Goal: Task Accomplishment & Management: Use online tool/utility

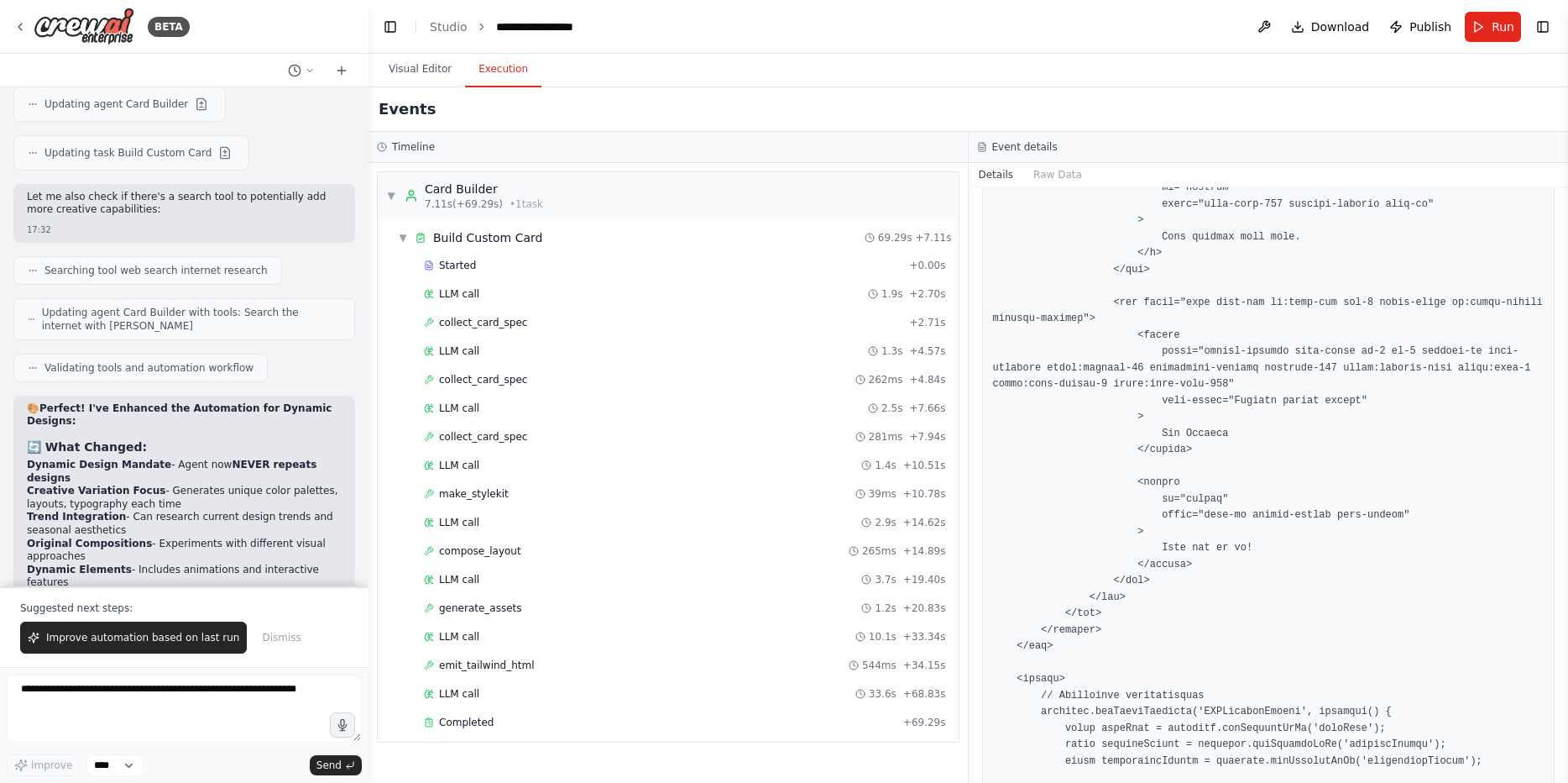
scroll to position [4737, 0]
click at [522, 663] on span "emit_tailwind_html" at bounding box center [486, 665] width 96 height 14
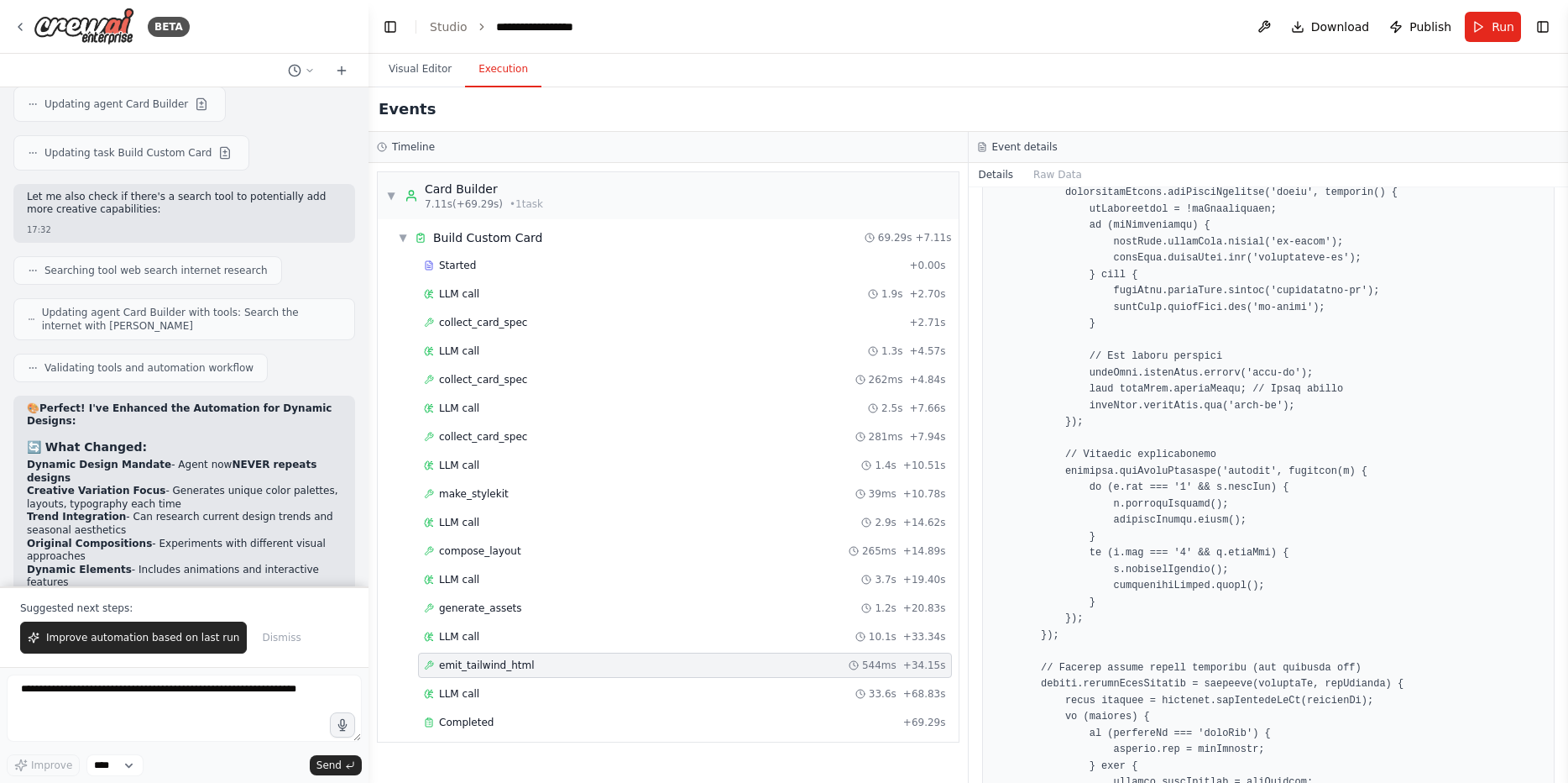
scroll to position [5946, 0]
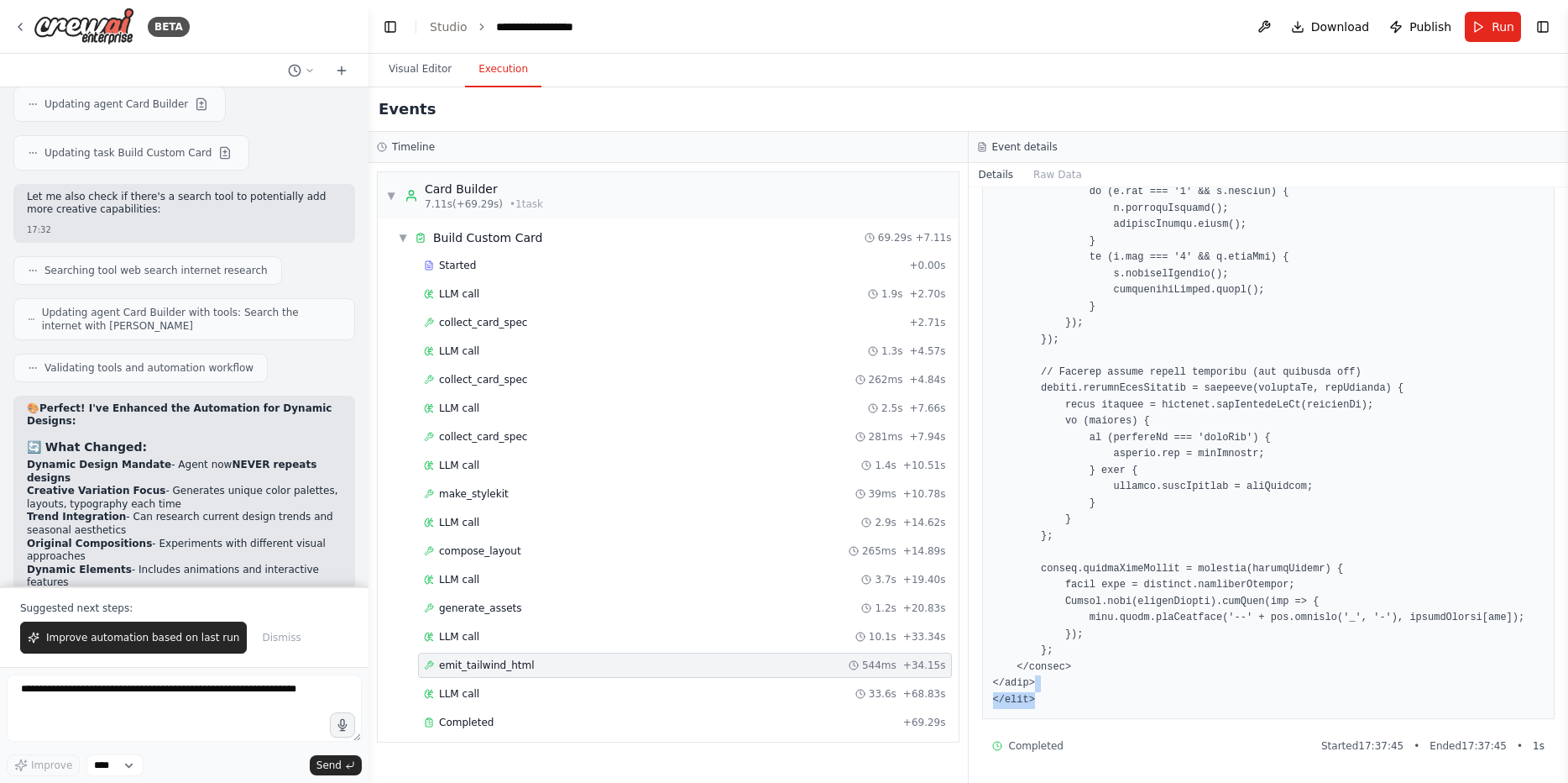
drag, startPoint x: 1089, startPoint y: 688, endPoint x: 1070, endPoint y: 707, distance: 26.9
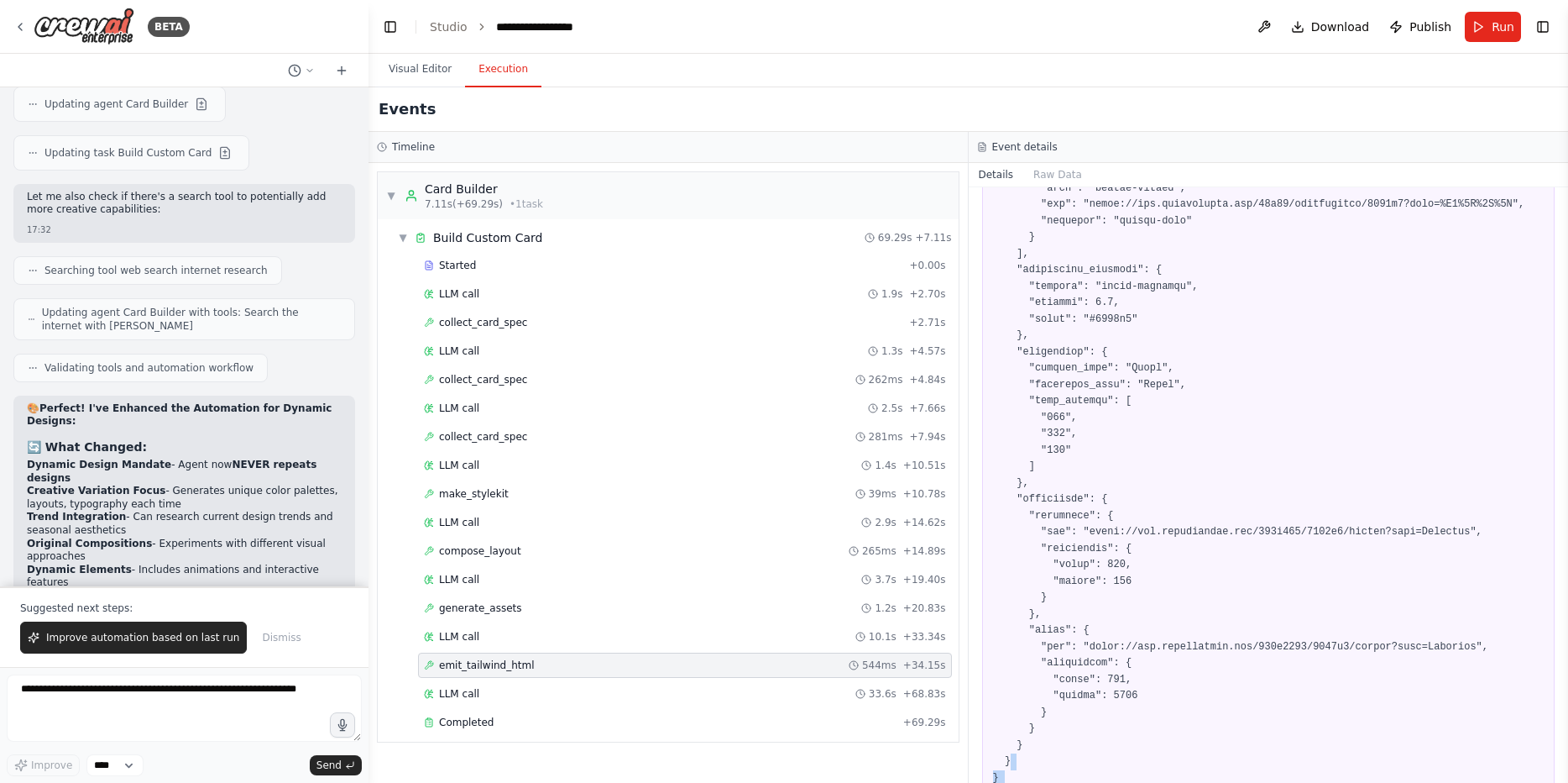
scroll to position [2318, 0]
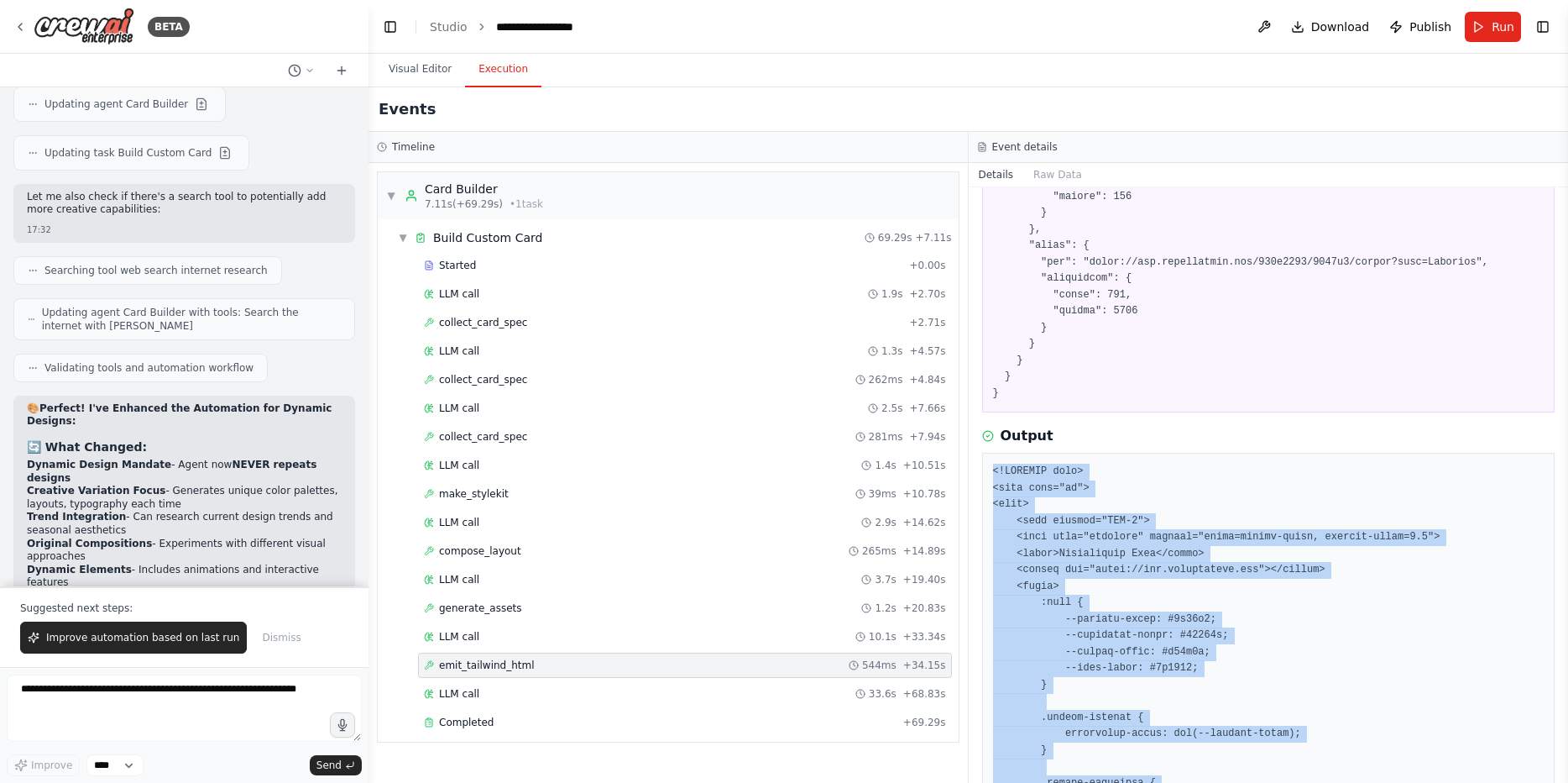
drag, startPoint x: 1067, startPoint y: 710, endPoint x: 987, endPoint y: 465, distance: 257.7
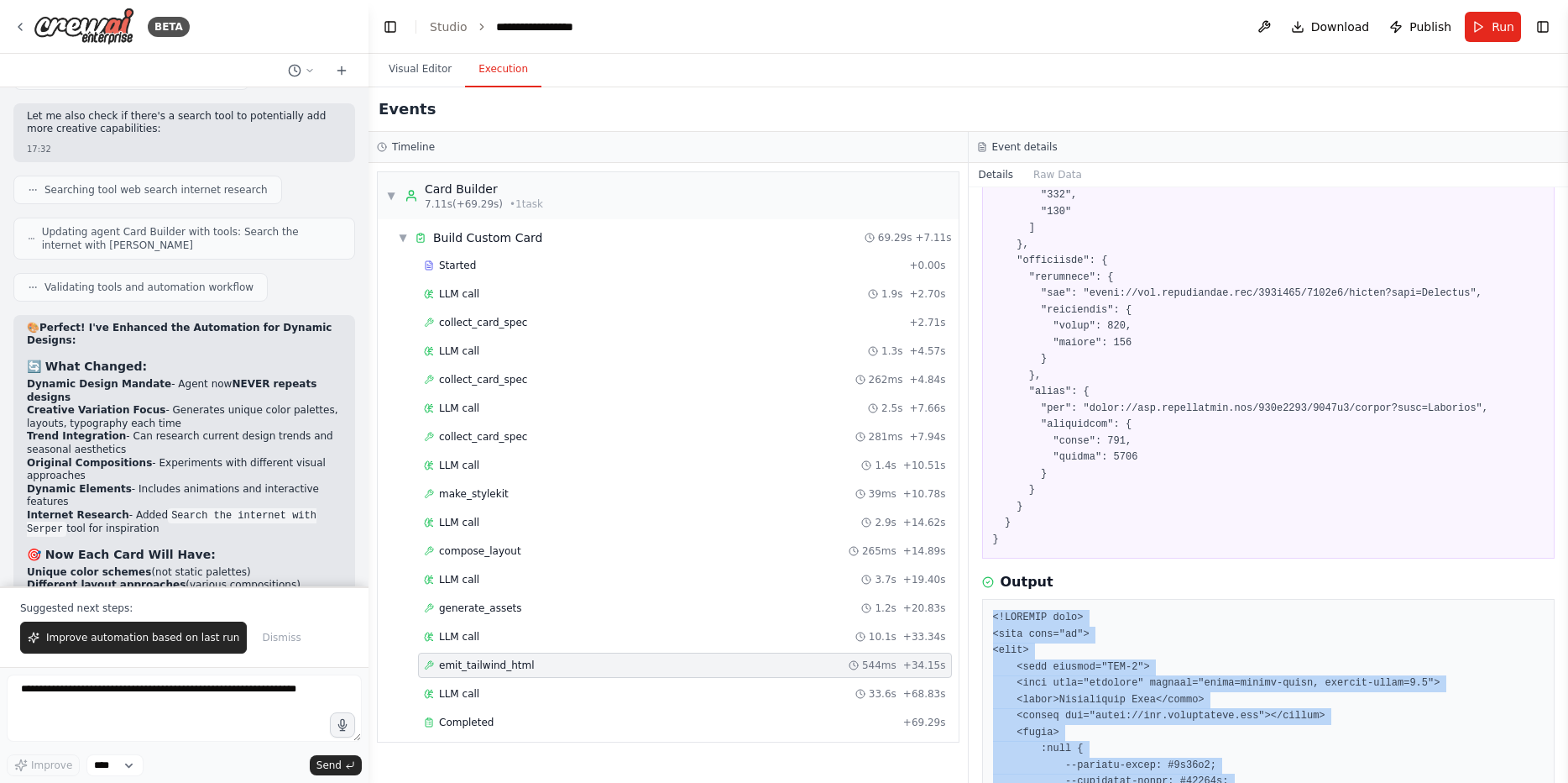
scroll to position [2016, 0]
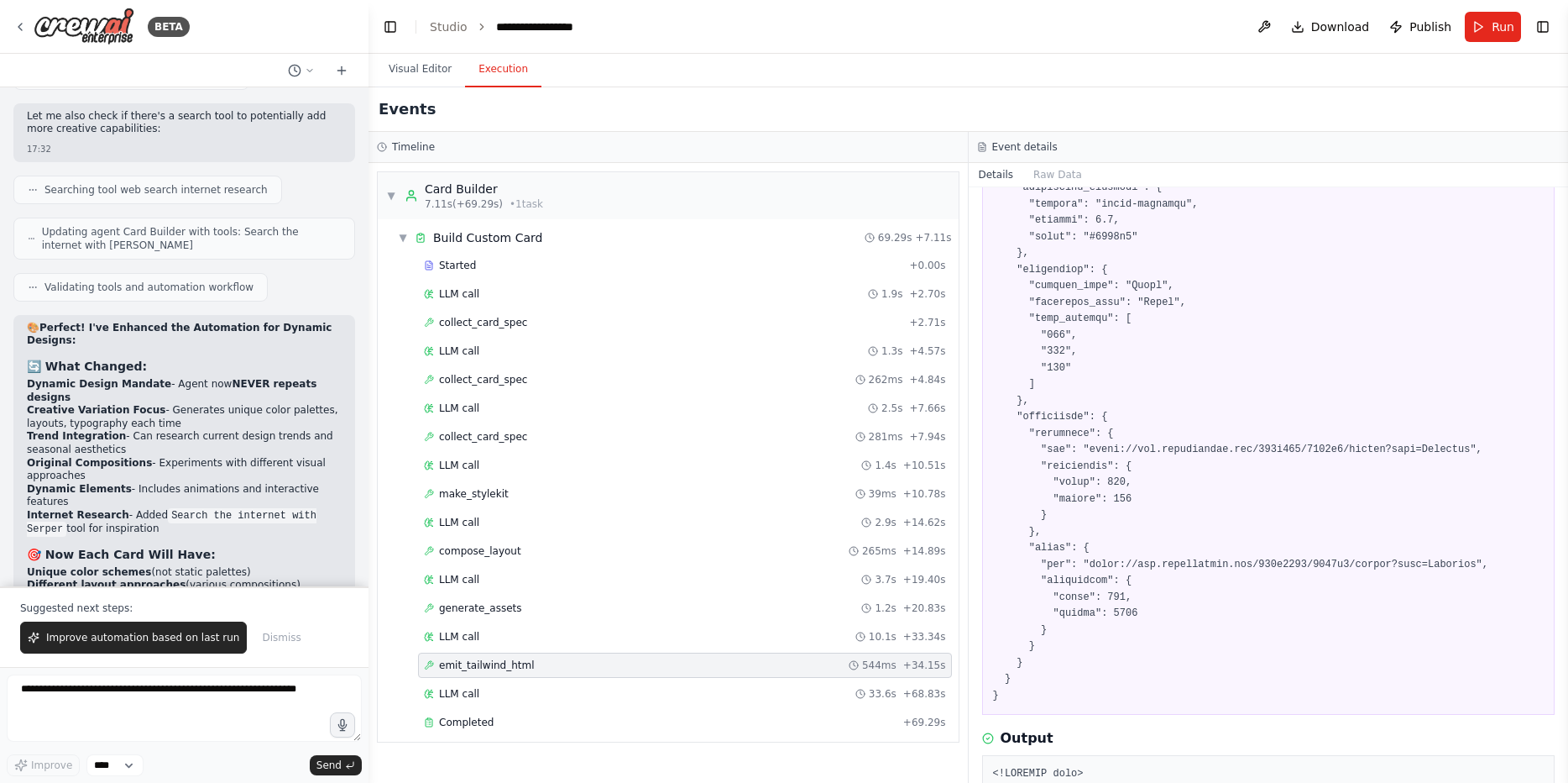
click at [173, 566] on li "Unique color schemes (not static palettes)" at bounding box center [183, 572] width 315 height 14
drag, startPoint x: 173, startPoint y: 198, endPoint x: 210, endPoint y: 269, distance: 80.1
click at [210, 566] on ul "Unique color schemes (not static palettes) Different layout approaches (various…" at bounding box center [183, 611] width 315 height 91
click at [210, 644] on li "Personalized creative touches" at bounding box center [183, 651] width 315 height 14
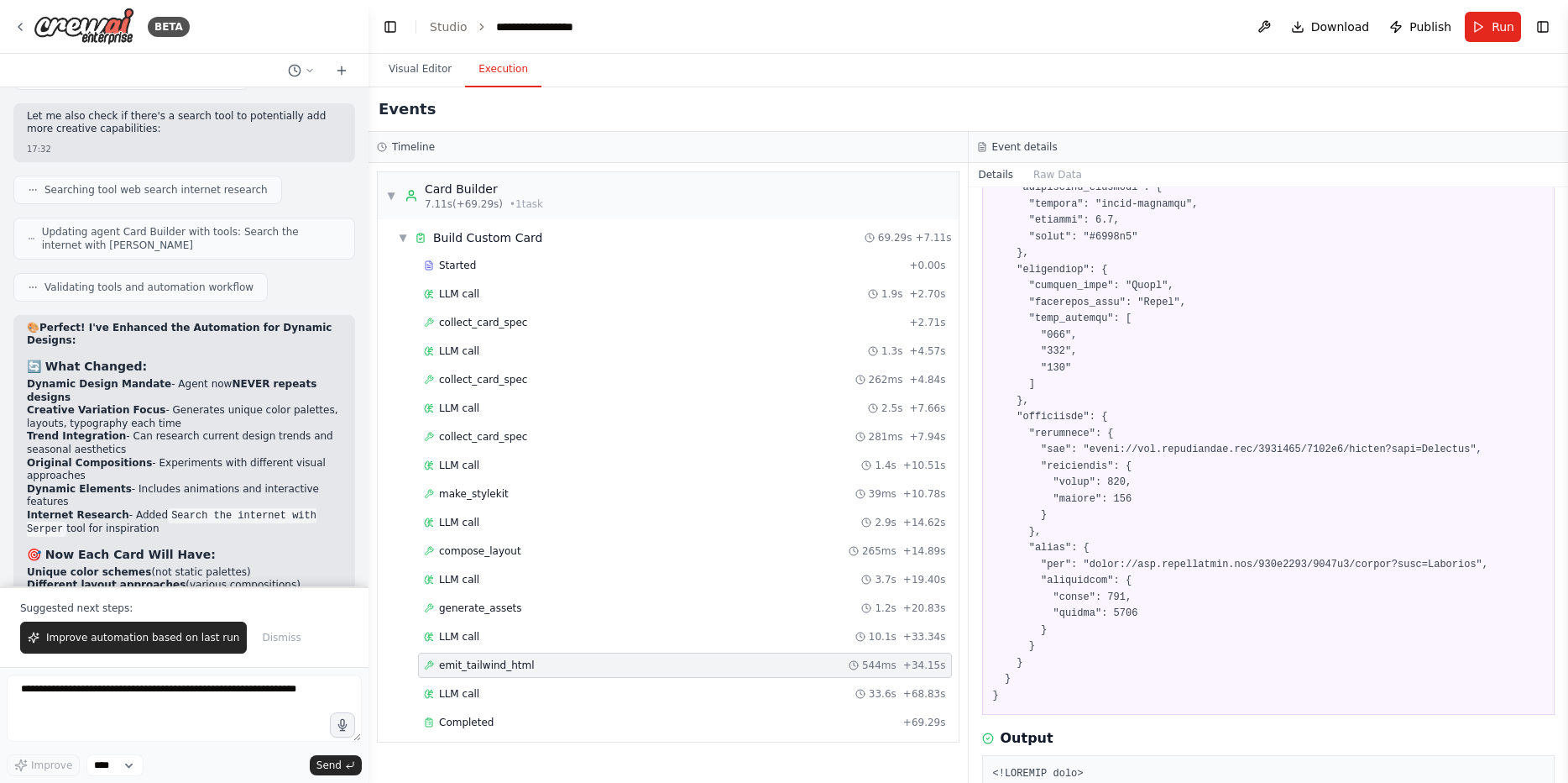
click at [210, 644] on li "Personalized creative touches" at bounding box center [183, 651] width 315 height 14
drag, startPoint x: 210, startPoint y: 269, endPoint x: 200, endPoint y: 191, distance: 78.6
click at [200, 566] on ul "Unique color schemes (not static palettes) Different layout approaches (various…" at bounding box center [183, 611] width 315 height 91
click at [200, 566] on li "Unique color schemes (not static palettes)" at bounding box center [183, 572] width 315 height 14
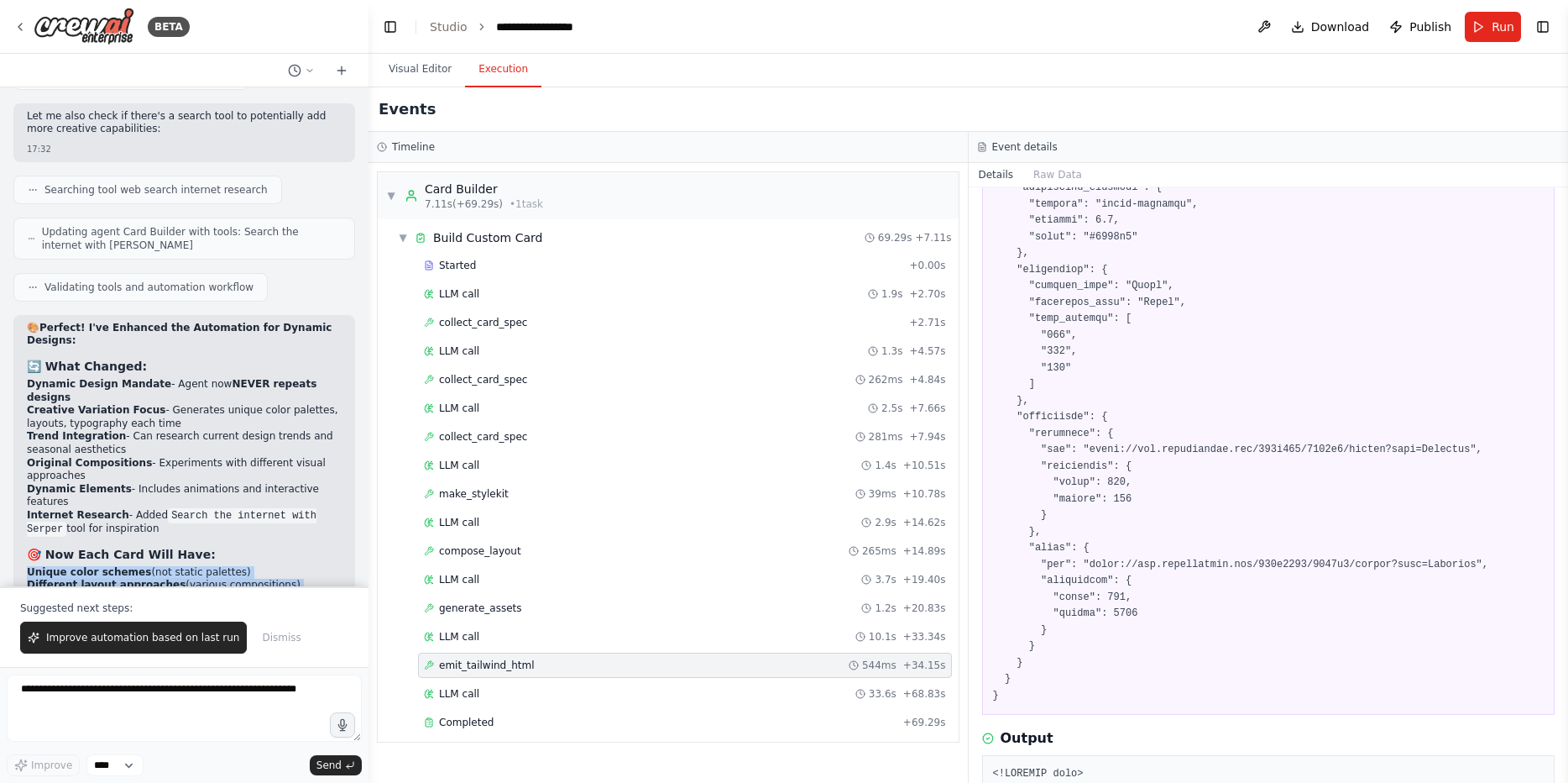
drag, startPoint x: 200, startPoint y: 191, endPoint x: 203, endPoint y: 273, distance: 82.1
click at [203, 566] on ul "Unique color schemes (not static palettes) Different layout approaches (various…" at bounding box center [183, 611] width 315 height 91
click at [203, 644] on li "Personalized creative touches" at bounding box center [183, 651] width 315 height 14
drag, startPoint x: 1437, startPoint y: 24, endPoint x: 1380, endPoint y: 121, distance: 112.5
click at [1380, 121] on main "**********" at bounding box center [968, 392] width 1199 height 783
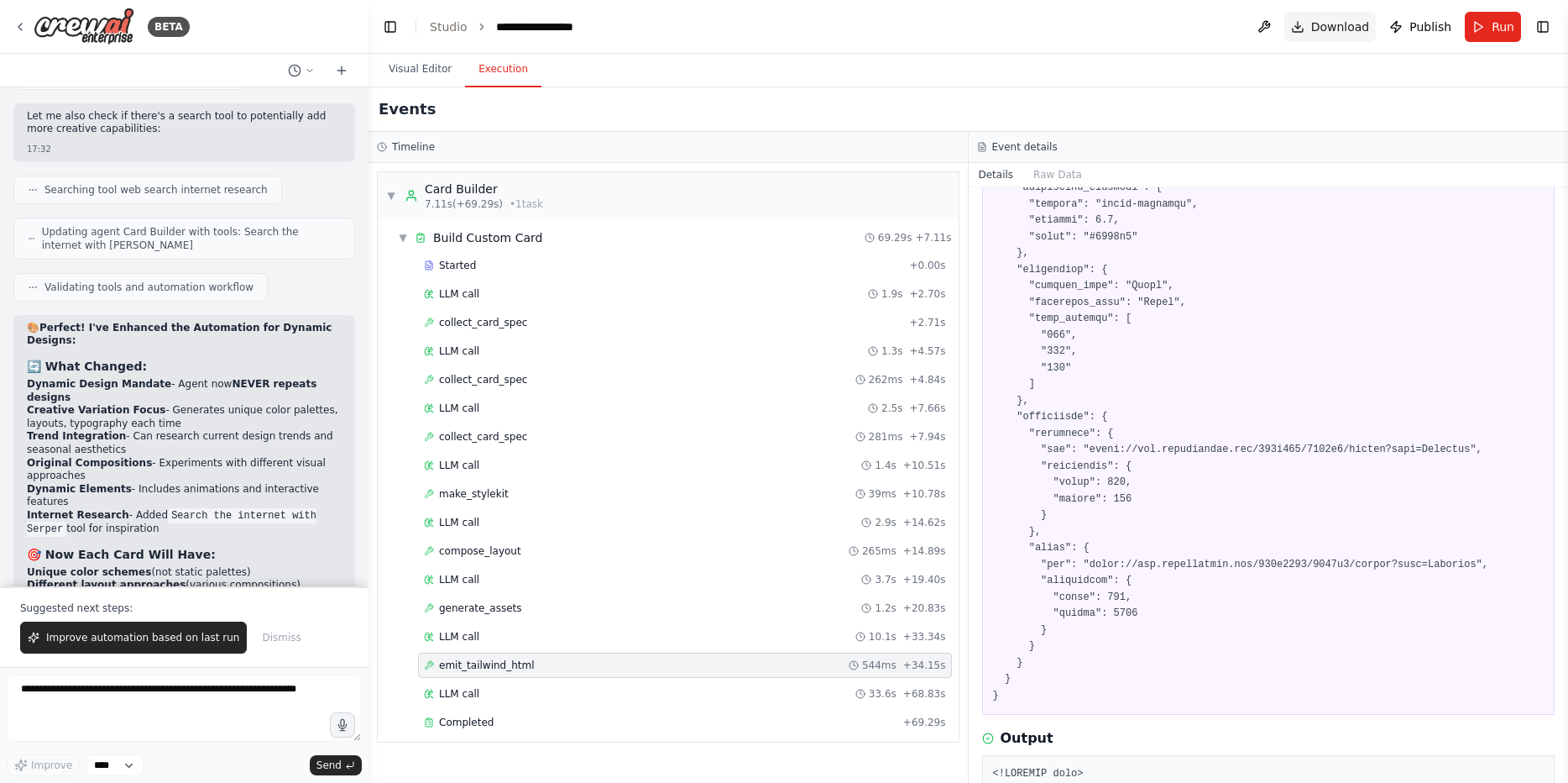
click at [1329, 29] on span "Download" at bounding box center [1341, 26] width 58 height 16
drag, startPoint x: 178, startPoint y: 673, endPoint x: 175, endPoint y: 683, distance: 10.4
click at [177, 675] on form "Improve **** Send" at bounding box center [184, 725] width 369 height 116
click at [187, 701] on textarea at bounding box center [183, 708] width 355 height 68
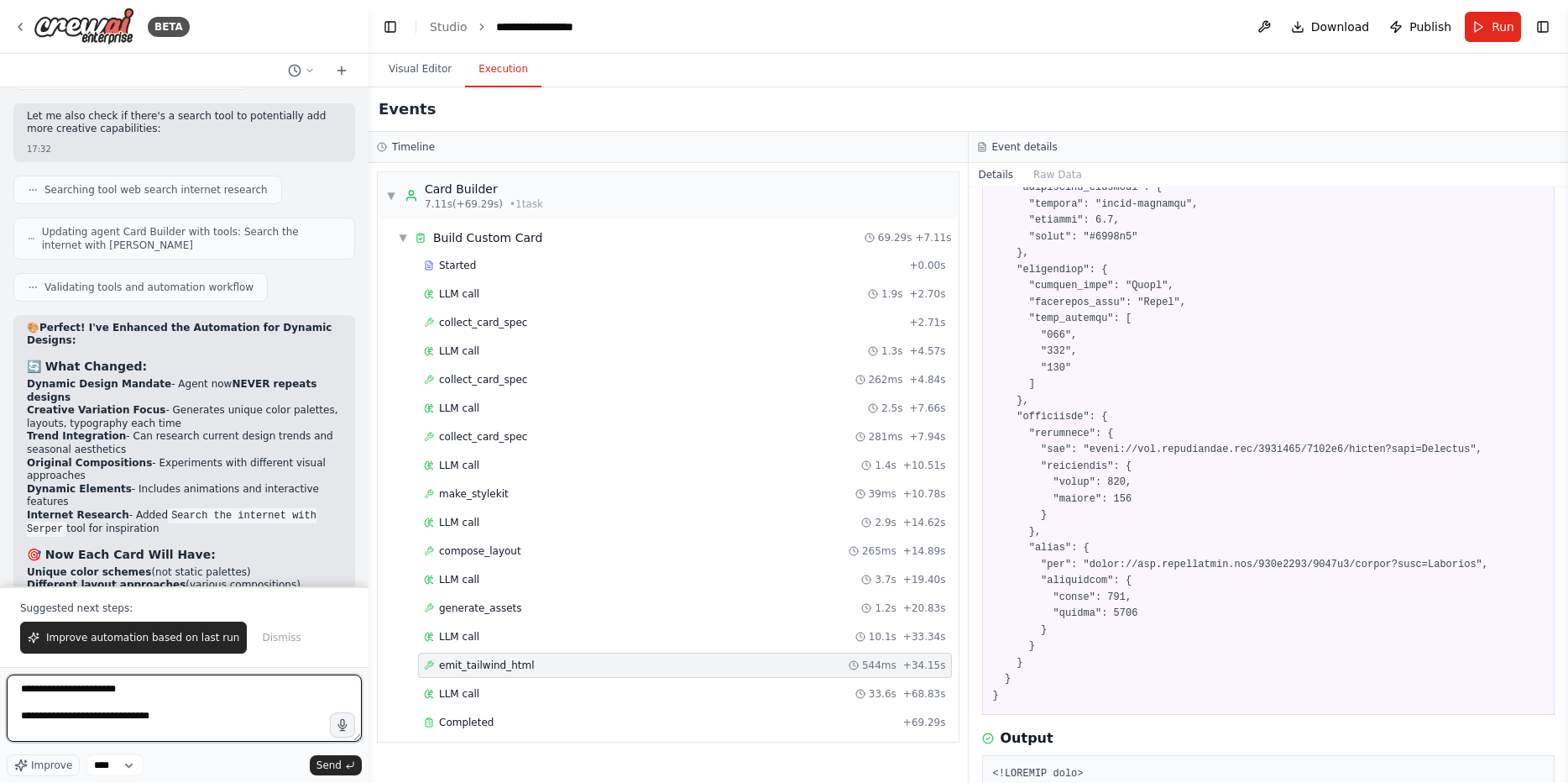
paste textarea "**********"
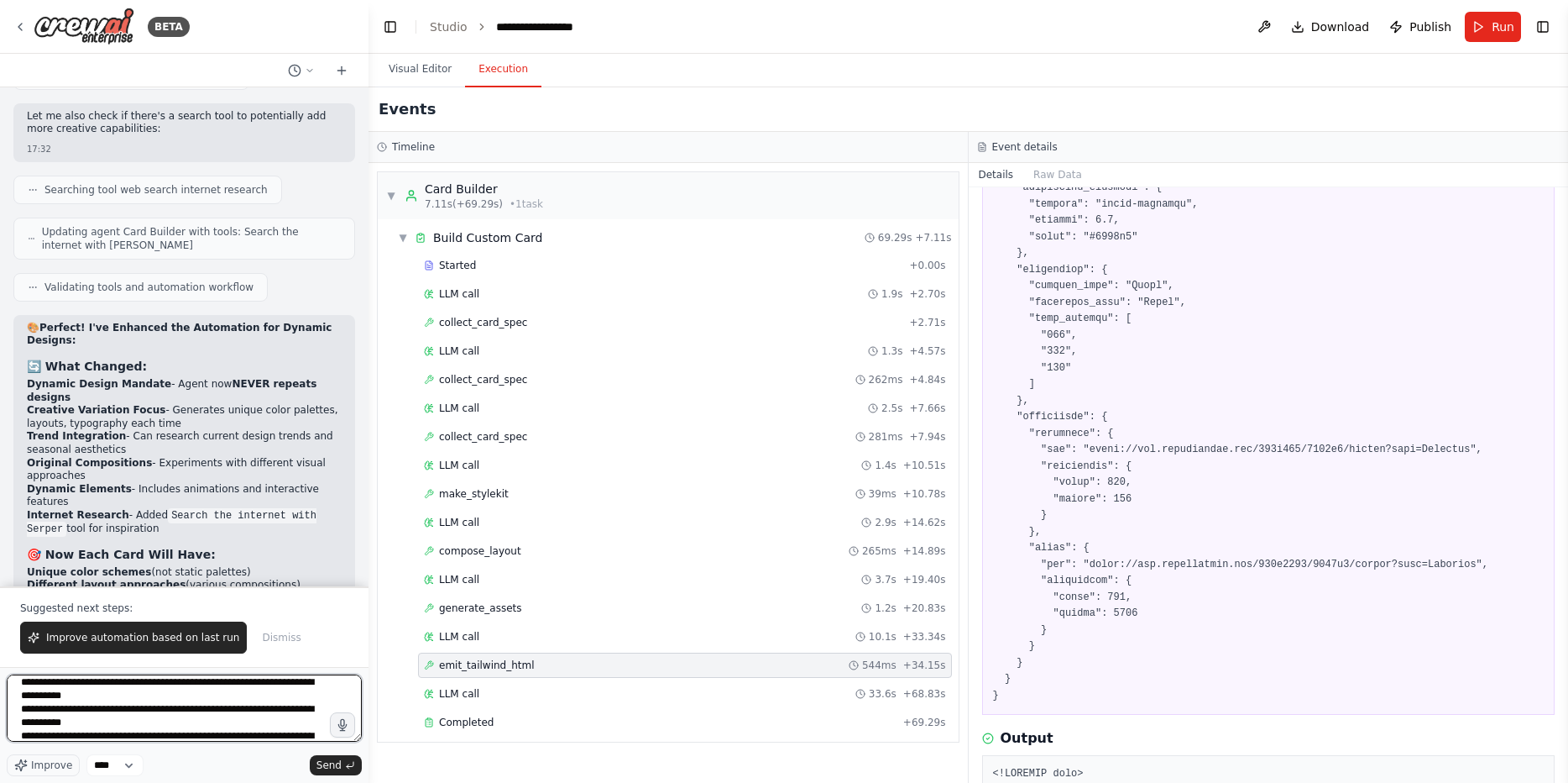
type textarea "**********"
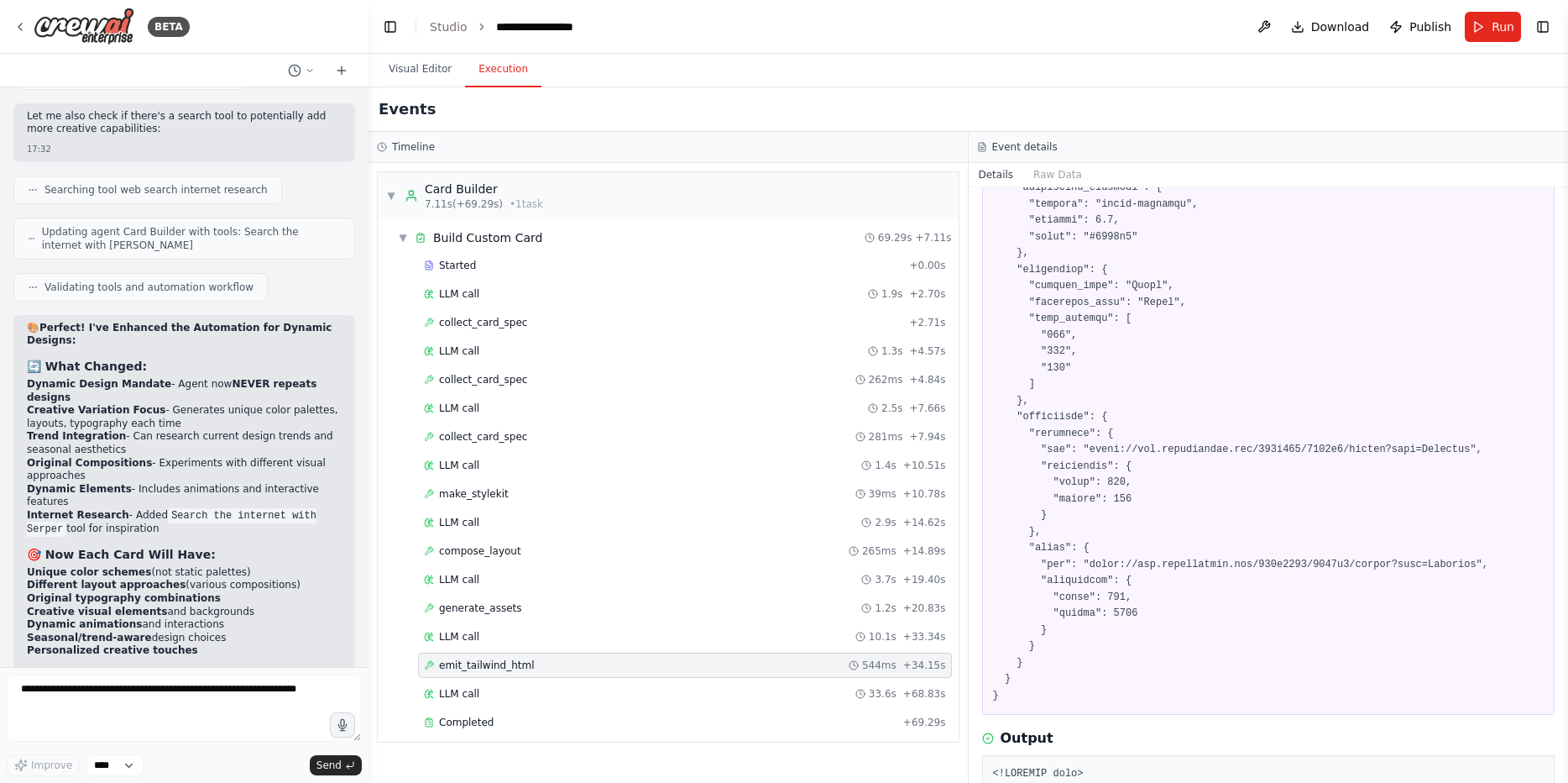
scroll to position [12721, 0]
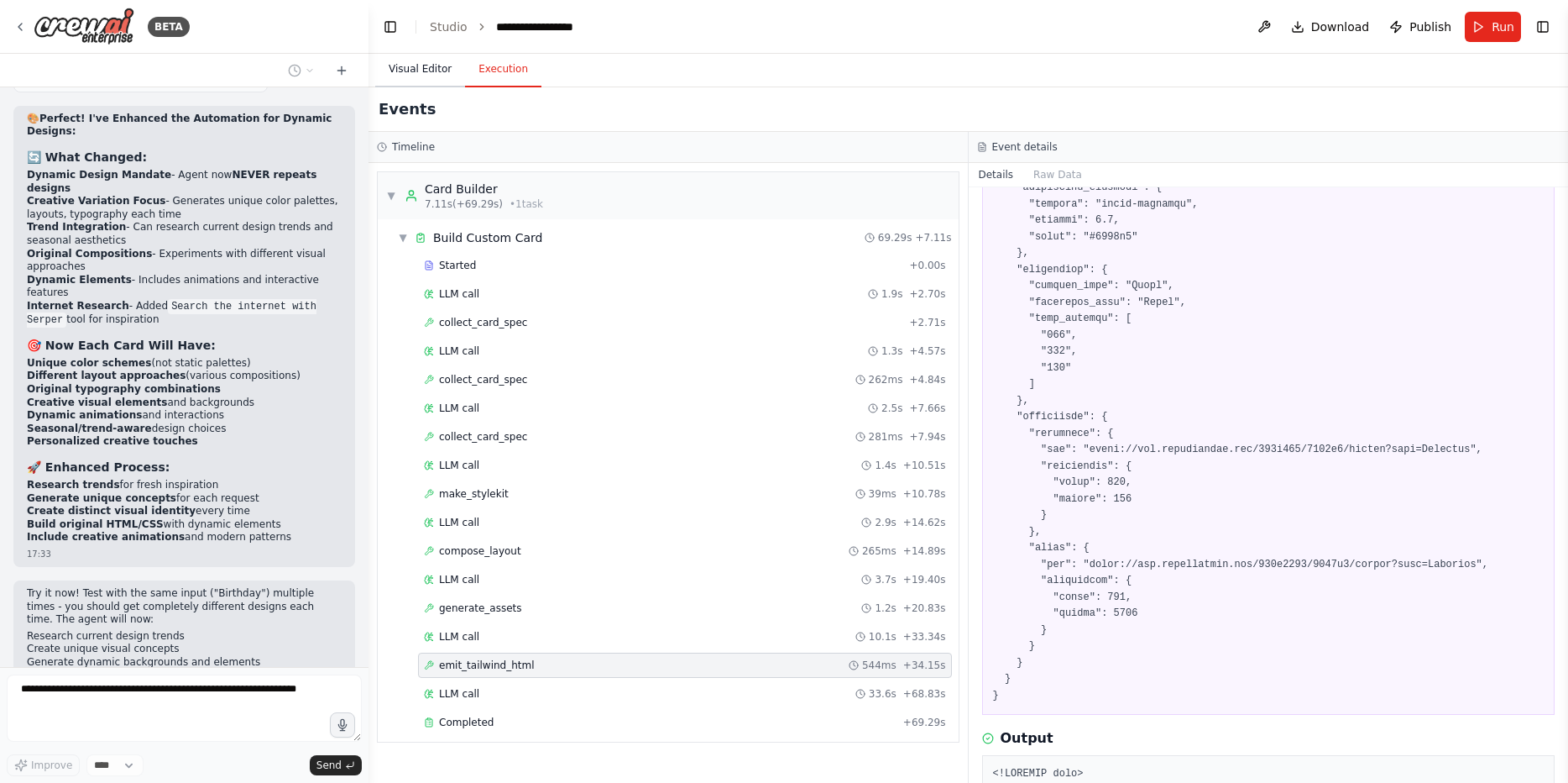
click at [441, 66] on button "Visual Editor" at bounding box center [420, 69] width 89 height 36
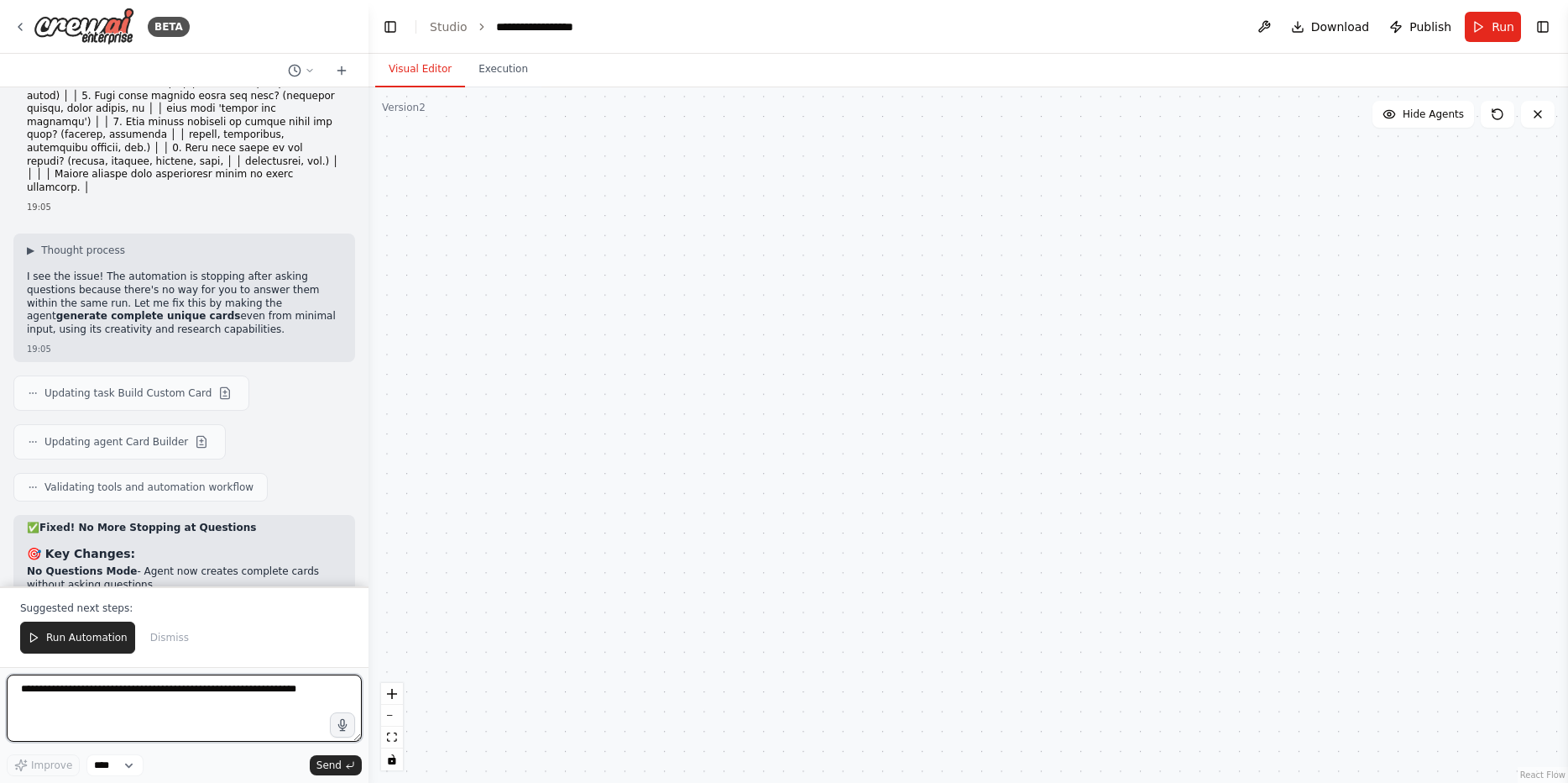
scroll to position [13530, 0]
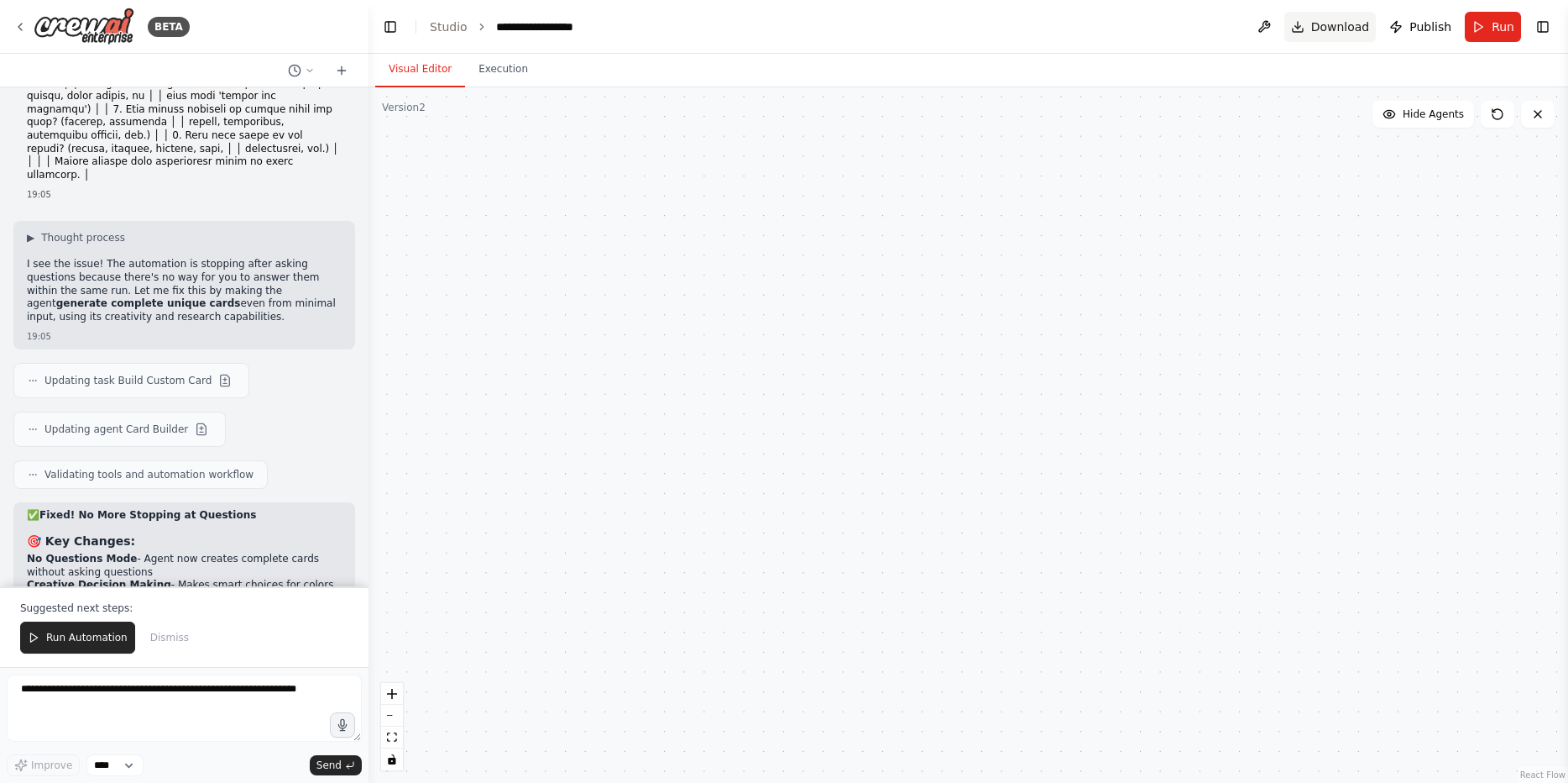
click at [1313, 30] on button "Download" at bounding box center [1330, 26] width 92 height 30
click at [173, 711] on textarea at bounding box center [183, 708] width 355 height 68
click at [283, 726] on textarea "**********" at bounding box center [183, 708] width 355 height 68
click at [315, 688] on textarea "**********" at bounding box center [183, 708] width 355 height 68
type textarea "**********"
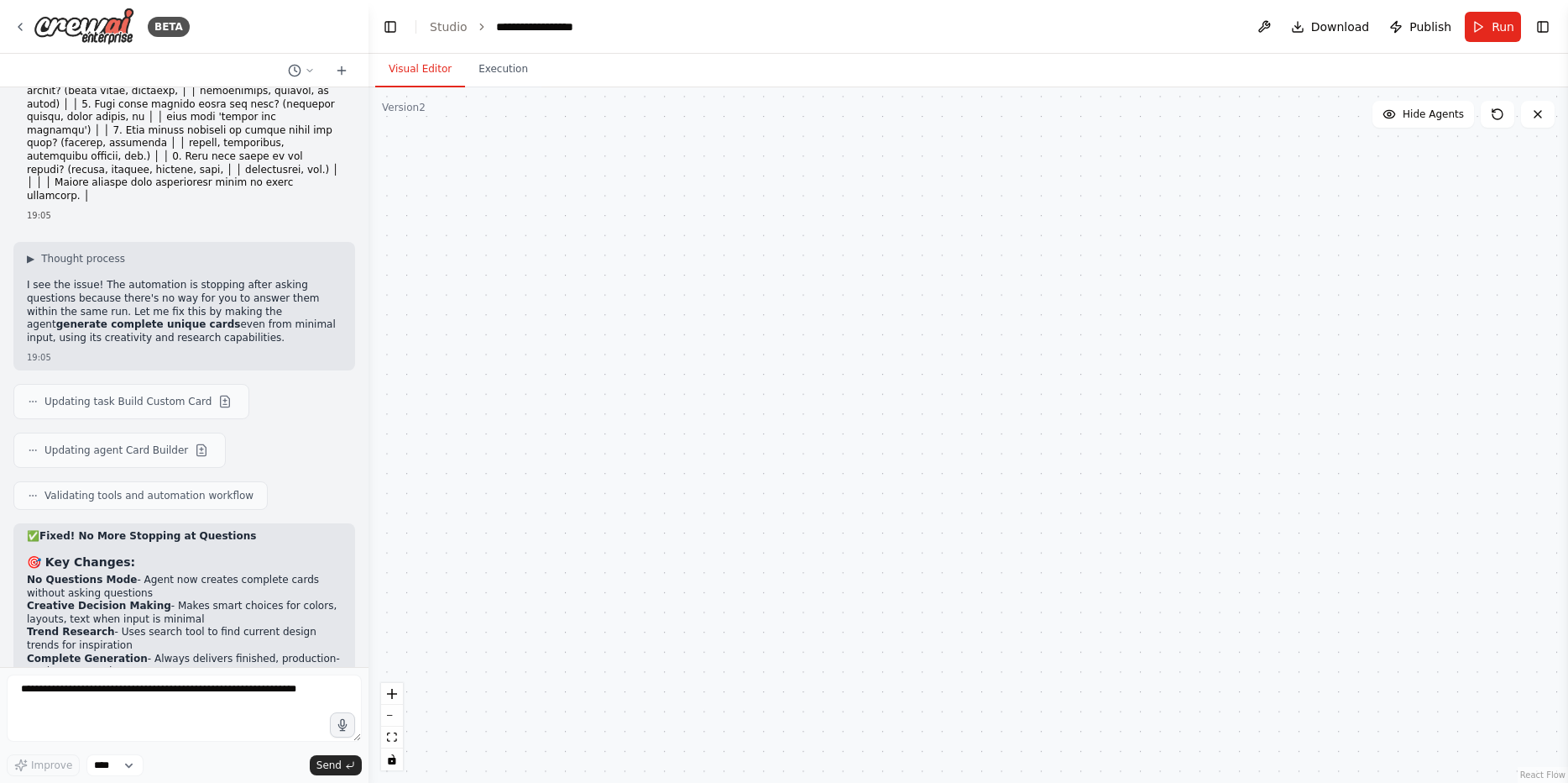
scroll to position [13553, 0]
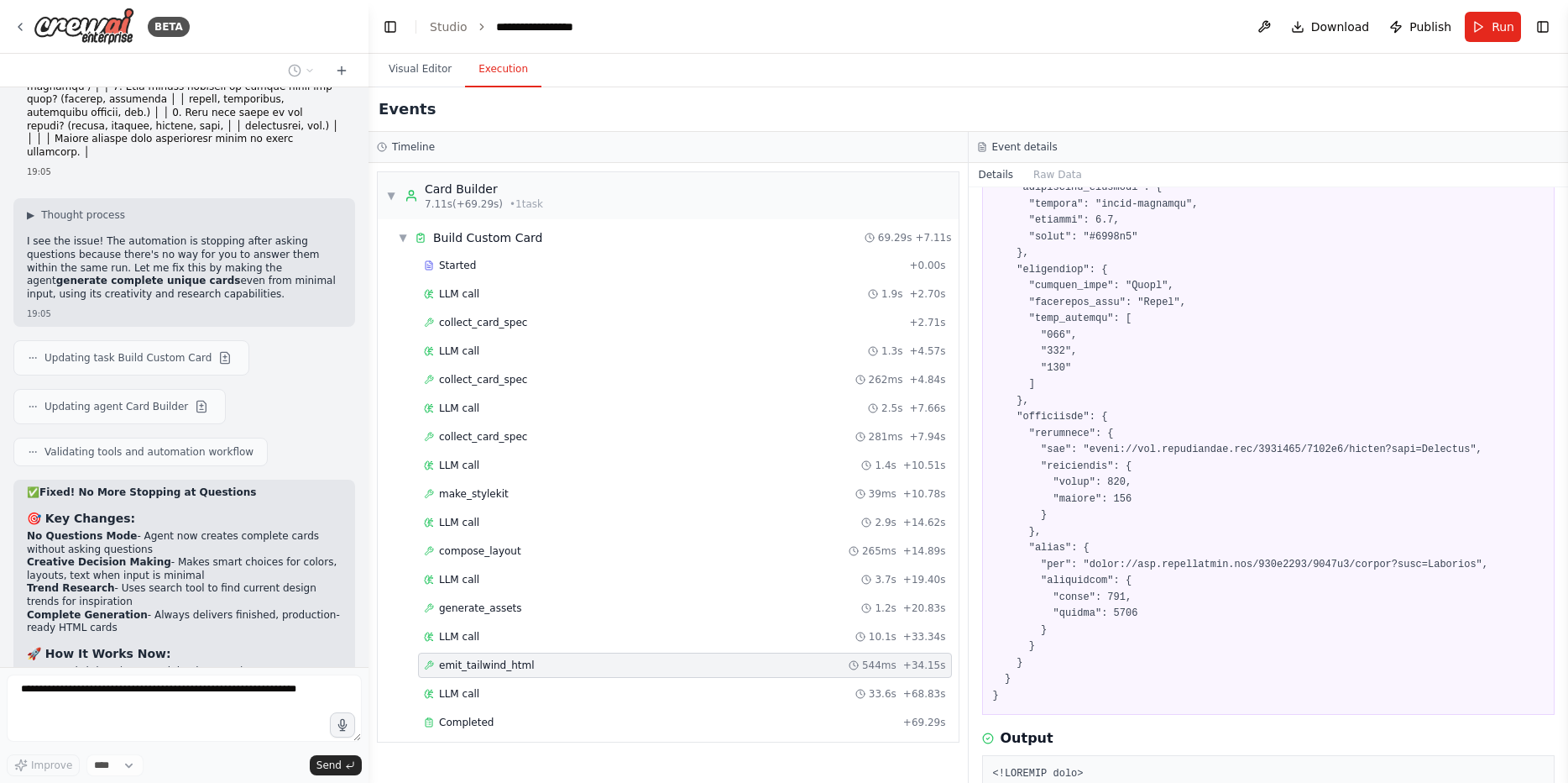
click at [477, 77] on button "Execution" at bounding box center [504, 69] width 77 height 36
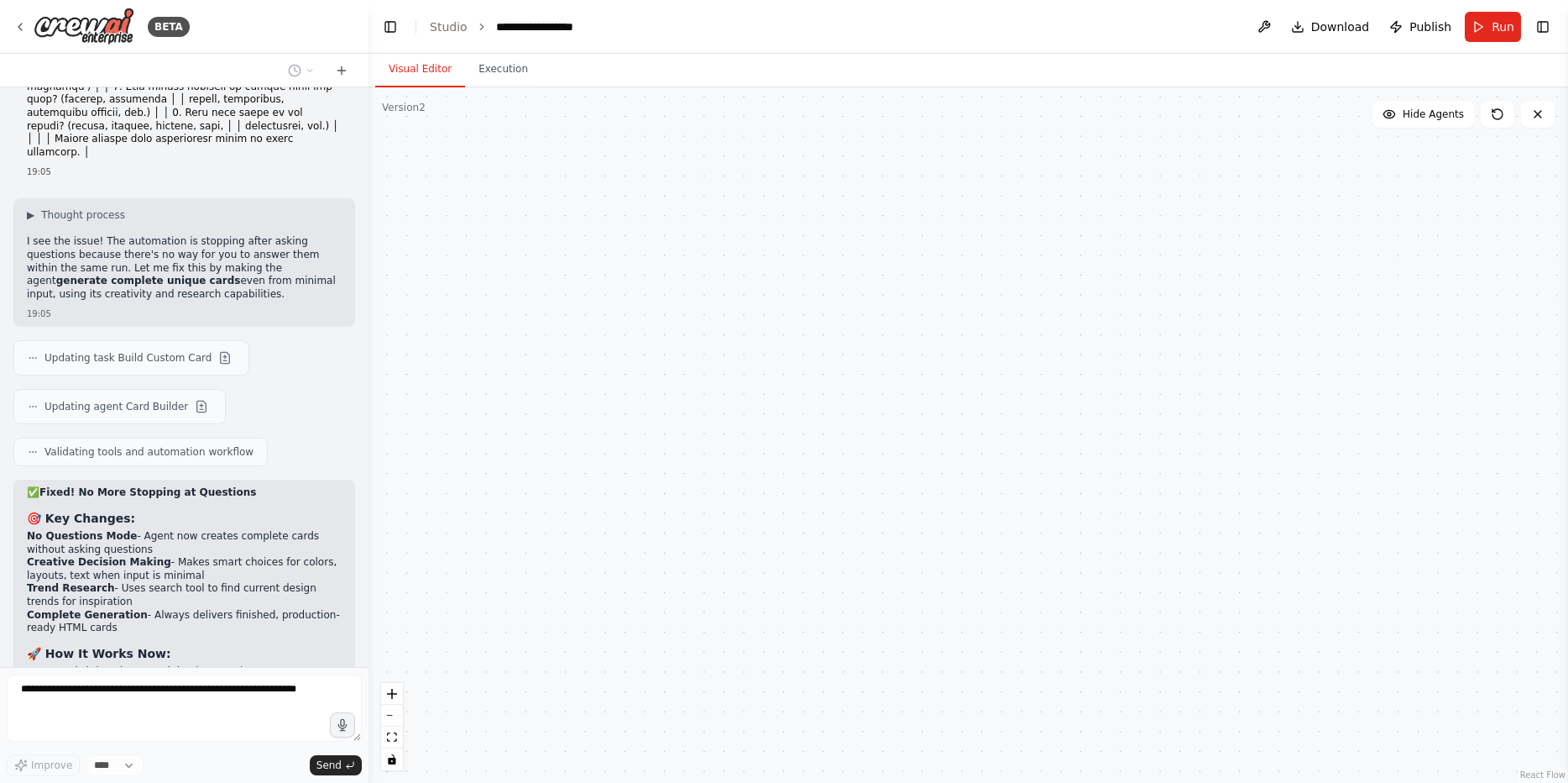
click at [429, 79] on button "Visual Editor" at bounding box center [420, 69] width 89 height 36
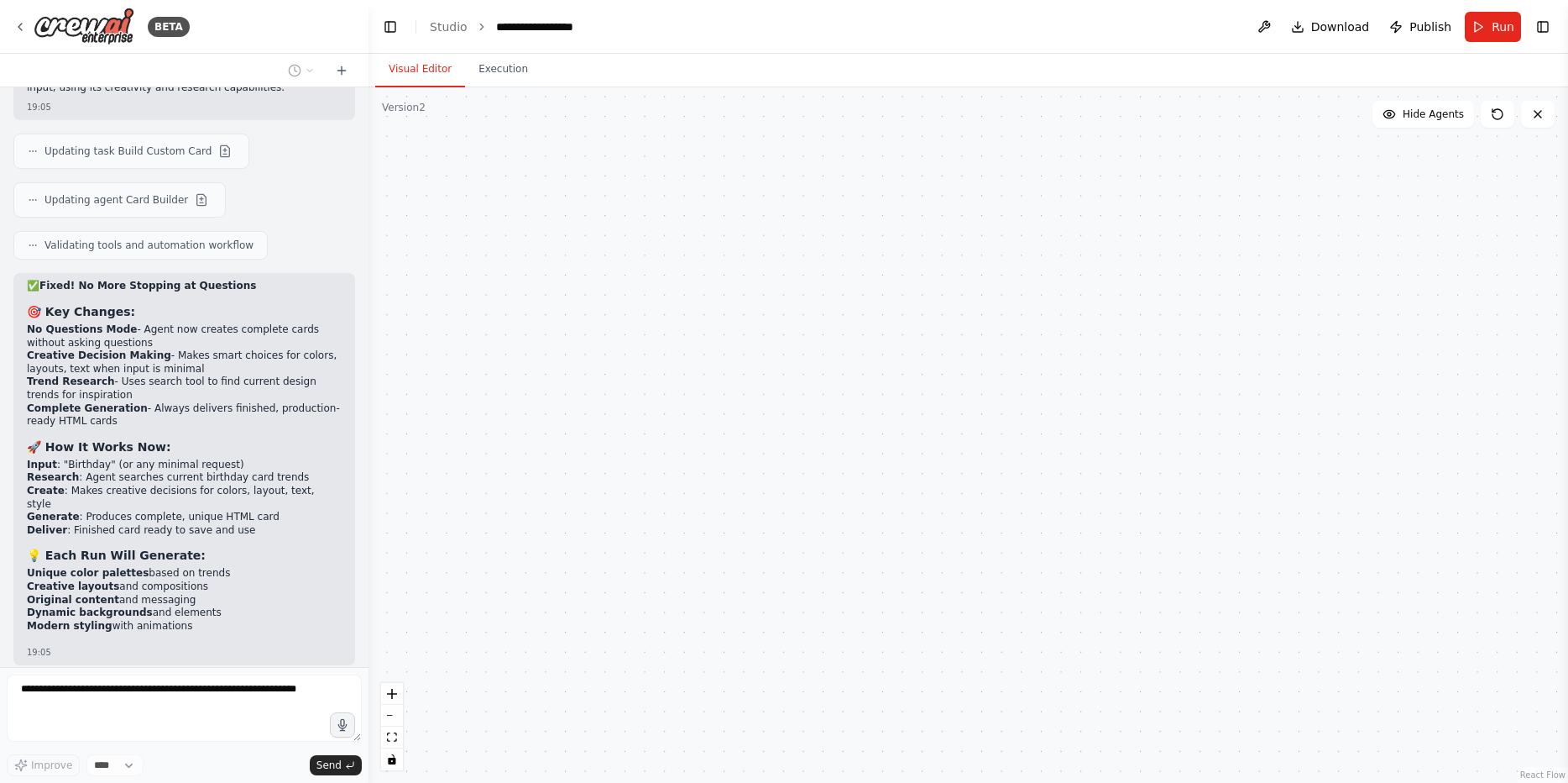
scroll to position [13808, 0]
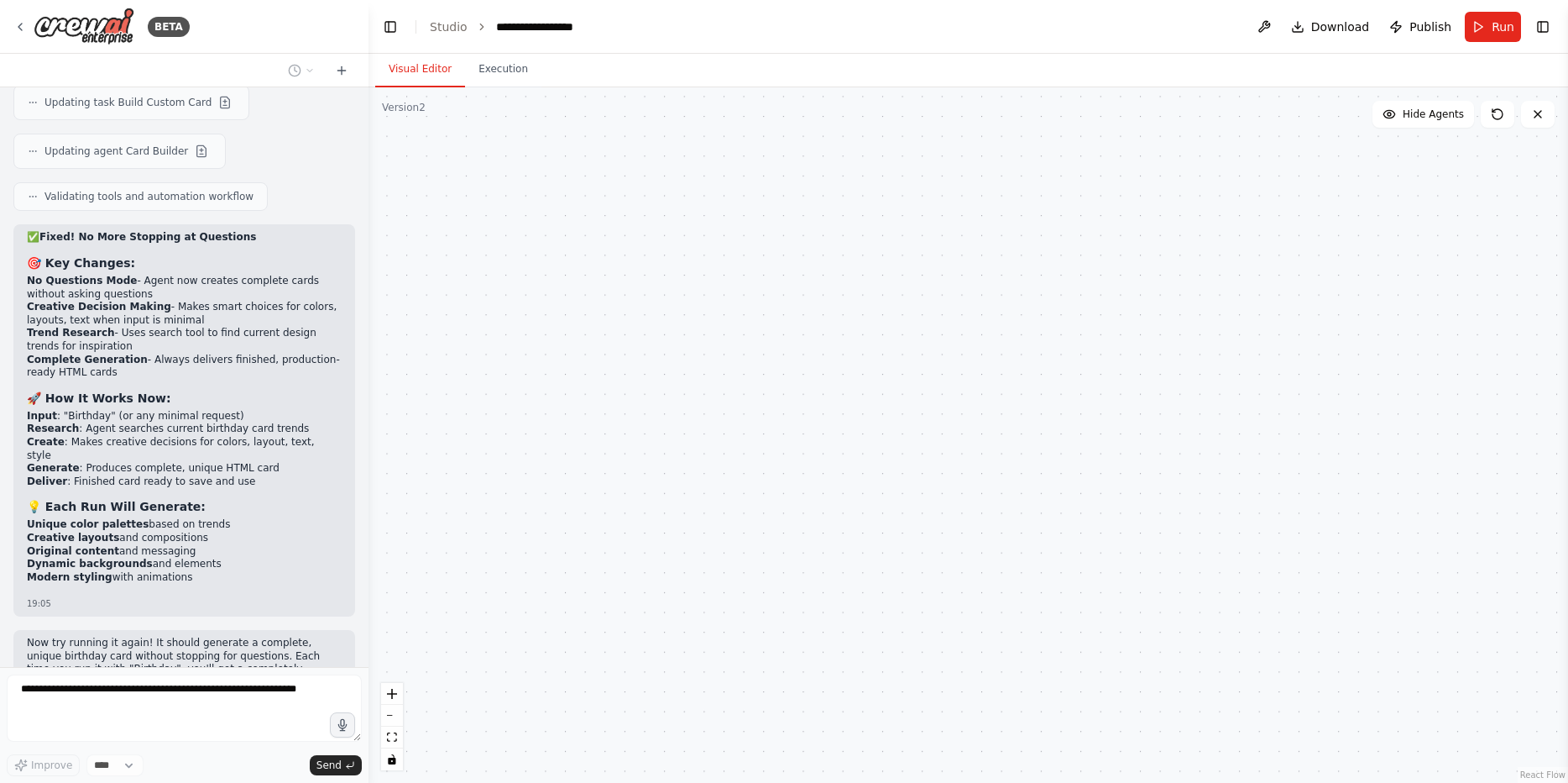
click at [669, 25] on header "**********" at bounding box center [968, 26] width 1199 height 54
click at [1430, 112] on span "Hide Agents" at bounding box center [1433, 114] width 61 height 14
click at [1428, 119] on span "Show Agents" at bounding box center [1431, 114] width 66 height 14
click at [1498, 118] on icon at bounding box center [1497, 114] width 14 height 14
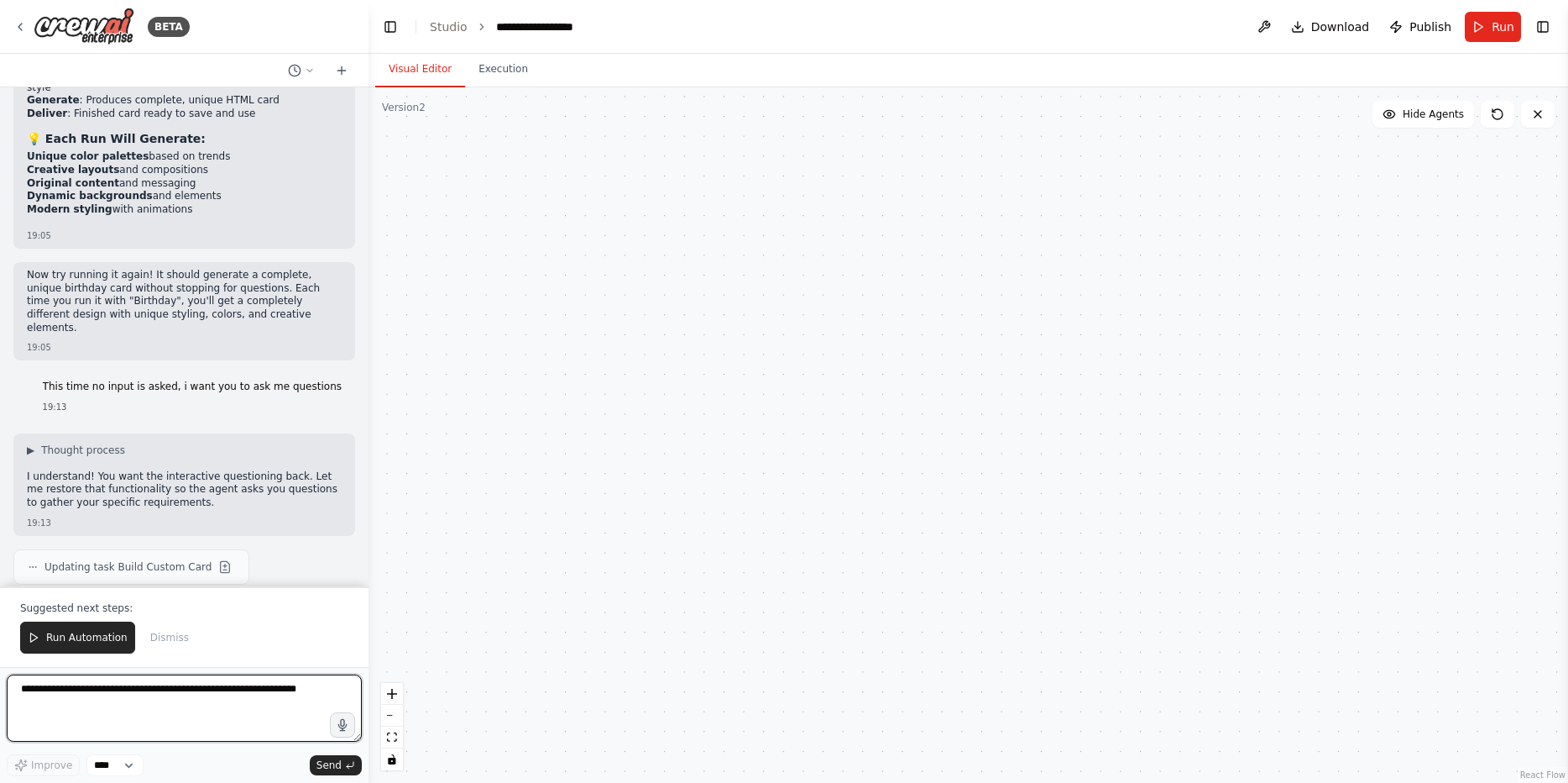
scroll to position [14190, 0]
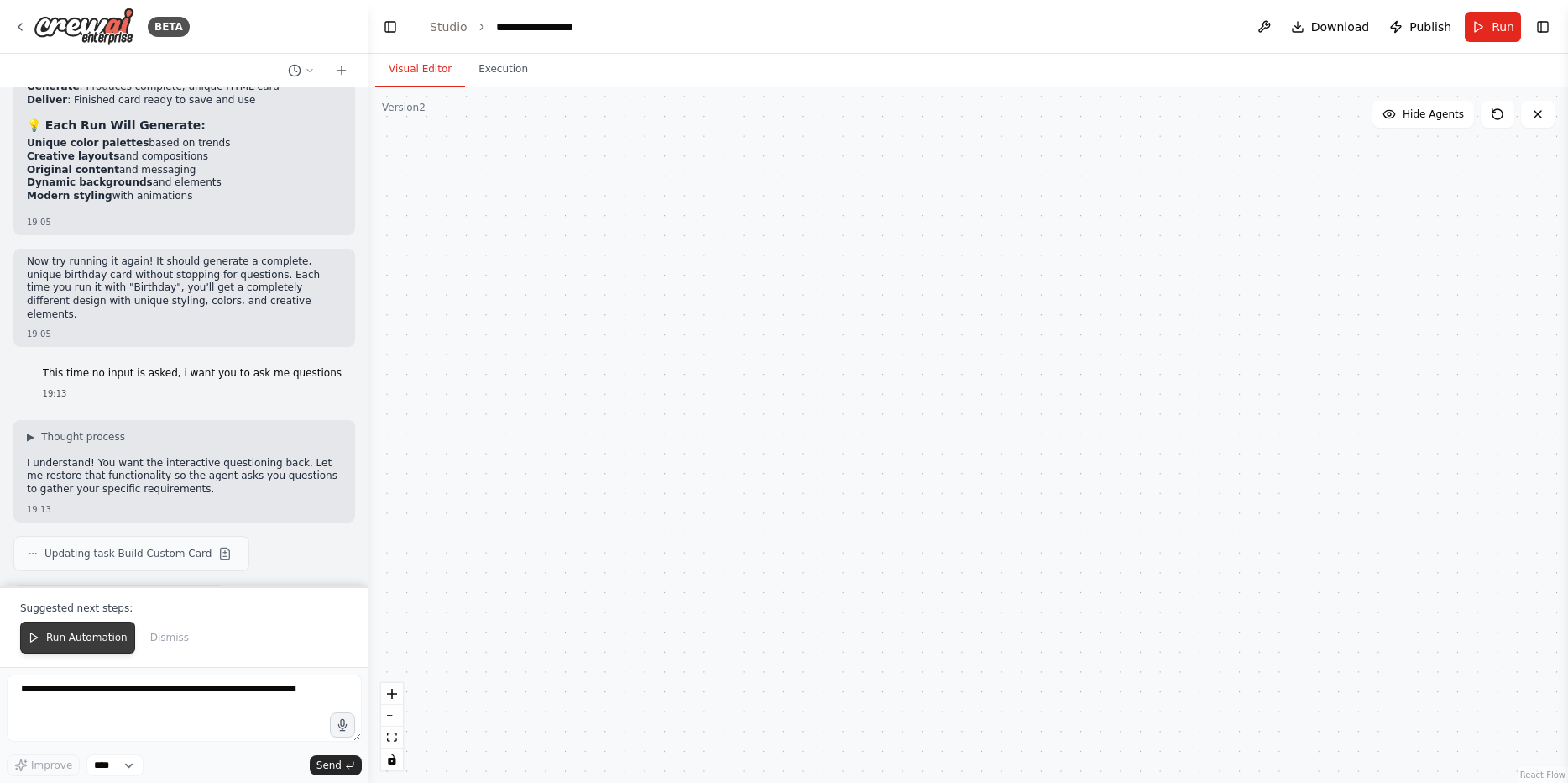
click at [88, 641] on span "Run Automation" at bounding box center [87, 637] width 81 height 14
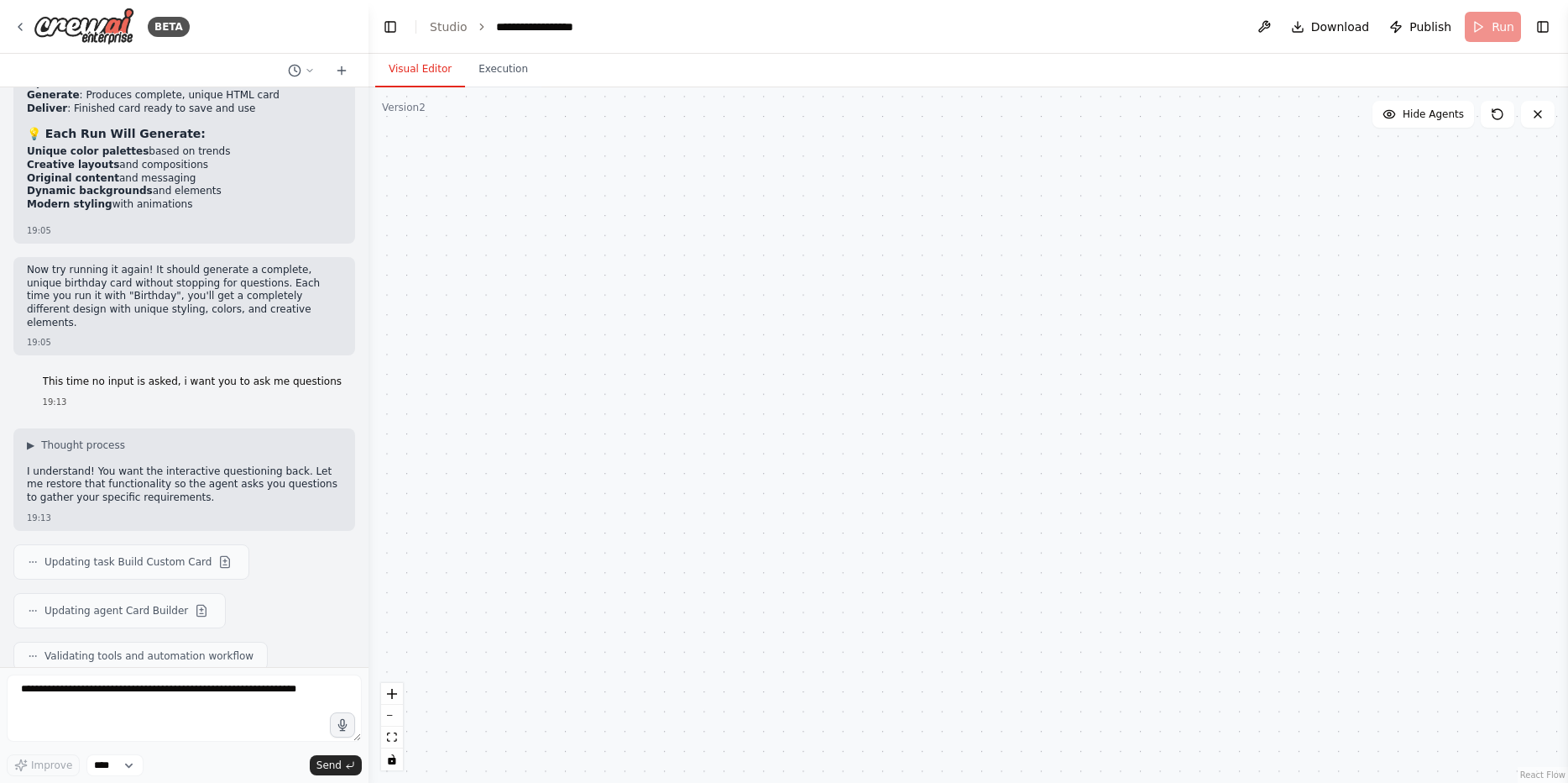
scroll to position [14193, 0]
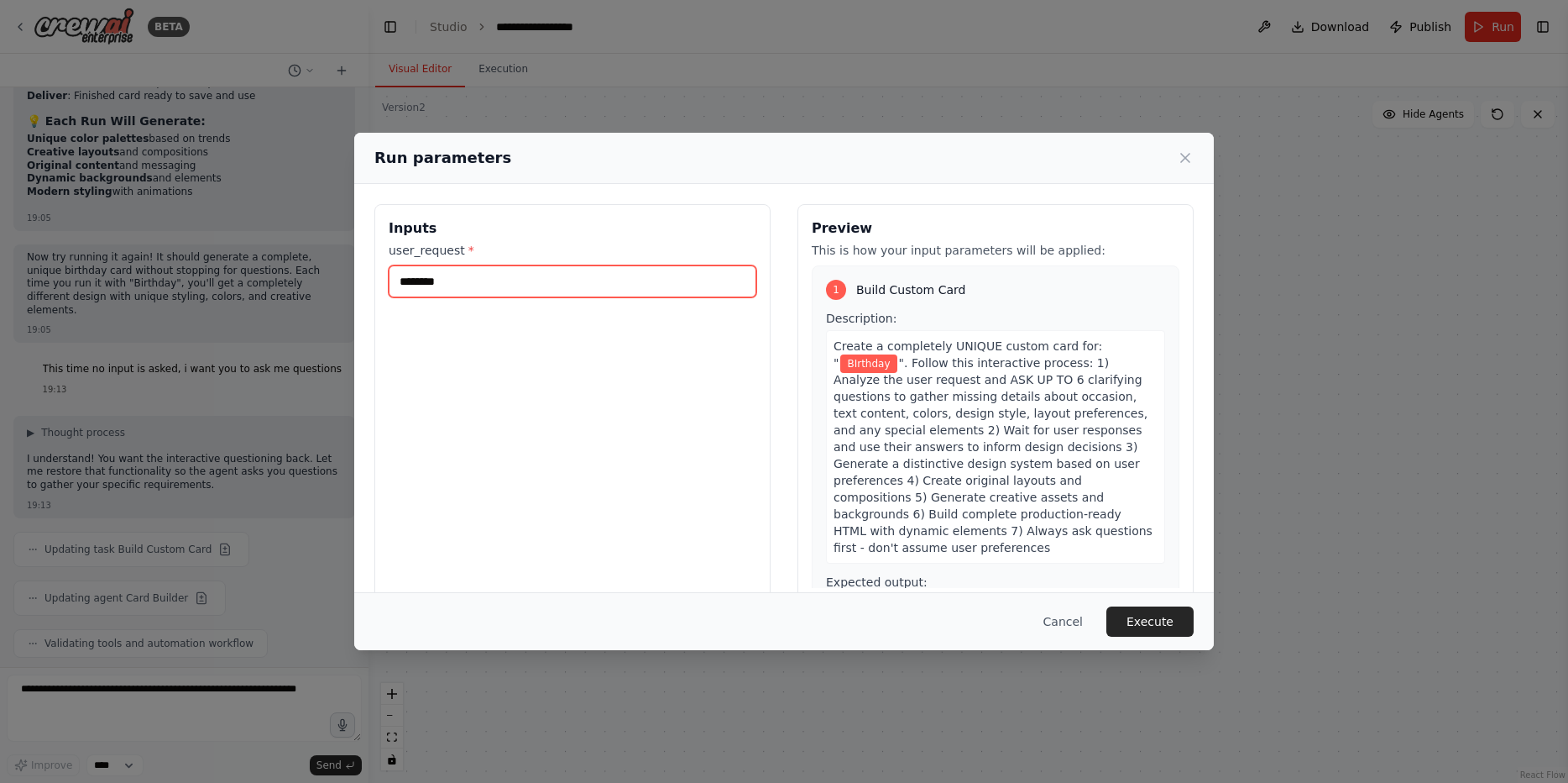
click at [543, 287] on input "********" at bounding box center [572, 281] width 368 height 32
click at [1158, 622] on button "Execute" at bounding box center [1150, 621] width 88 height 30
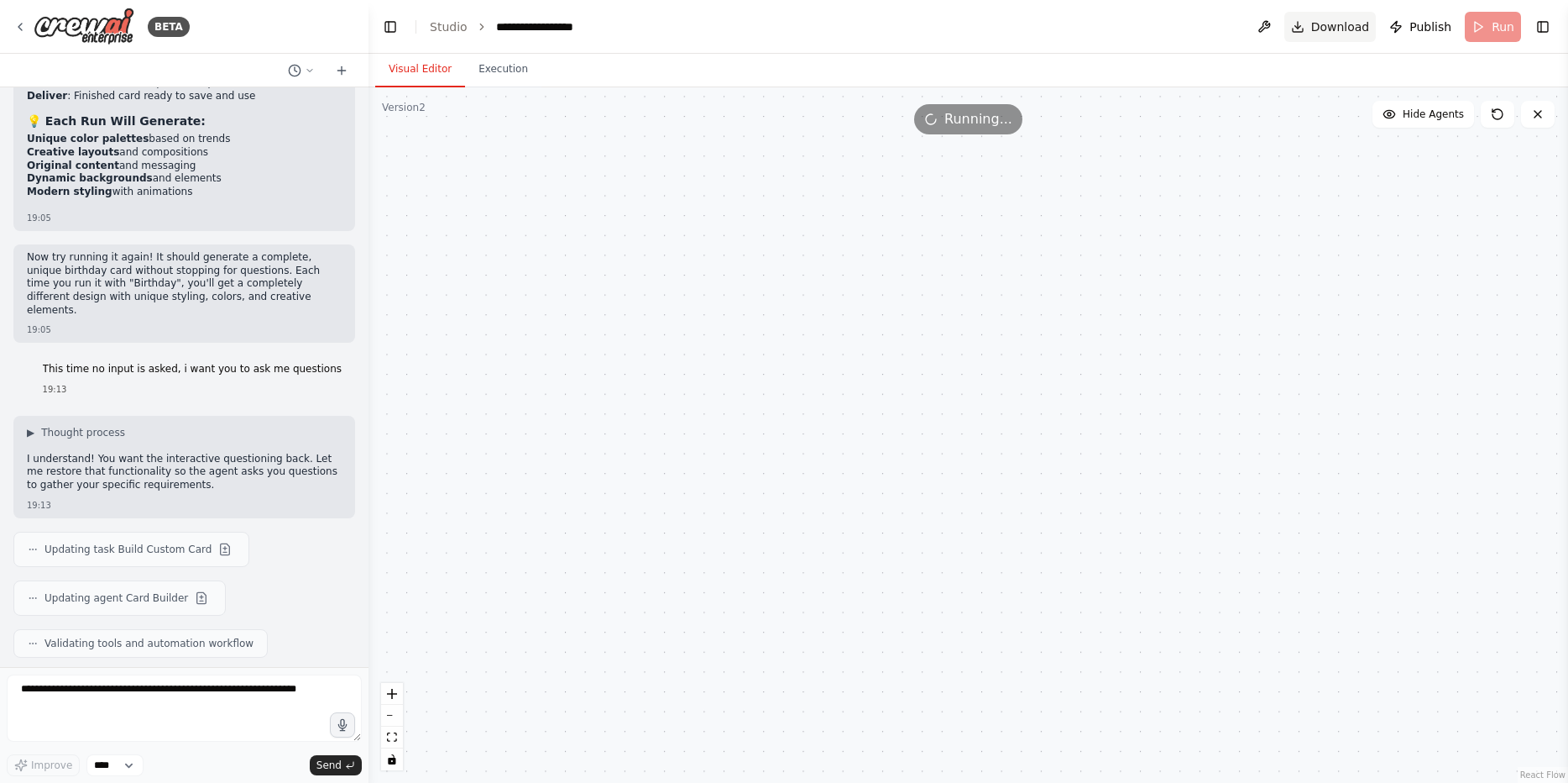
click at [1320, 26] on span "Download" at bounding box center [1341, 26] width 58 height 16
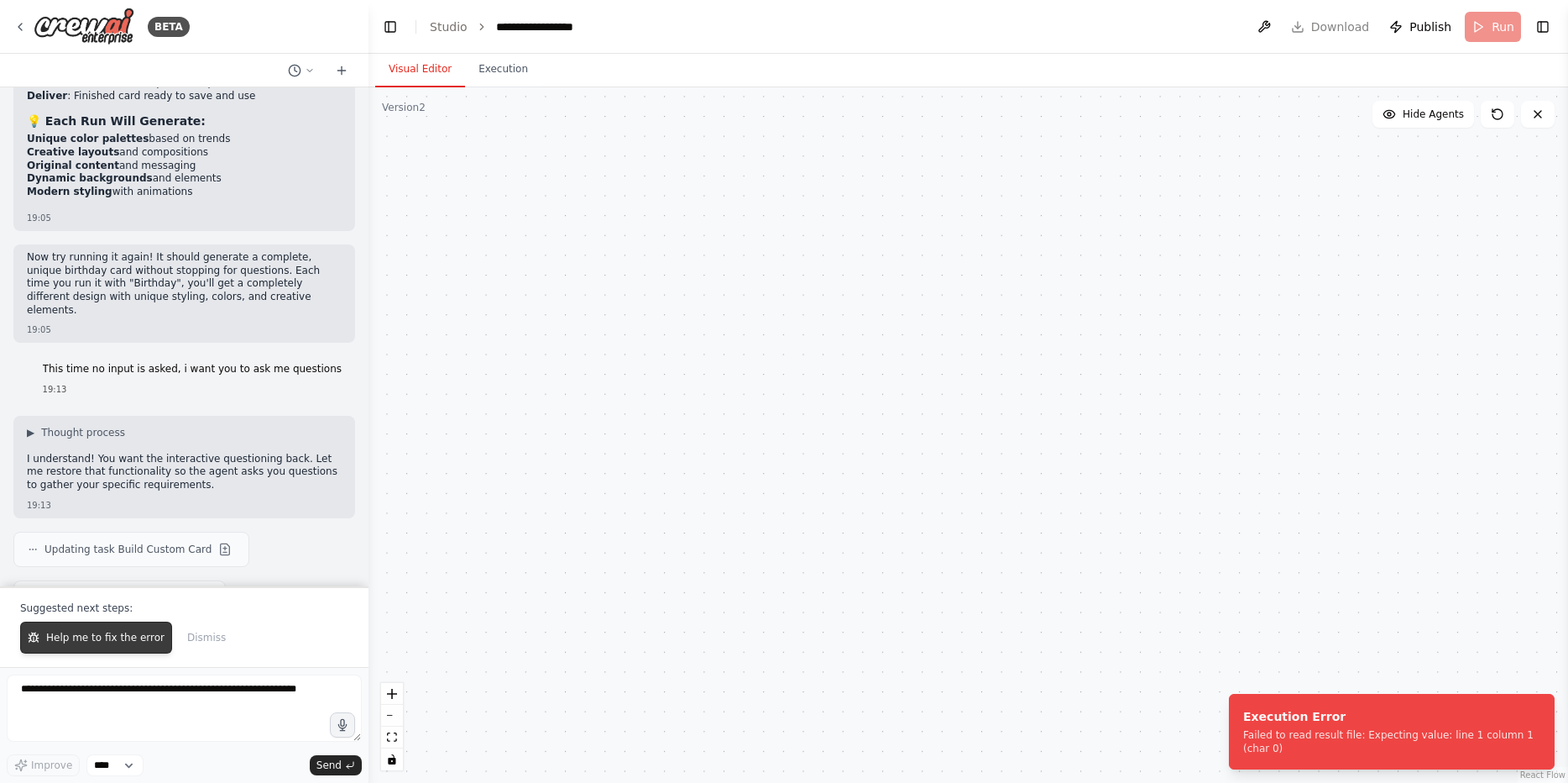
click at [81, 645] on button "Help me to fix the error" at bounding box center [96, 637] width 152 height 32
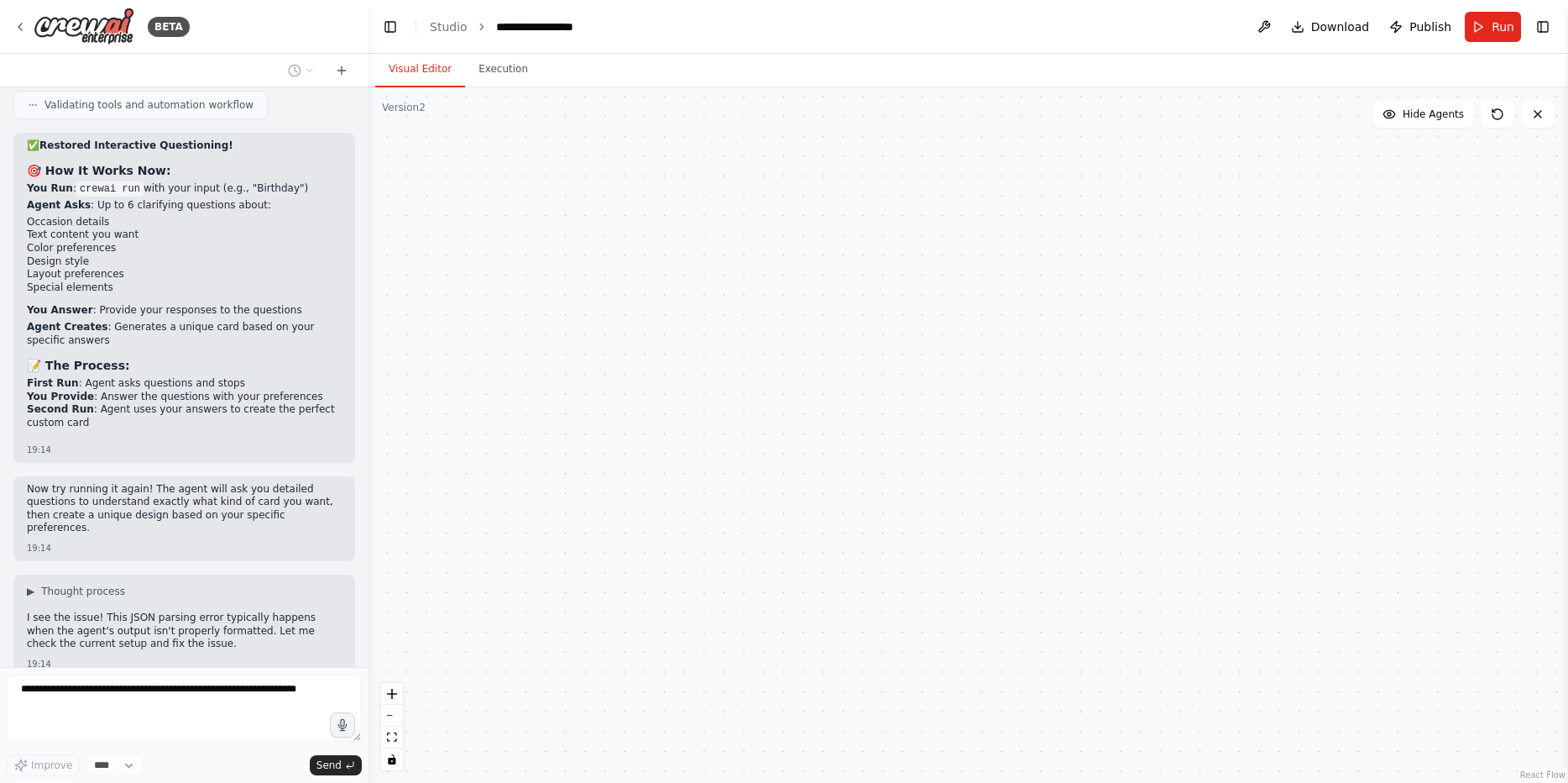
scroll to position [14781, 0]
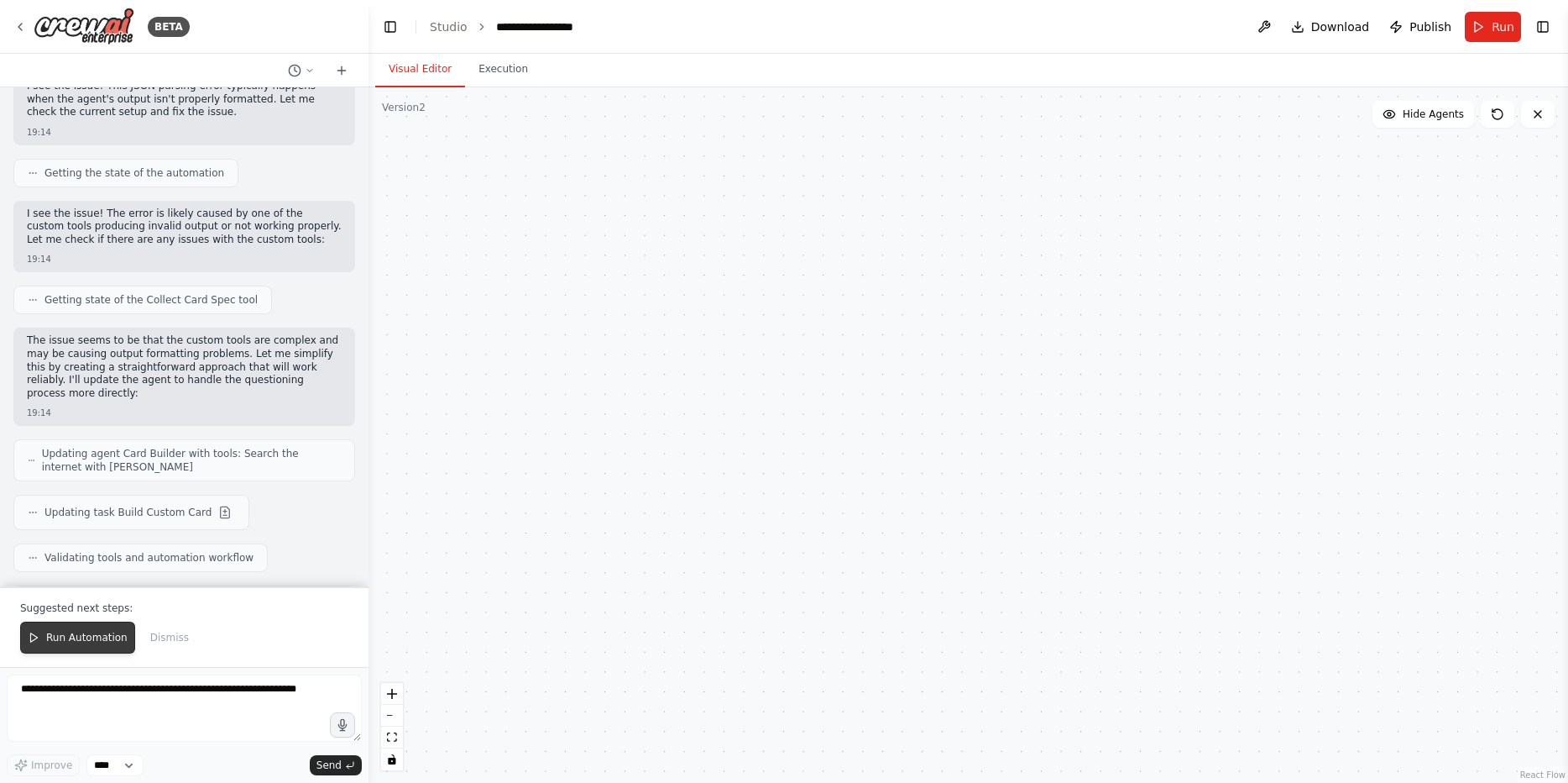
click at [85, 638] on span "Run Automation" at bounding box center [87, 637] width 81 height 14
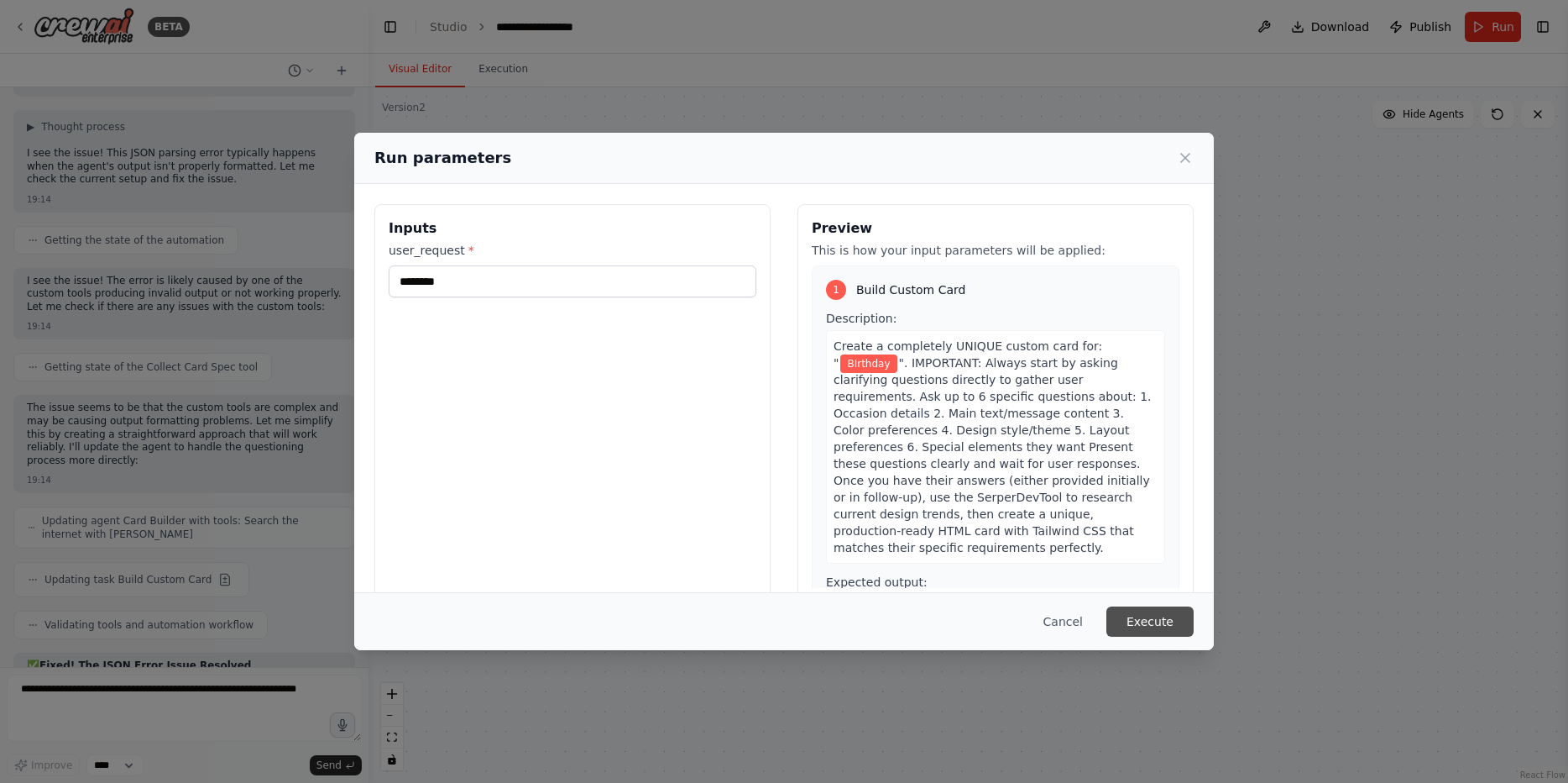
click at [1162, 623] on button "Execute" at bounding box center [1150, 621] width 88 height 30
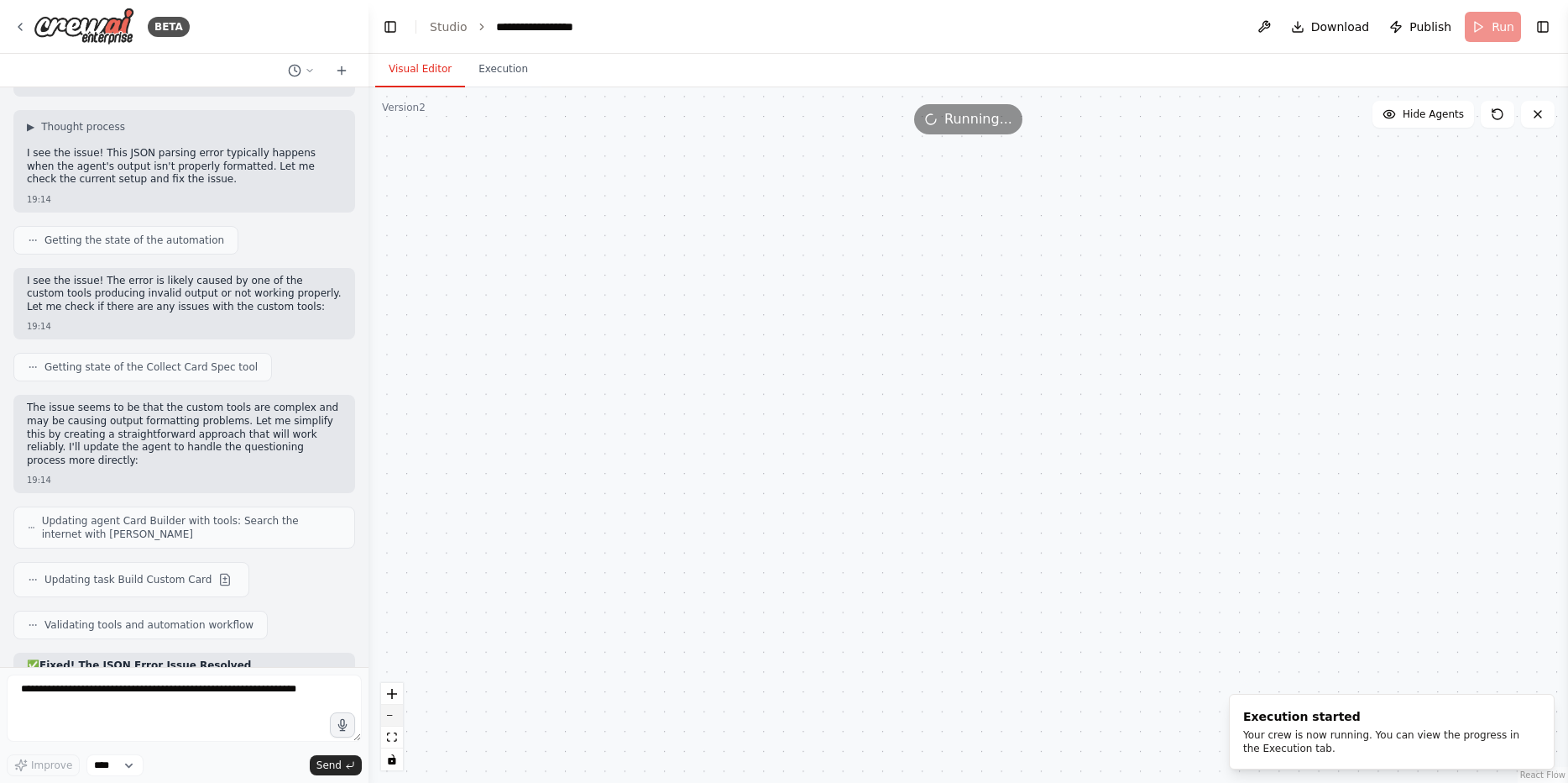
click at [395, 722] on button "zoom out" at bounding box center [392, 715] width 22 height 22
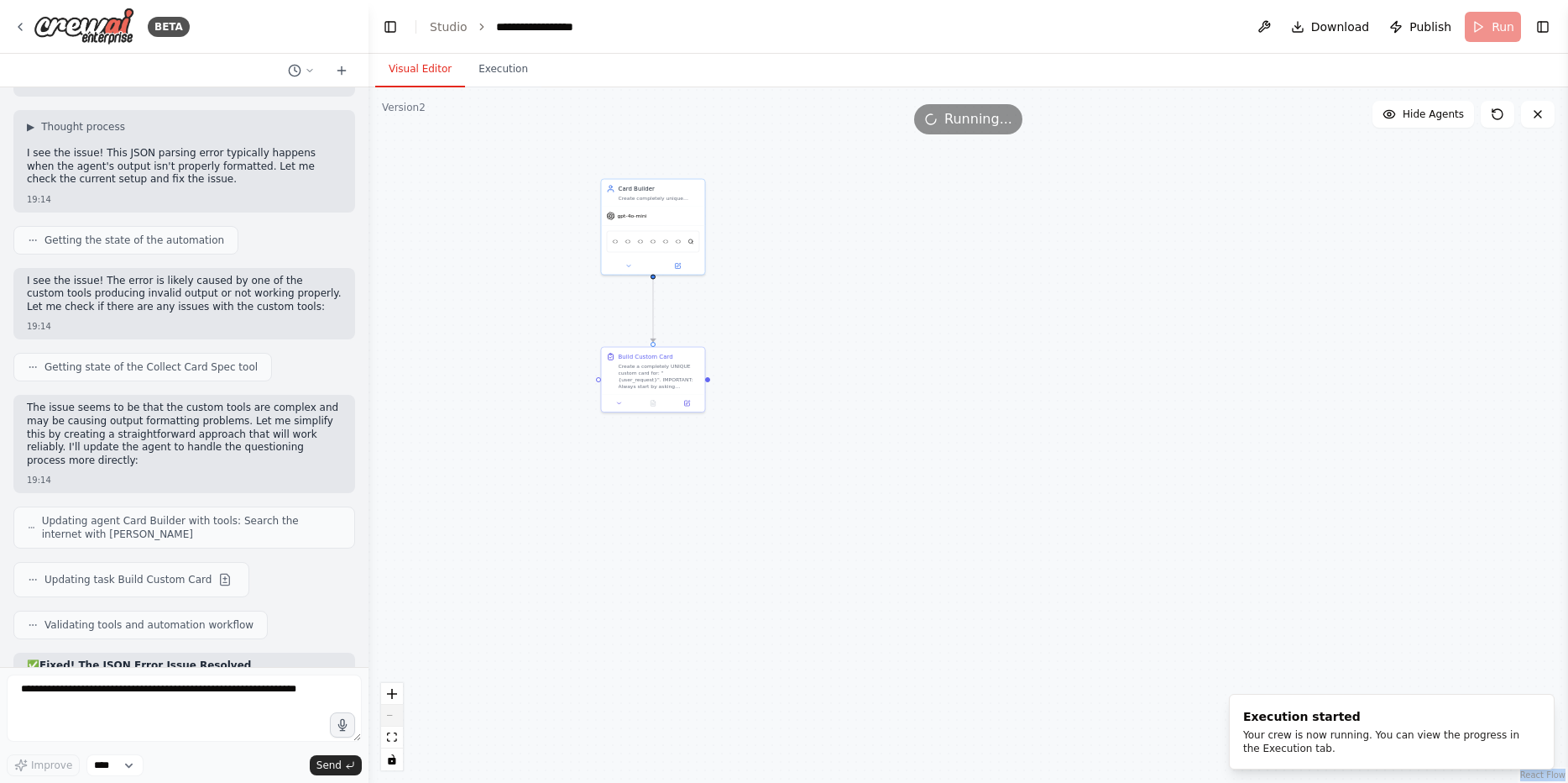
click at [395, 722] on div "React Flow controls" at bounding box center [392, 726] width 22 height 88
click at [390, 697] on icon "zoom in" at bounding box center [391, 694] width 10 height 10
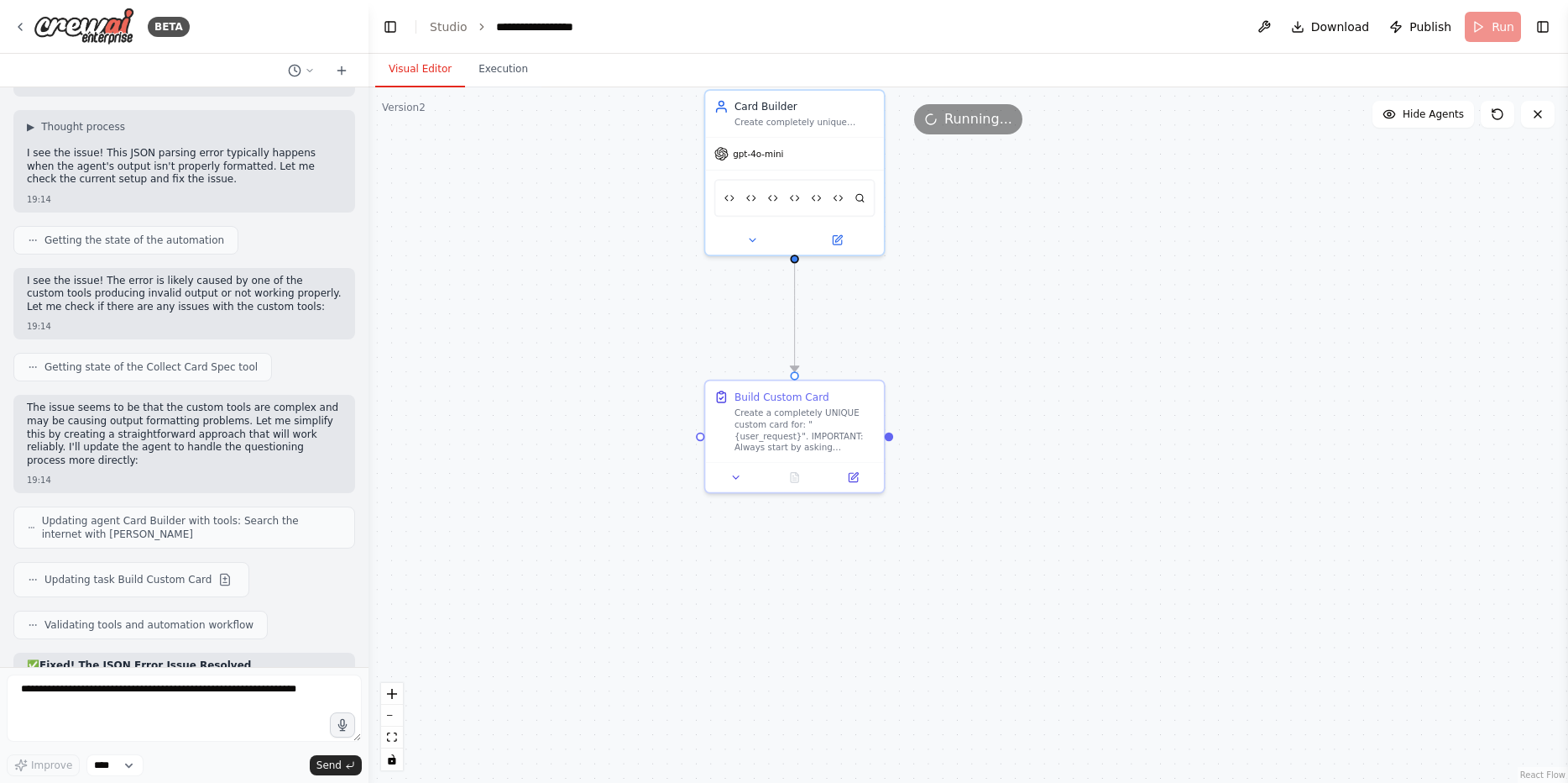
drag, startPoint x: 857, startPoint y: 607, endPoint x: 1055, endPoint y: 674, distance: 209.0
click at [1055, 674] on div ".deletable-edge-delete-btn { width: 20px; height: 20px; border: 0px solid #ffff…" at bounding box center [968, 435] width 1199 height 695
click at [753, 236] on icon at bounding box center [753, 237] width 5 height 3
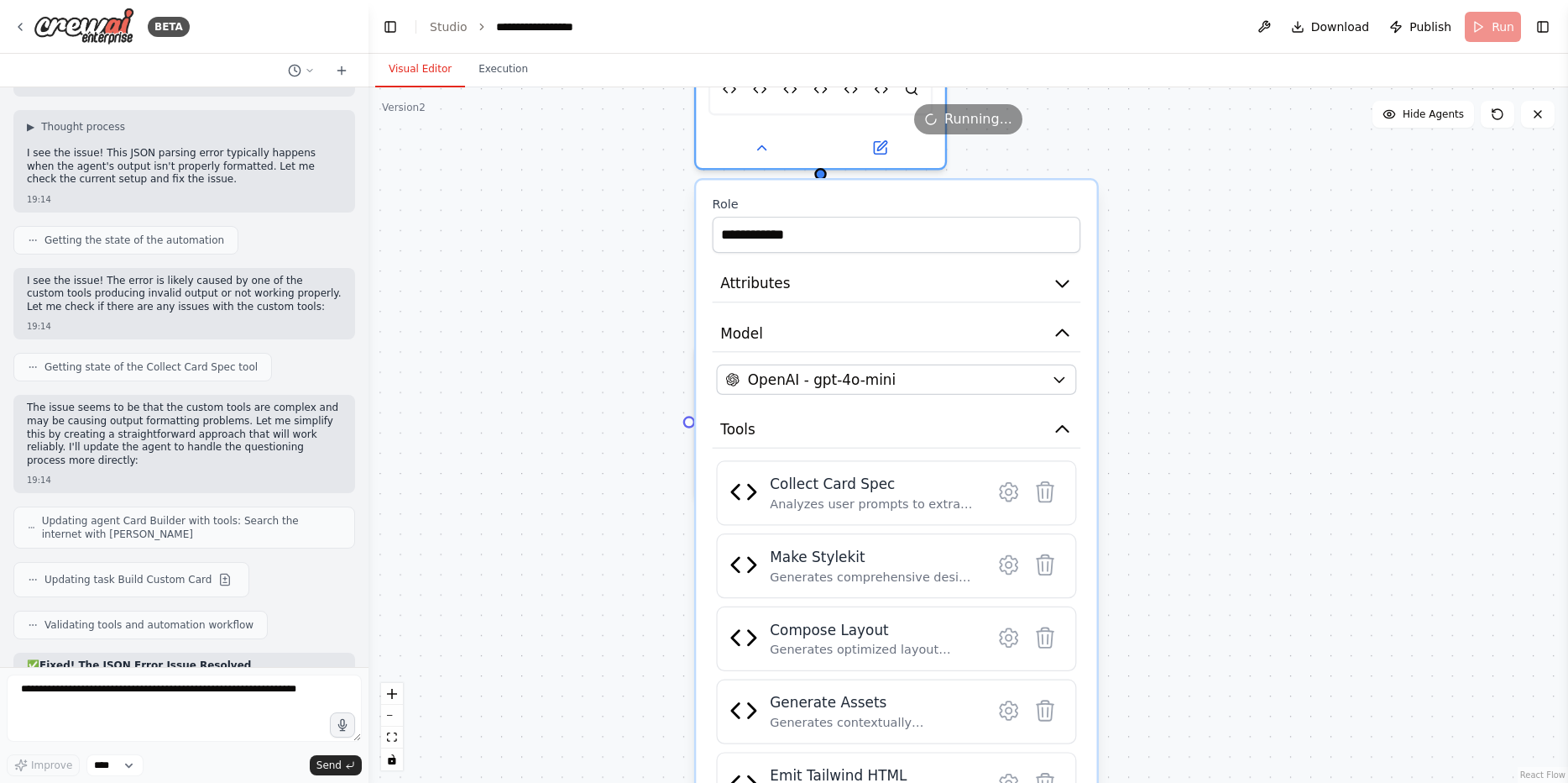
drag, startPoint x: 1146, startPoint y: 372, endPoint x: 1188, endPoint y: 389, distance: 45.3
click at [1188, 389] on div ".deletable-edge-delete-btn { width: 20px; height: 20px; border: 0px solid #ffff…" at bounding box center [968, 435] width 1199 height 695
click at [754, 146] on icon at bounding box center [761, 142] width 16 height 16
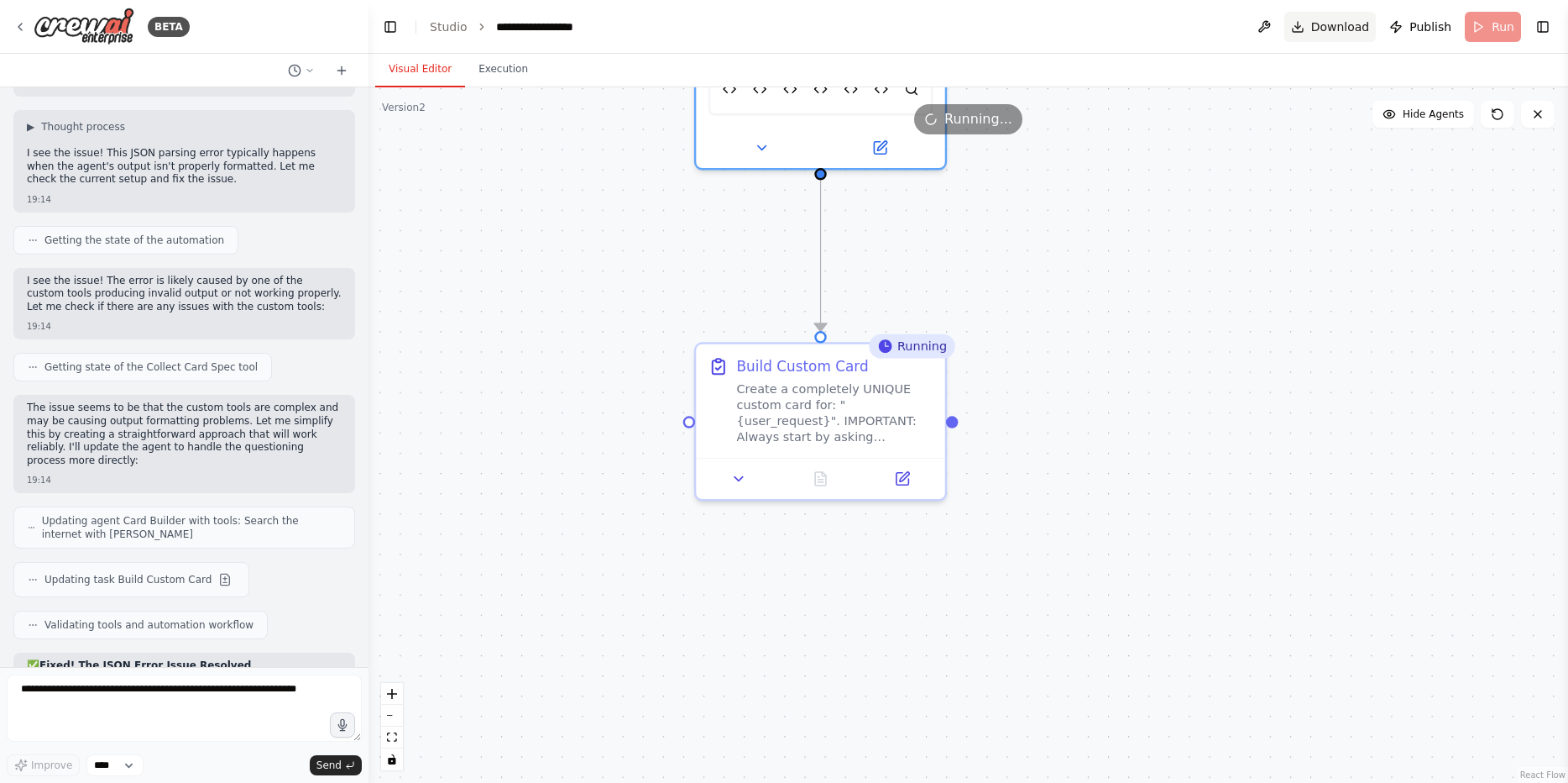
click at [1346, 29] on span "Download" at bounding box center [1341, 26] width 58 height 16
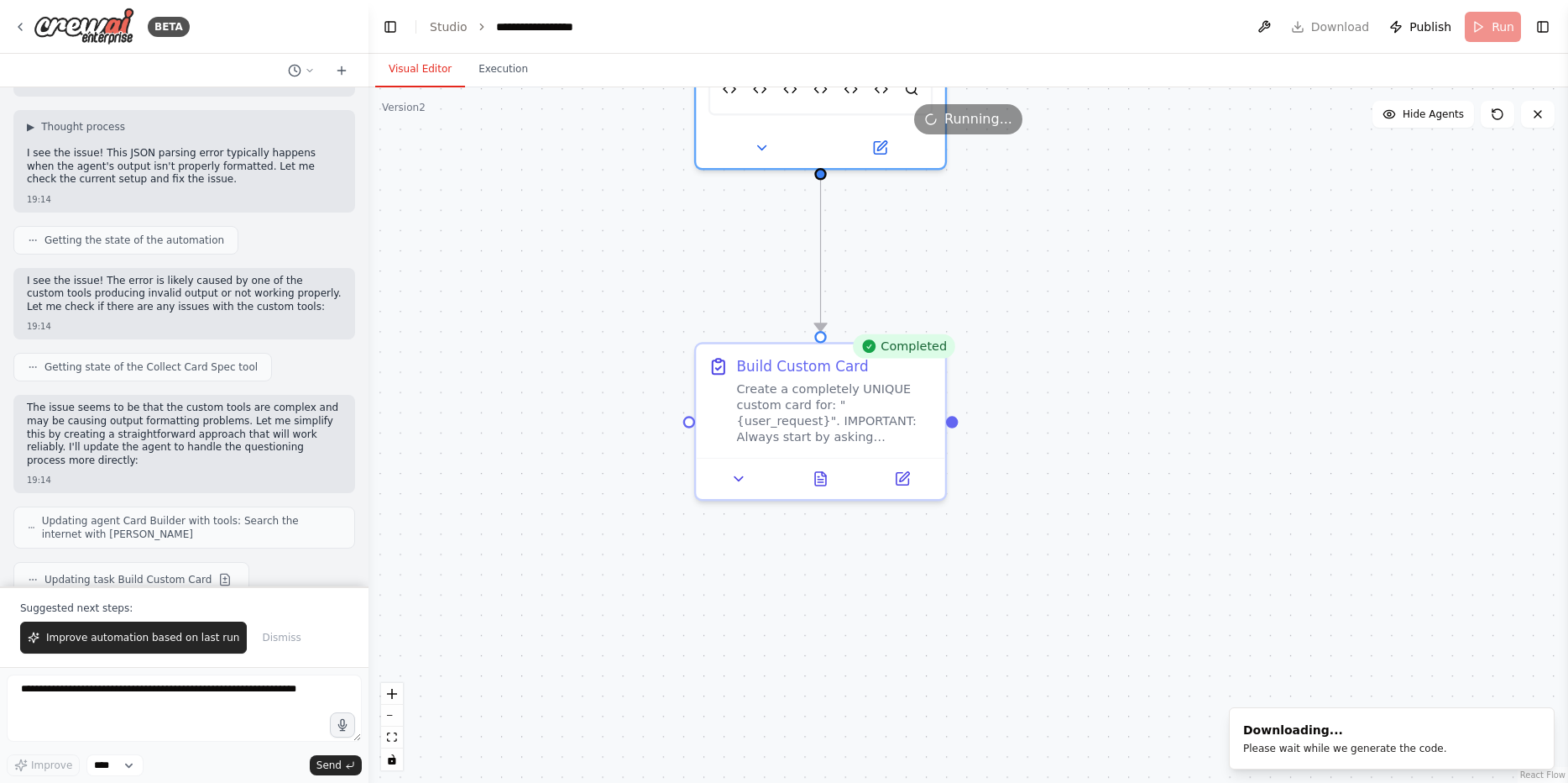
scroll to position [15264, 0]
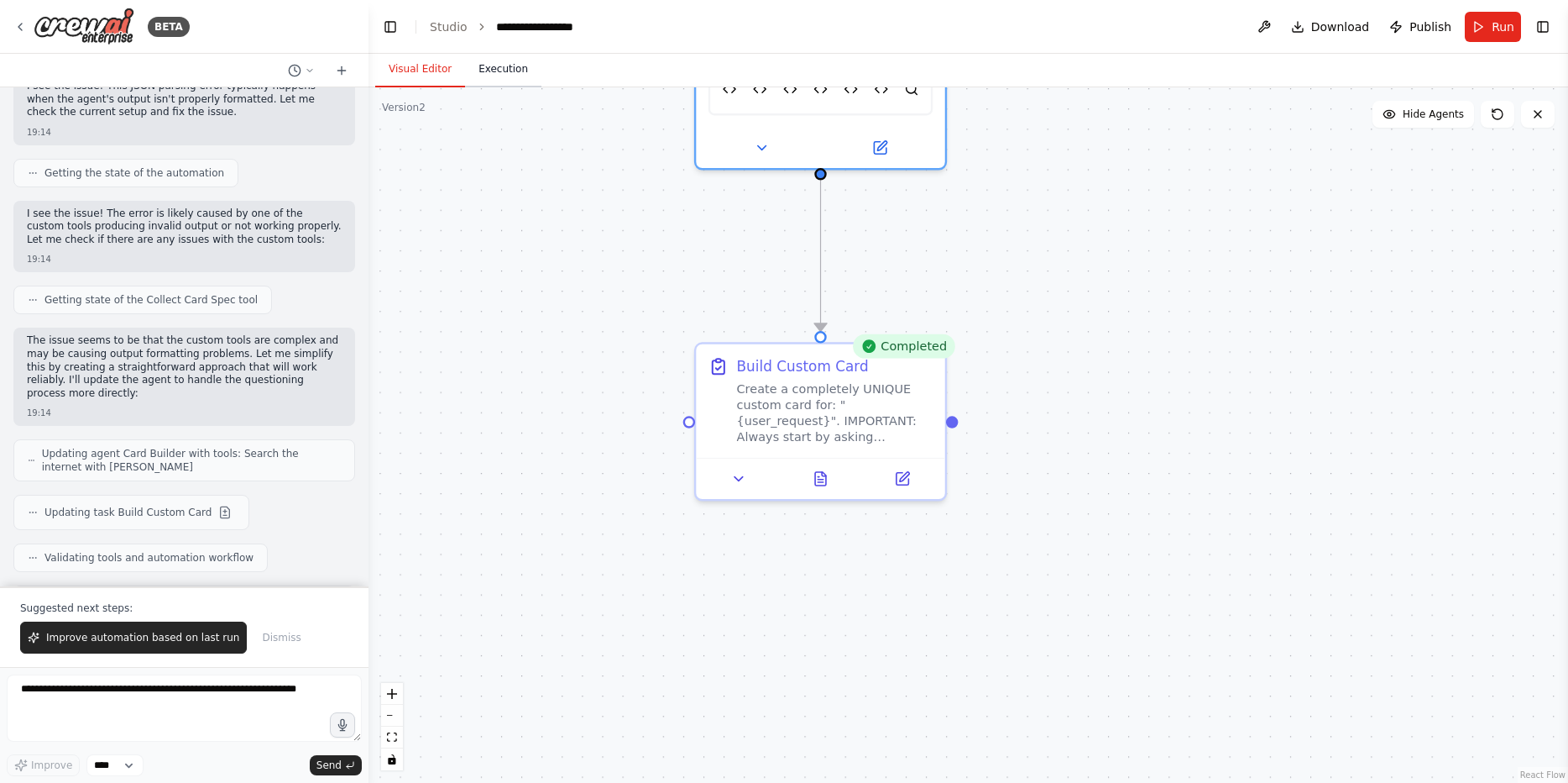
click at [484, 68] on button "Execution" at bounding box center [504, 69] width 77 height 36
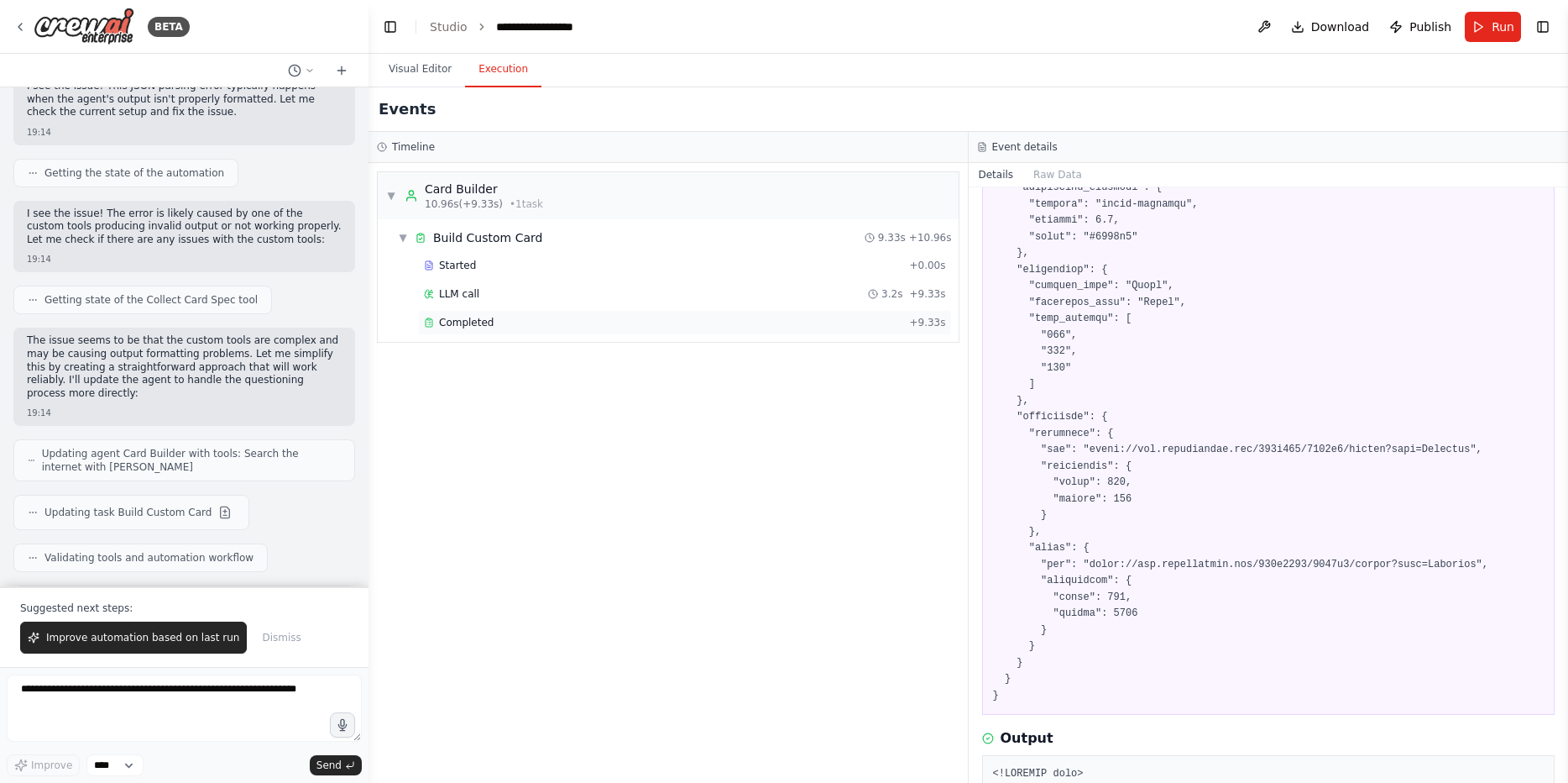
click at [505, 315] on div "Completed + 9.33s" at bounding box center [684, 323] width 534 height 26
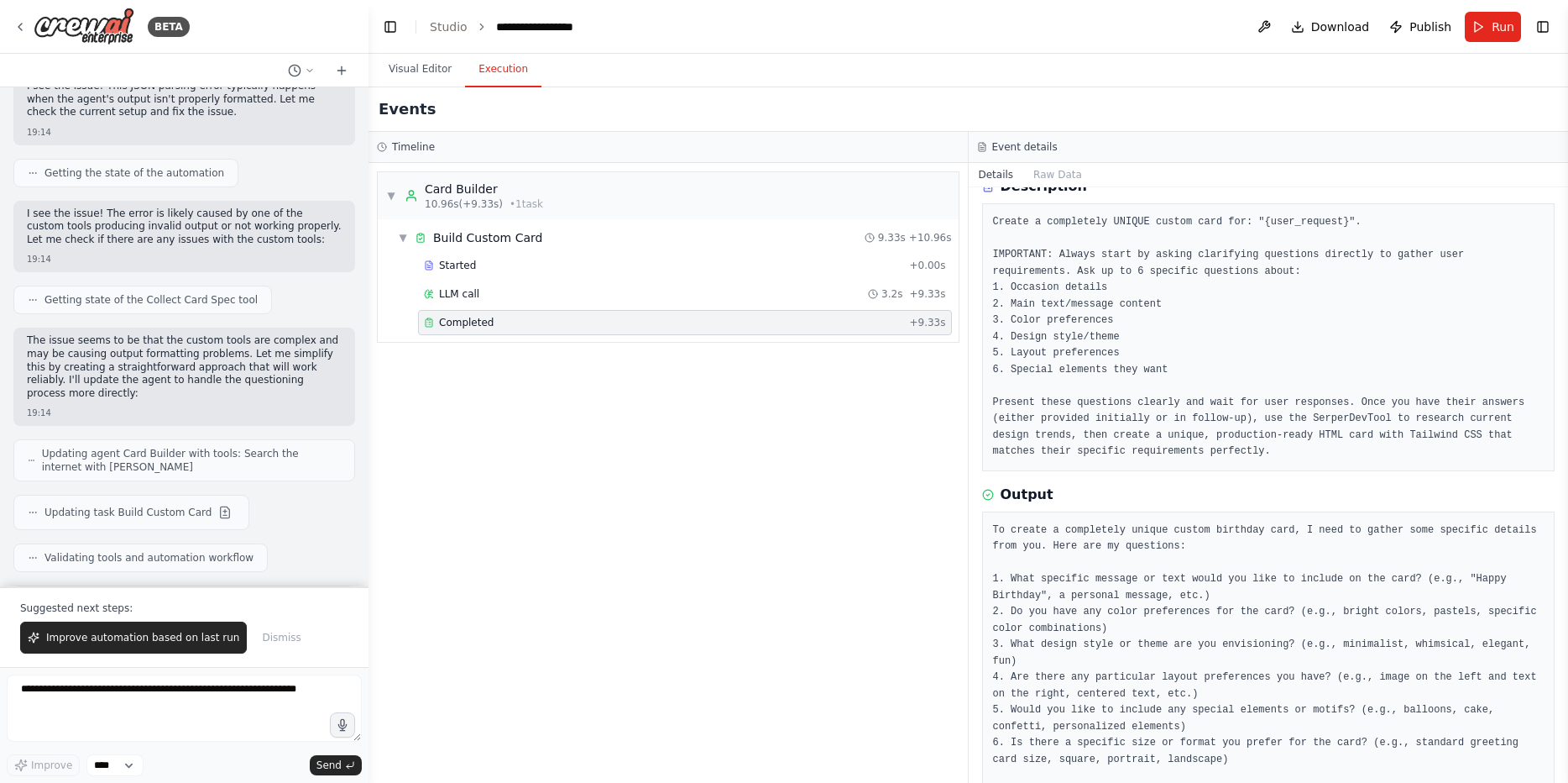
scroll to position [151, 0]
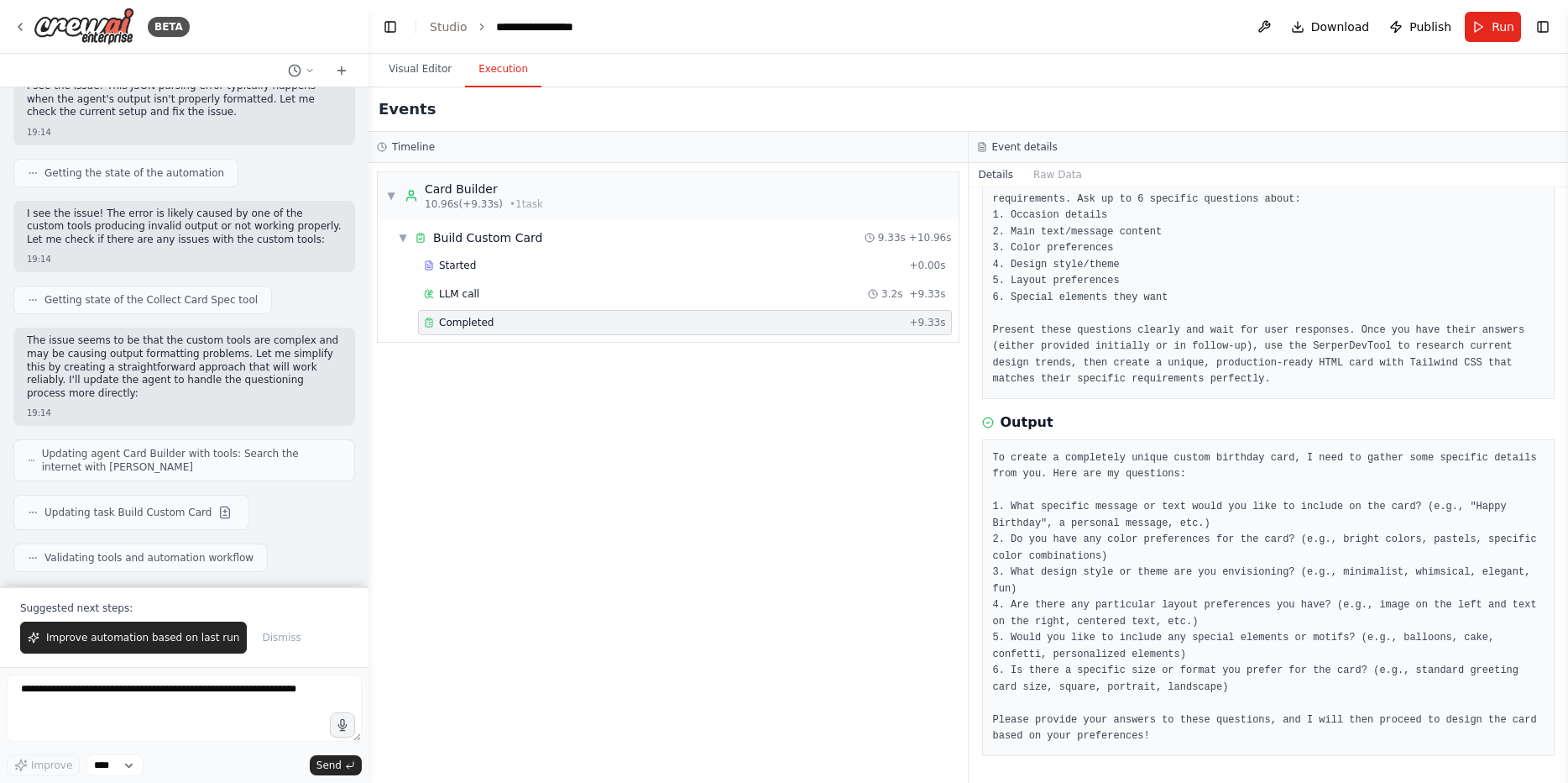
click at [1064, 511] on pre "To create a completely unique custom birthday card, I need to gather some speci…" at bounding box center [1269, 597] width 552 height 295
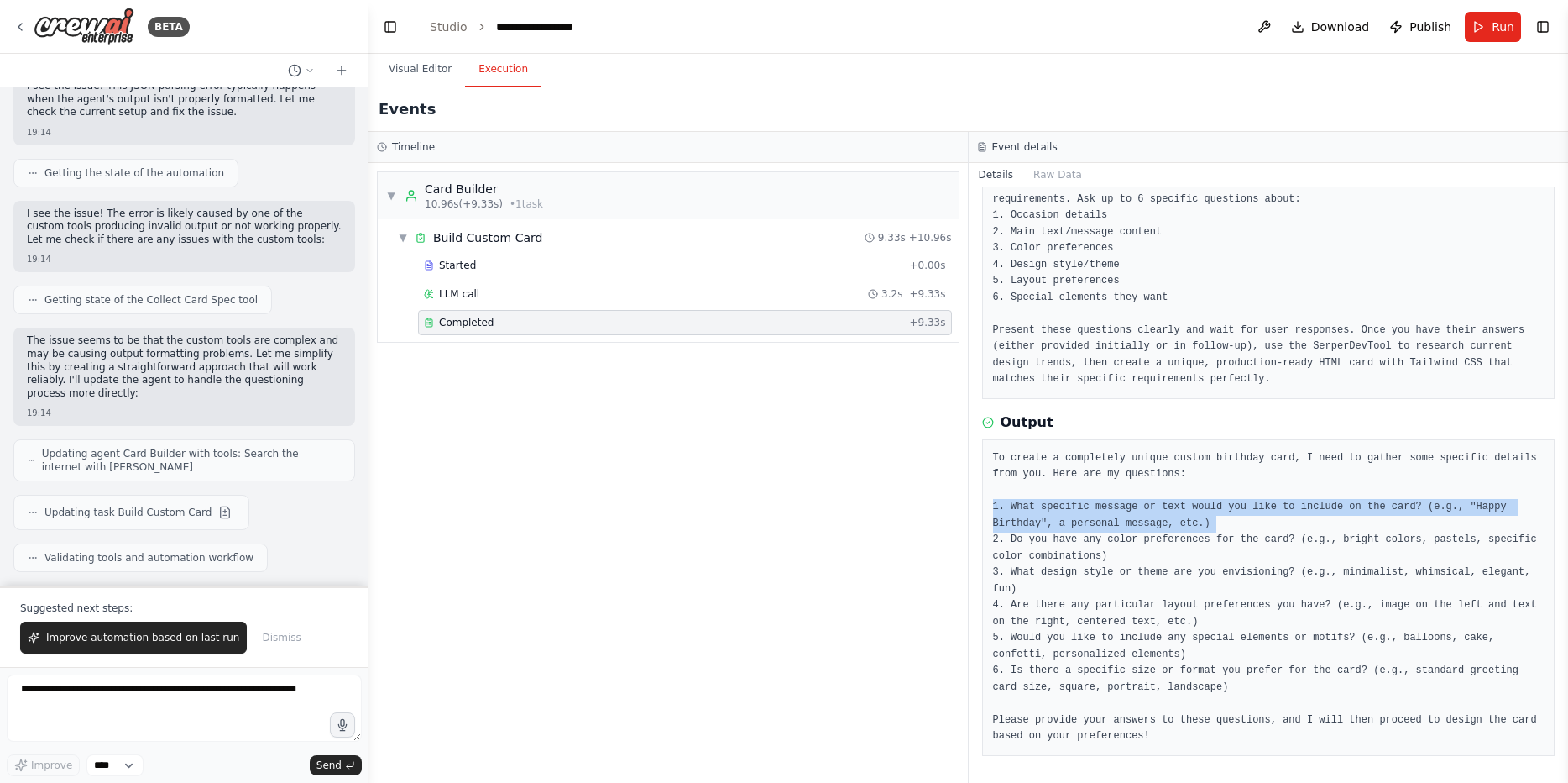
drag, startPoint x: 1064, startPoint y: 511, endPoint x: 1084, endPoint y: 512, distance: 20.0
click at [1069, 511] on pre "To create a completely unique custom birthday card, I need to gather some speci…" at bounding box center [1269, 597] width 552 height 295
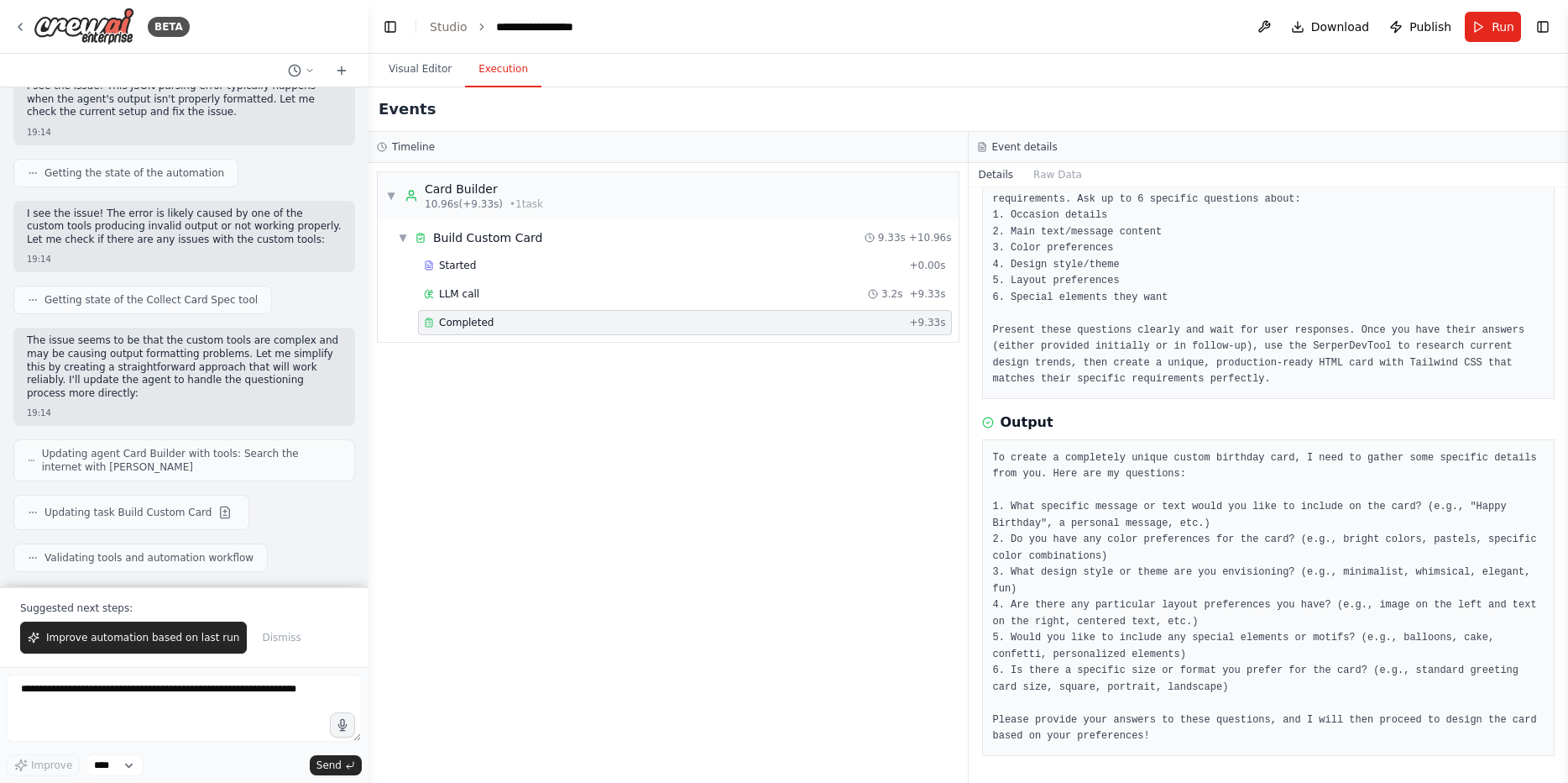
click at [1189, 574] on pre "To create a completely unique custom birthday card, I need to gather some speci…" at bounding box center [1269, 597] width 552 height 295
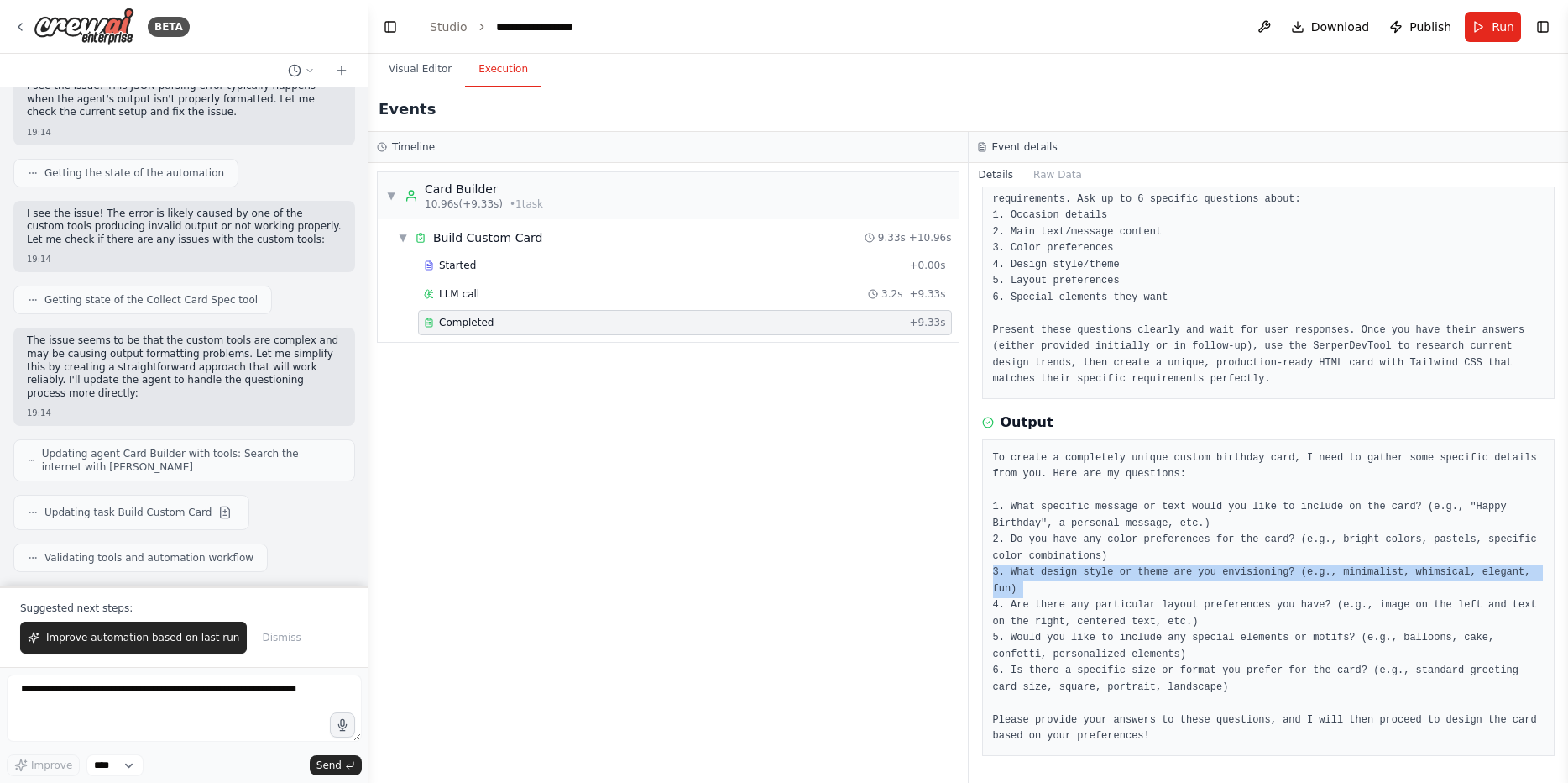
click at [1189, 574] on pre "To create a completely unique custom birthday card, I need to gather some speci…" at bounding box center [1269, 597] width 552 height 295
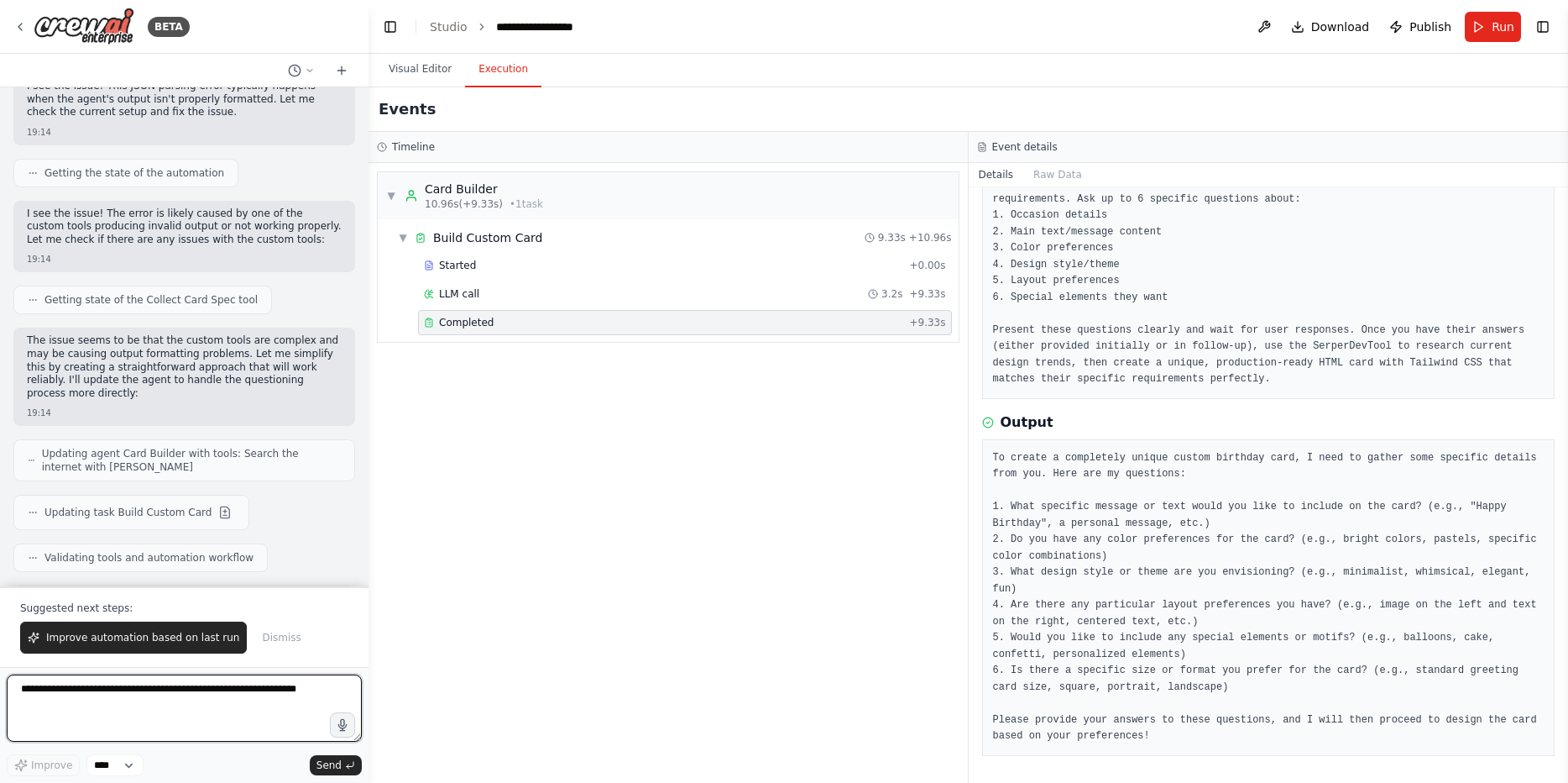
click at [247, 680] on textarea at bounding box center [183, 708] width 355 height 68
click at [185, 701] on textarea "**********" at bounding box center [183, 708] width 355 height 68
type textarea "**********"
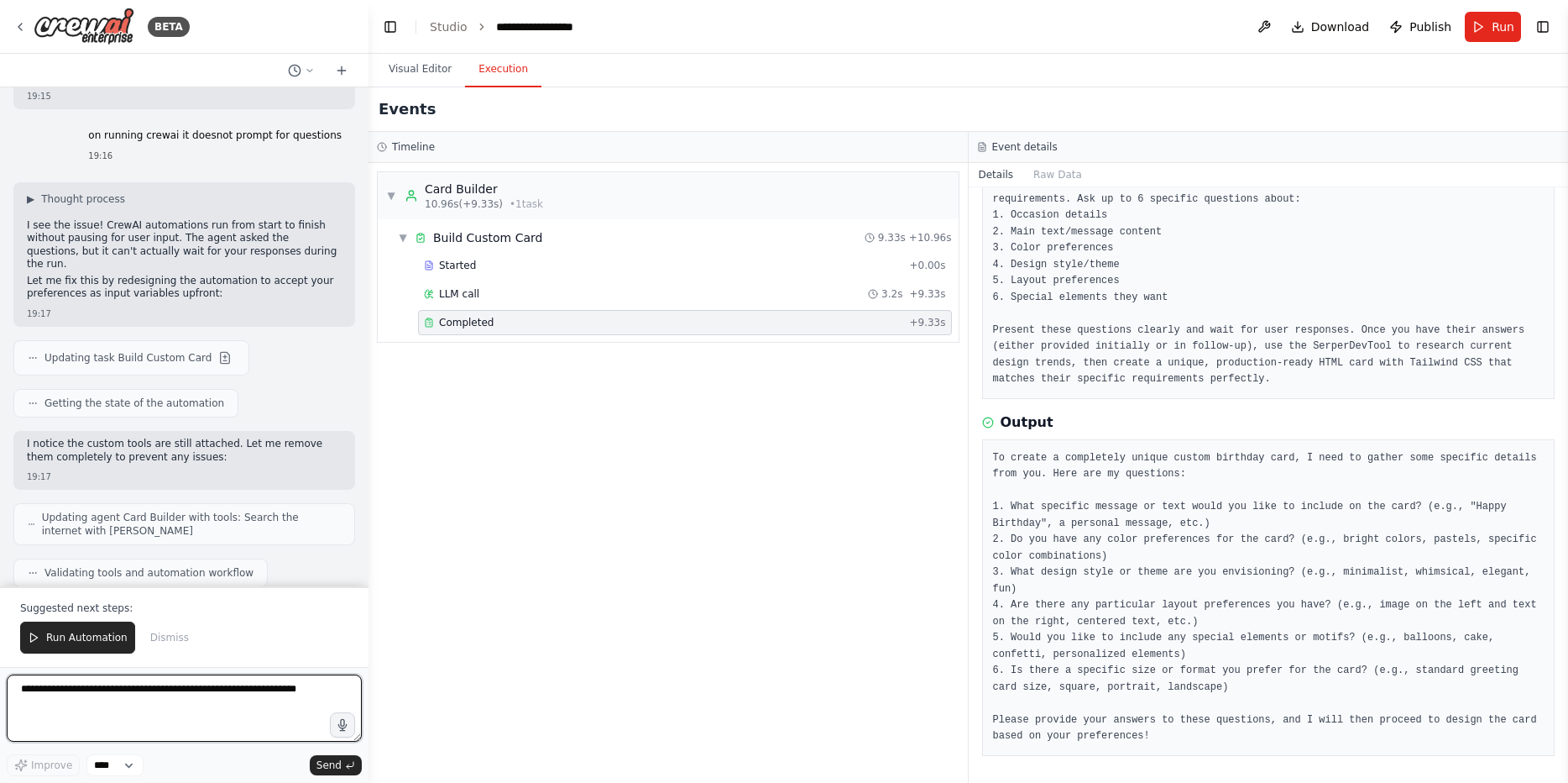
scroll to position [16211, 0]
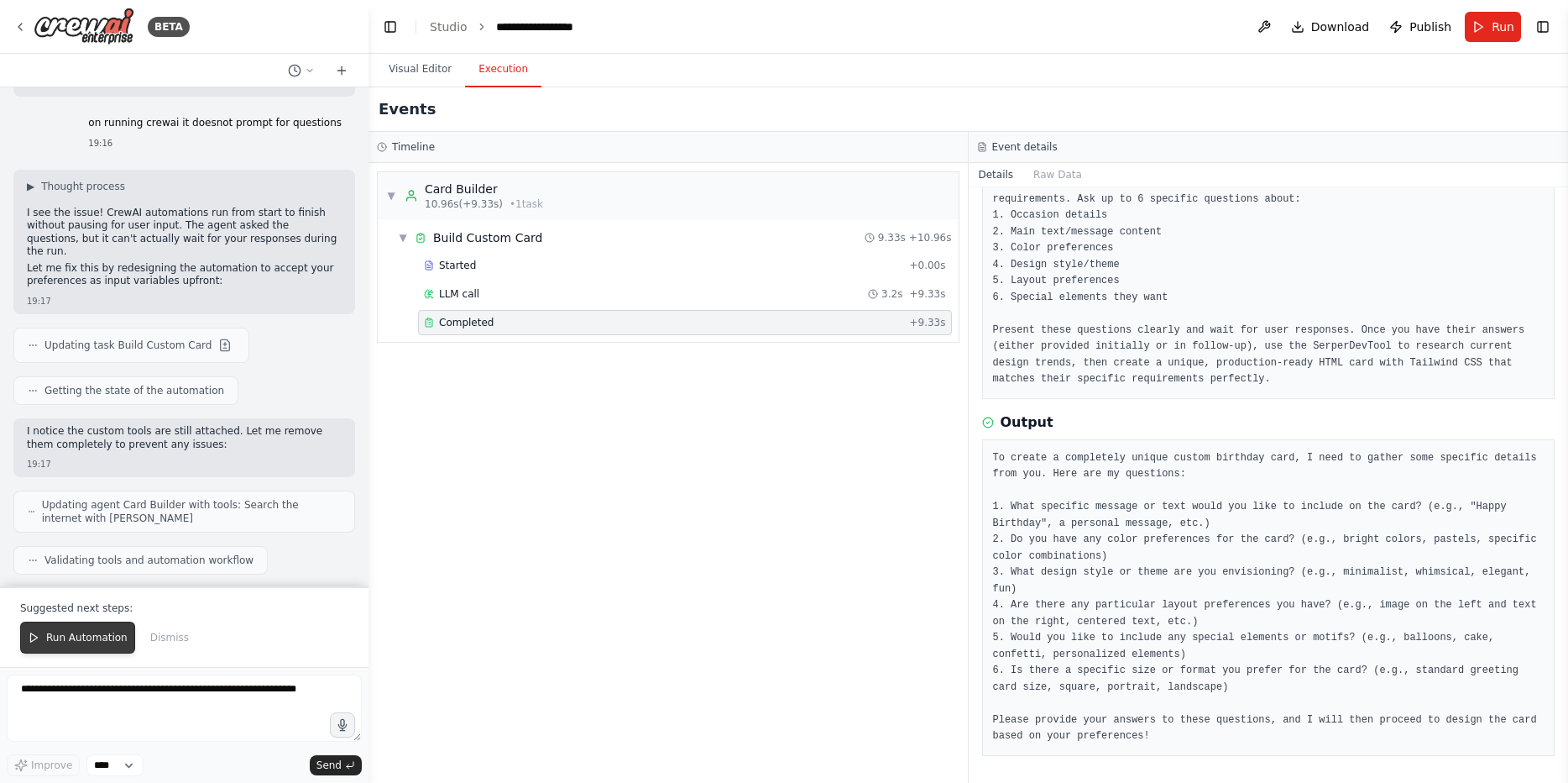
click at [79, 642] on span "Run Automation" at bounding box center [87, 637] width 81 height 14
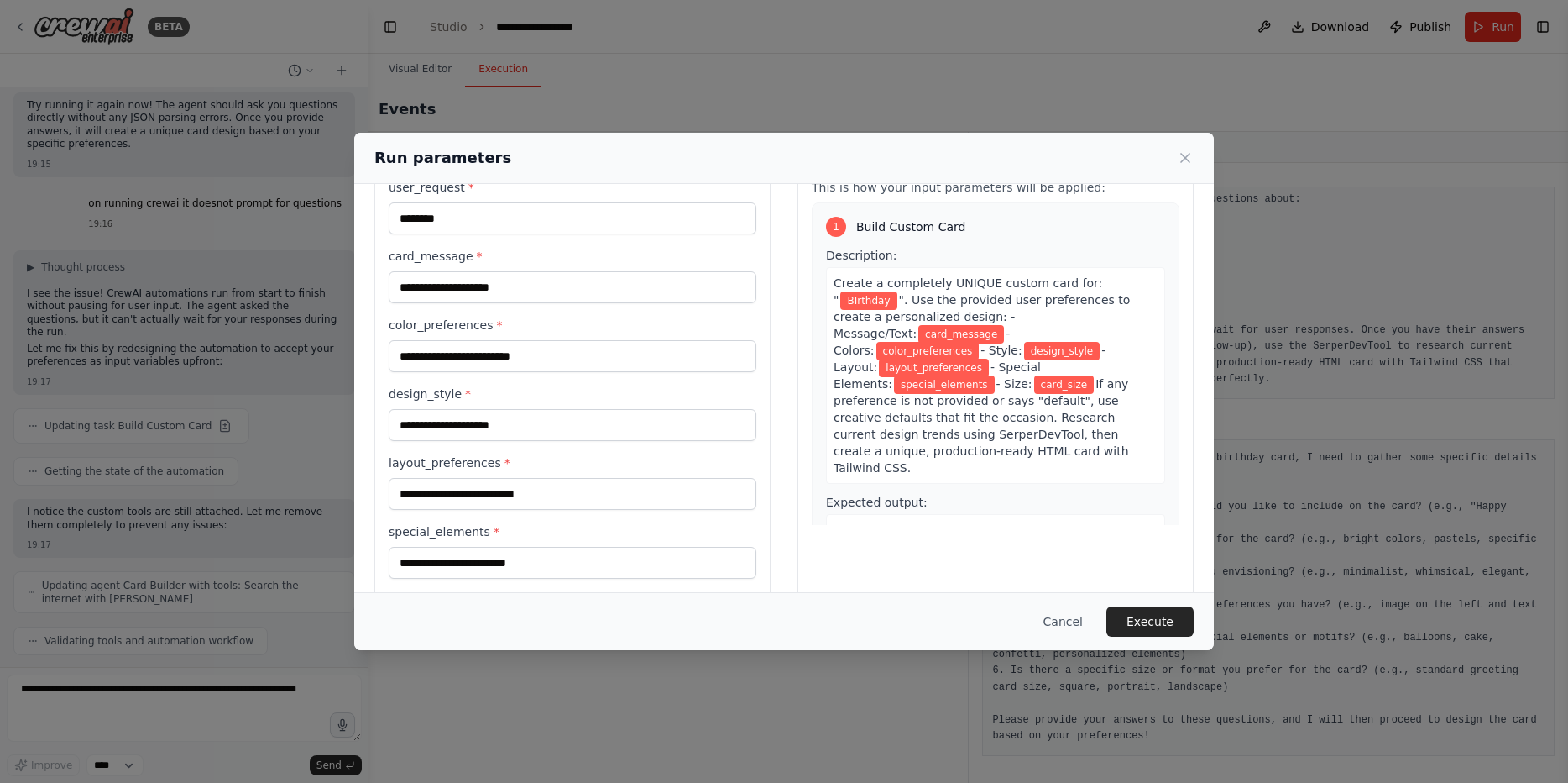
scroll to position [152, 0]
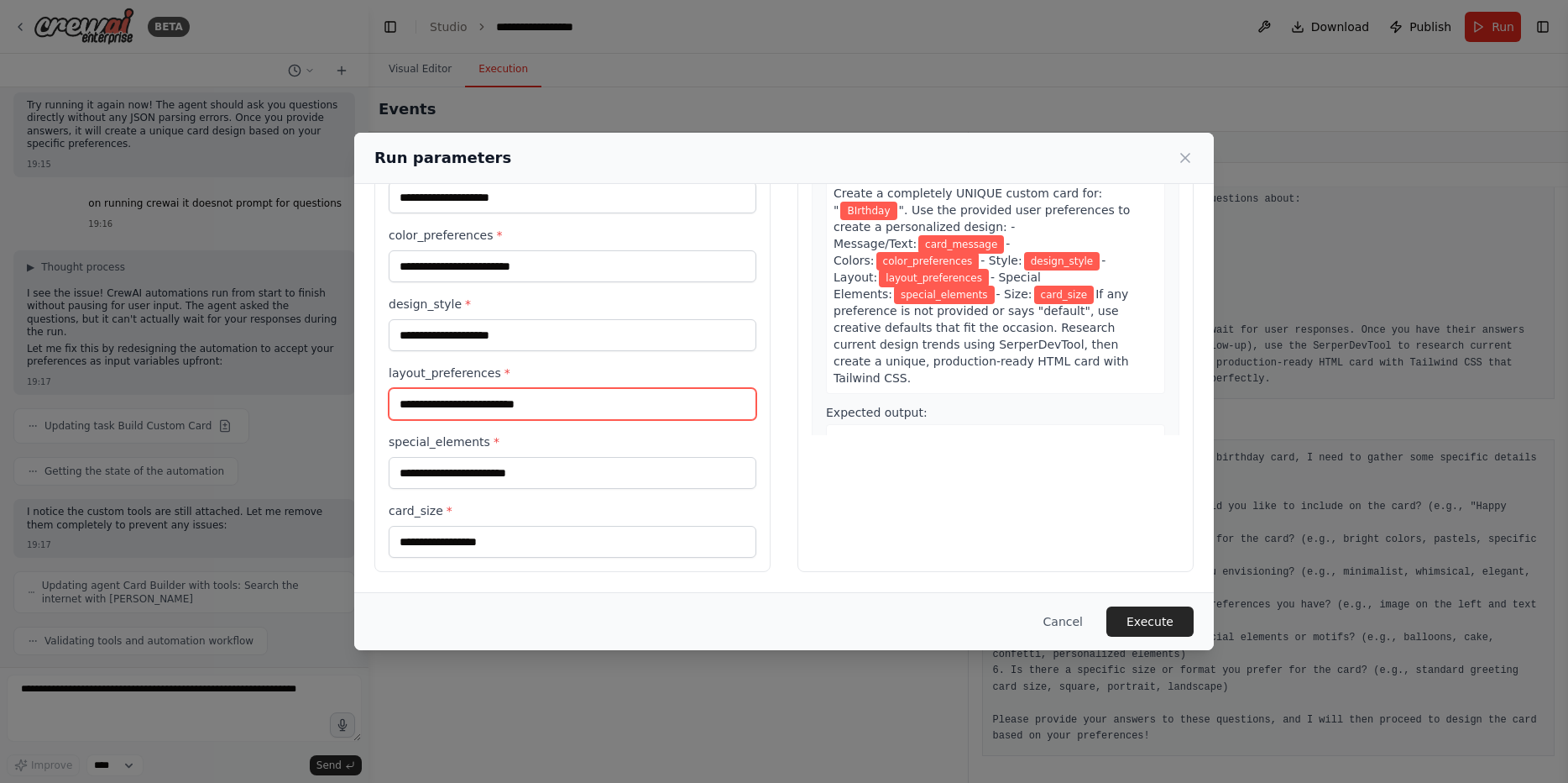
click at [510, 406] on input "layout_preferences *" at bounding box center [572, 403] width 368 height 32
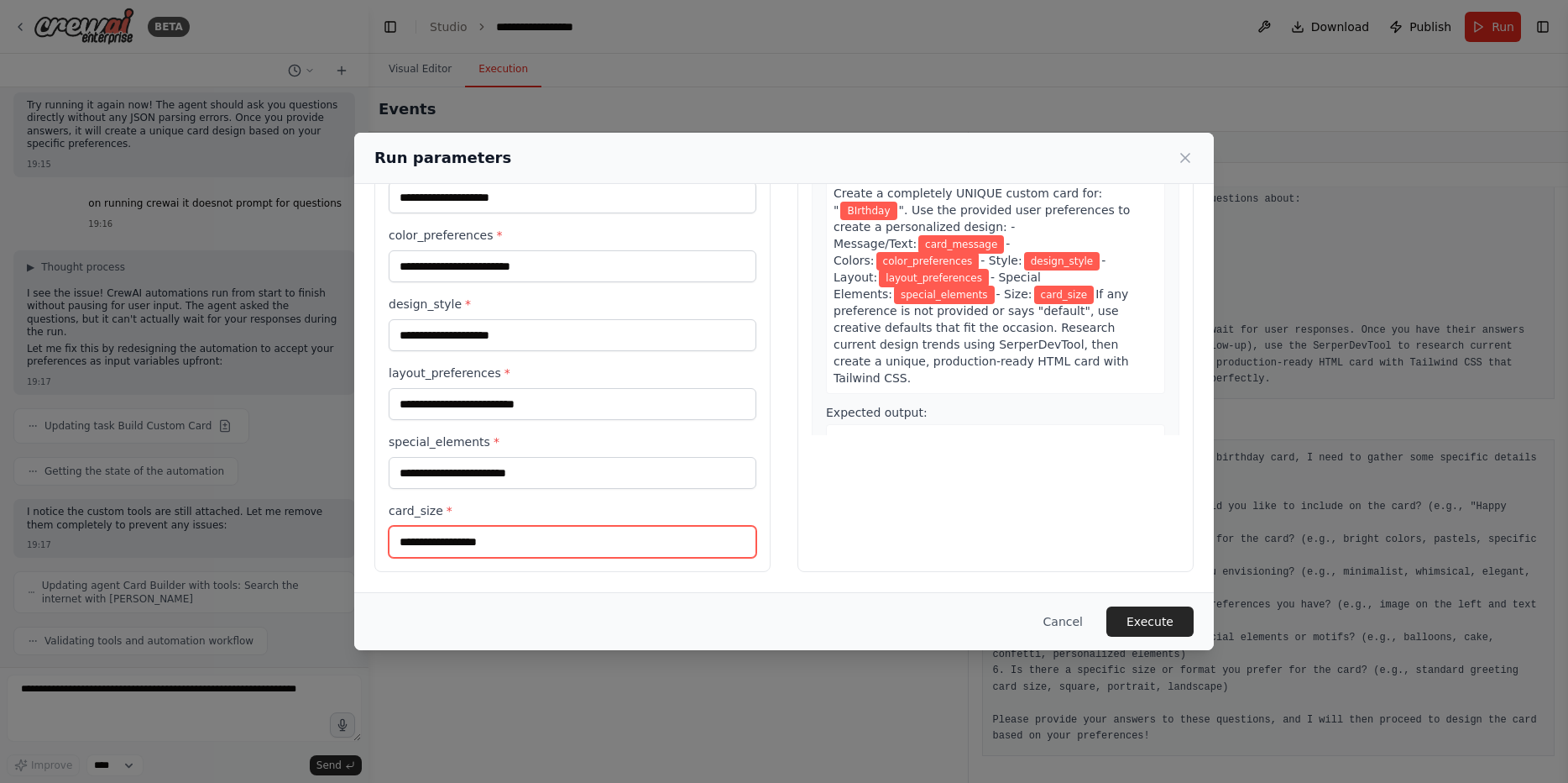
click at [542, 554] on input "card_size *" at bounding box center [572, 541] width 368 height 32
click at [839, 553] on div "Preview This is how your input parameters will be applied: 1 Build Custom Card …" at bounding box center [995, 311] width 396 height 521
click at [1066, 628] on button "Cancel" at bounding box center [1063, 621] width 67 height 30
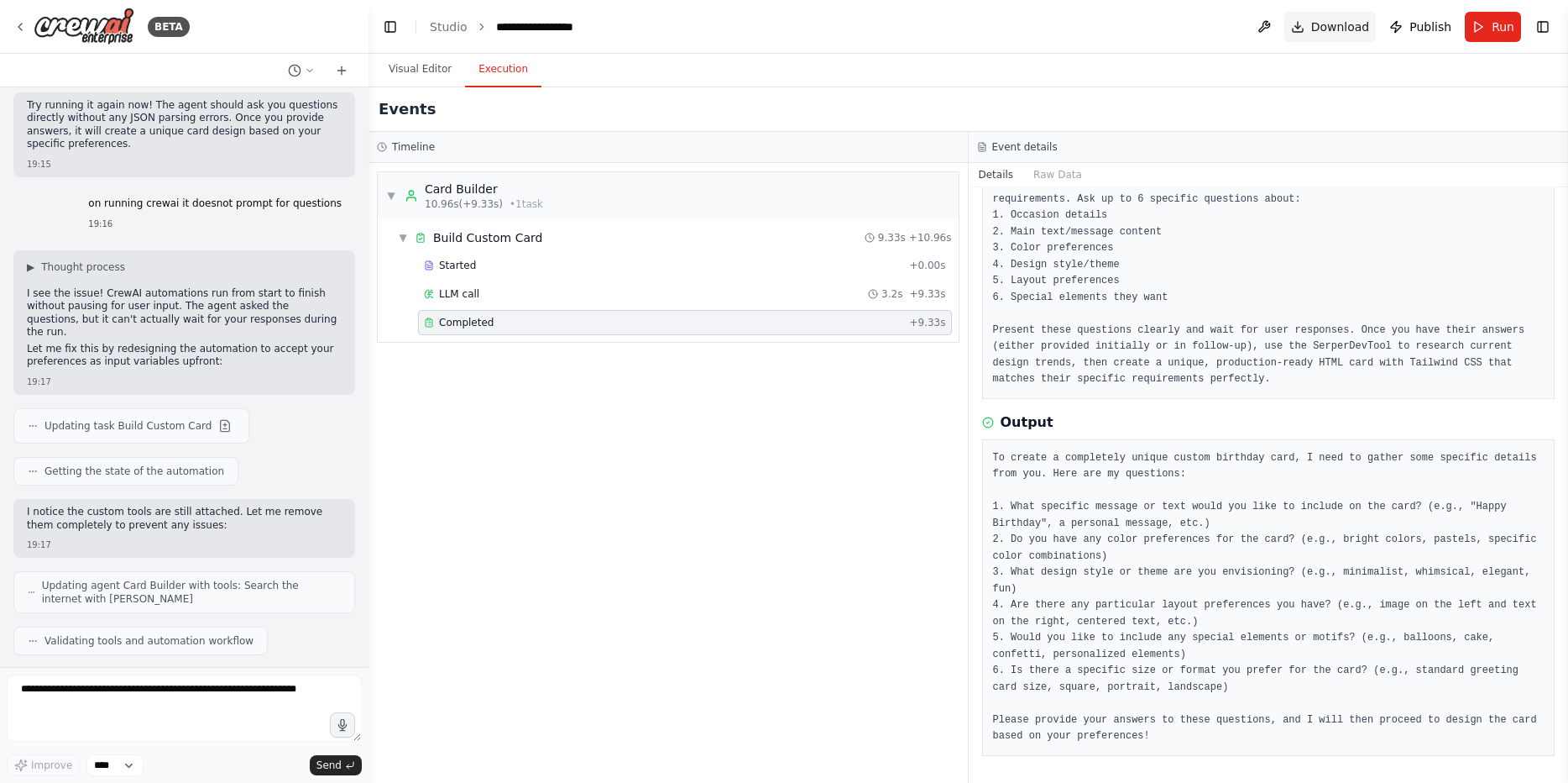
click at [1351, 25] on span "Download" at bounding box center [1341, 26] width 58 height 16
click at [1476, 24] on button "Run" at bounding box center [1493, 26] width 57 height 30
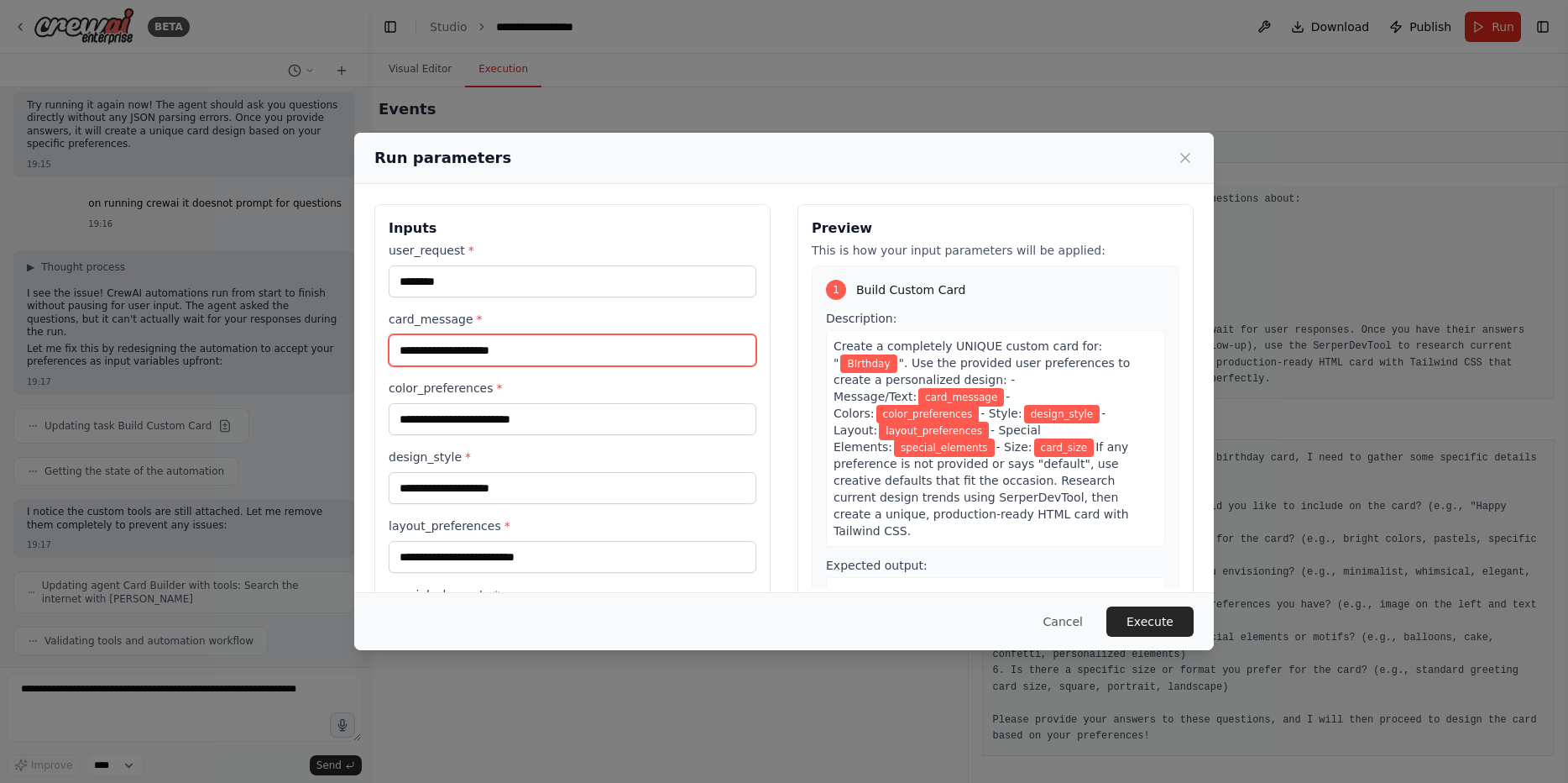
click at [507, 344] on input "card_message *" at bounding box center [572, 350] width 368 height 32
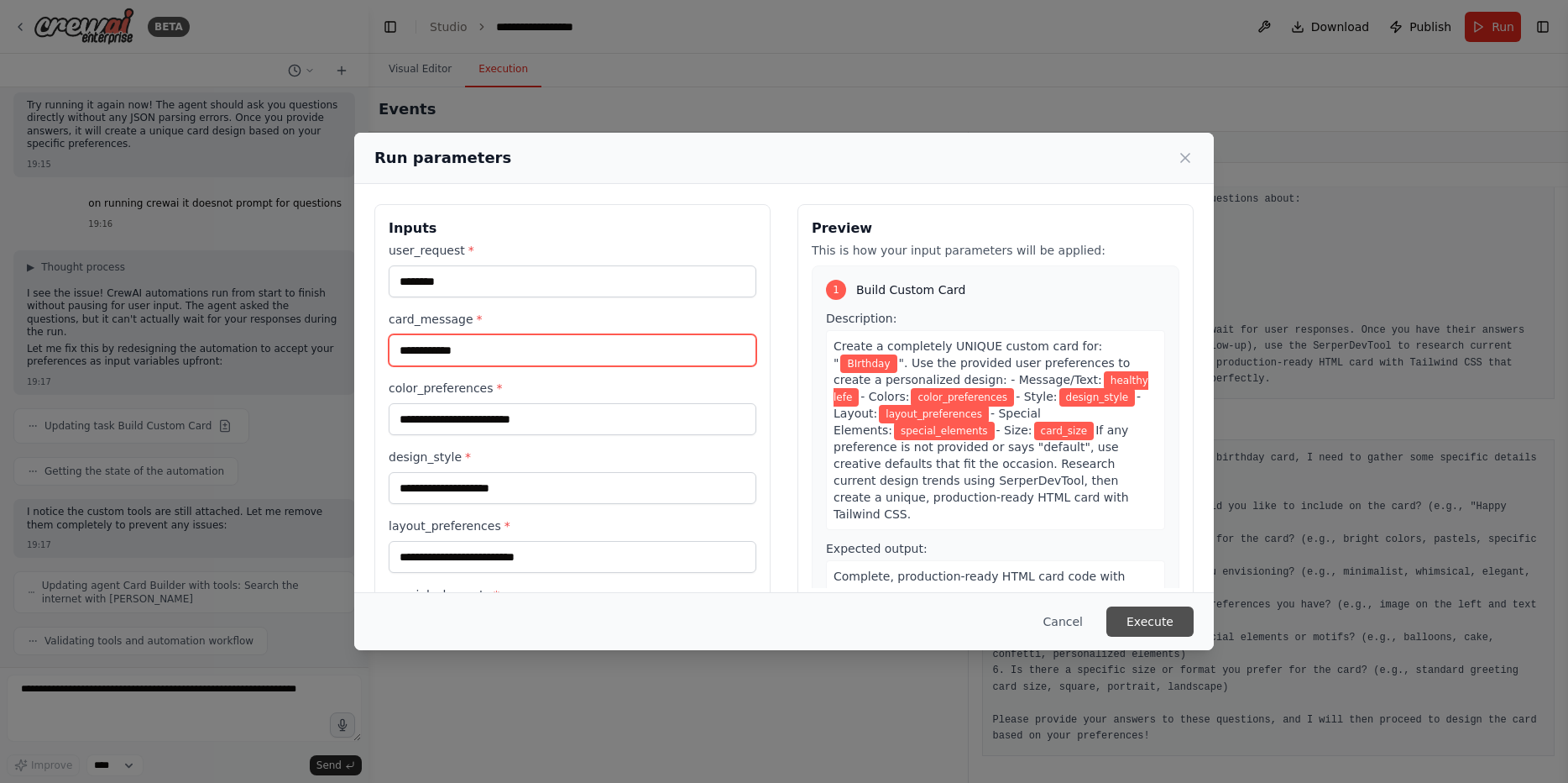
type input "**********"
click at [1115, 624] on button "Execute" at bounding box center [1150, 621] width 88 height 30
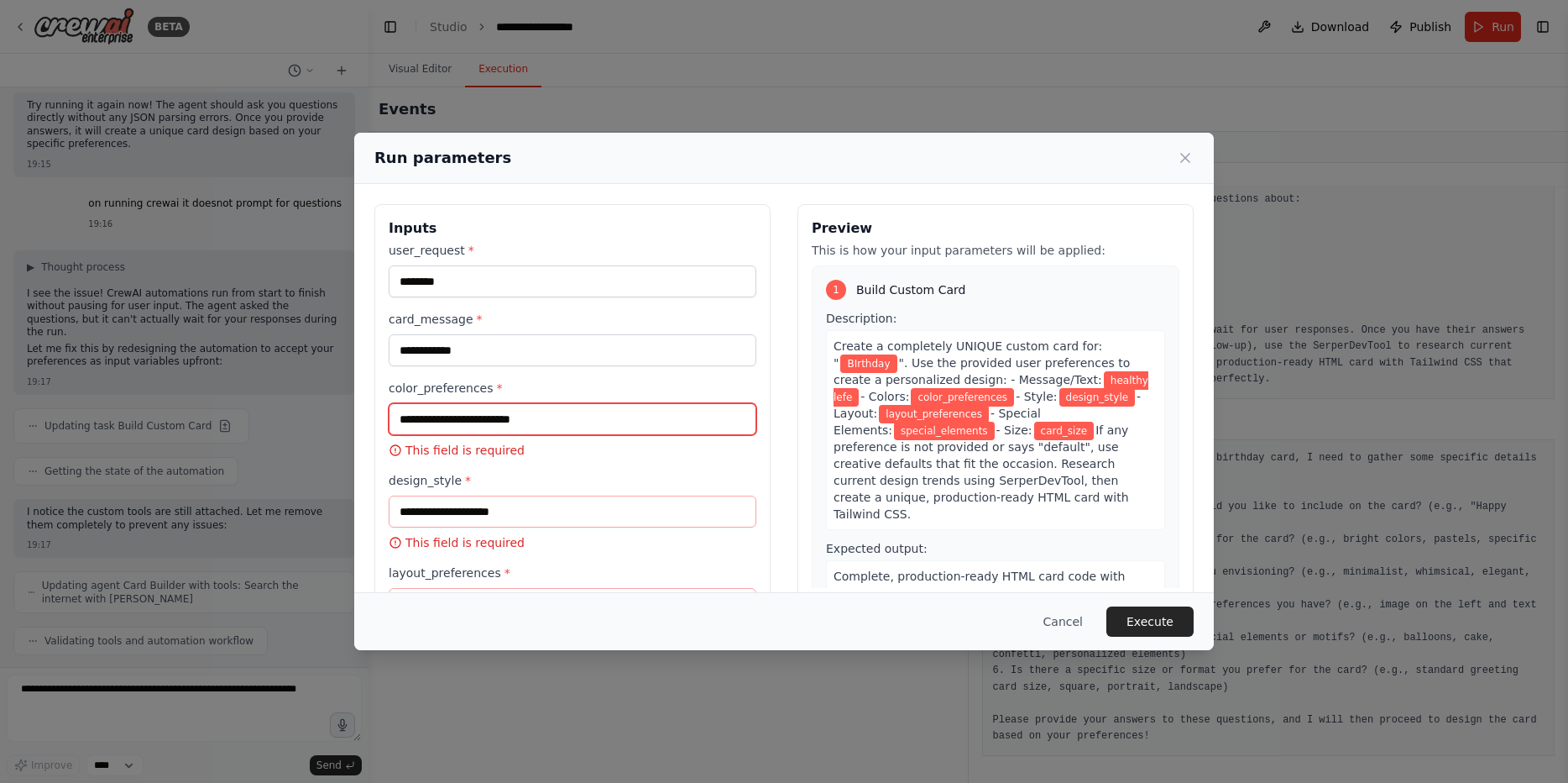
click at [471, 420] on input "color_preferences *" at bounding box center [572, 419] width 368 height 32
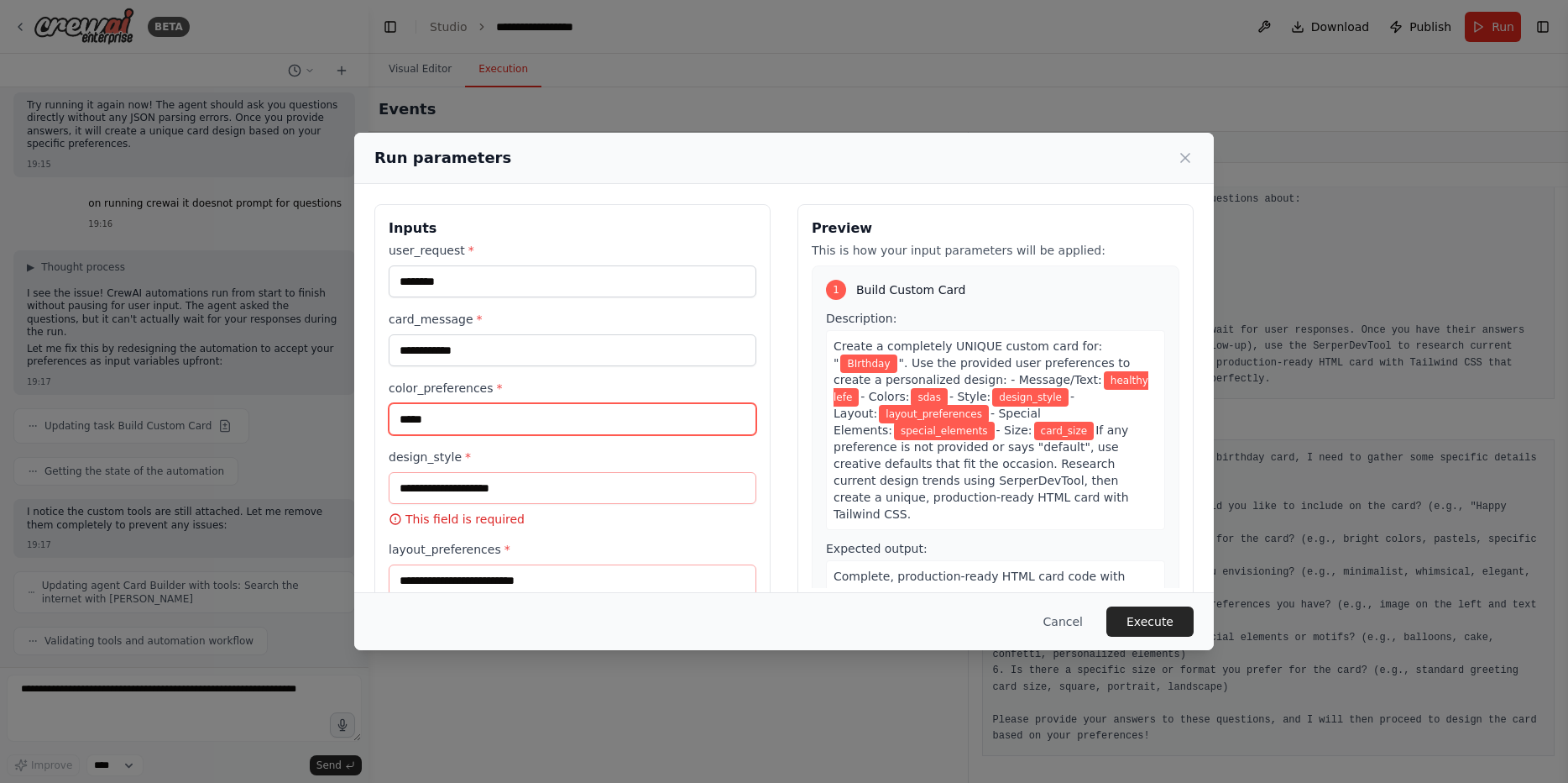
type input "*****"
drag, startPoint x: 1113, startPoint y: 600, endPoint x: 1120, endPoint y: 608, distance: 10.6
click at [1119, 607] on div "Cancel Execute" at bounding box center [784, 621] width 859 height 58
click at [1127, 616] on button "Execute" at bounding box center [1150, 621] width 88 height 30
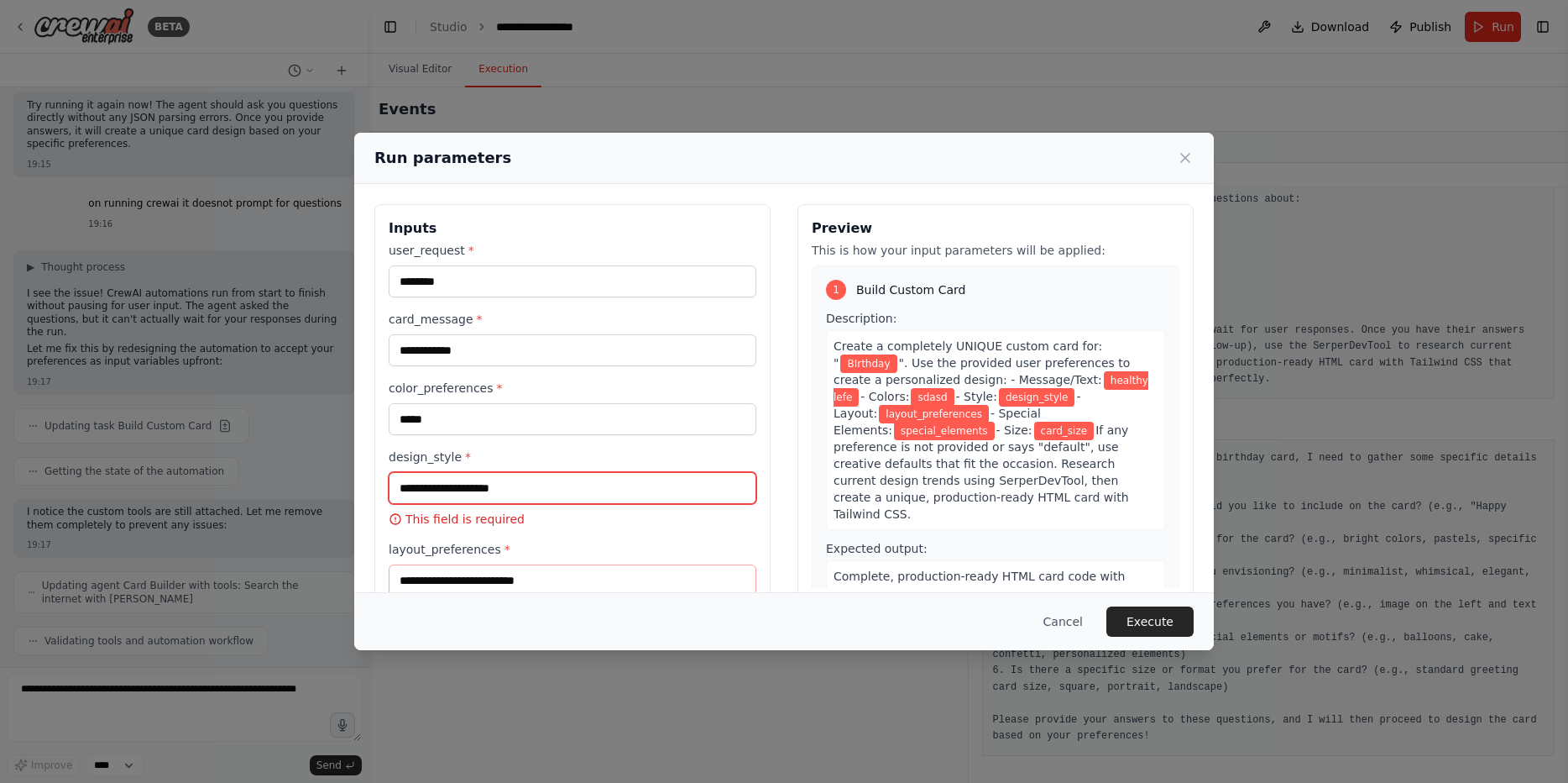
click at [555, 495] on input "design_style *" at bounding box center [572, 487] width 368 height 32
type input "***"
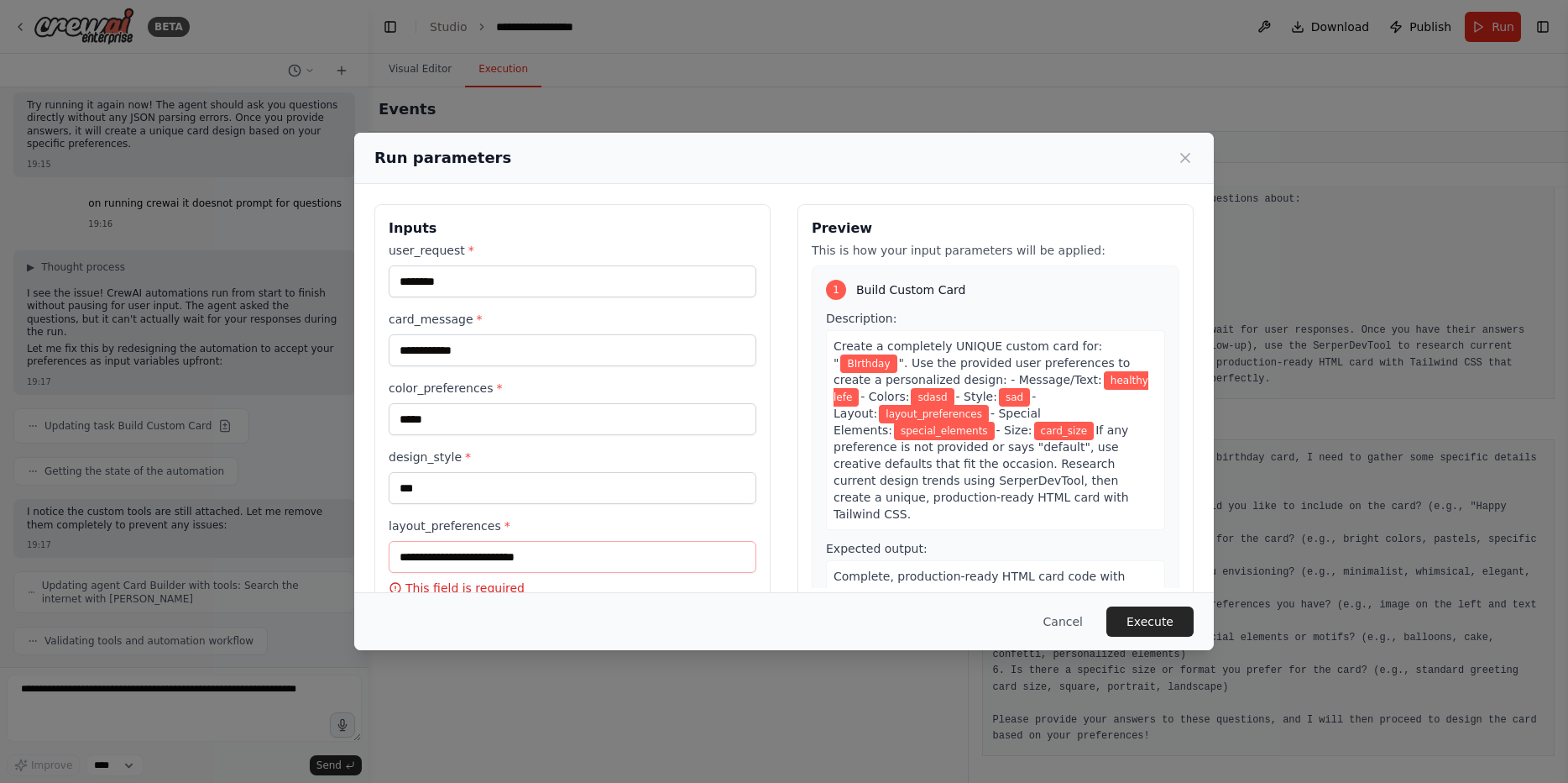
click at [617, 576] on div "layout_preferences * This field is required" at bounding box center [572, 557] width 368 height 79
click at [611, 560] on input "*" at bounding box center [572, 557] width 368 height 32
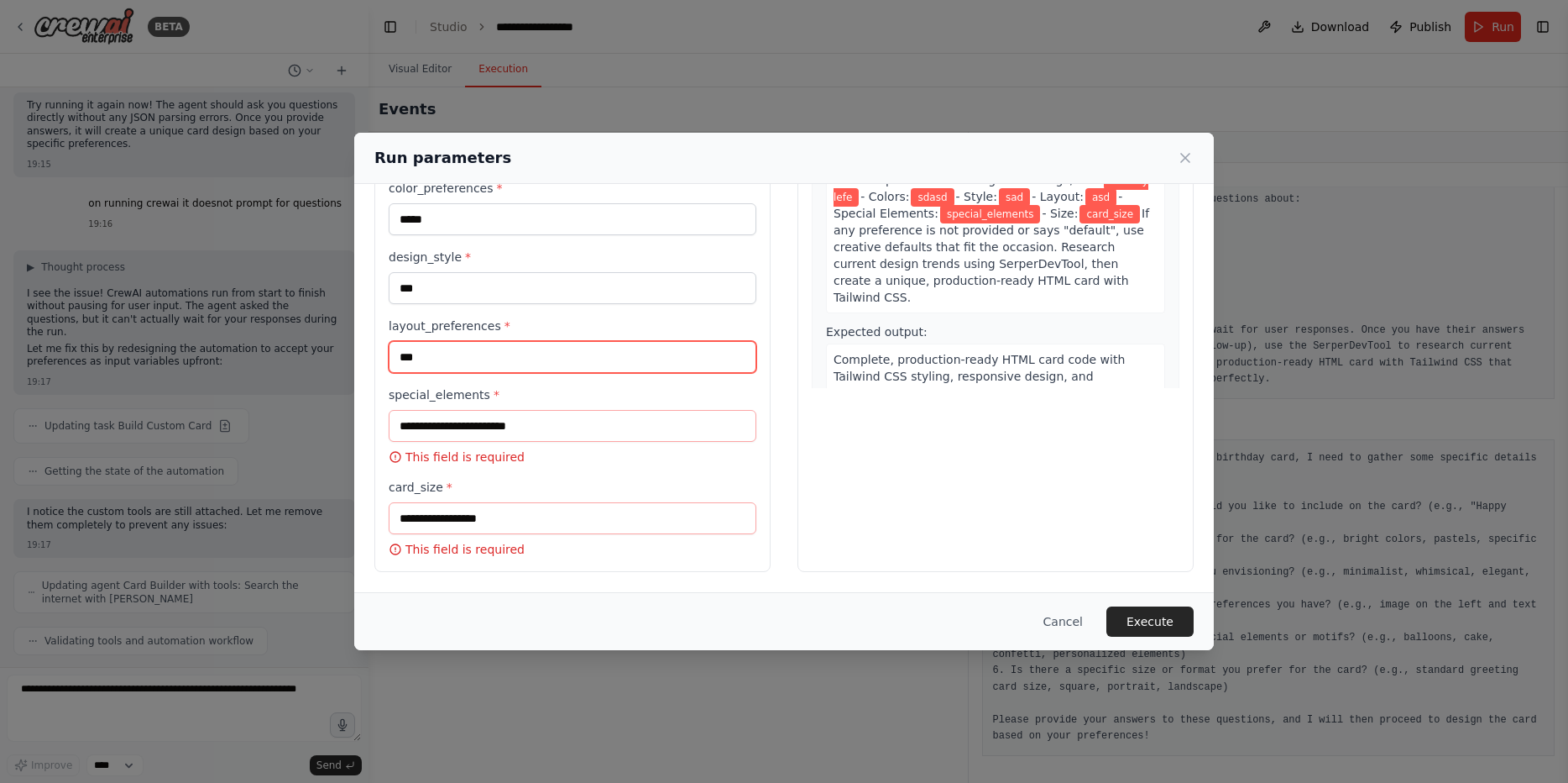
type input "***"
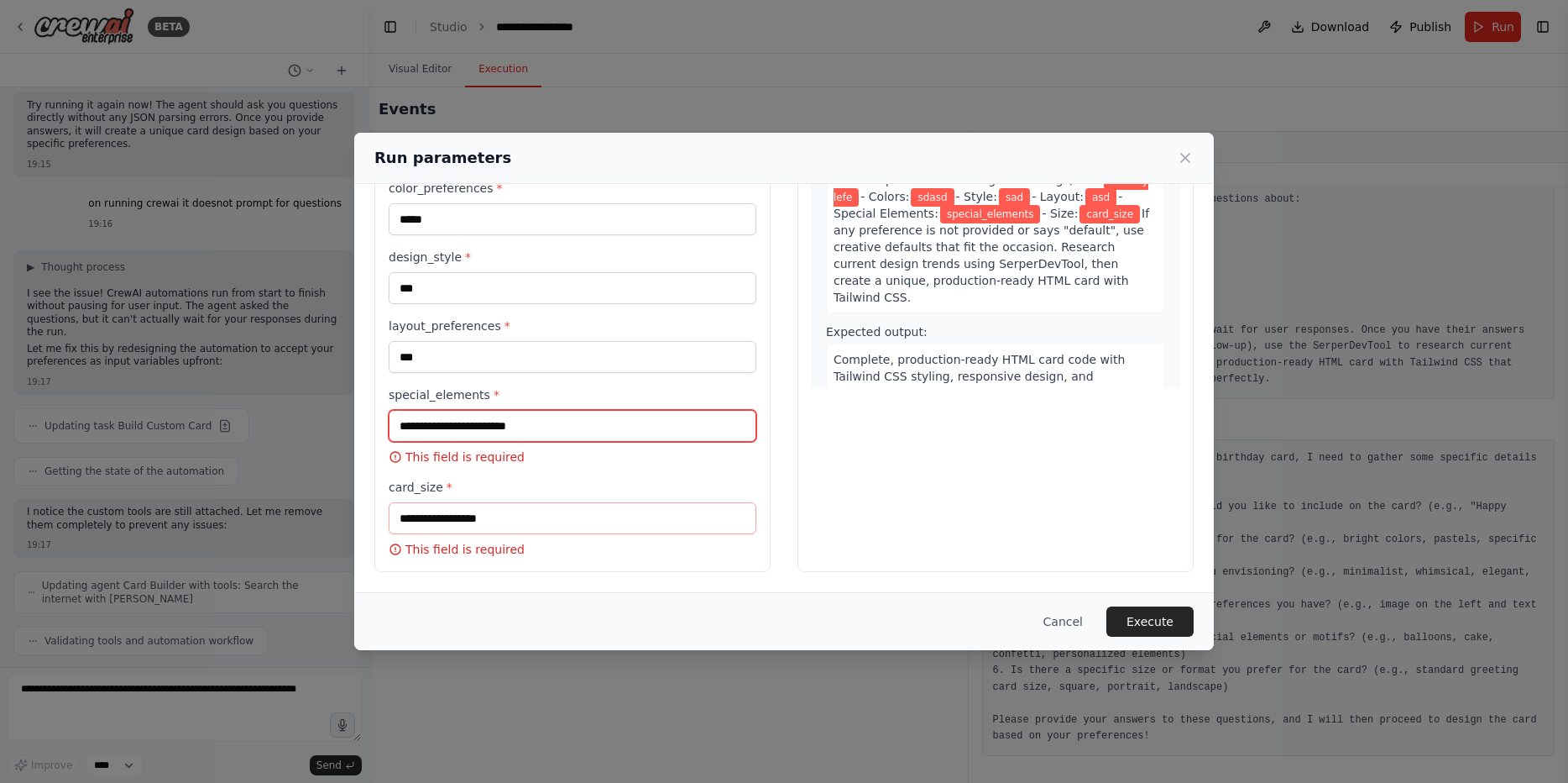
click at [573, 436] on input "special_elements *" at bounding box center [572, 425] width 368 height 32
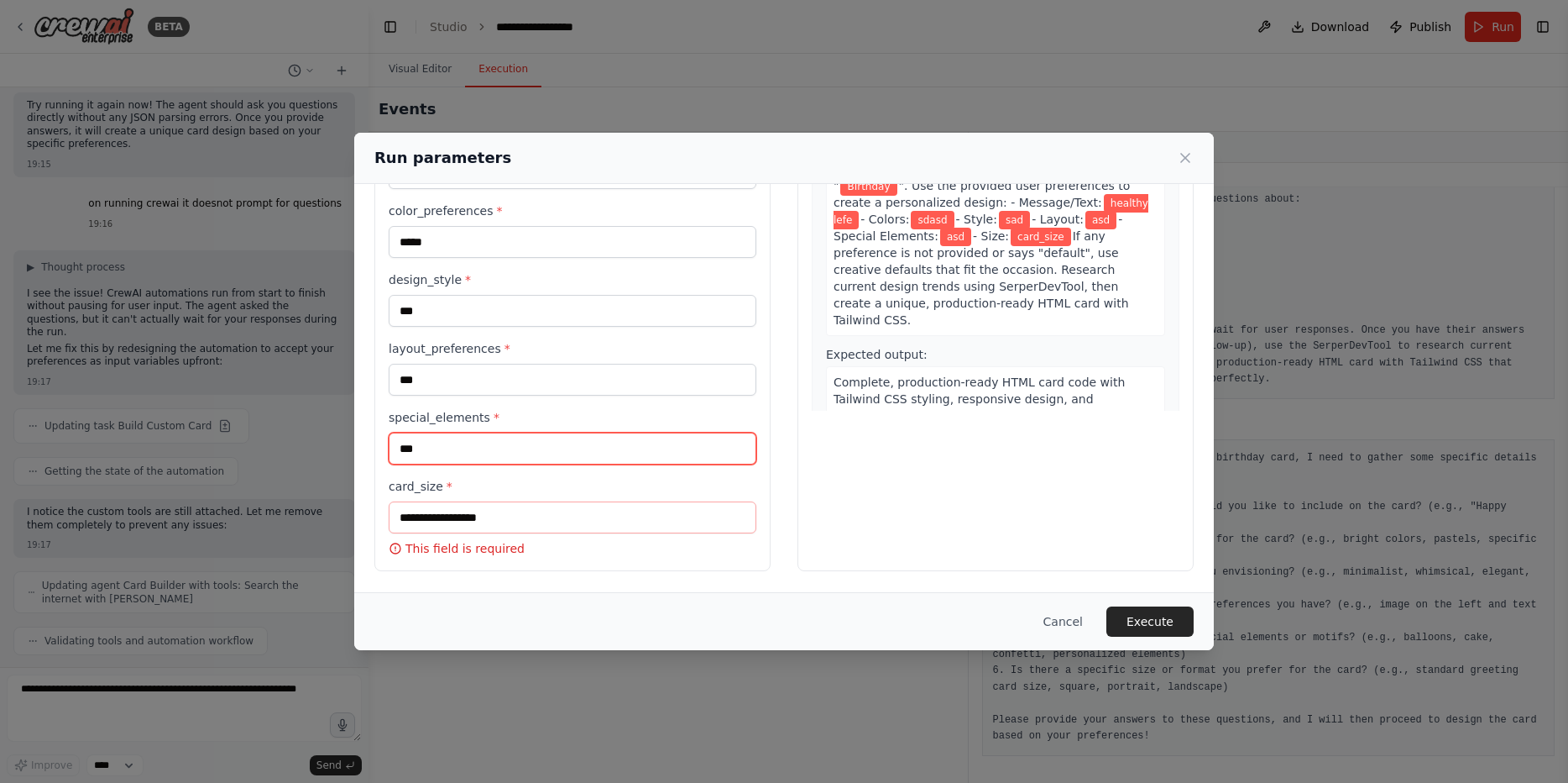
type input "***"
click at [588, 496] on div "card_size * This field is required" at bounding box center [572, 517] width 368 height 79
click at [812, 444] on div "Preview This is how your input parameters will be applied: 1 Build Custom Card …" at bounding box center [995, 298] width 396 height 544
click at [1150, 615] on button "Execute" at bounding box center [1150, 621] width 88 height 30
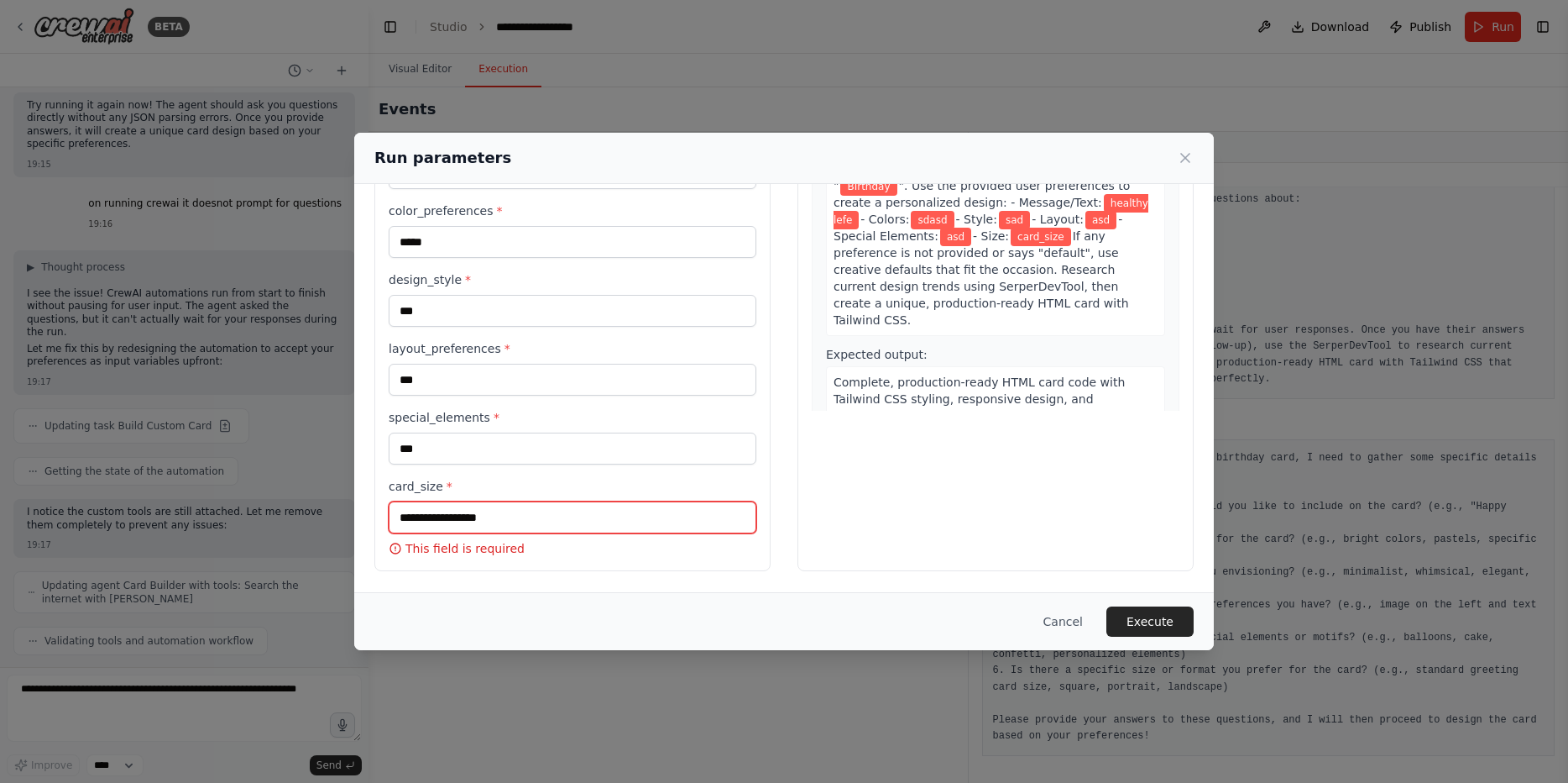
click at [448, 508] on input "card_size *" at bounding box center [572, 517] width 368 height 32
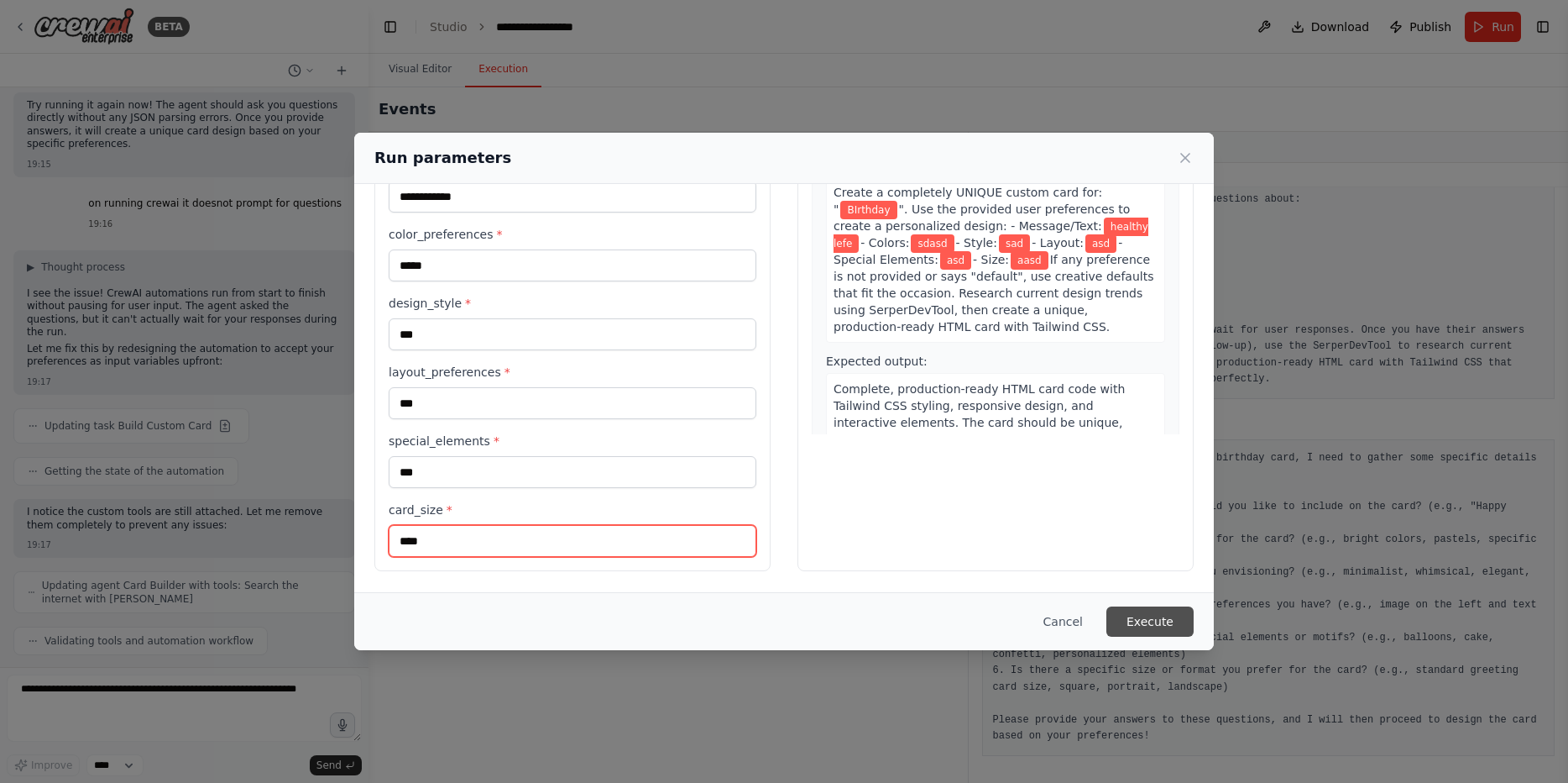
type input "****"
click at [1140, 626] on button "Execute" at bounding box center [1150, 621] width 88 height 30
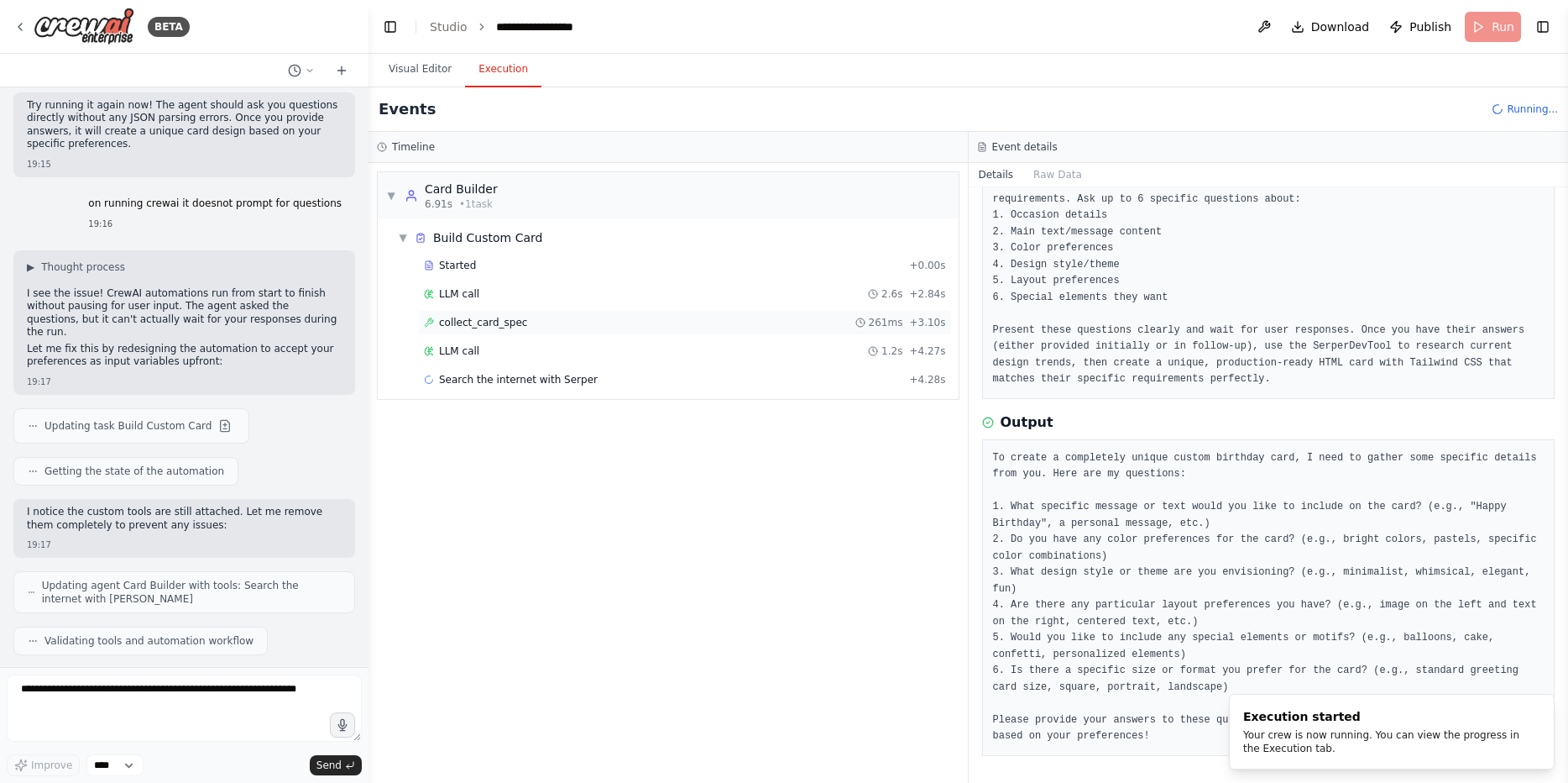
click at [511, 330] on div "collect_card_spec 261ms + 3.10s" at bounding box center [684, 323] width 534 height 26
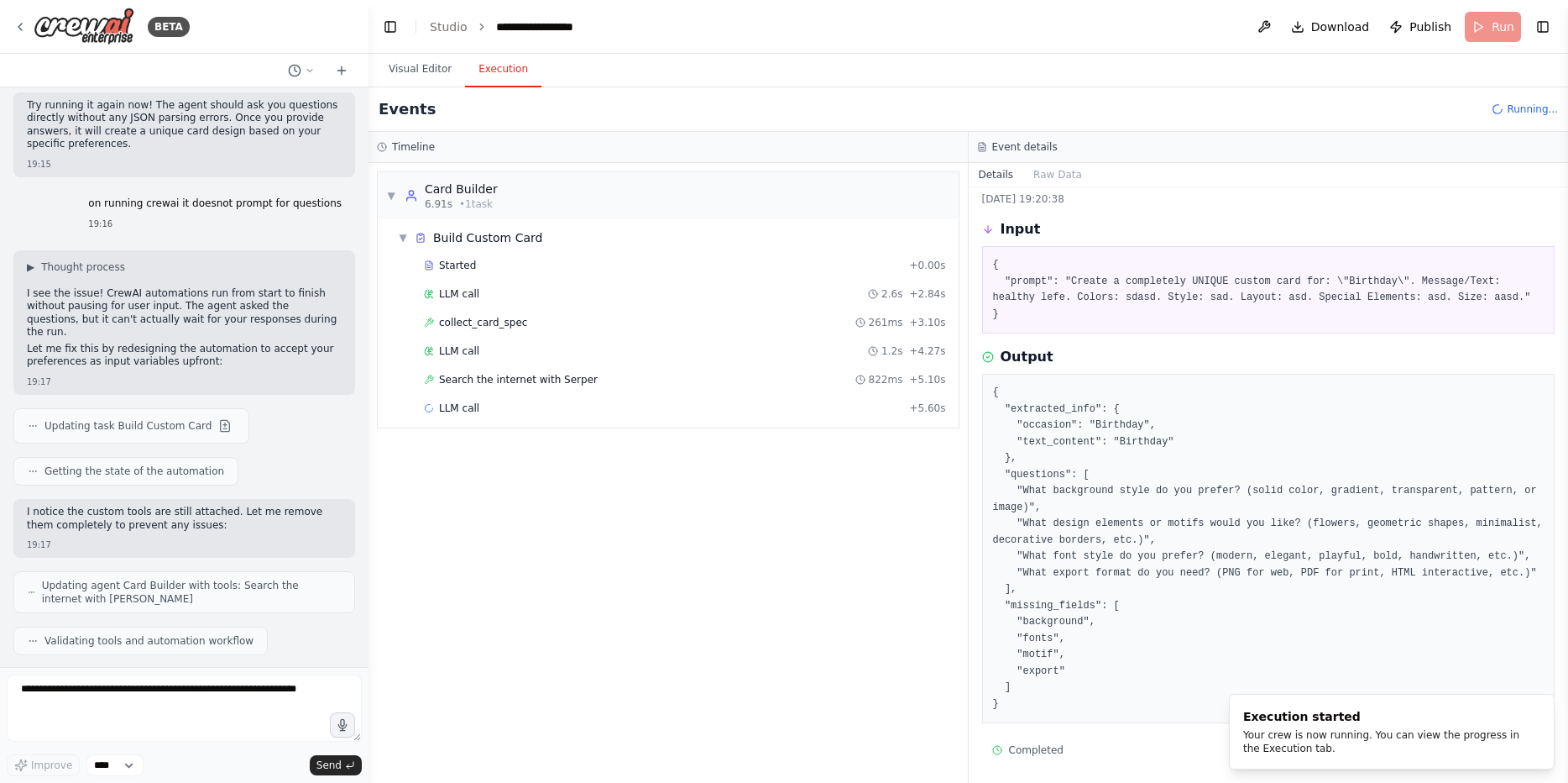
scroll to position [59, 0]
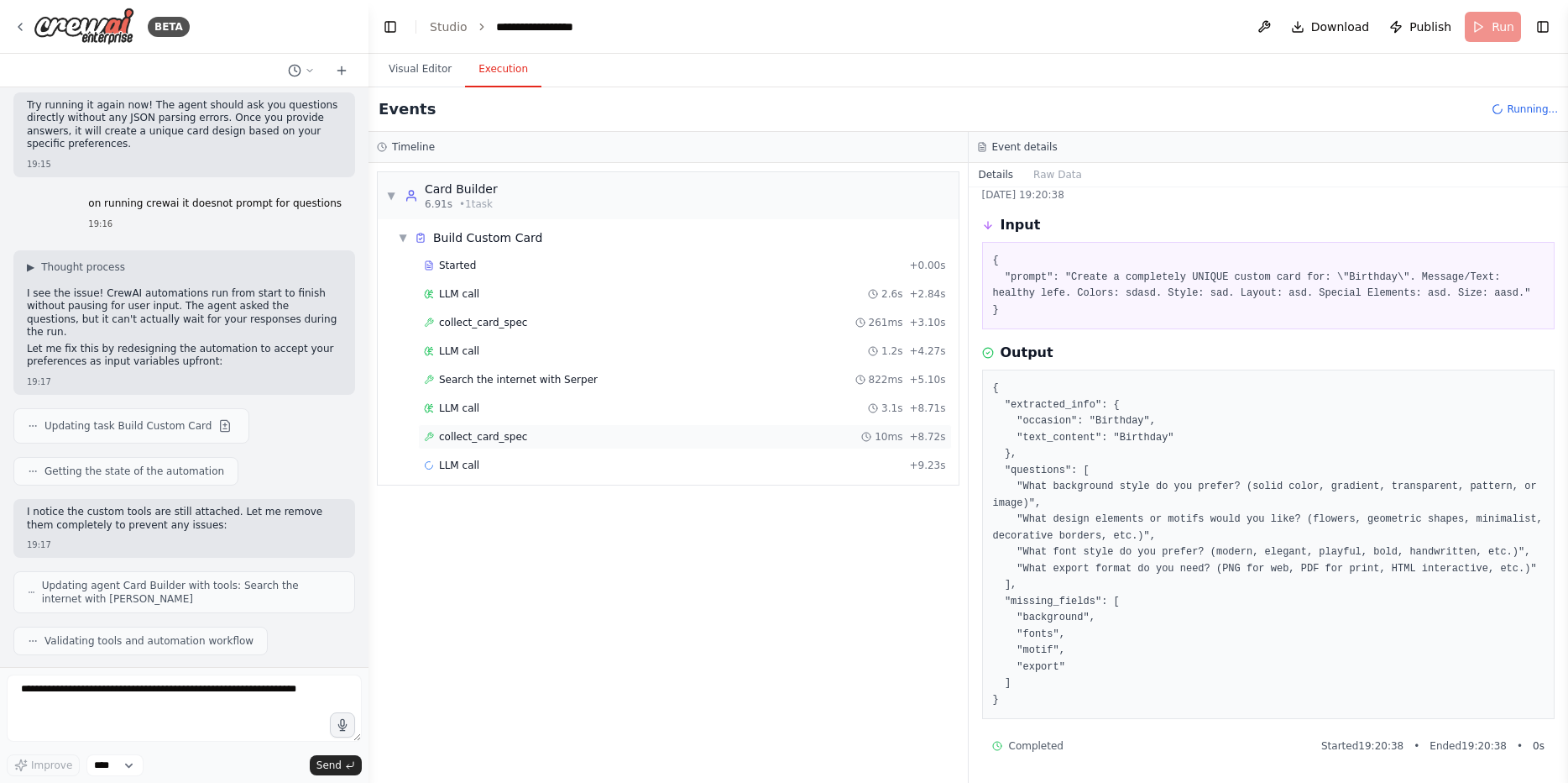
click at [516, 435] on span "collect_card_spec" at bounding box center [483, 436] width 88 height 14
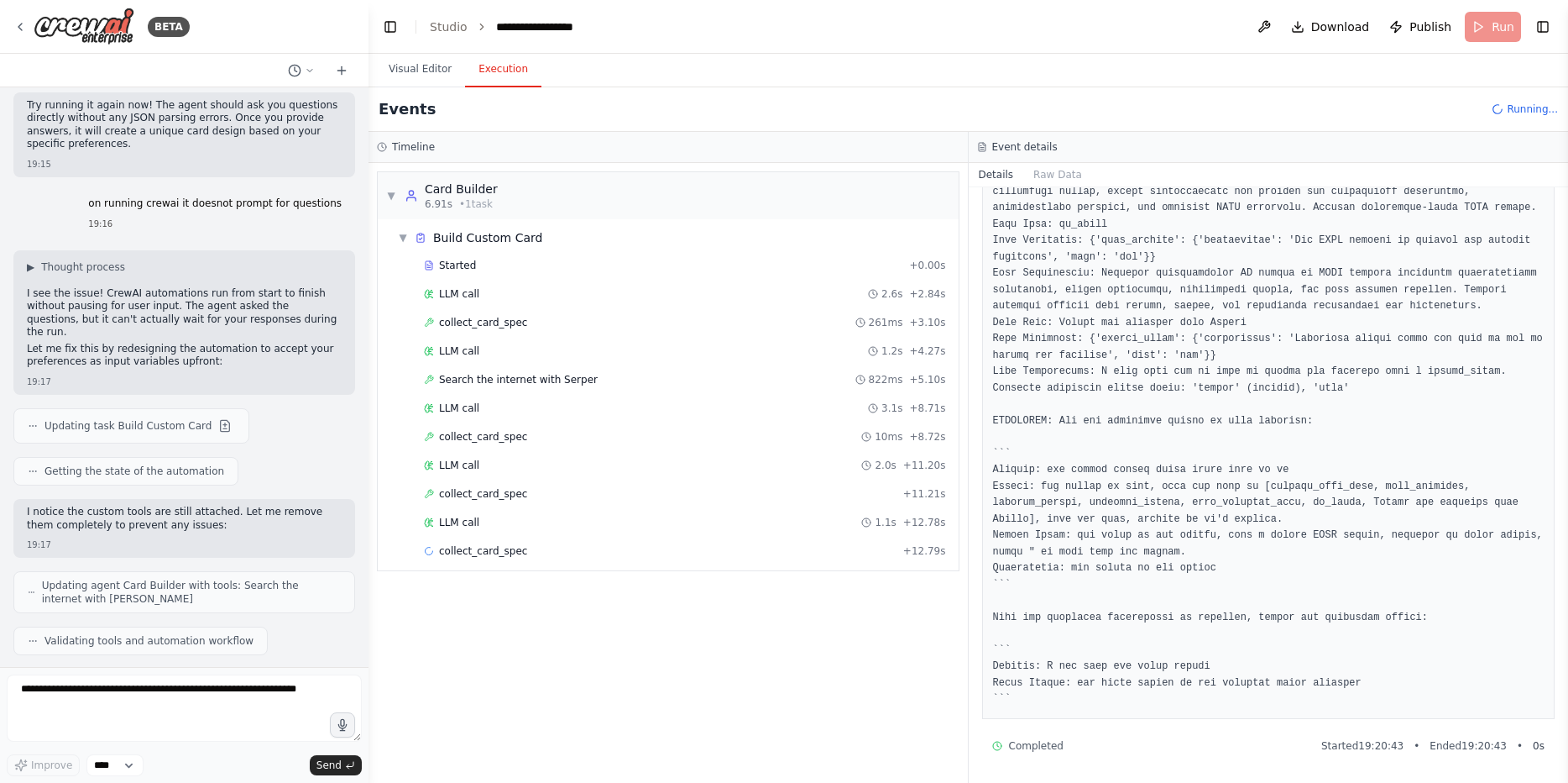
scroll to position [1484, 0]
click at [513, 544] on span "collect_card_spec" at bounding box center [483, 550] width 88 height 14
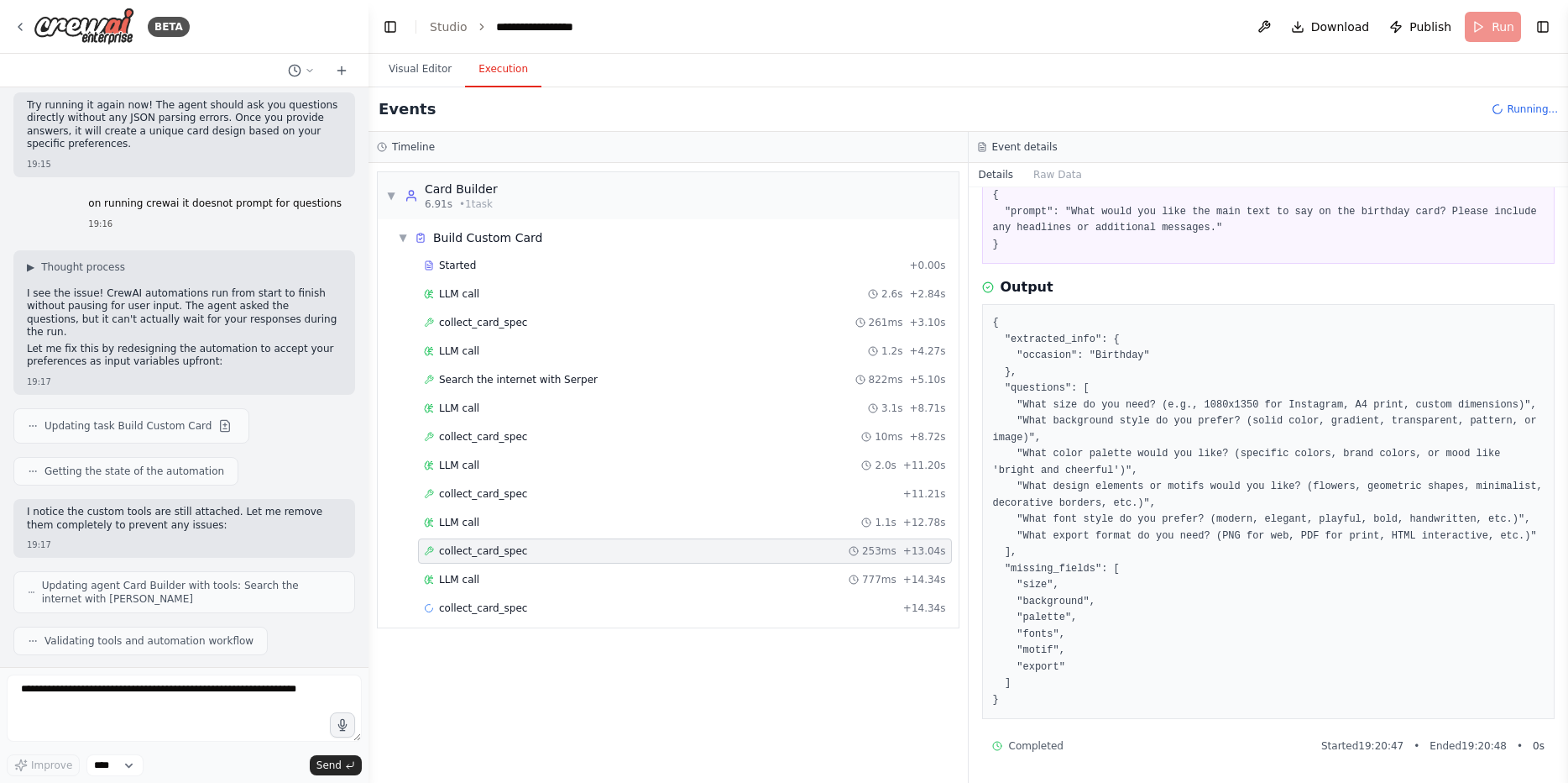
scroll to position [141, 0]
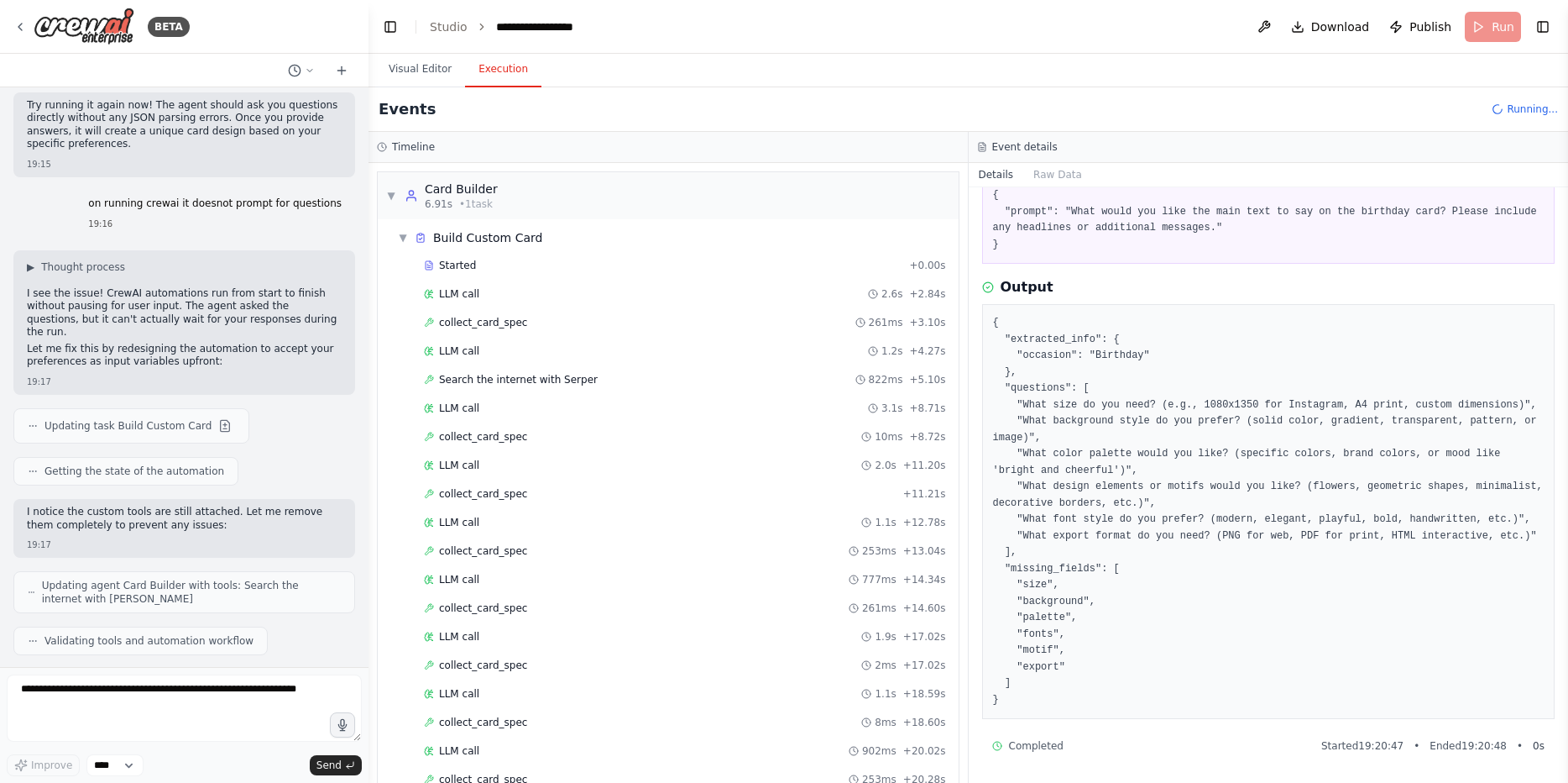
click at [1121, 470] on pre "{ "extracted_info": { "occasion": "Birthday" }, "questions": [ "What size do yo…" at bounding box center [1269, 511] width 552 height 393
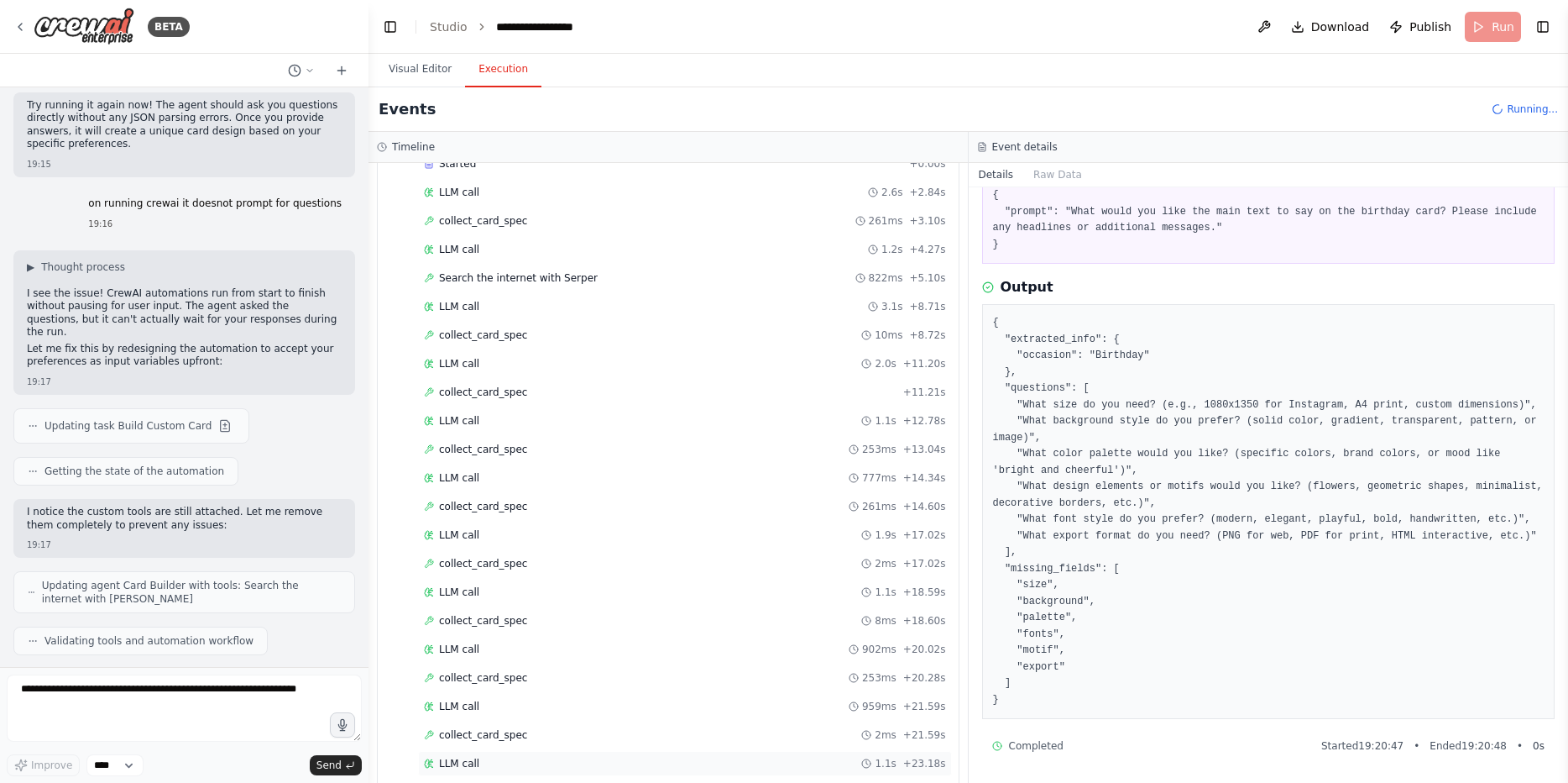
scroll to position [178, 0]
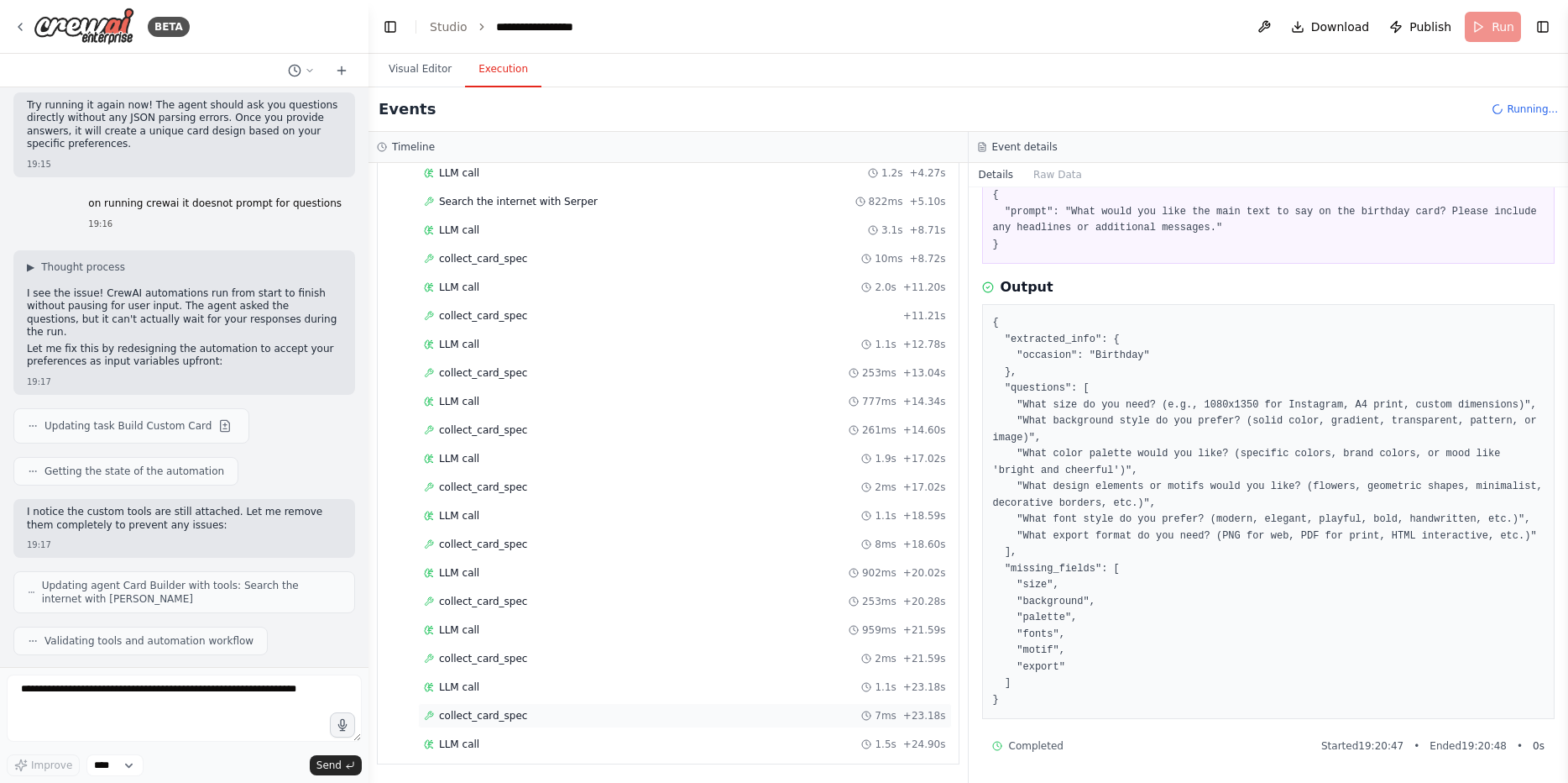
click at [484, 709] on span "collect_card_spec" at bounding box center [483, 715] width 88 height 14
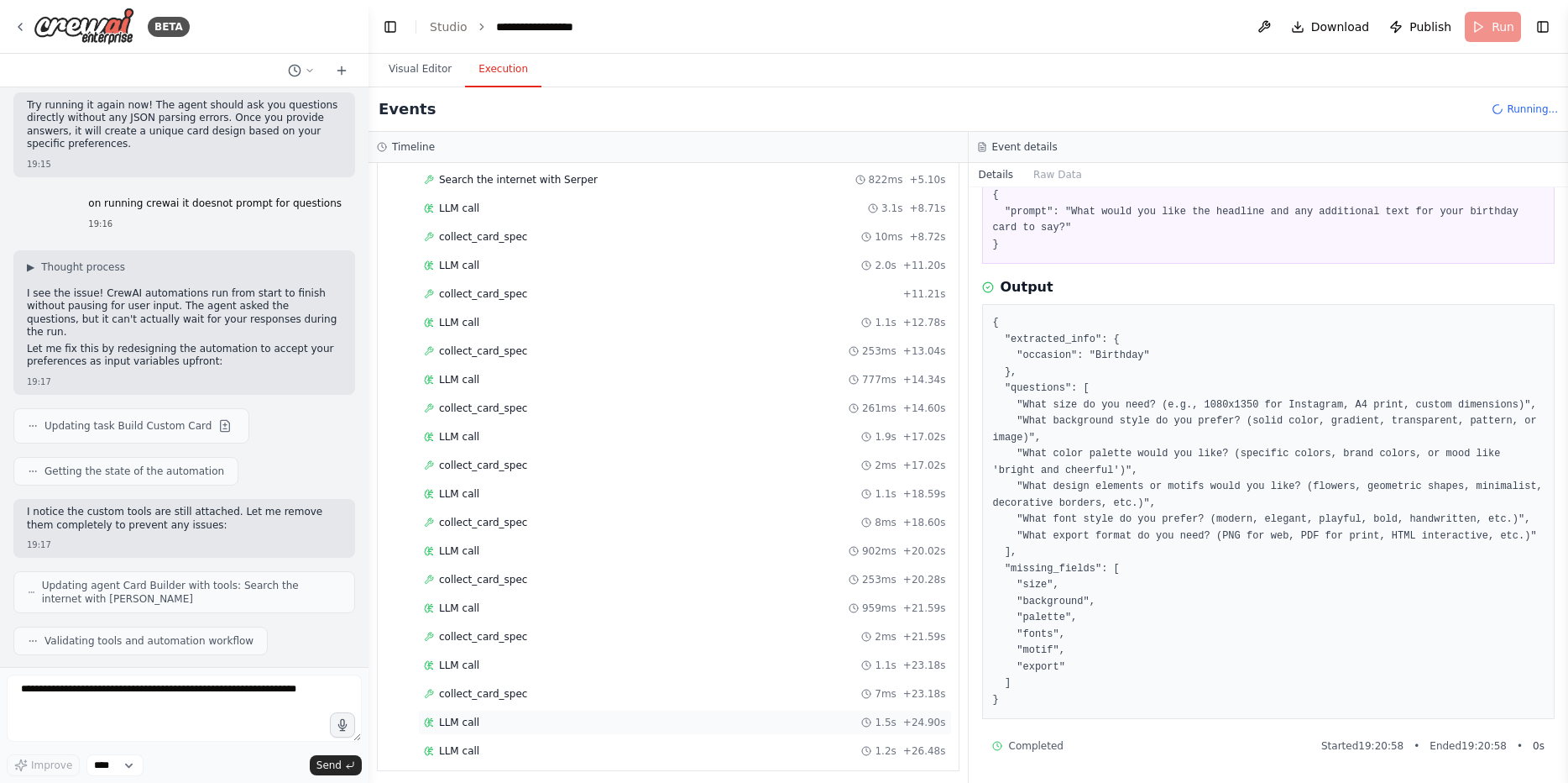
scroll to position [206, 0]
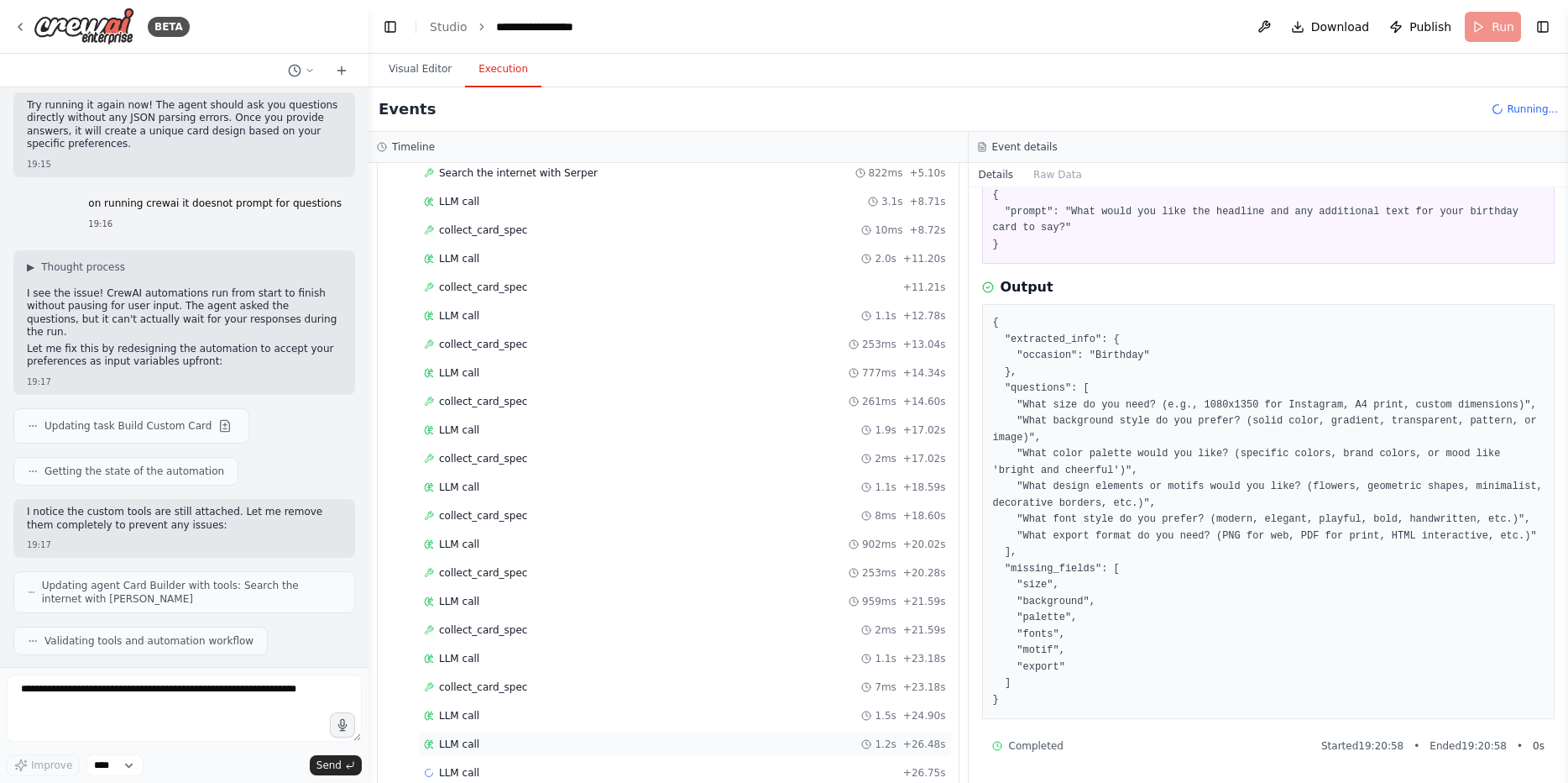
click at [496, 739] on div "LLM call 1.2s + 26.48s" at bounding box center [685, 744] width 522 height 14
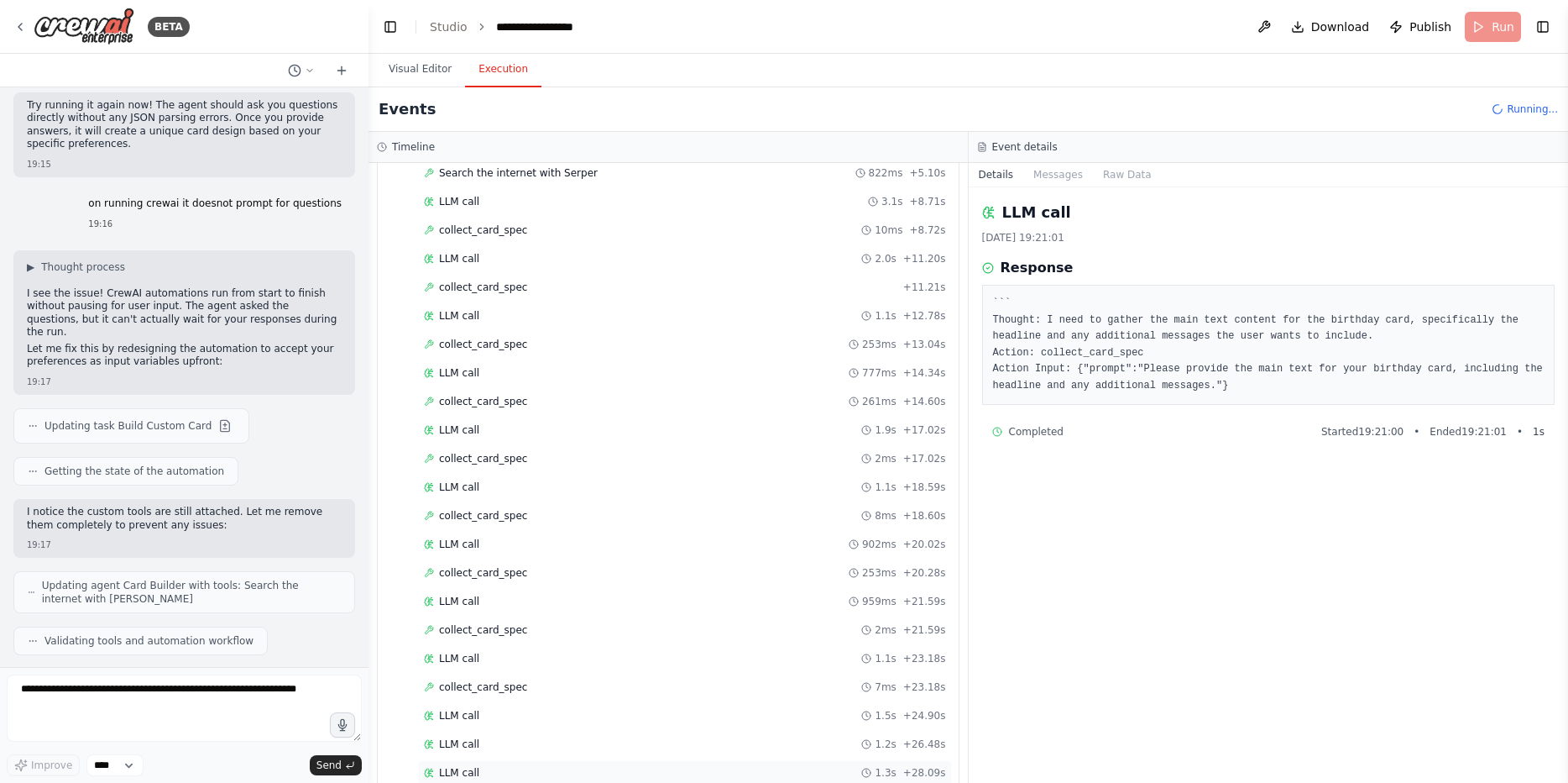
click at [502, 767] on div "LLM call 1.3s + 28.09s" at bounding box center [685, 772] width 522 height 14
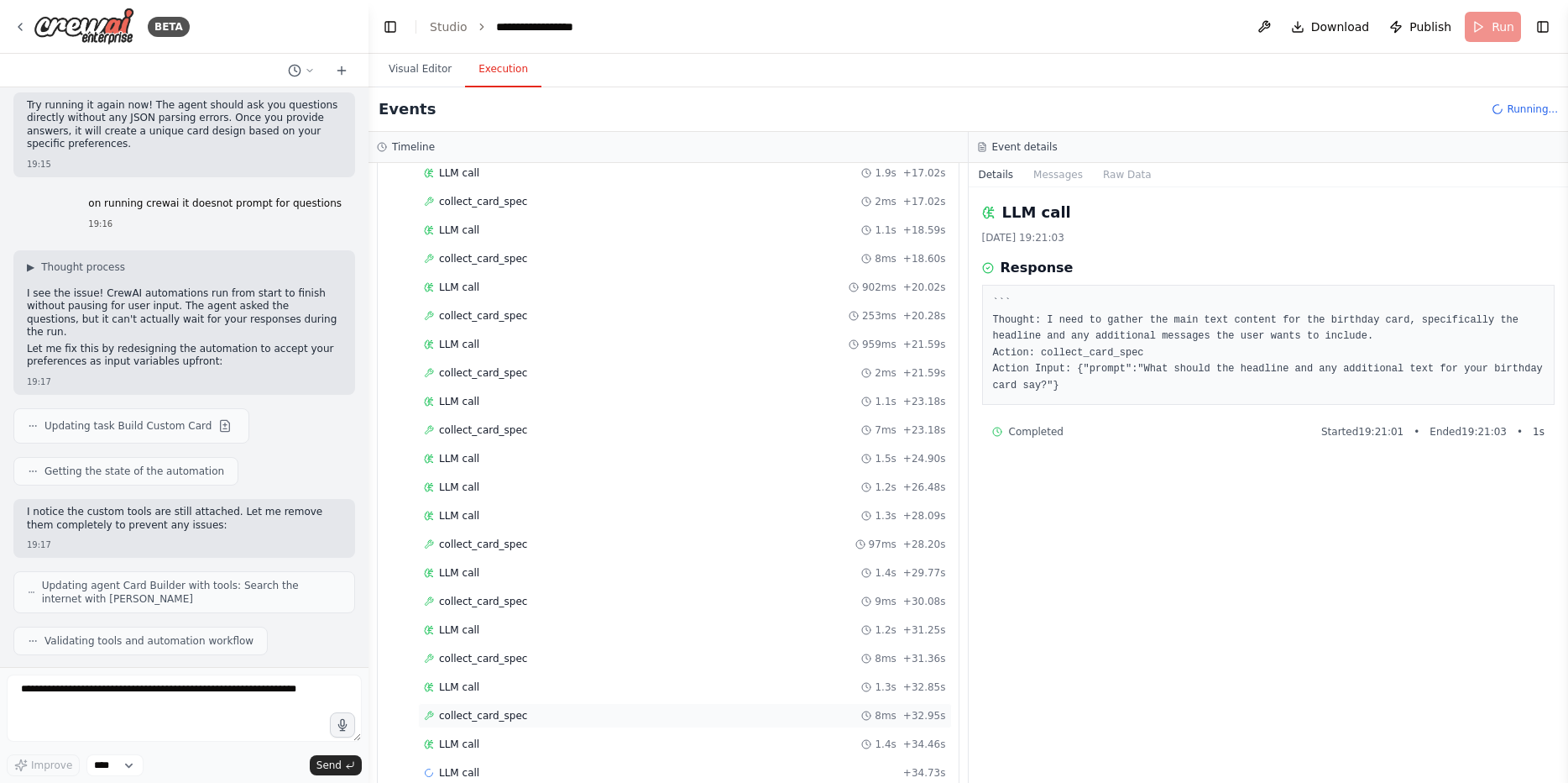
click at [517, 717] on span "collect_card_spec" at bounding box center [483, 715] width 88 height 14
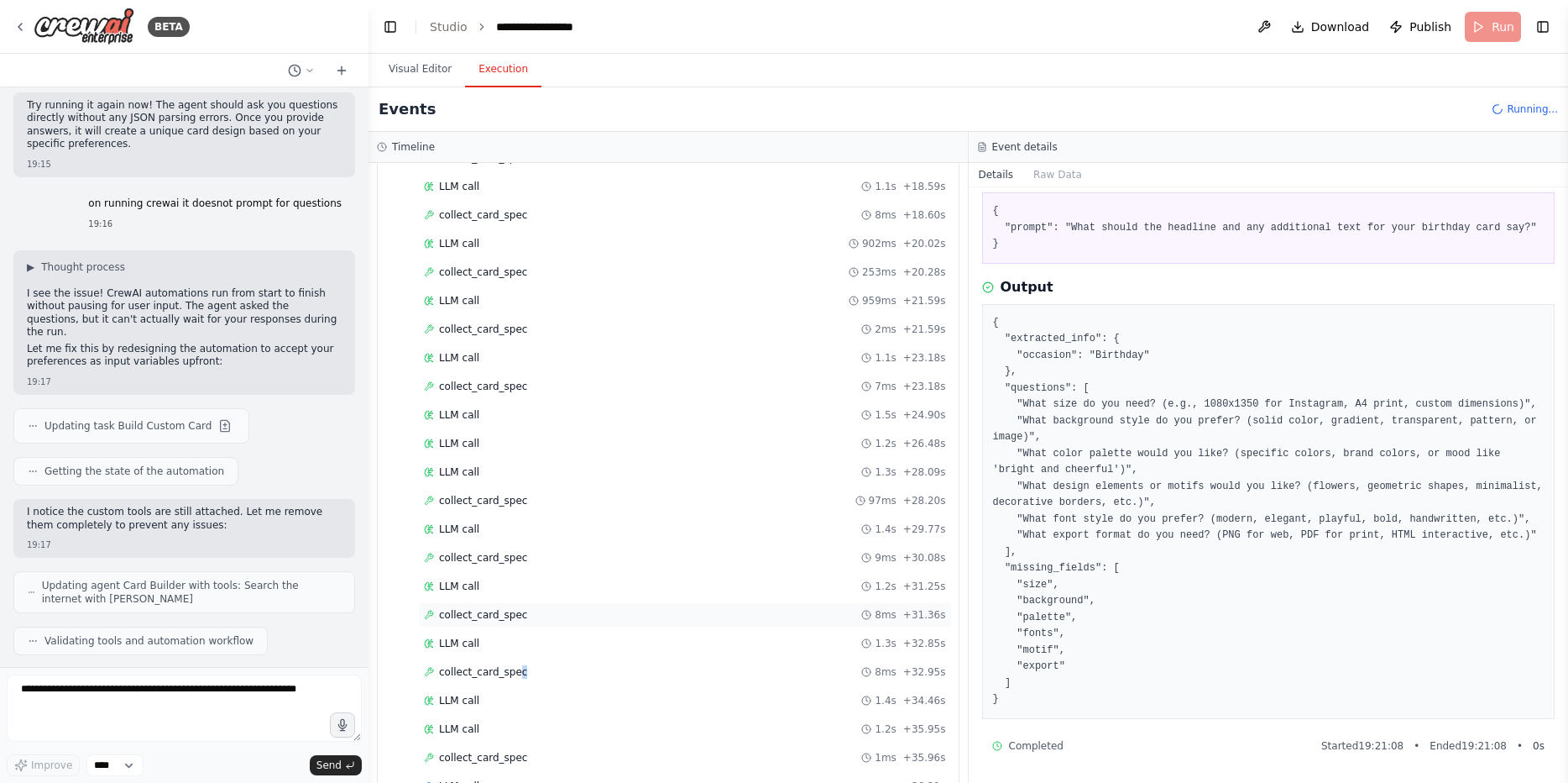
scroll to position [549, 0]
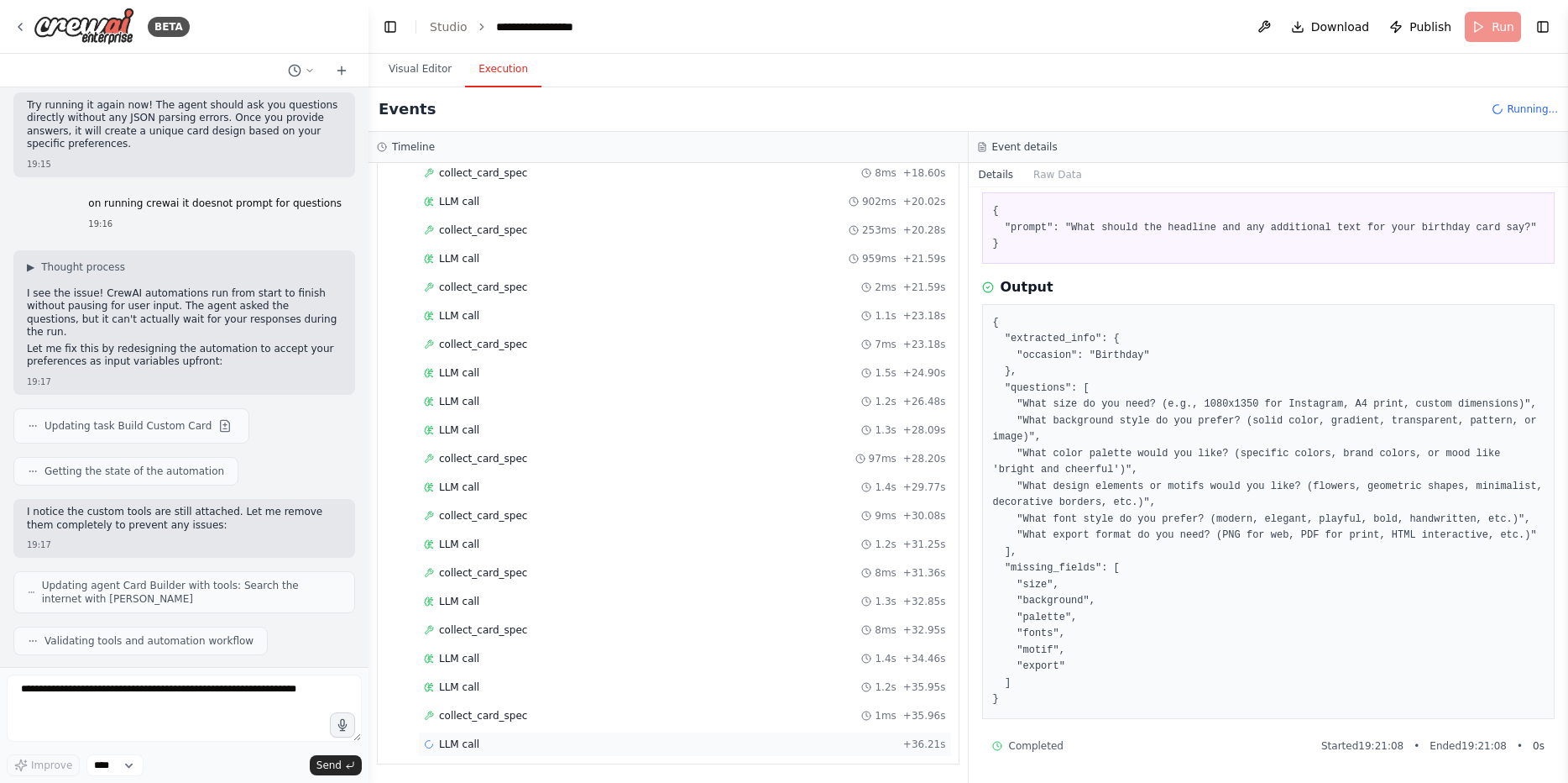
click at [487, 740] on div "LLM call + 36.21s" at bounding box center [685, 744] width 522 height 14
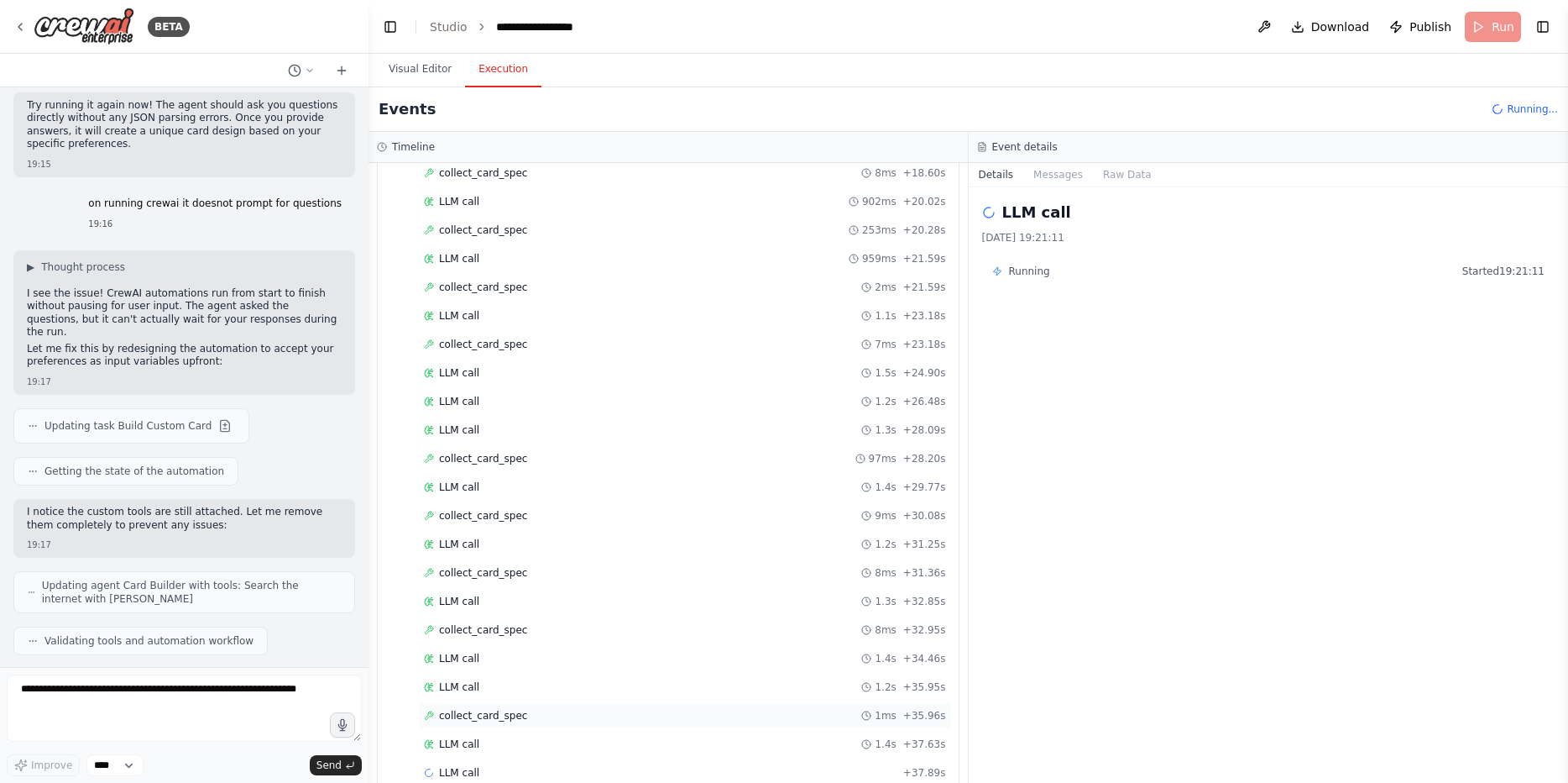
click at [502, 712] on span "collect_card_spec" at bounding box center [483, 715] width 88 height 14
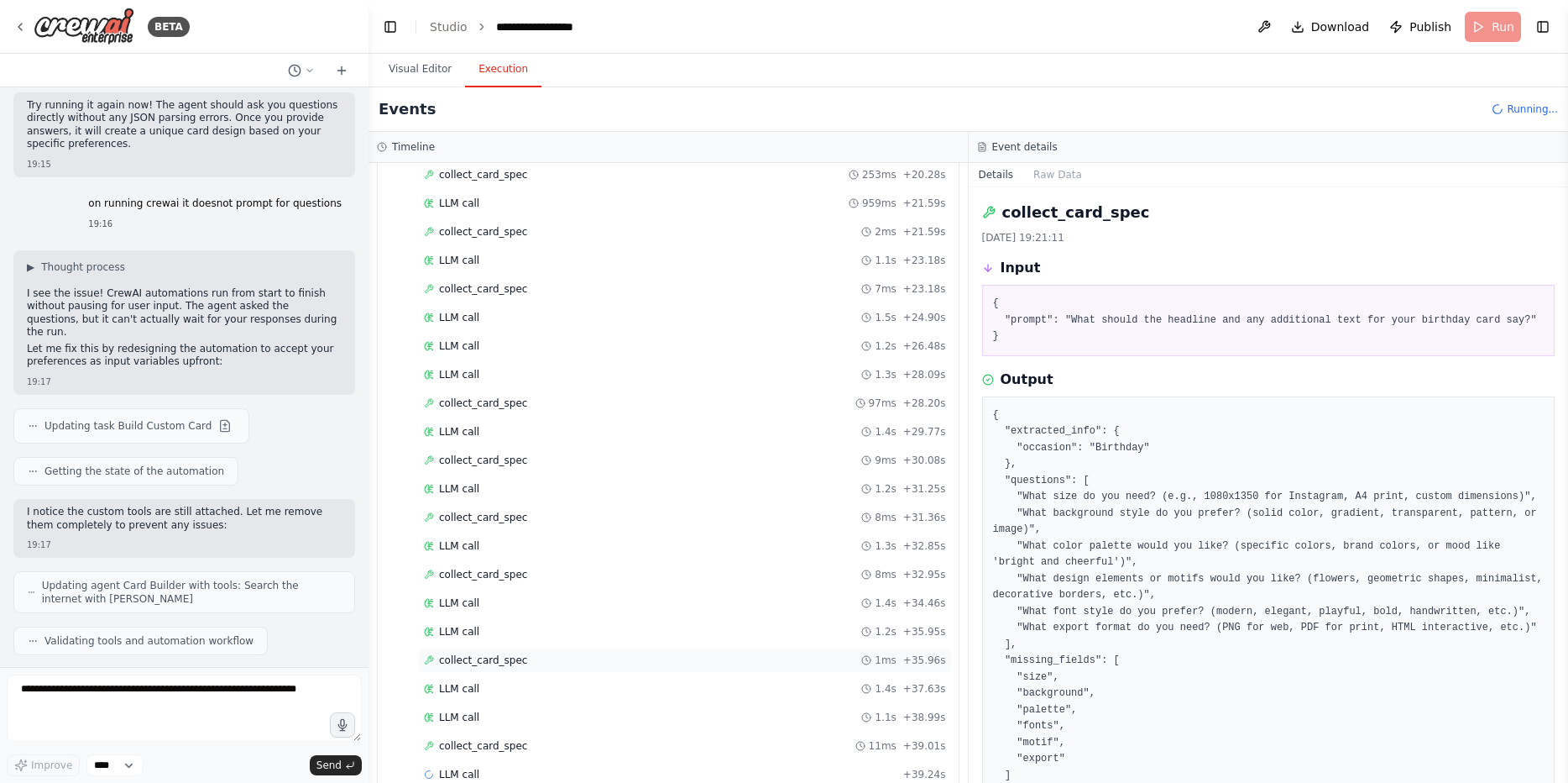
scroll to position [635, 0]
click at [526, 715] on div "collect_card_spec 11ms + 39.01s" at bounding box center [685, 715] width 522 height 14
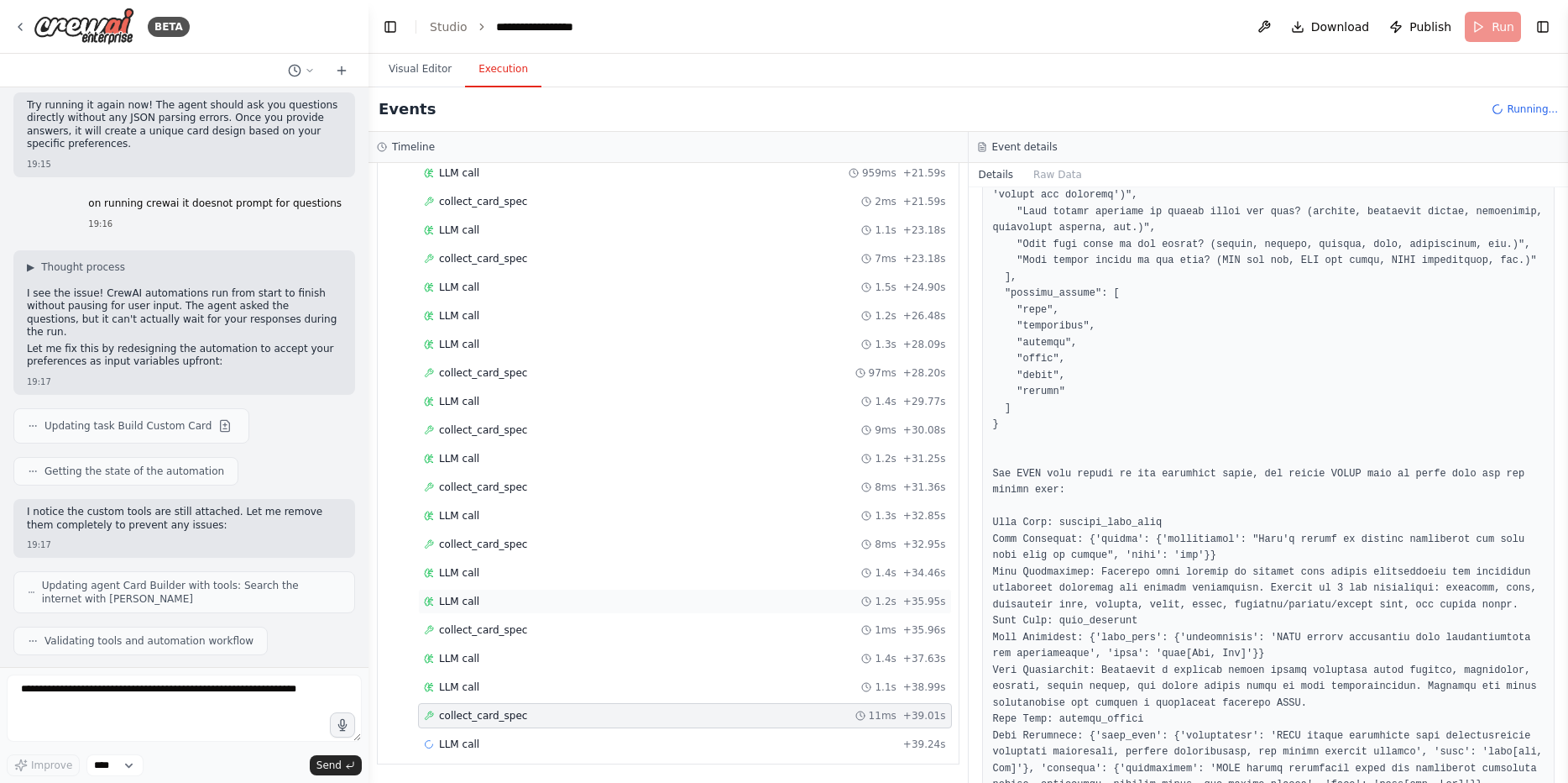
scroll to position [605, 0]
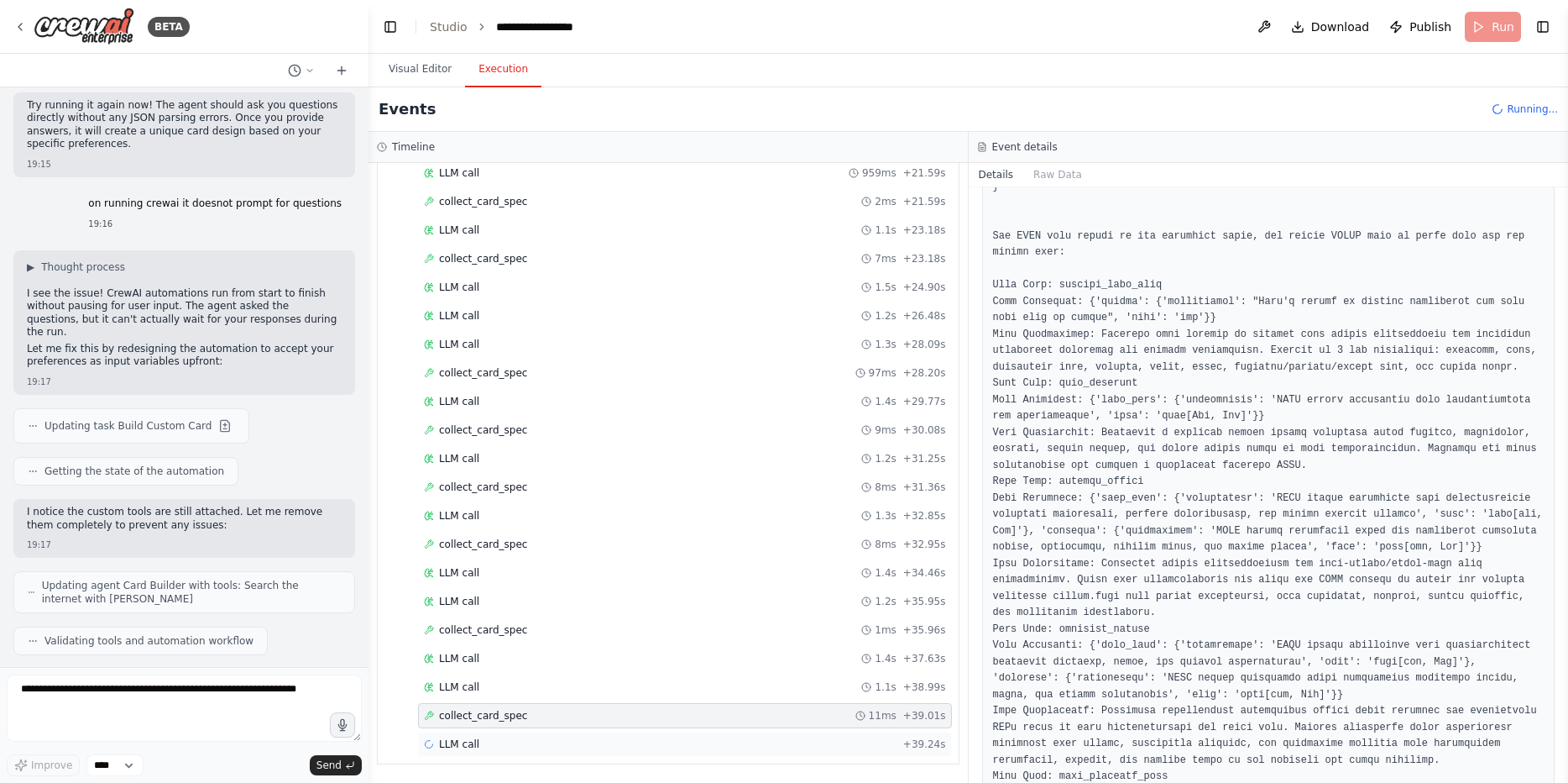
click at [507, 745] on div "LLM call + 39.24s" at bounding box center [685, 744] width 522 height 14
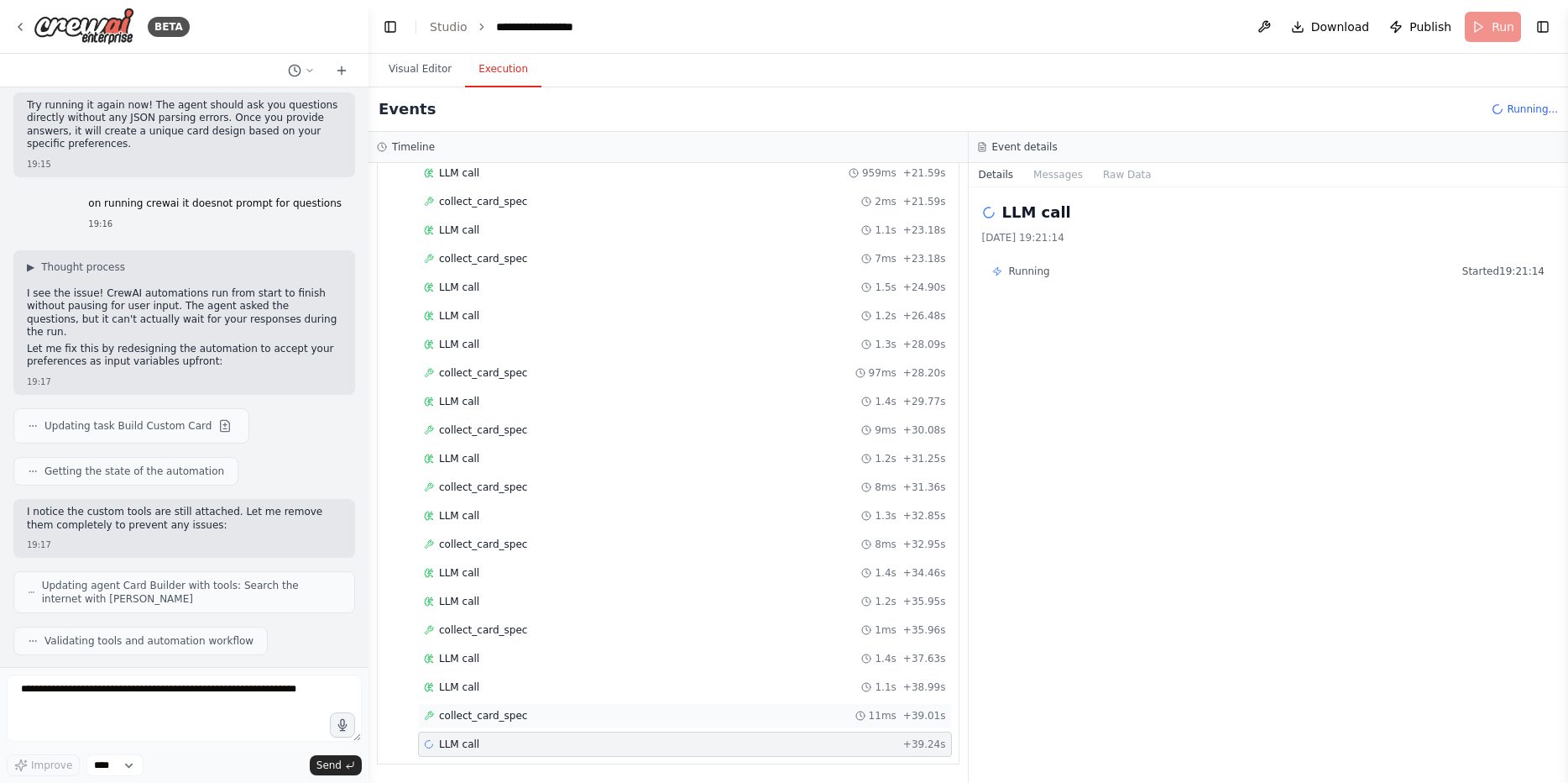
click at [512, 715] on span "collect_card_spec" at bounding box center [483, 715] width 88 height 14
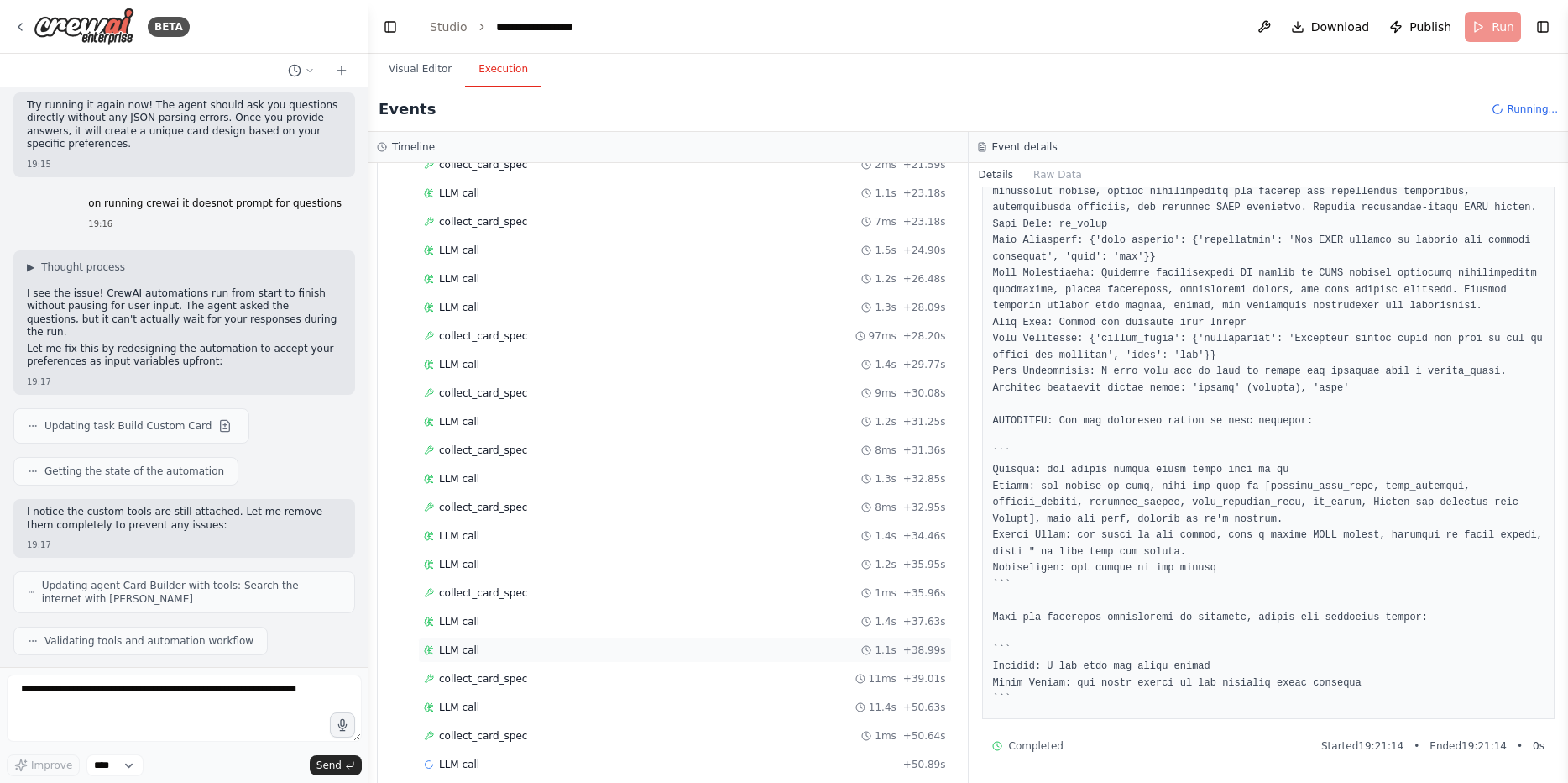
scroll to position [692, 0]
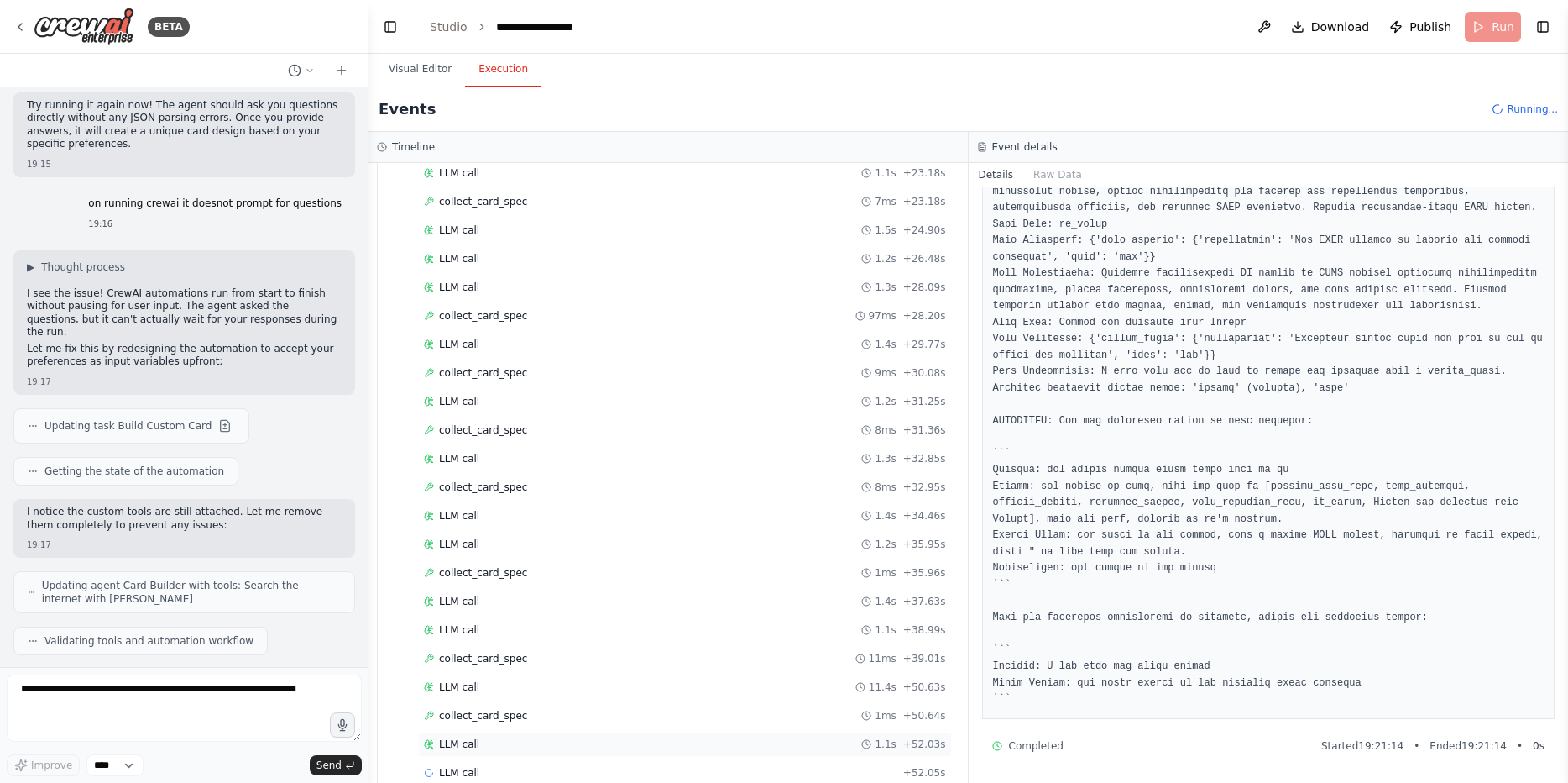
click at [535, 746] on div "LLM call 1.1s + 52.03s" at bounding box center [685, 744] width 522 height 14
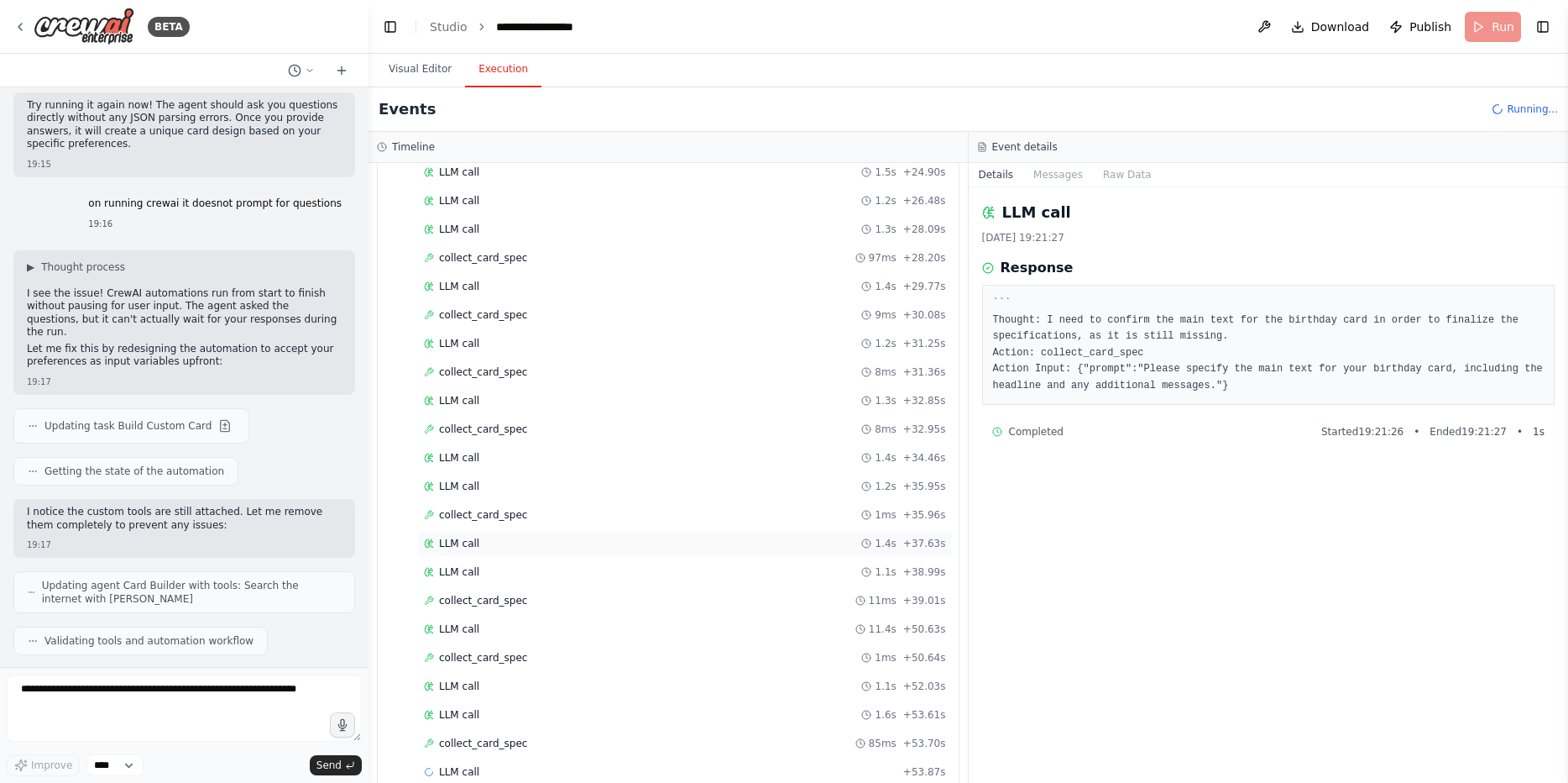
scroll to position [778, 0]
click at [564, 742] on div "LLM call 1.7s + 55.61s" at bounding box center [685, 744] width 522 height 14
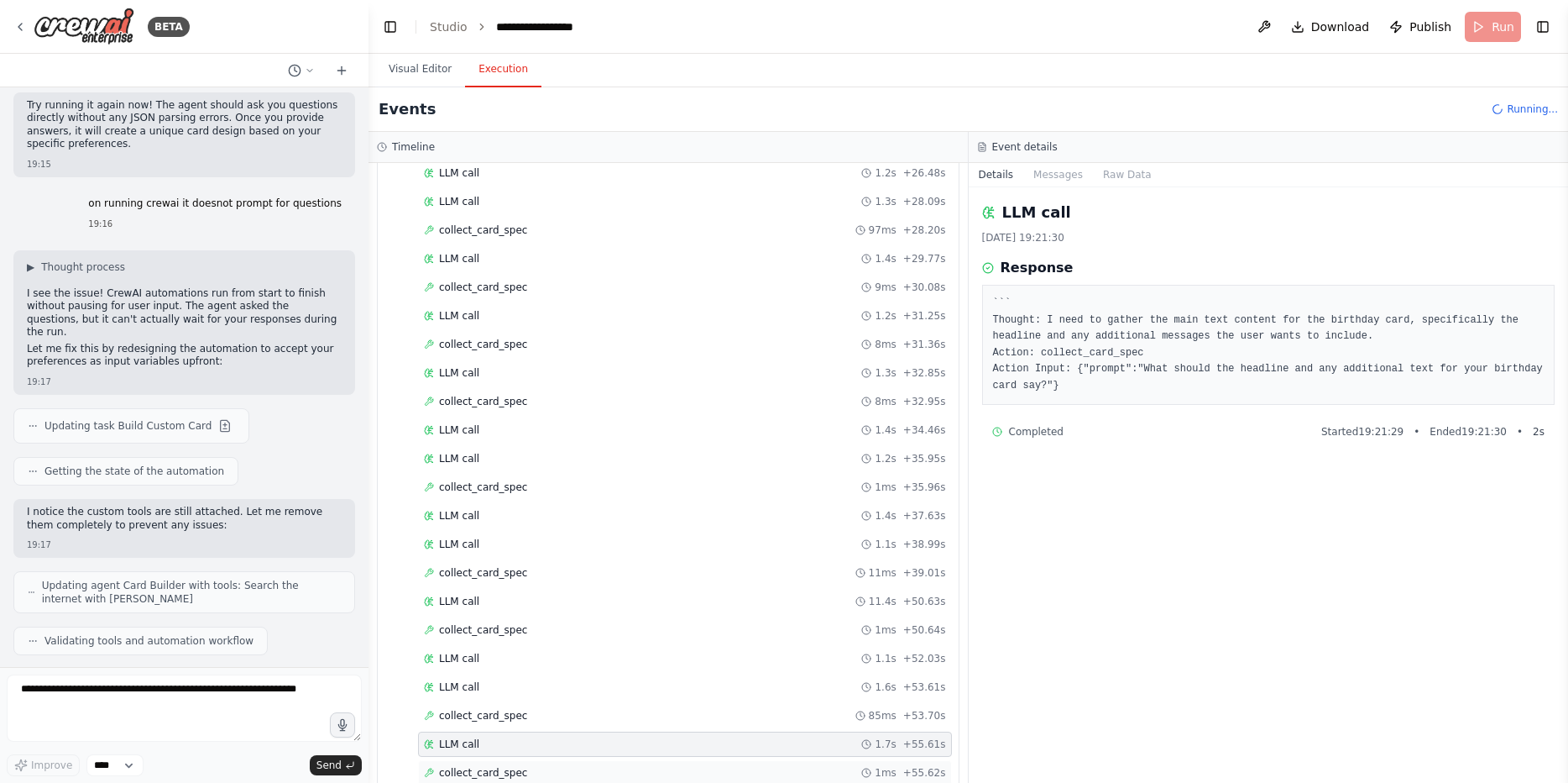
click at [567, 767] on div "collect_card_spec 1ms + 55.62s" at bounding box center [685, 772] width 522 height 14
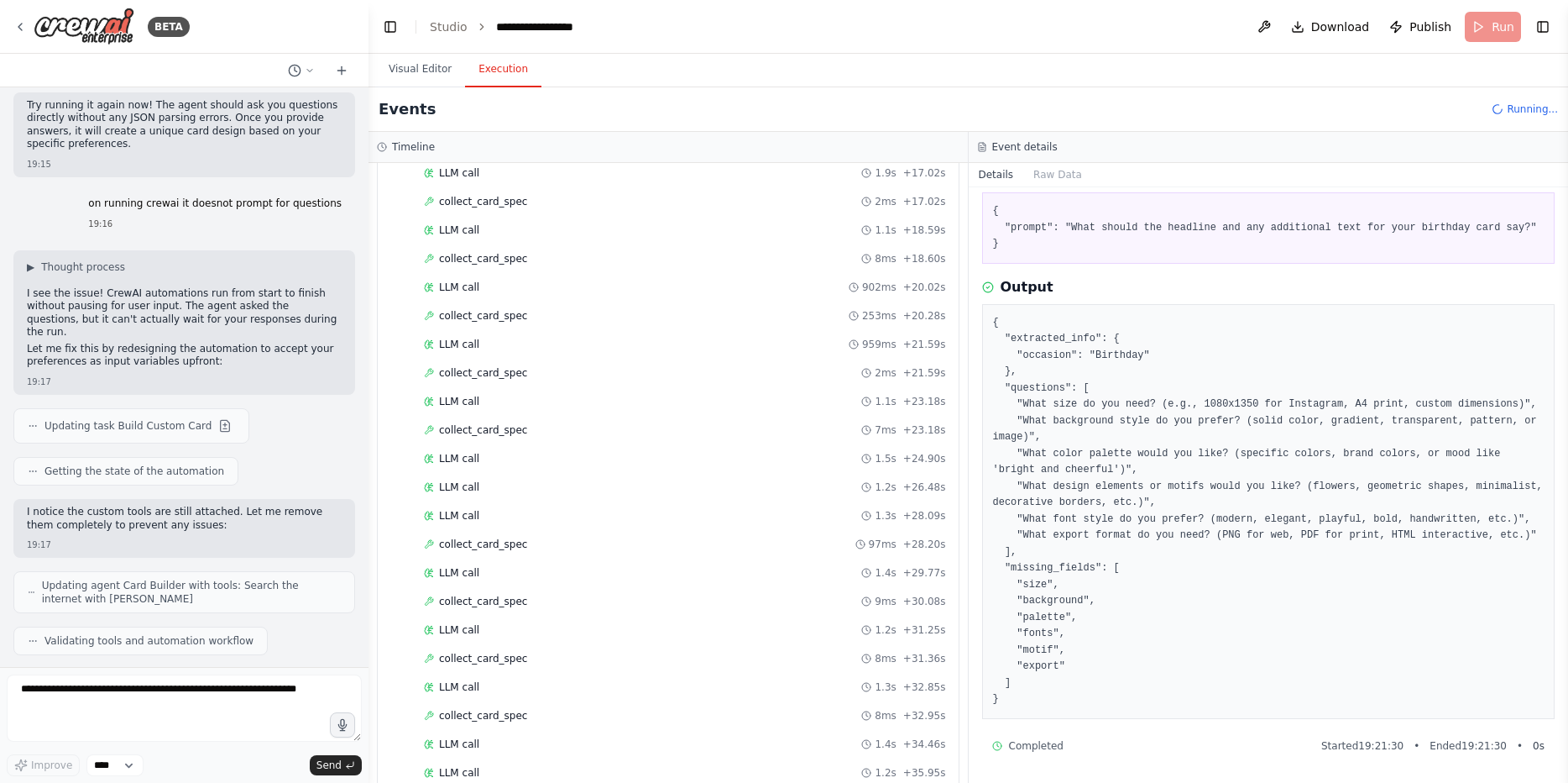
scroll to position [835, 0]
click at [535, 739] on div "LLM call + 60.15s" at bounding box center [685, 744] width 522 height 14
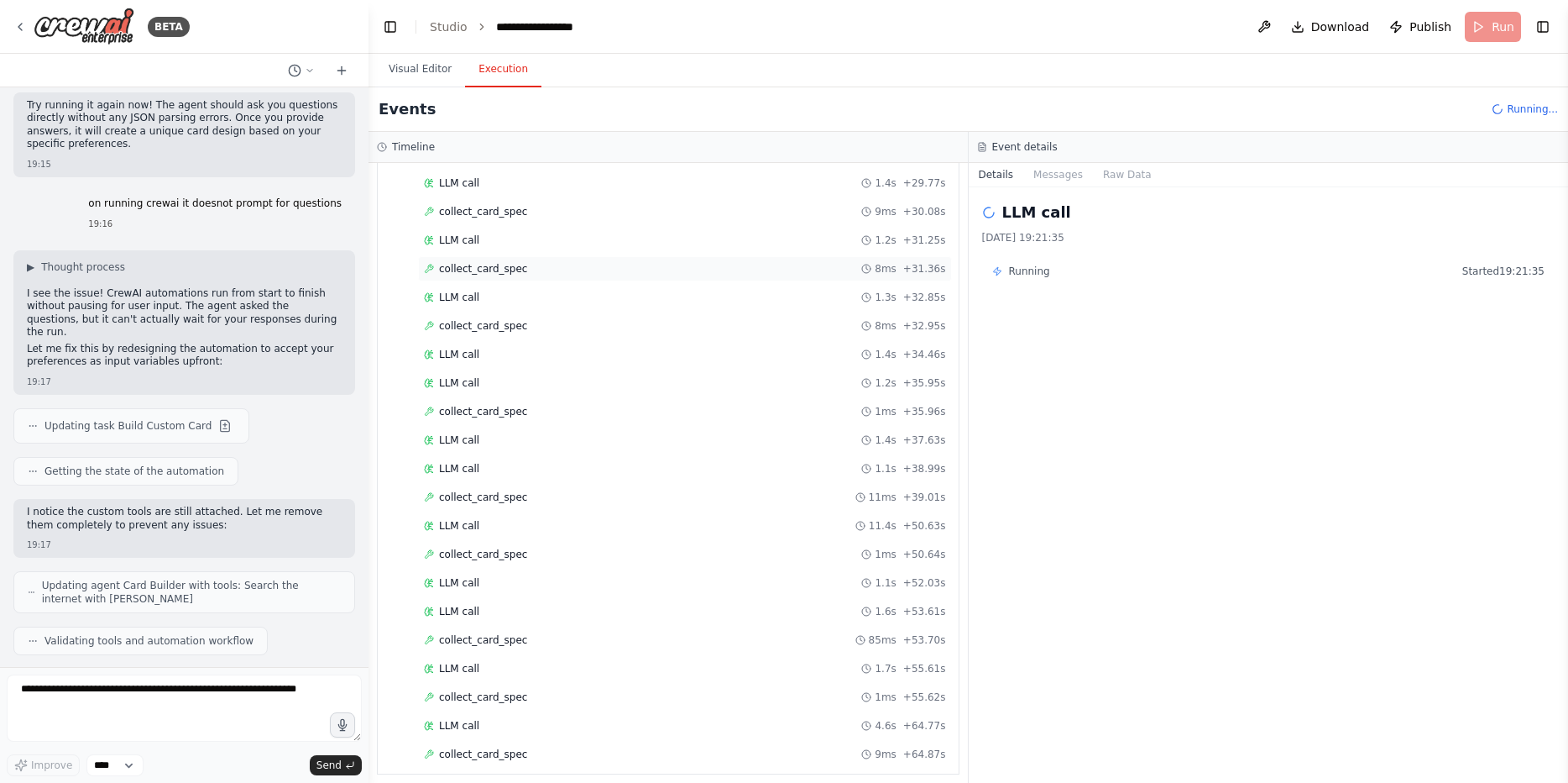
scroll to position [863, 0]
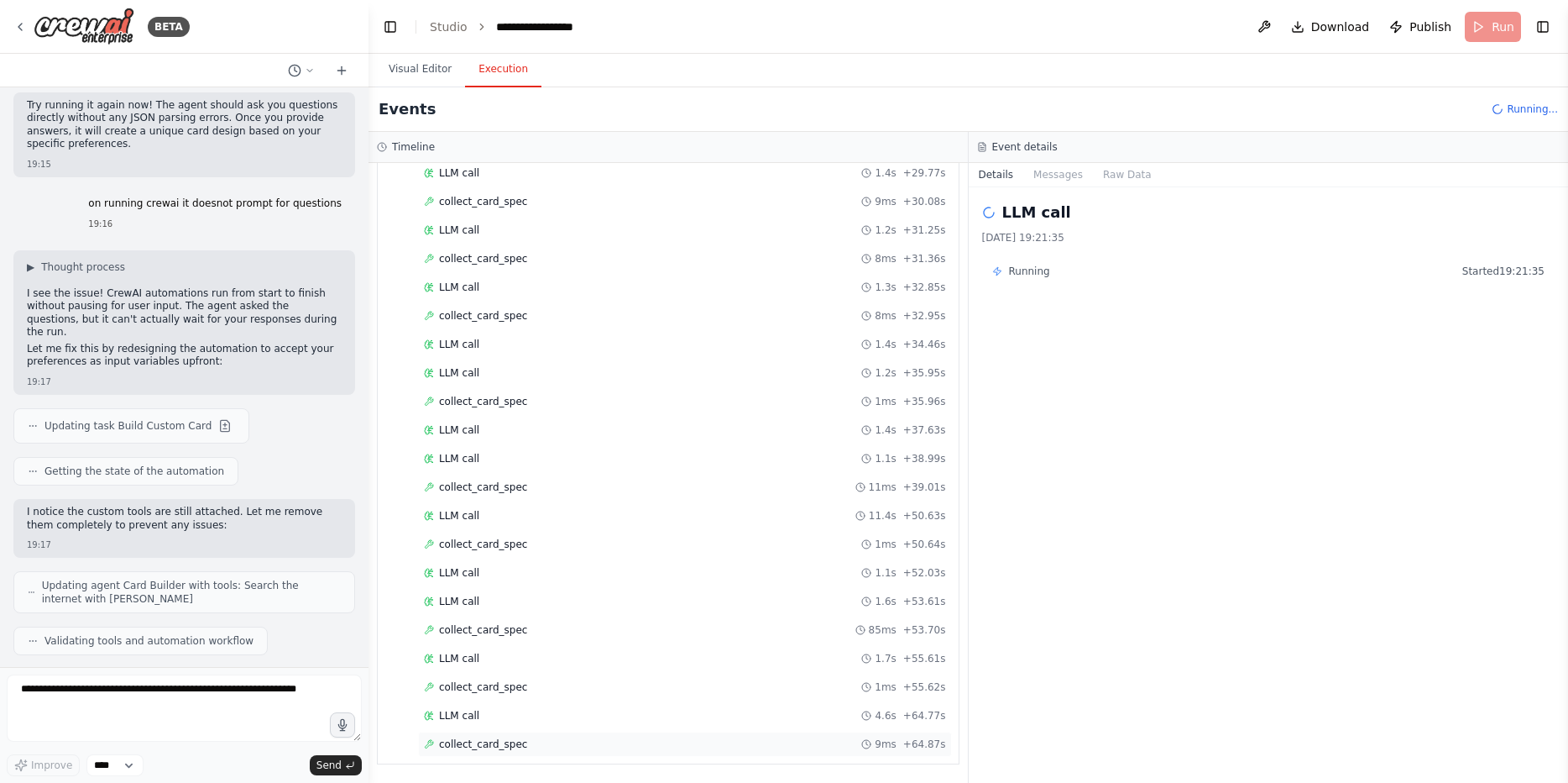
click at [449, 737] on span "collect_card_spec" at bounding box center [483, 744] width 88 height 14
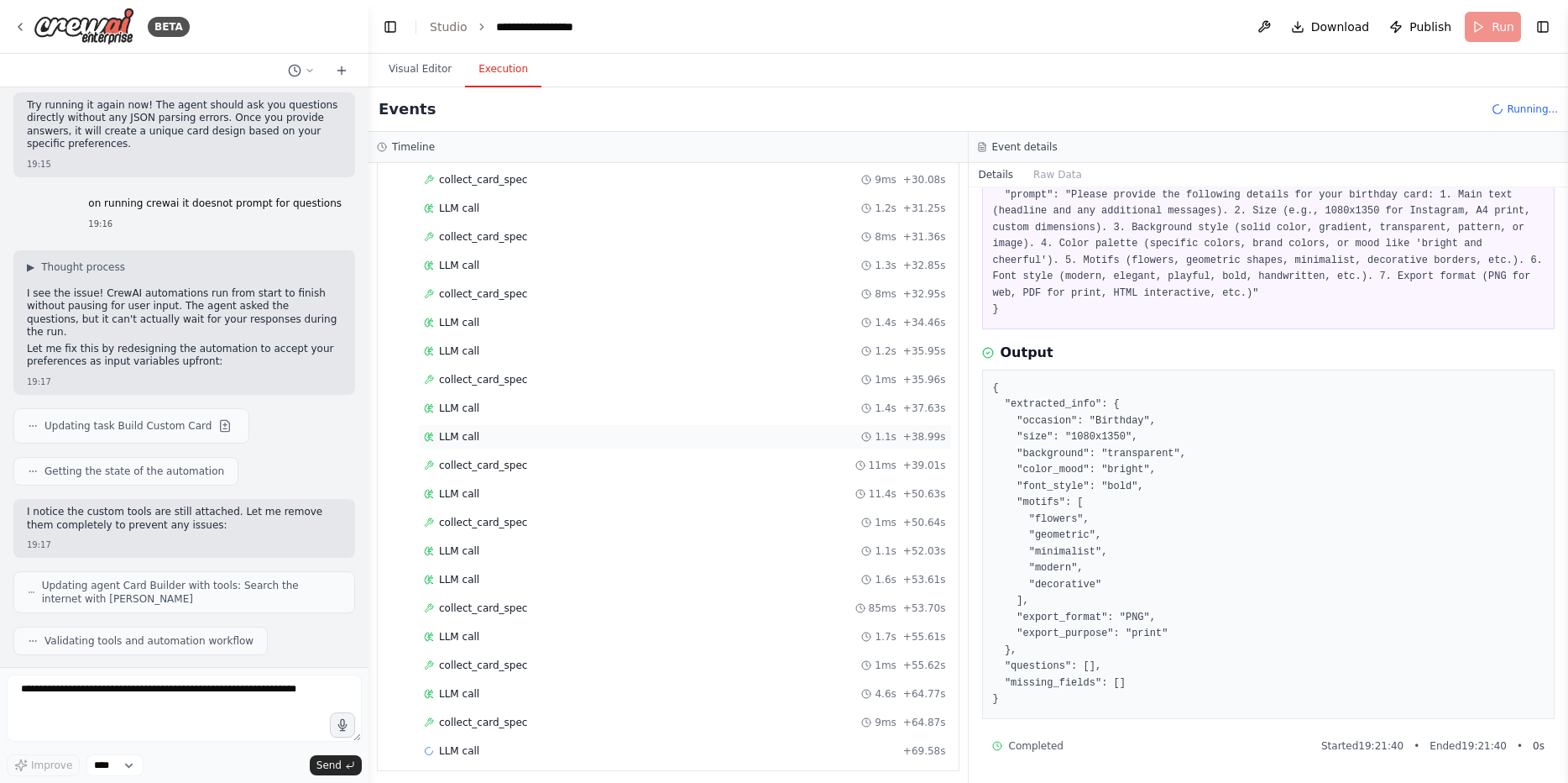
scroll to position [892, 0]
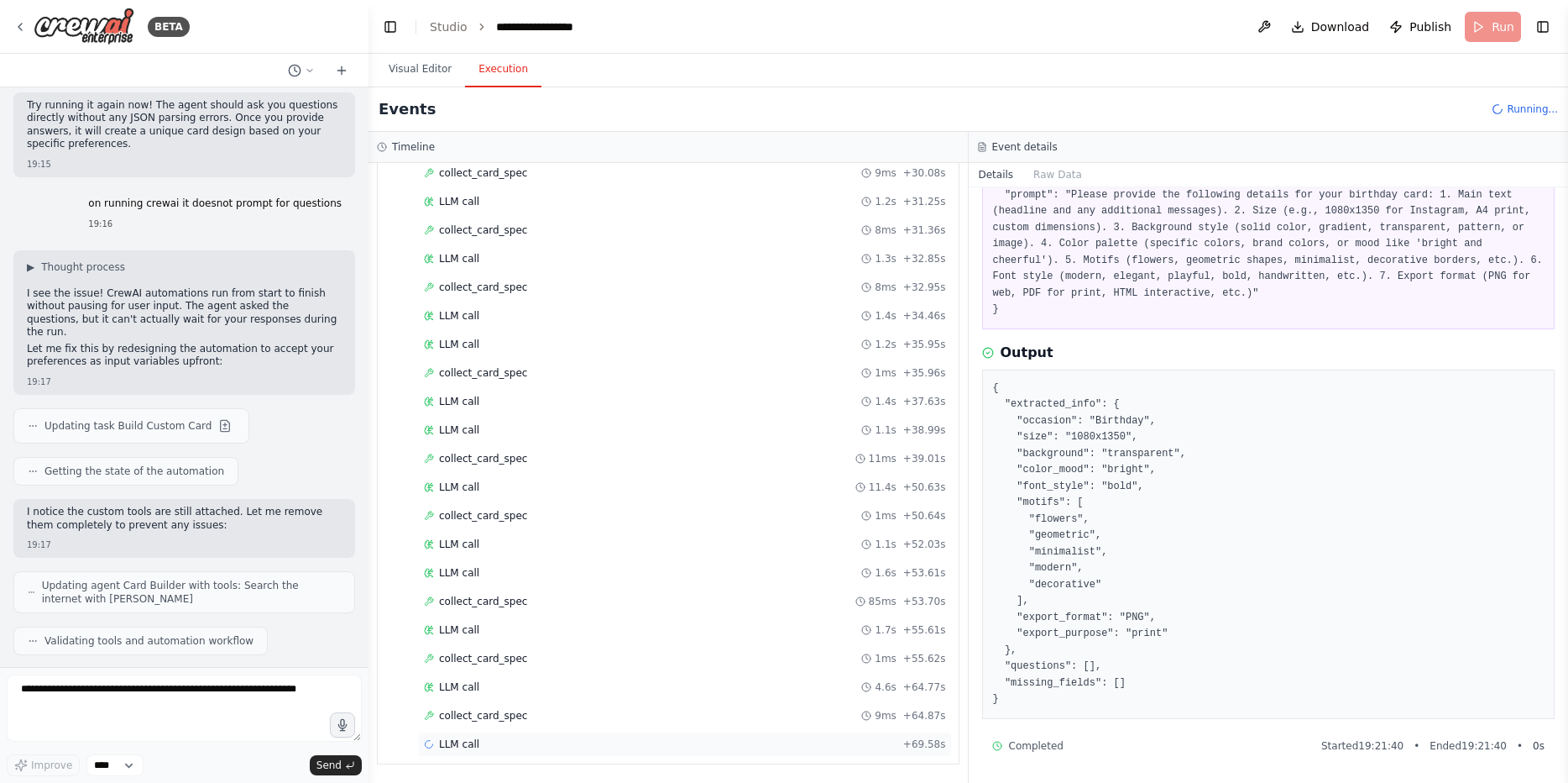
click at [446, 750] on span "LLM call" at bounding box center [459, 744] width 40 height 14
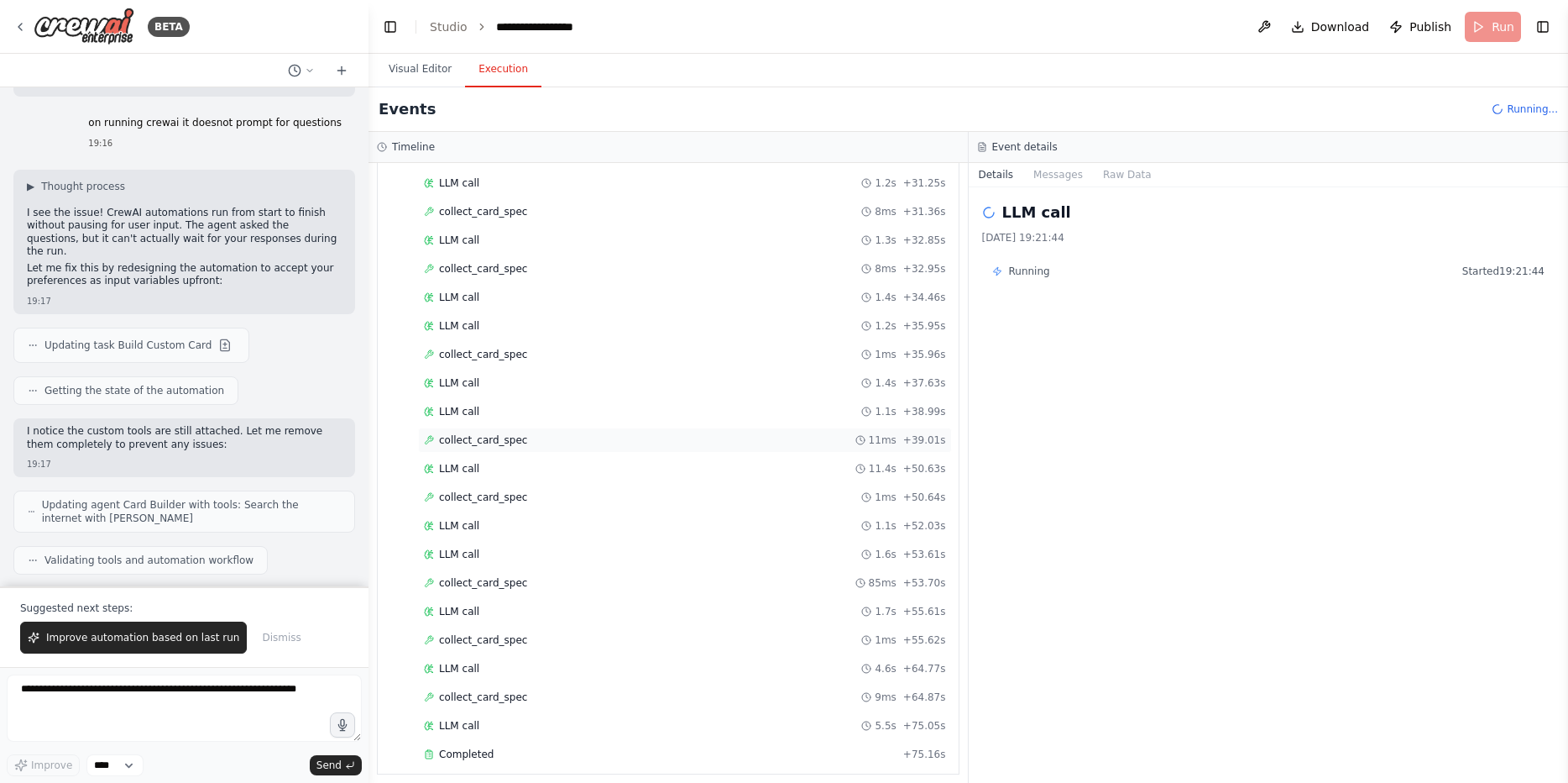
scroll to position [921, 0]
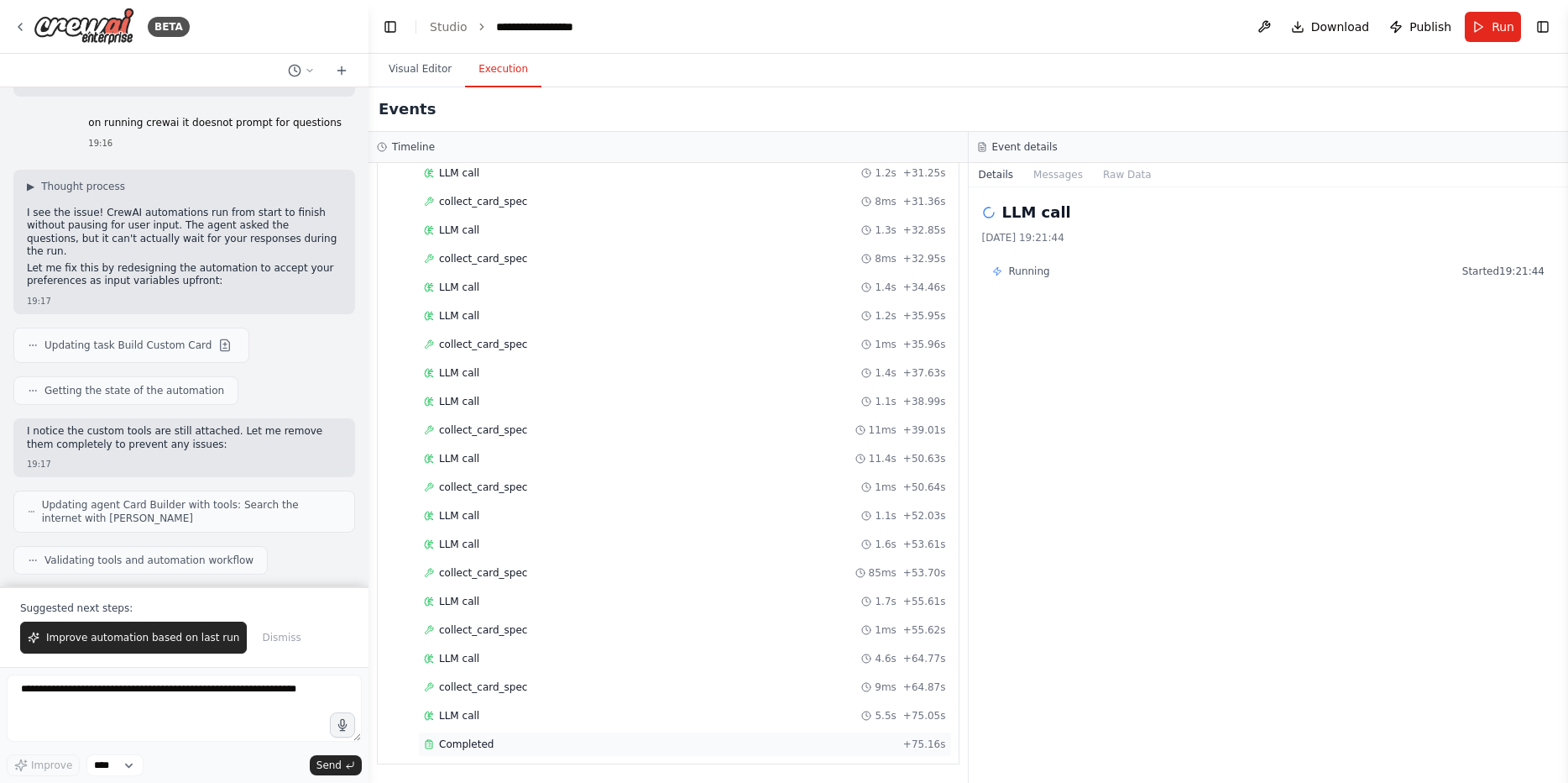
click at [507, 753] on div "Completed + 75.16s" at bounding box center [684, 745] width 534 height 26
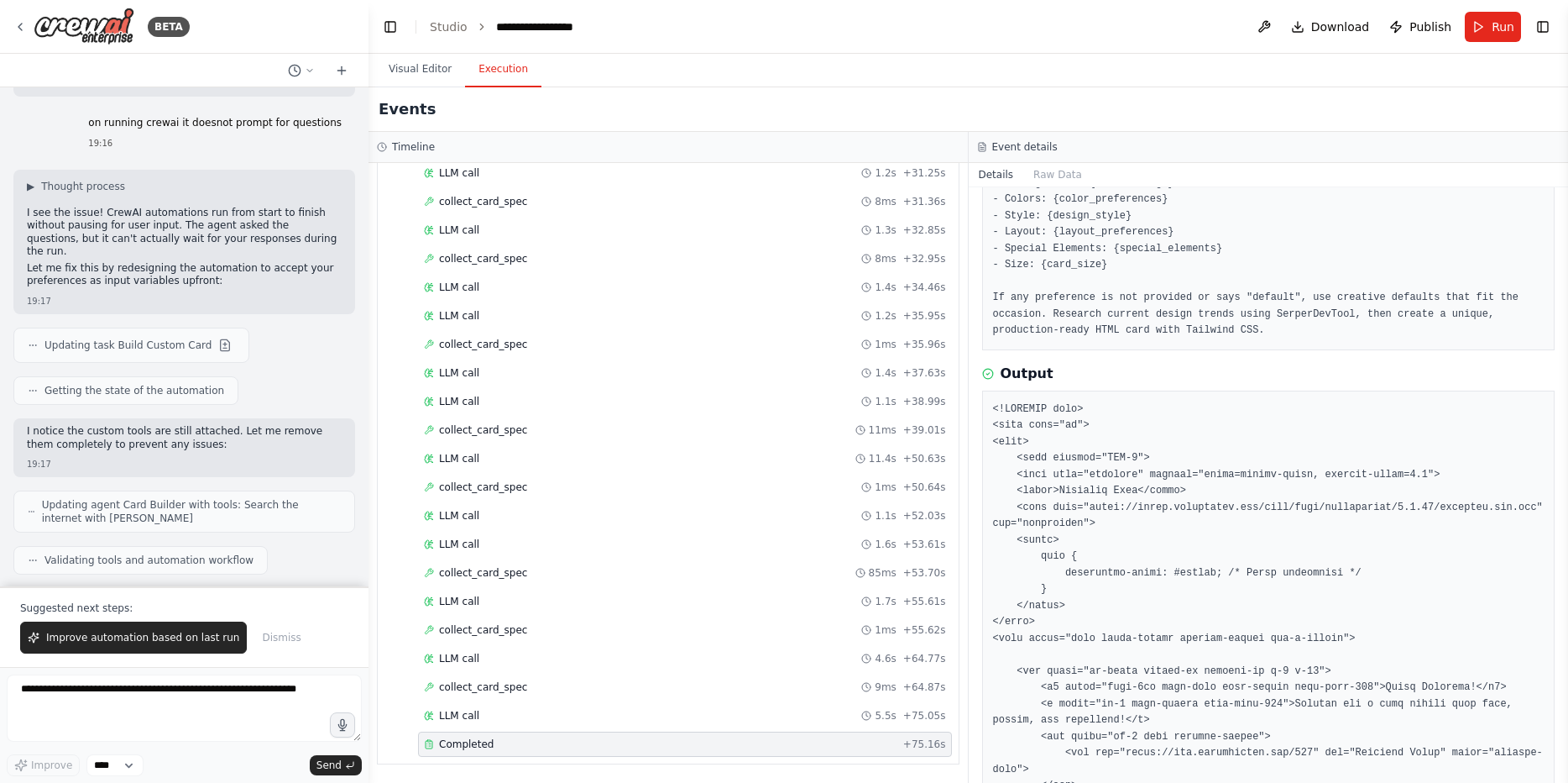
scroll to position [0, 0]
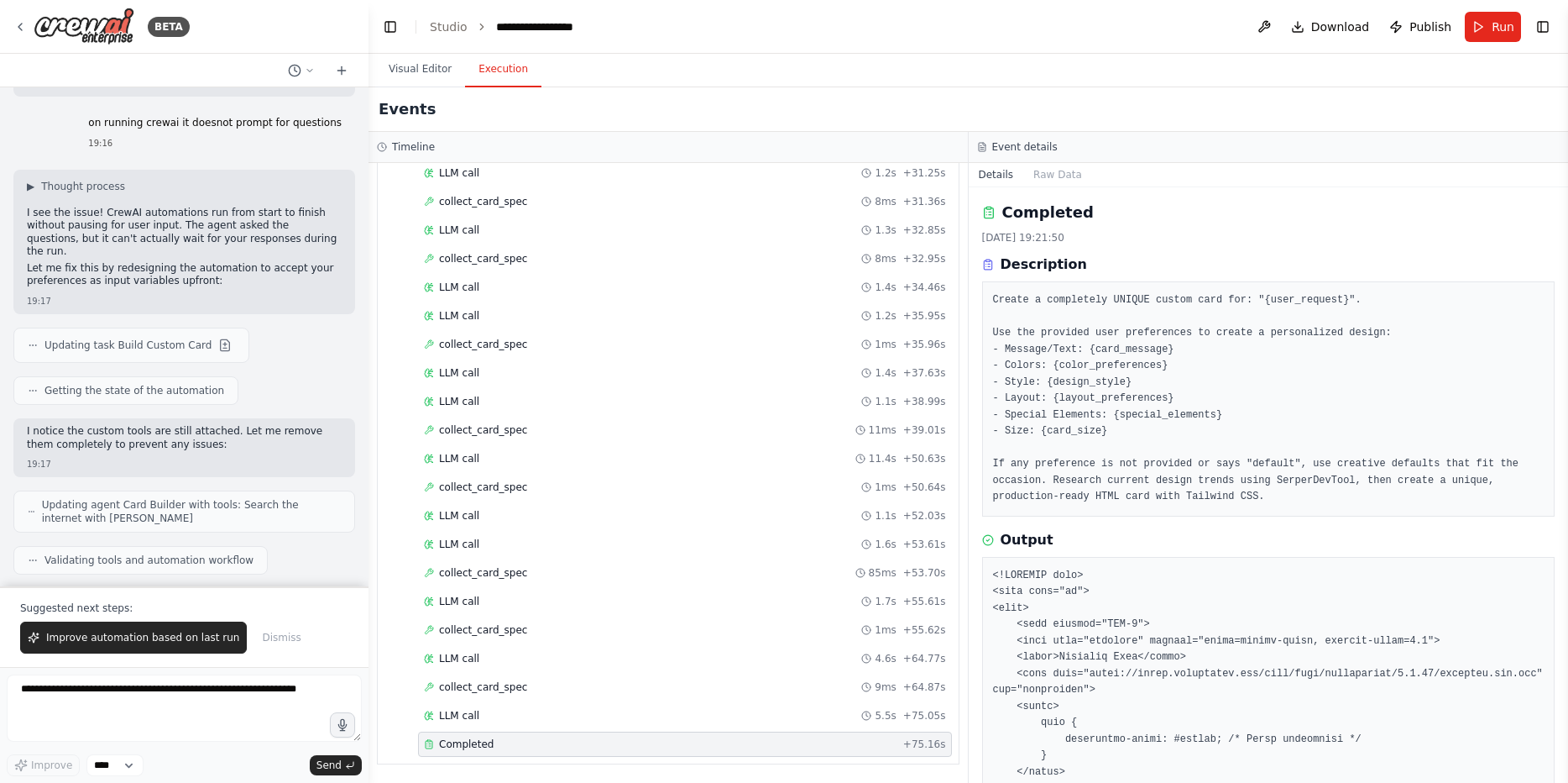
click at [170, 642] on span "Improve automation based on last run" at bounding box center [143, 637] width 193 height 14
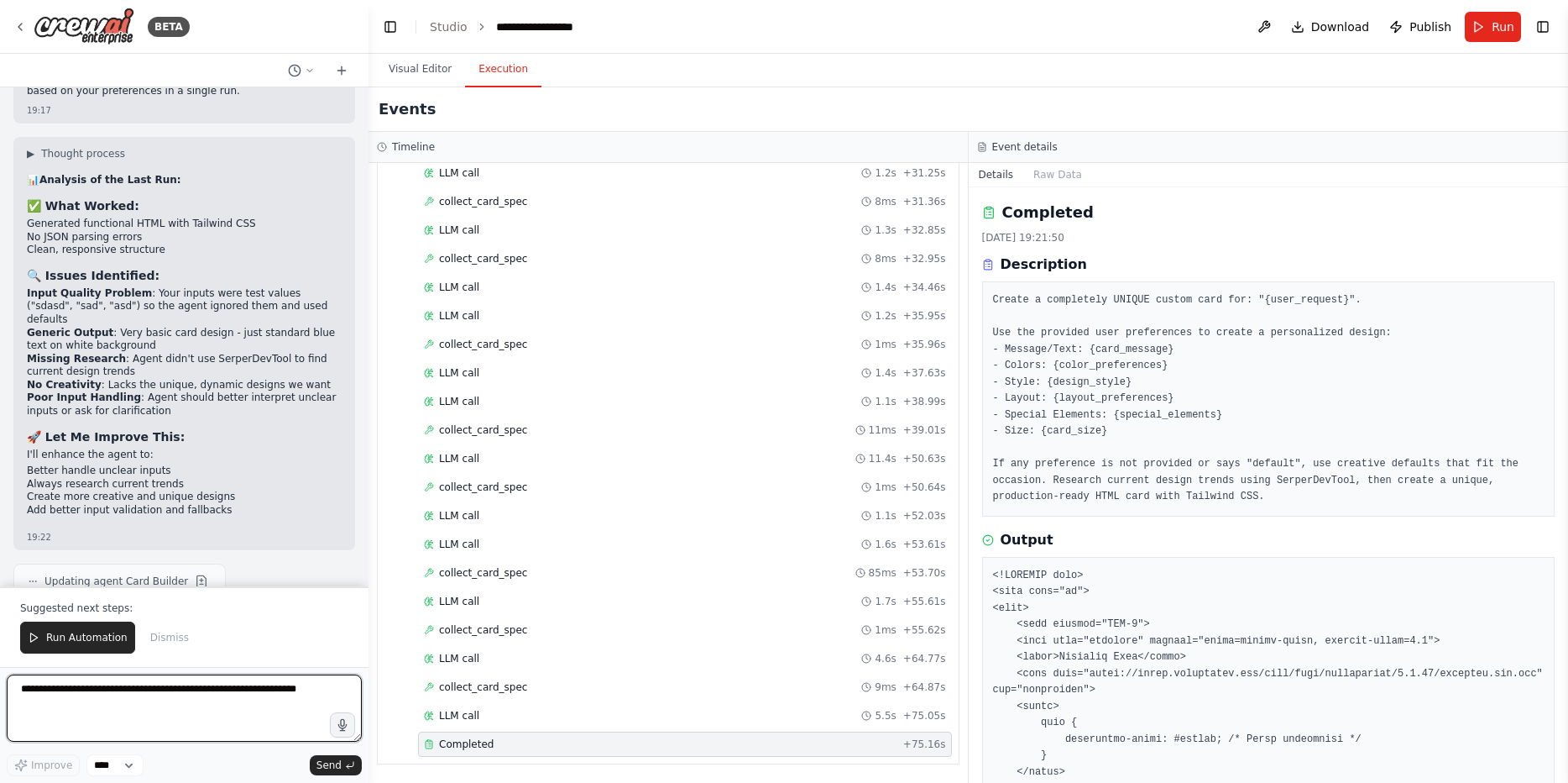
scroll to position [17264, 0]
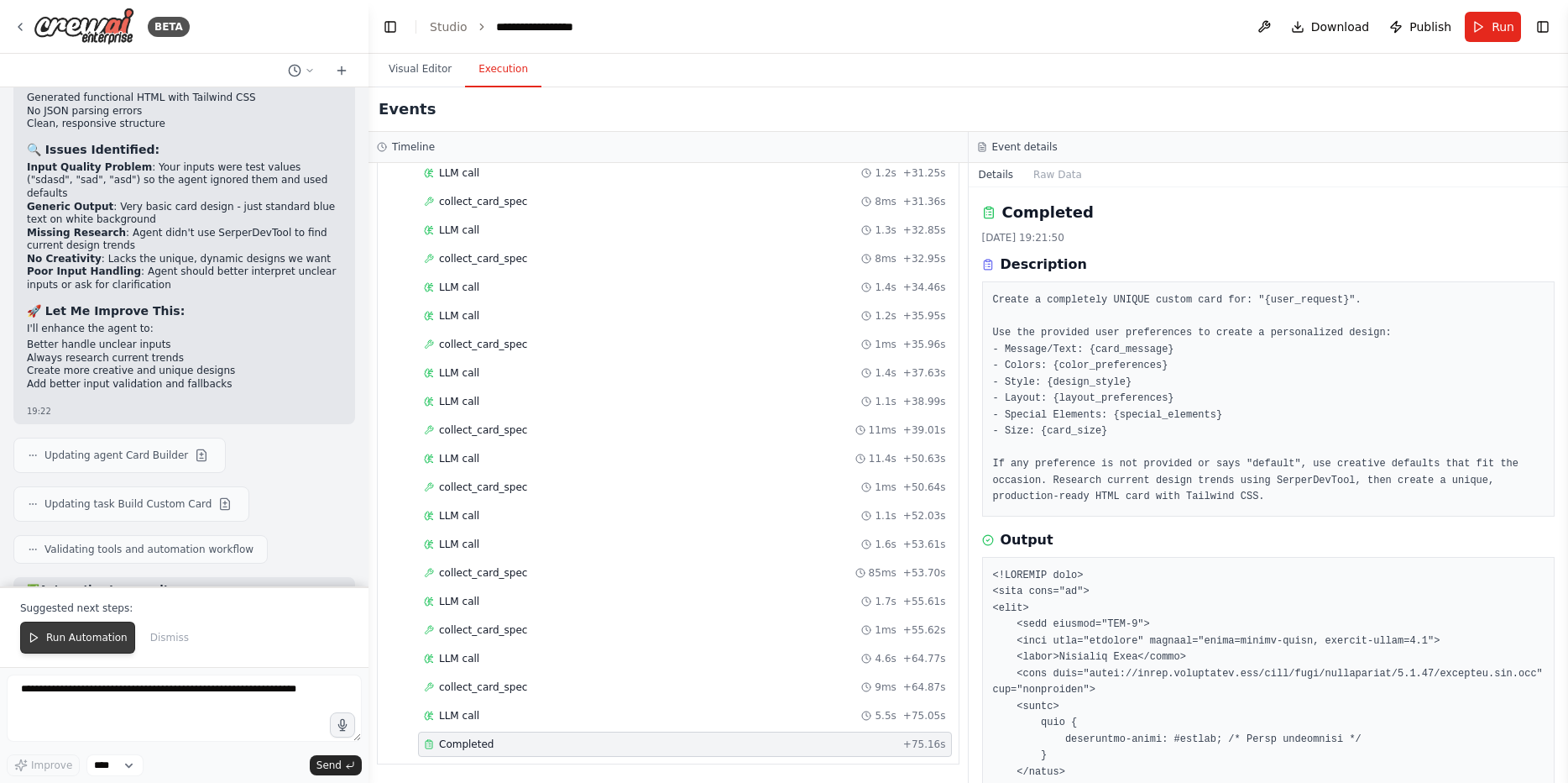
click at [60, 643] on span "Run Automation" at bounding box center [87, 637] width 81 height 14
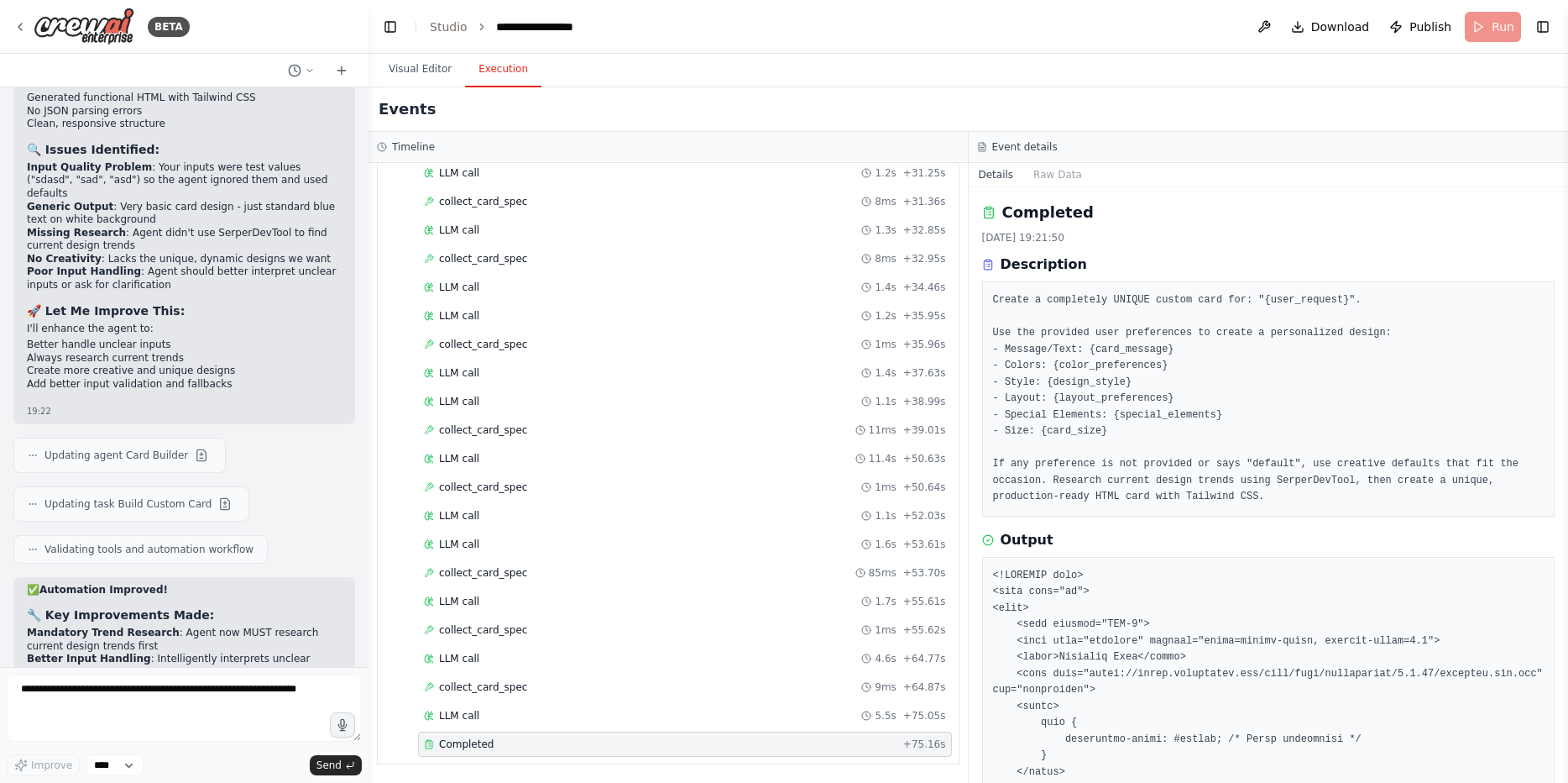
scroll to position [17184, 0]
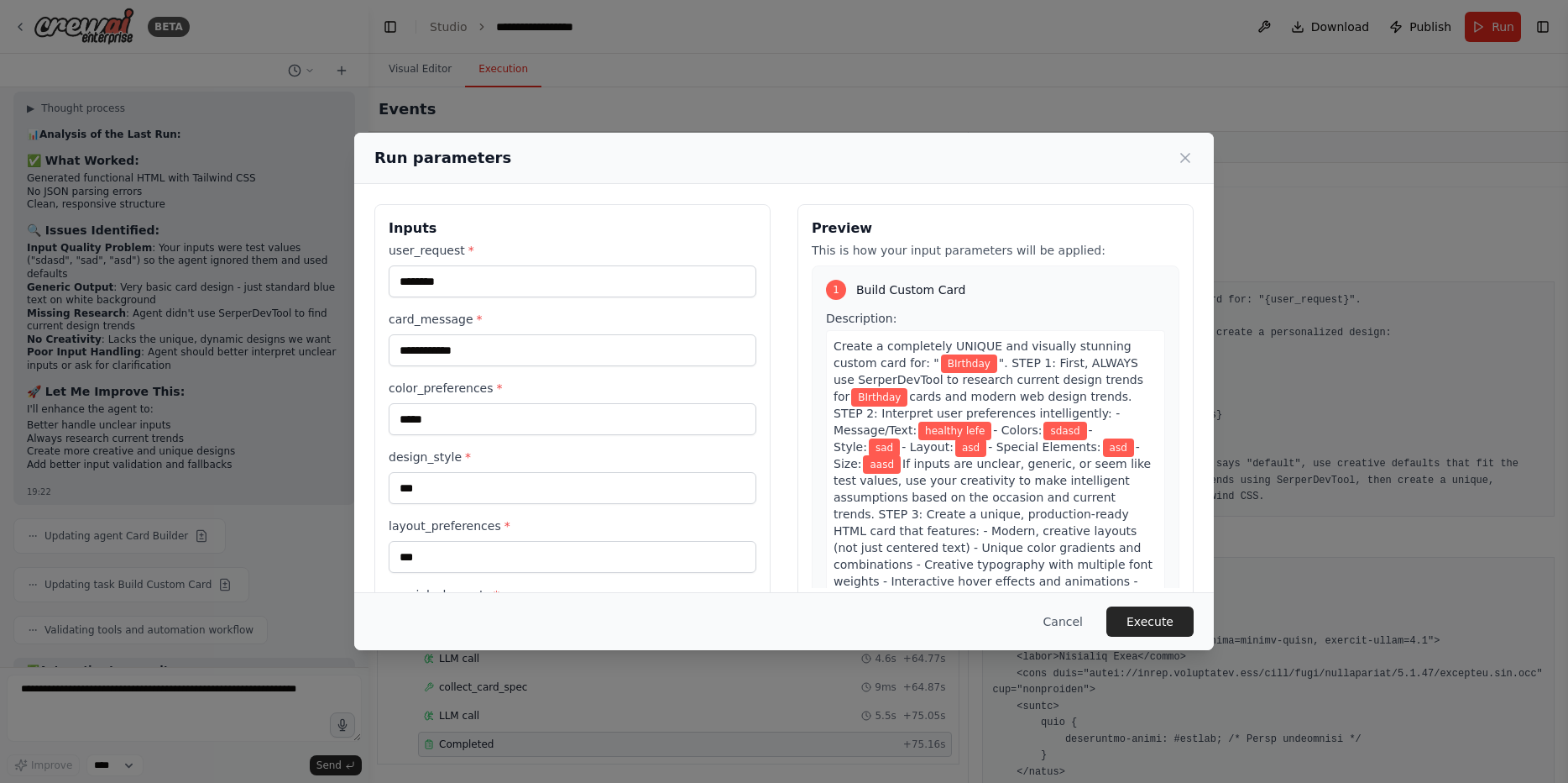
copy li "Birthday"
click at [476, 291] on input "********" at bounding box center [572, 281] width 368 height 32
paste input "text"
type input "********"
click at [130, 532] on div "**********" at bounding box center [784, 392] width 1568 height 783
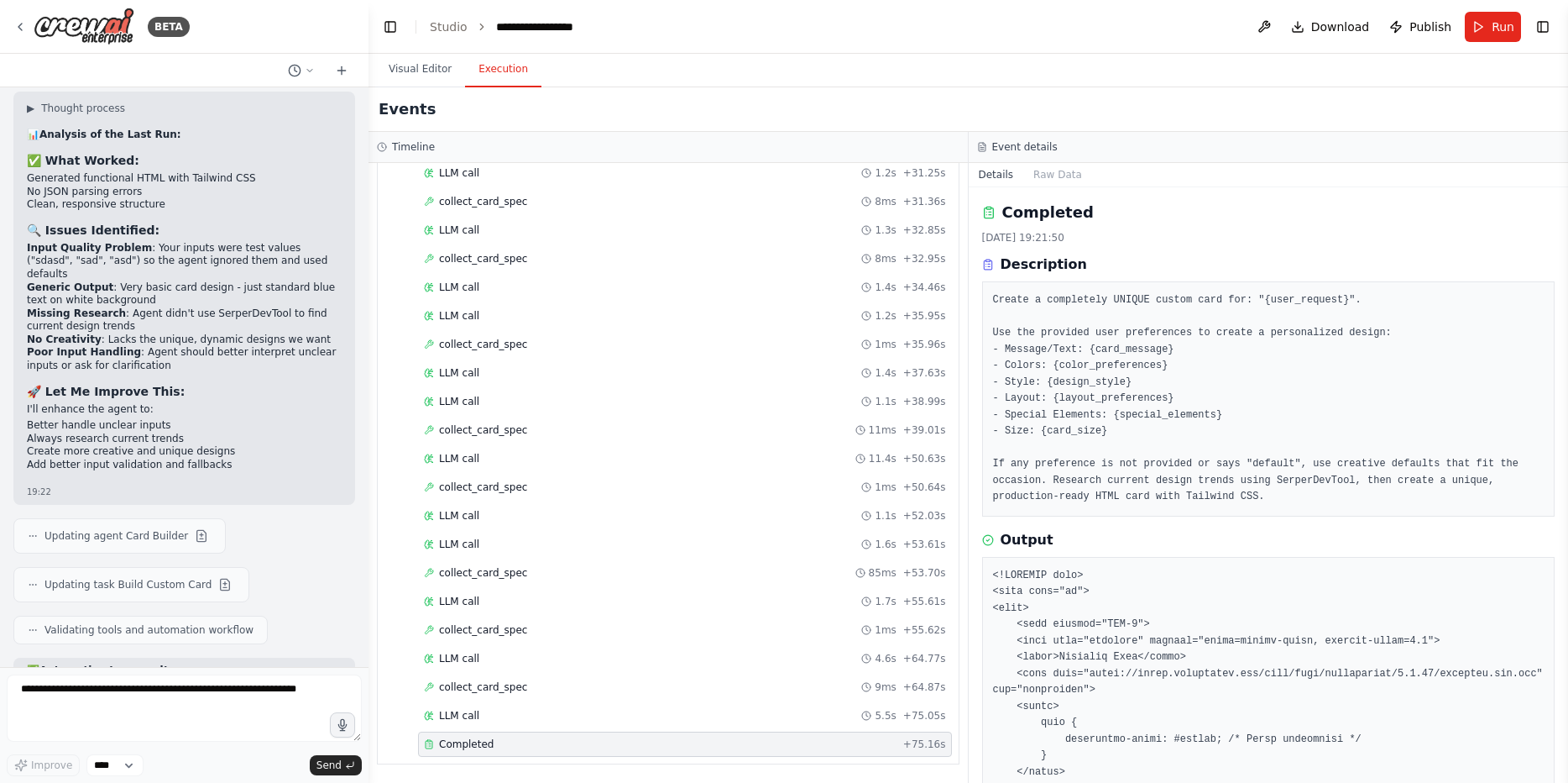
drag, startPoint x: 116, startPoint y: 535, endPoint x: 176, endPoint y: 535, distance: 60.0
copy li "Happy Birthday Sarah"
click at [1501, 30] on span "Run" at bounding box center [1502, 26] width 23 height 16
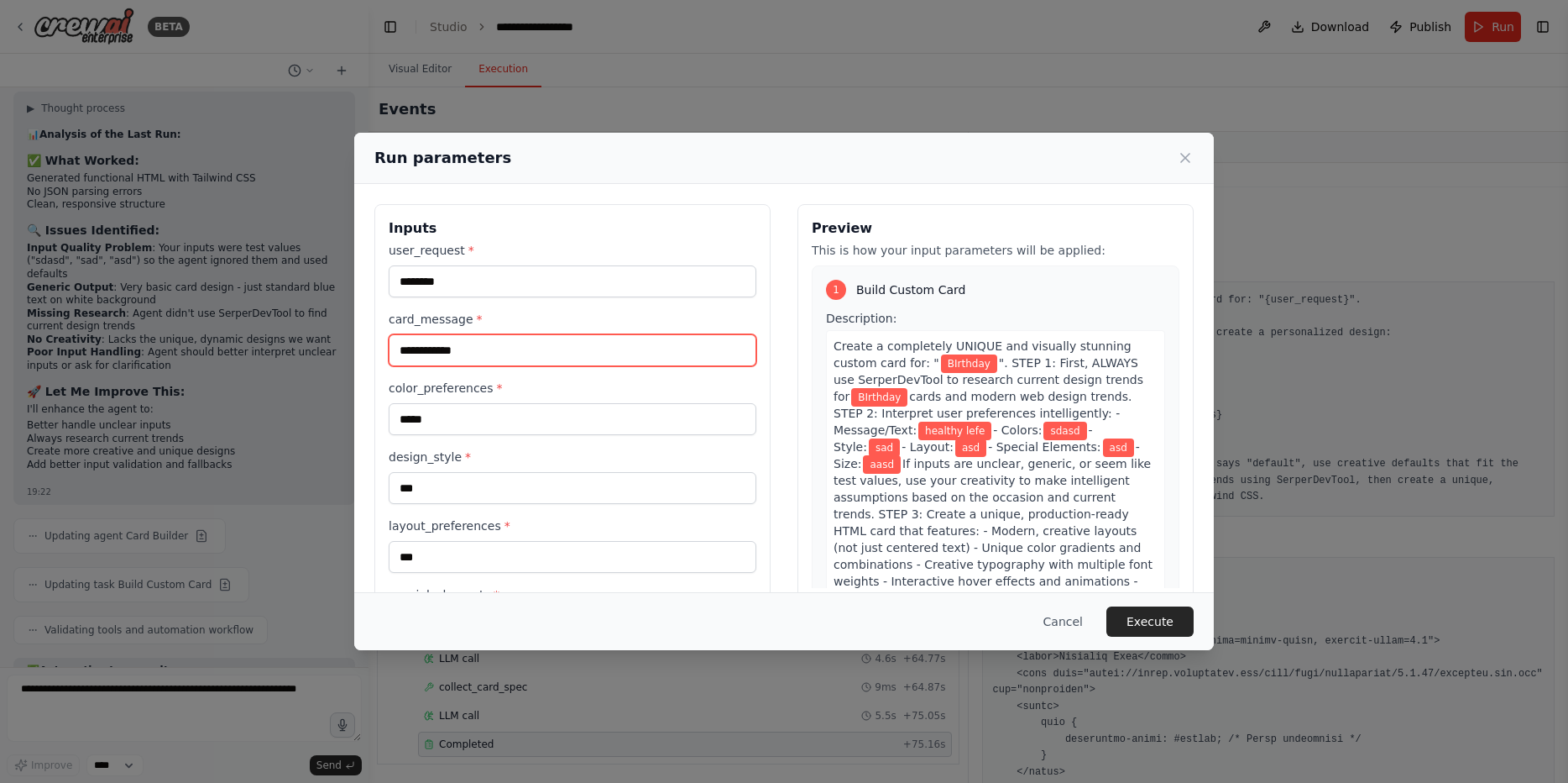
click at [474, 354] on input "**********" at bounding box center [572, 350] width 368 height 32
paste input "********"
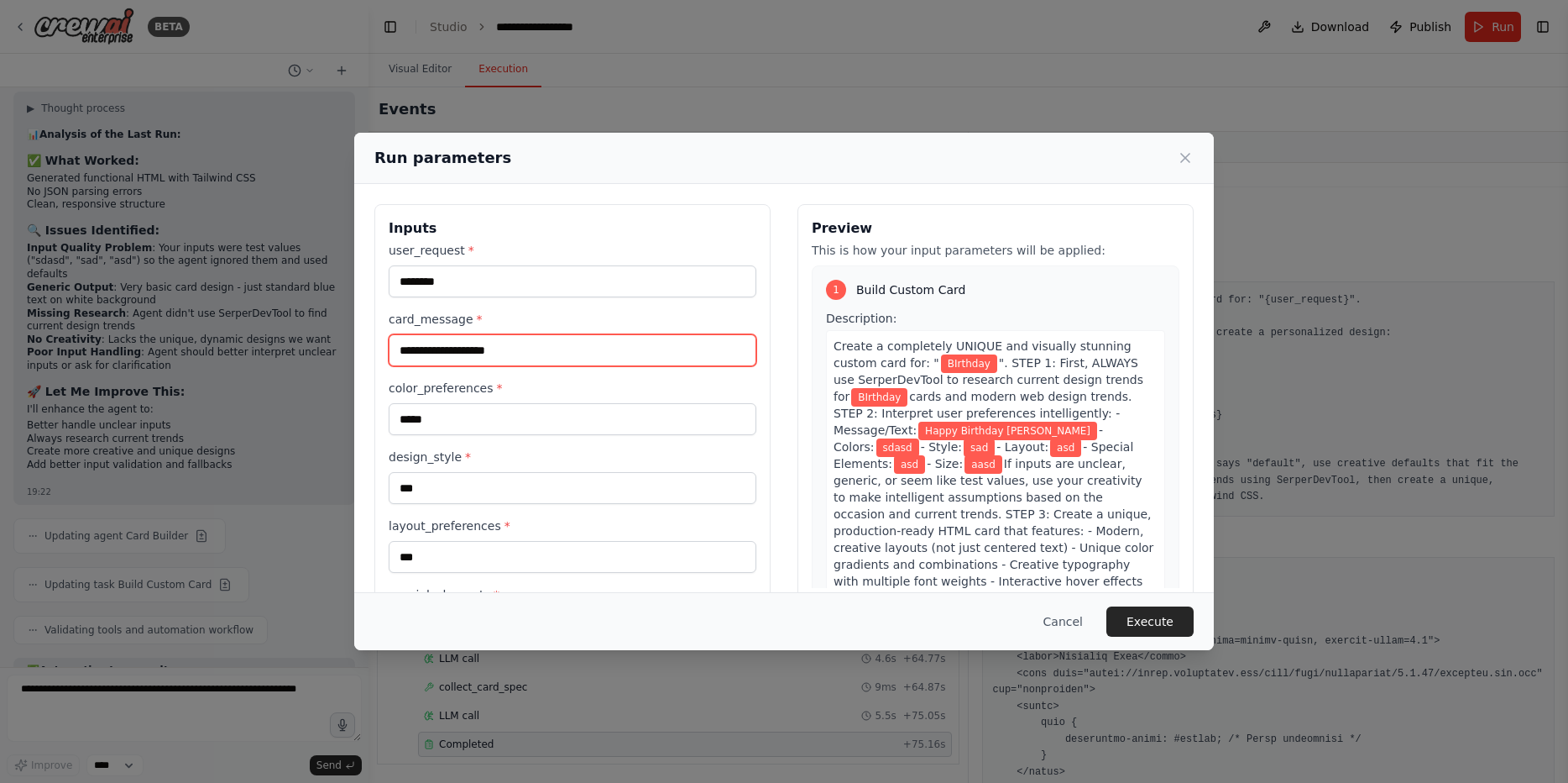
type input "**********"
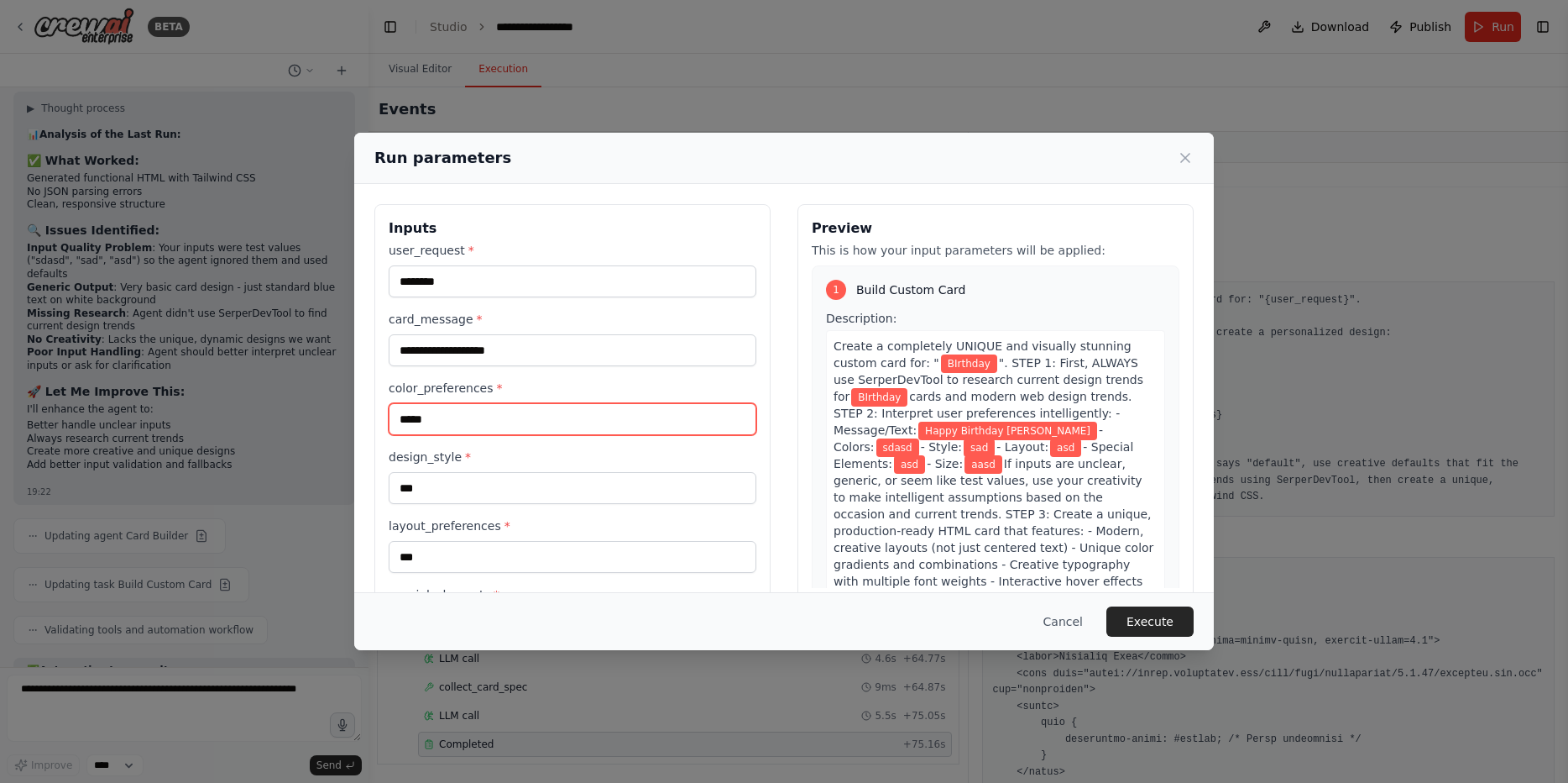
click at [481, 422] on input "*****" at bounding box center [572, 419] width 368 height 32
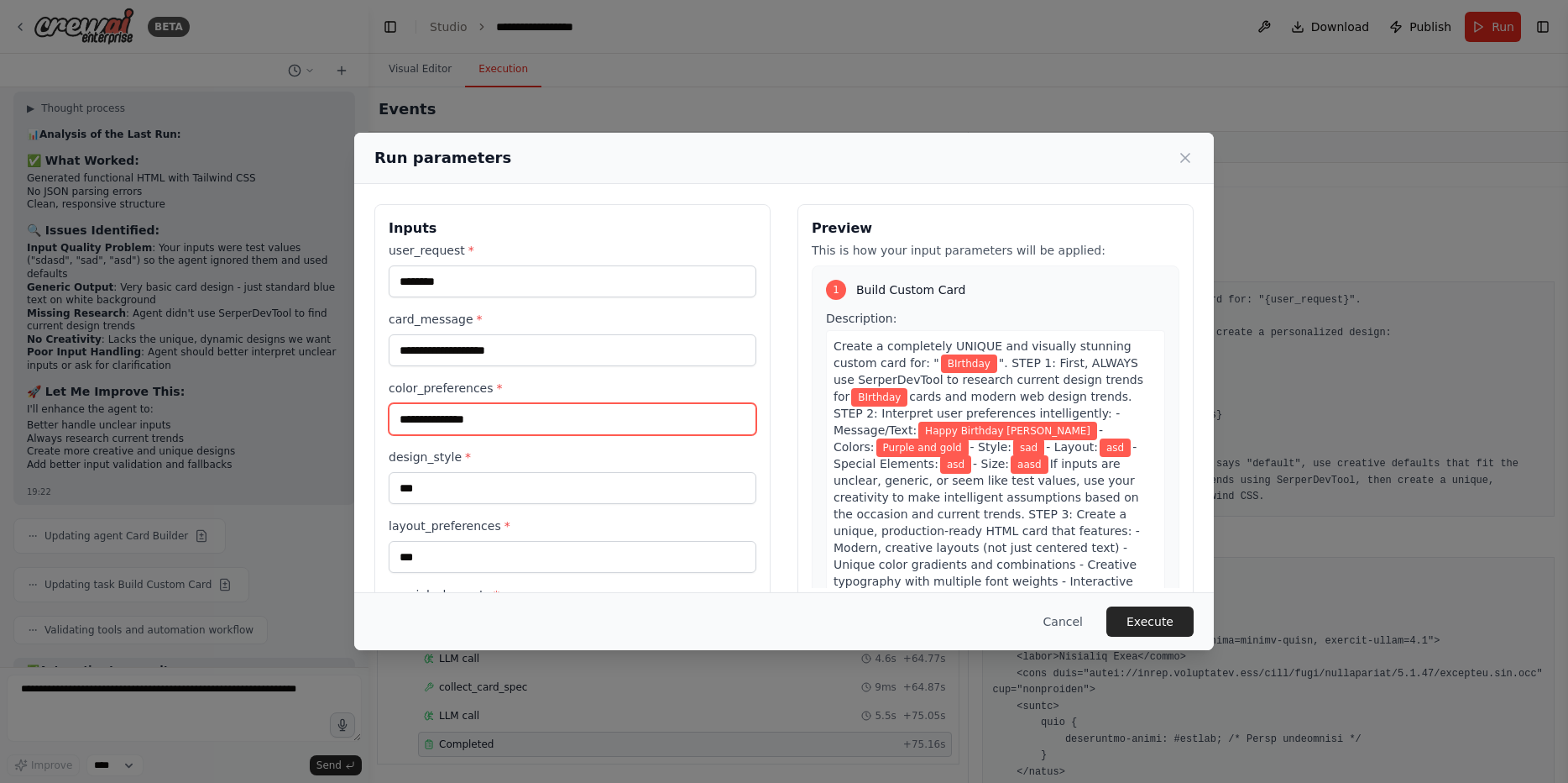
type input "**********"
click at [506, 444] on div "**********" at bounding box center [572, 476] width 368 height 469
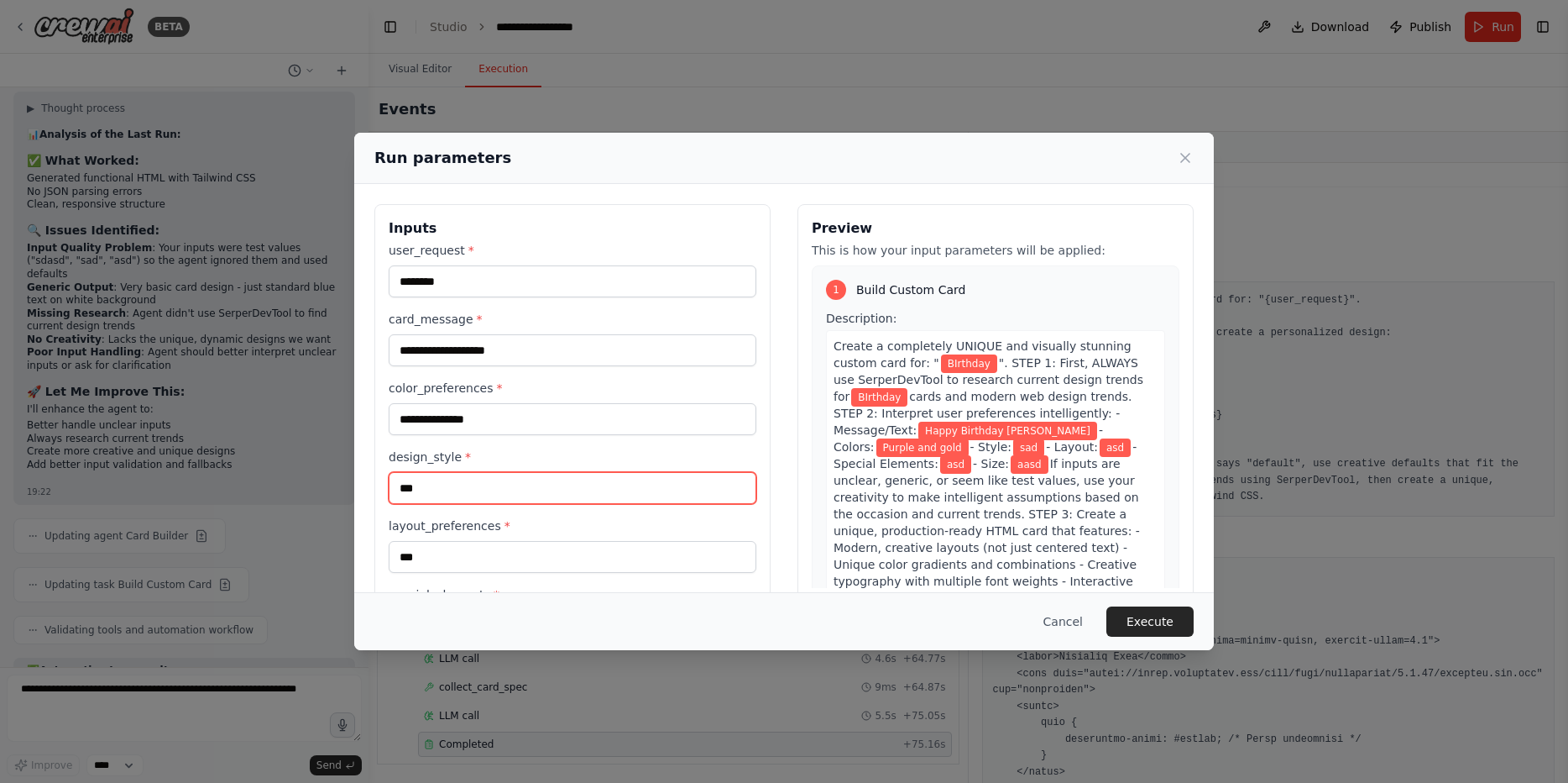
click at [504, 475] on input "***" at bounding box center [572, 487] width 368 height 32
click at [500, 497] on input "***" at bounding box center [572, 487] width 368 height 32
type input "*******"
click at [468, 536] on div "layout_preferences * ***" at bounding box center [572, 545] width 368 height 56
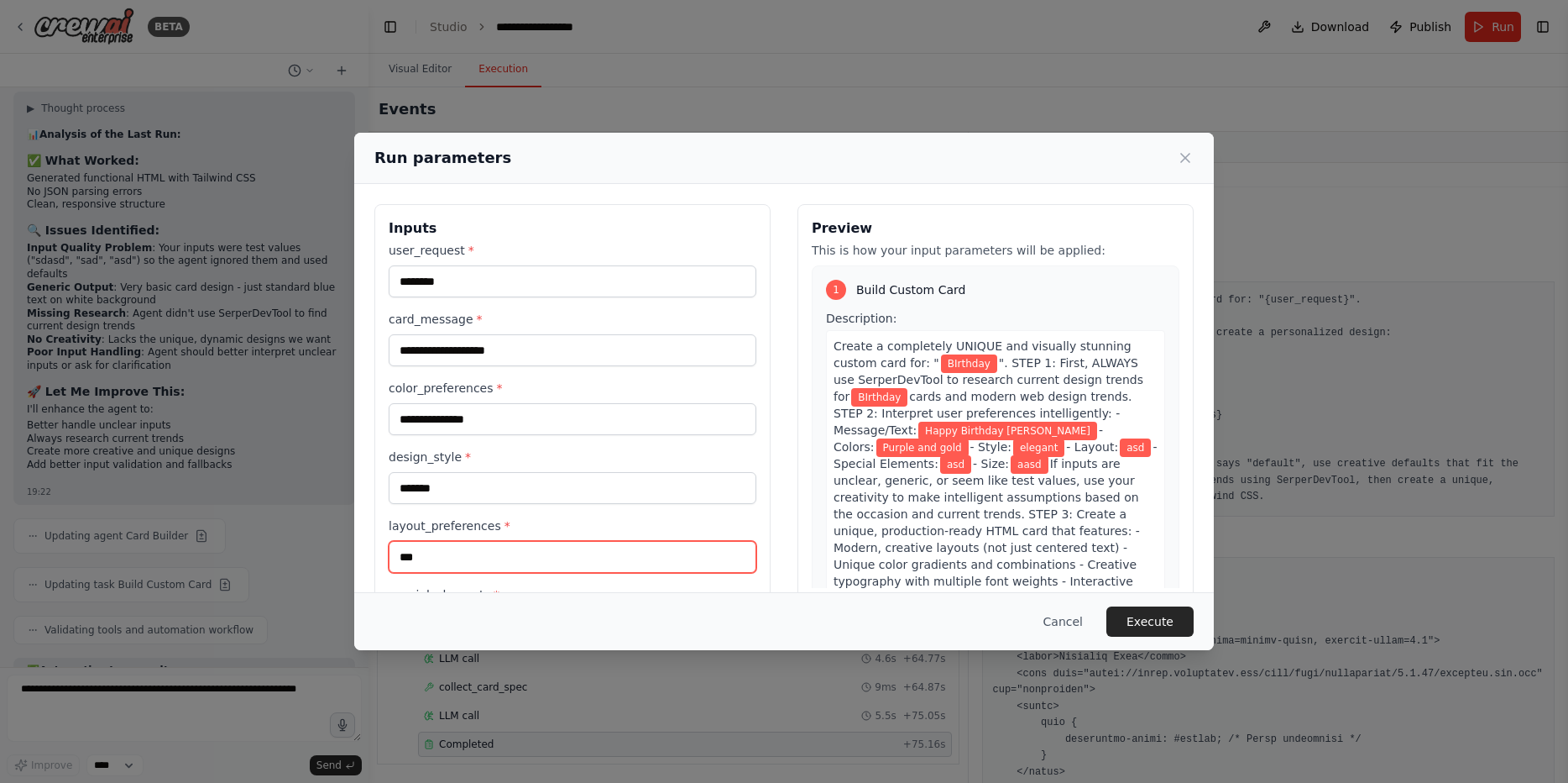
click at [464, 553] on input "***" at bounding box center [572, 557] width 368 height 32
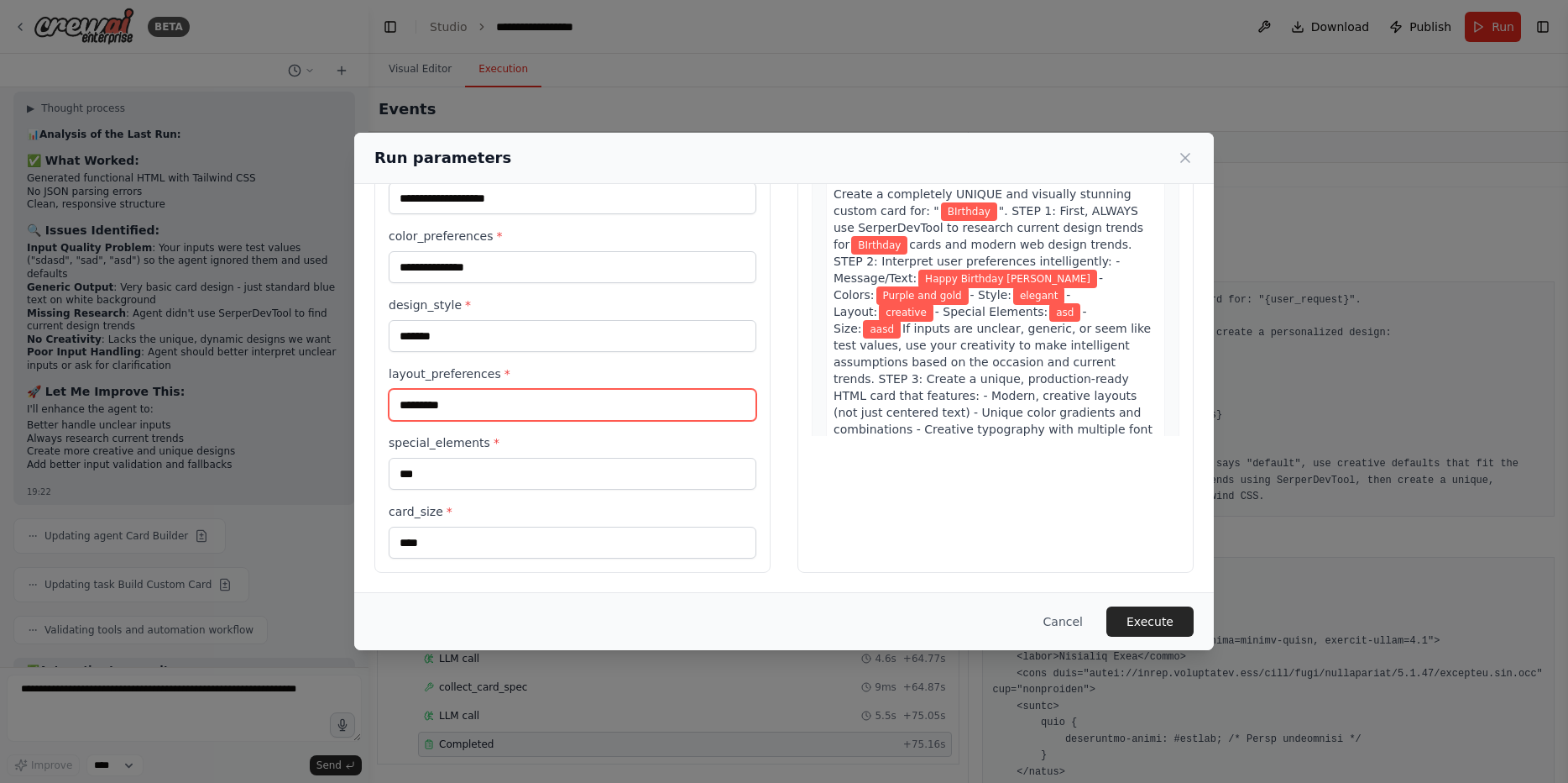
scroll to position [152, 0]
type input "********"
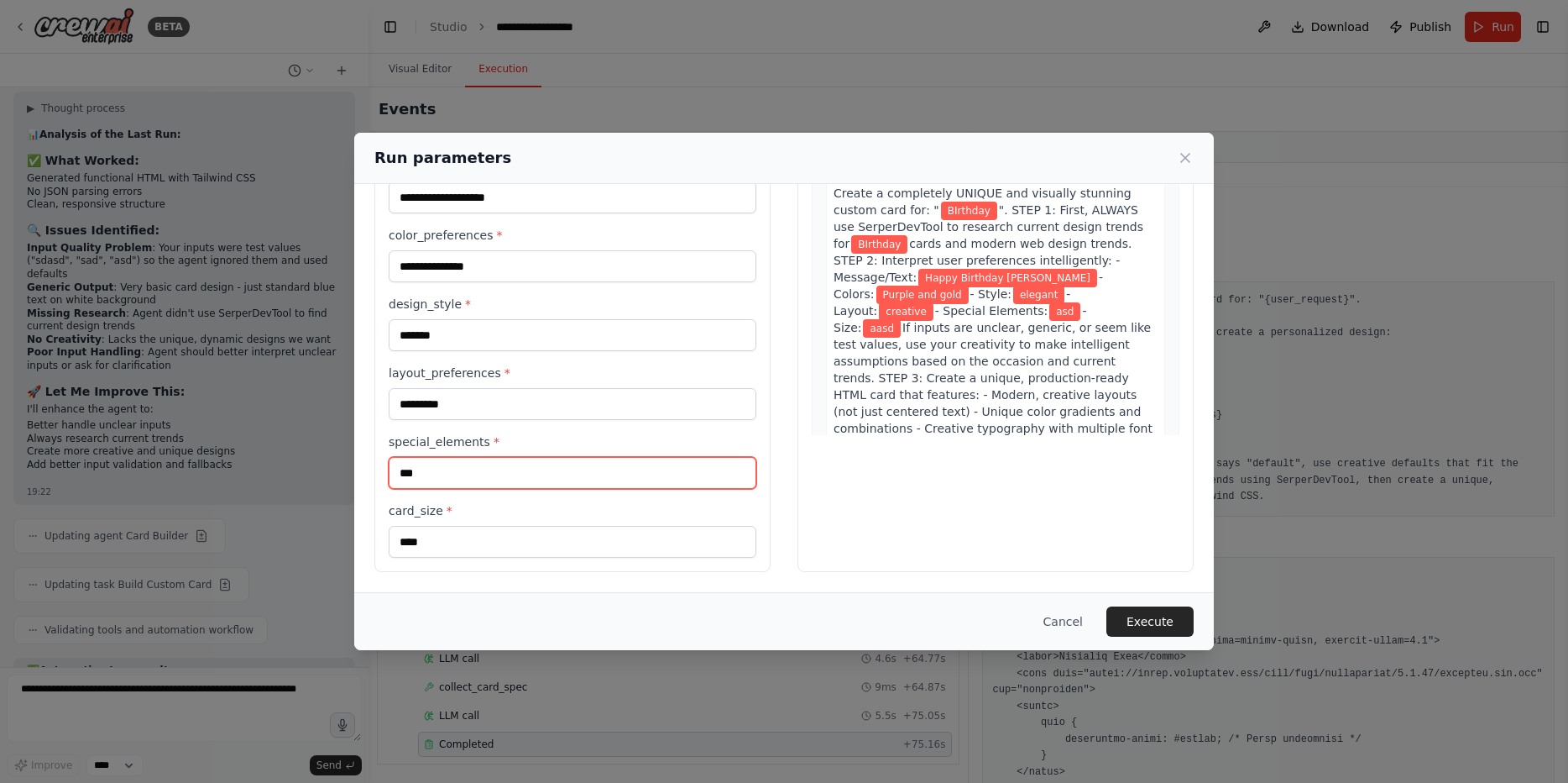
click at [472, 469] on input "***" at bounding box center [572, 473] width 368 height 32
type input "**********"
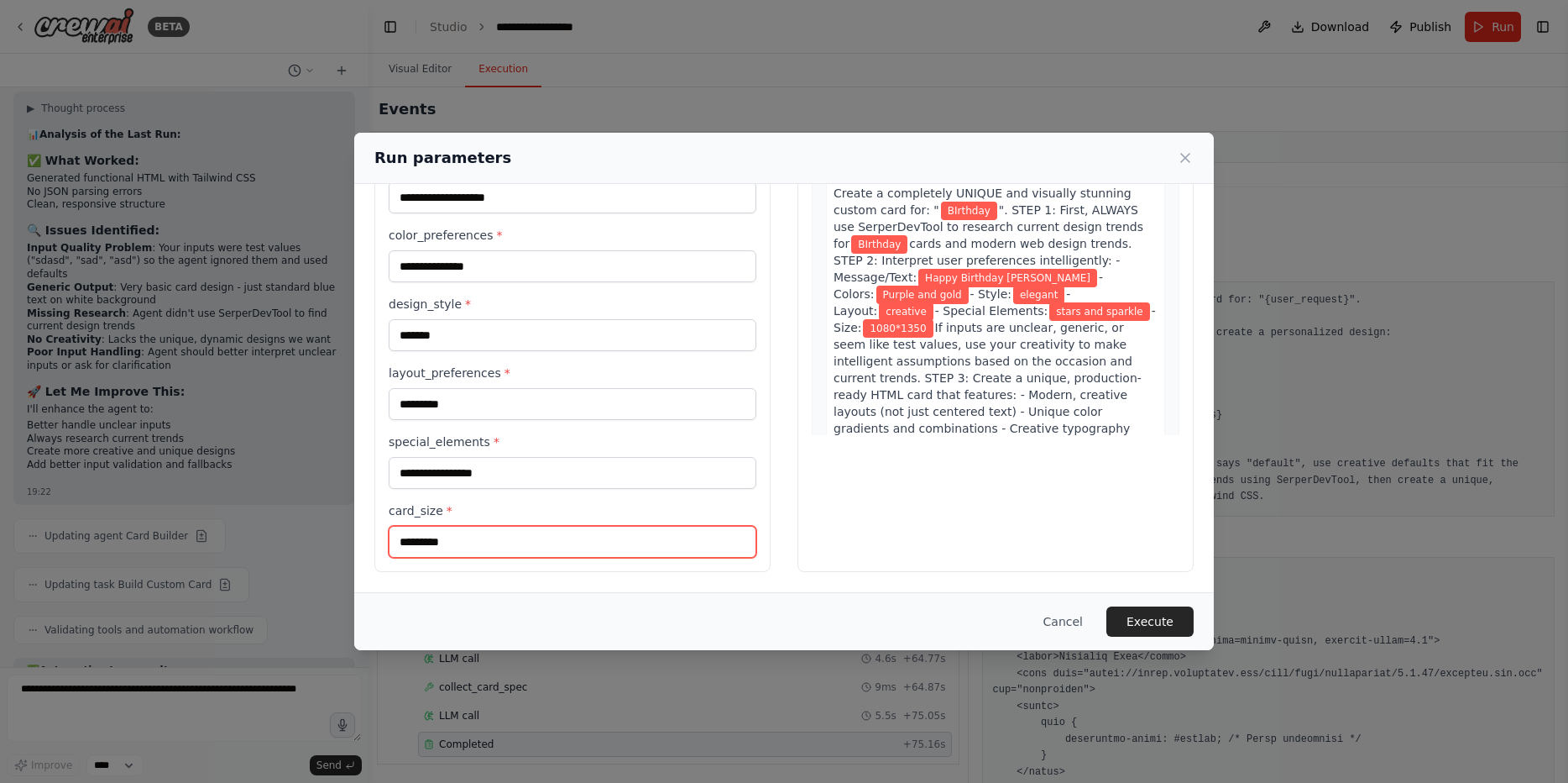
type input "*********"
drag, startPoint x: 755, startPoint y: 496, endPoint x: 781, endPoint y: 529, distance: 42.0
click at [757, 496] on div "**********" at bounding box center [572, 311] width 396 height 521
click at [1150, 615] on button "Execute" at bounding box center [1150, 621] width 88 height 30
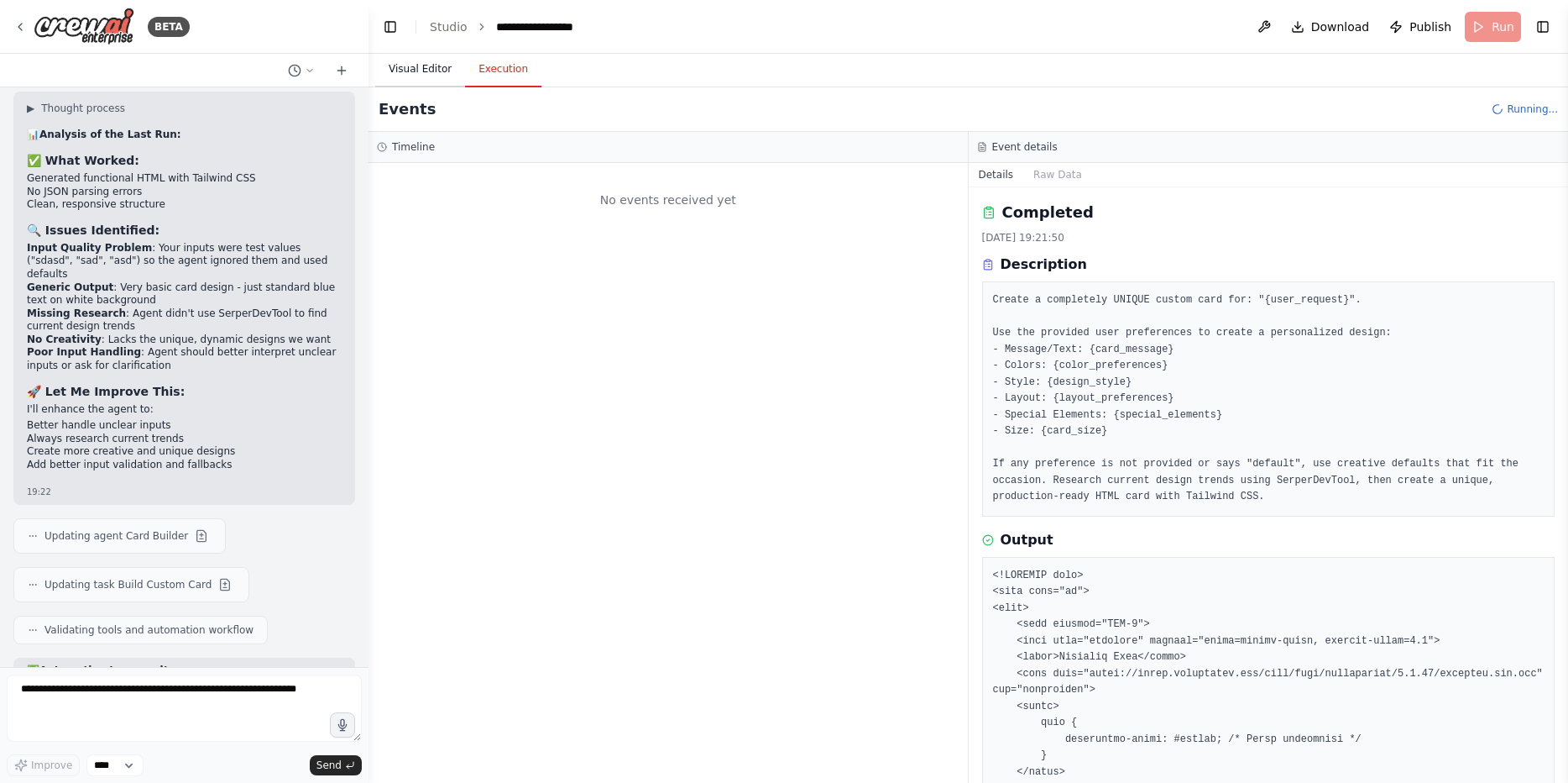
click at [422, 68] on button "Visual Editor" at bounding box center [420, 69] width 89 height 36
click at [516, 71] on button "Execution" at bounding box center [504, 69] width 77 height 36
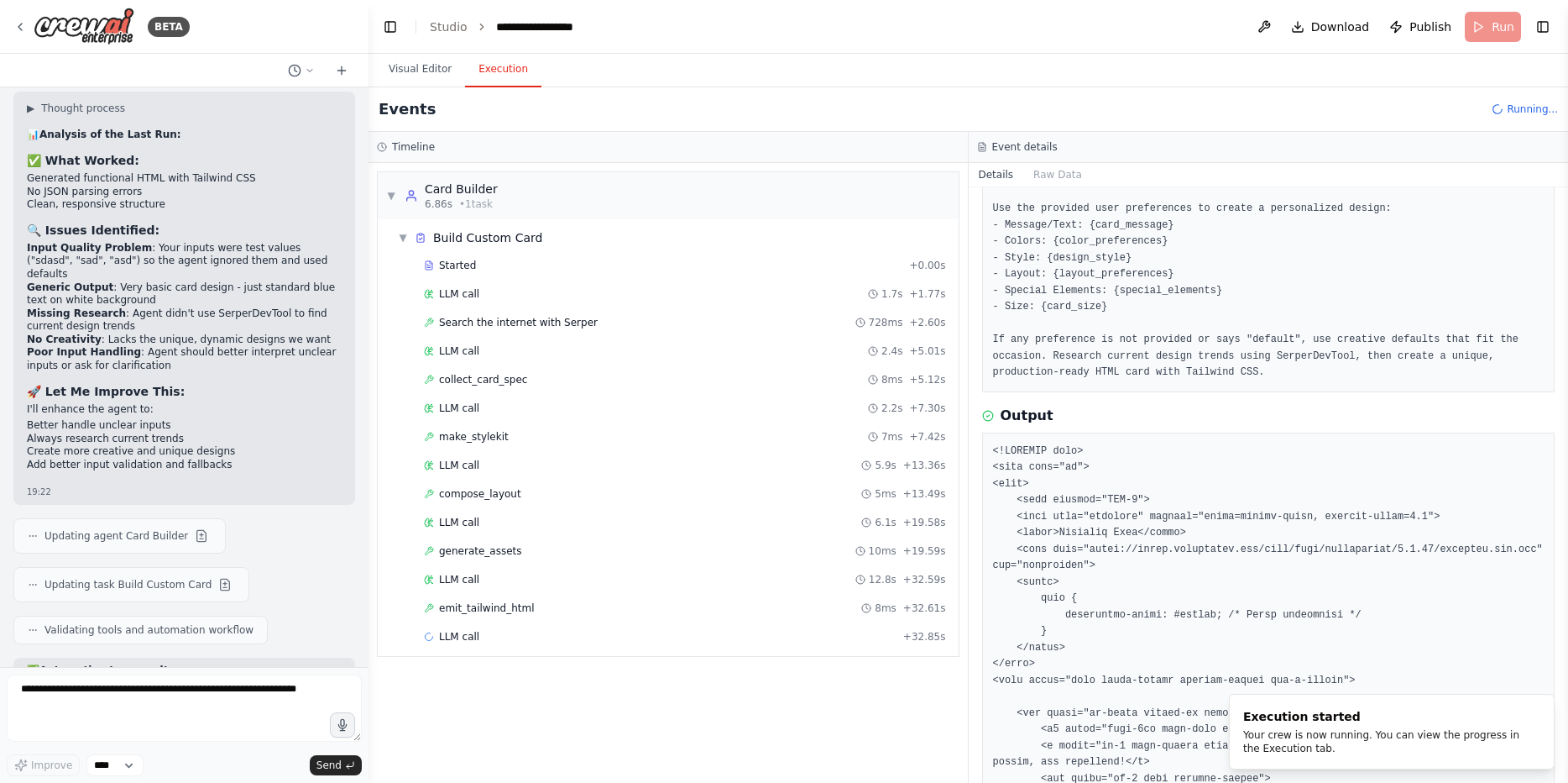
scroll to position [347, 0]
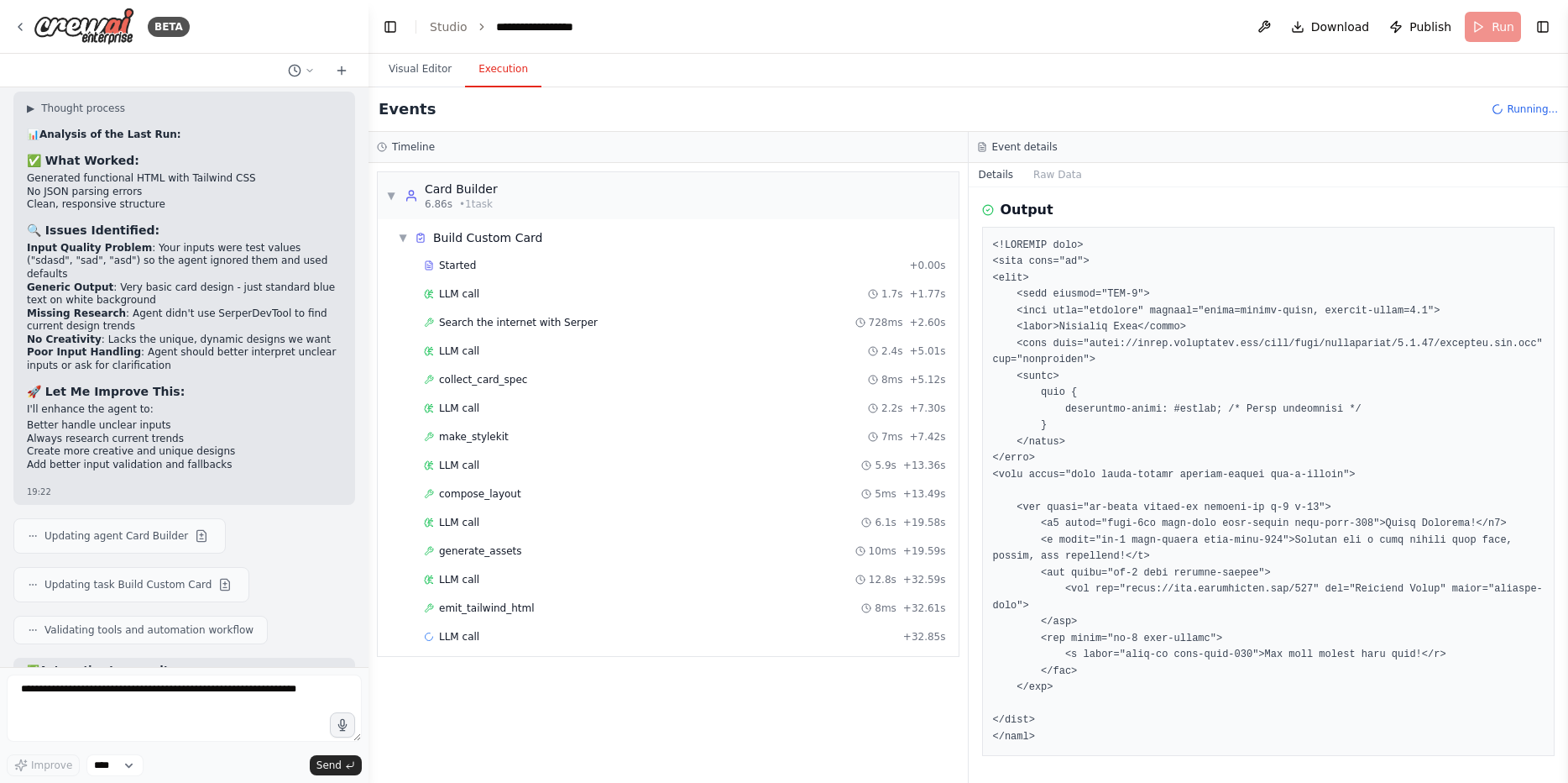
click at [1097, 489] on pre at bounding box center [1269, 491] width 552 height 508
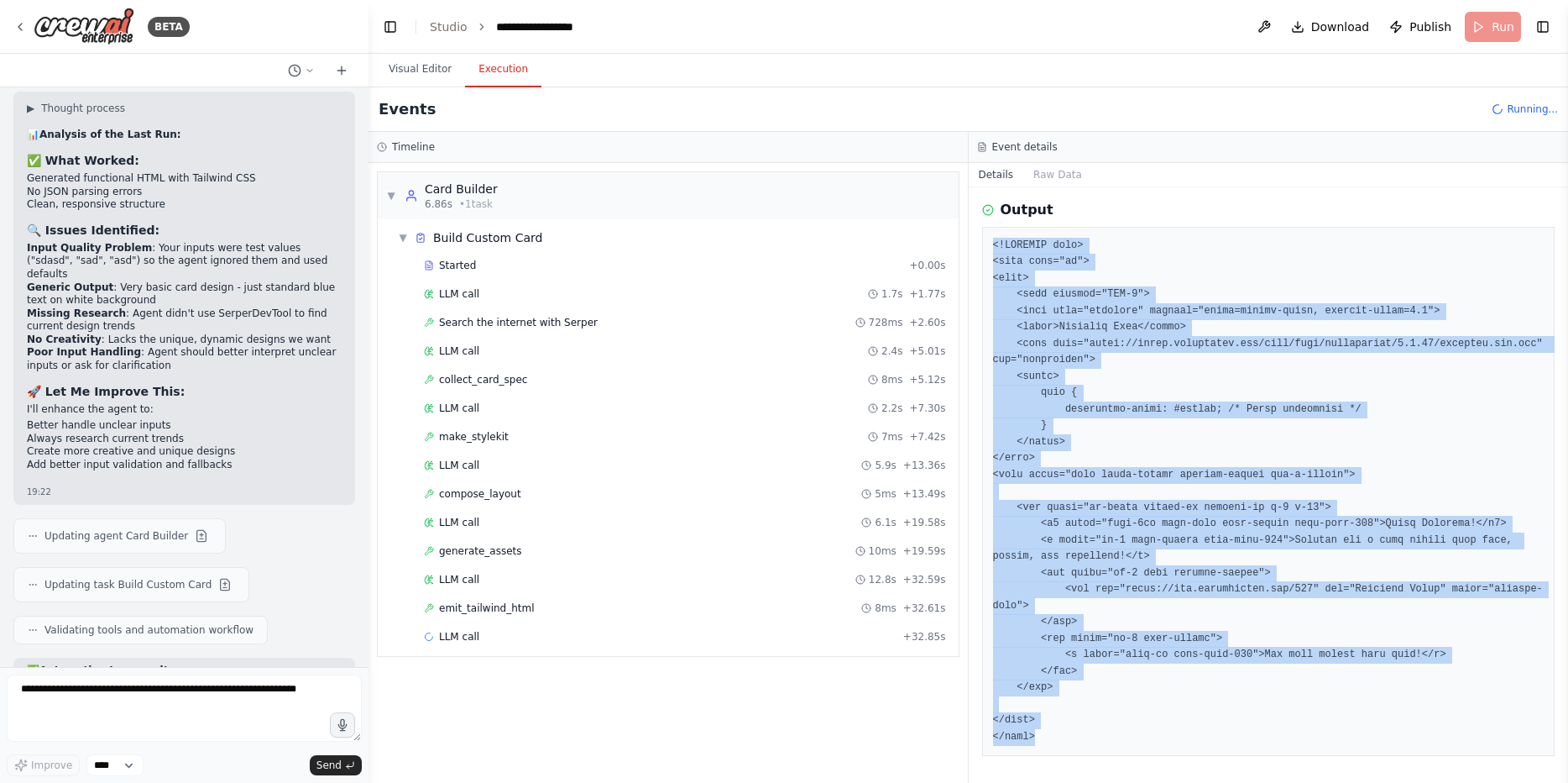
drag, startPoint x: 1048, startPoint y: 746, endPoint x: 981, endPoint y: 208, distance: 542.2
click at [982, 208] on div "Output" at bounding box center [1269, 478] width 574 height 557
copy pre "<!DOCTYPE html> <html lang="en"> <head> <meta charset="UTF-8"> <meta name="view…"
click at [1243, 343] on pre at bounding box center [1269, 491] width 552 height 508
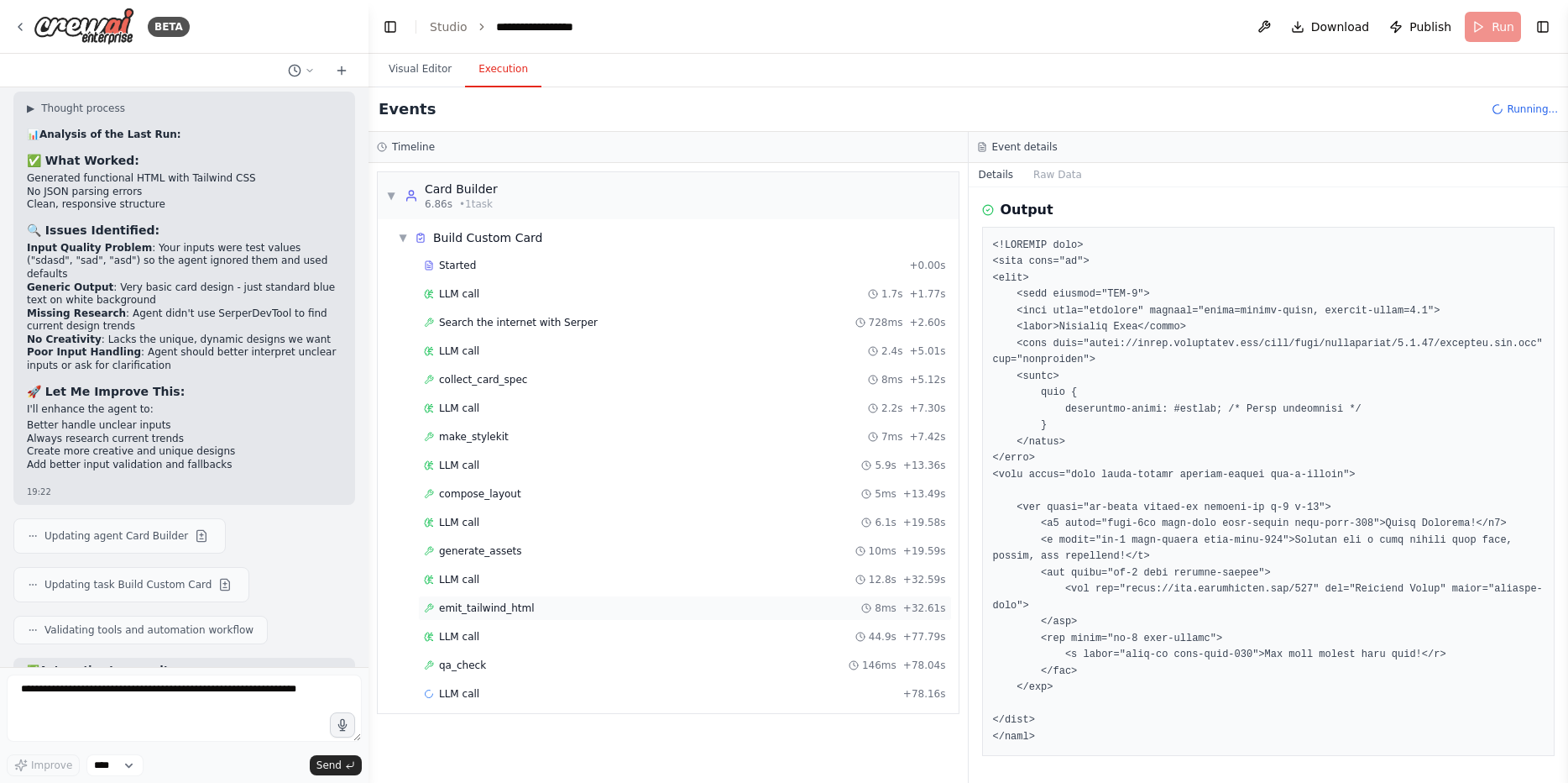
click at [537, 614] on div "emit_tailwind_html 8ms + 32.61s" at bounding box center [685, 608] width 522 height 14
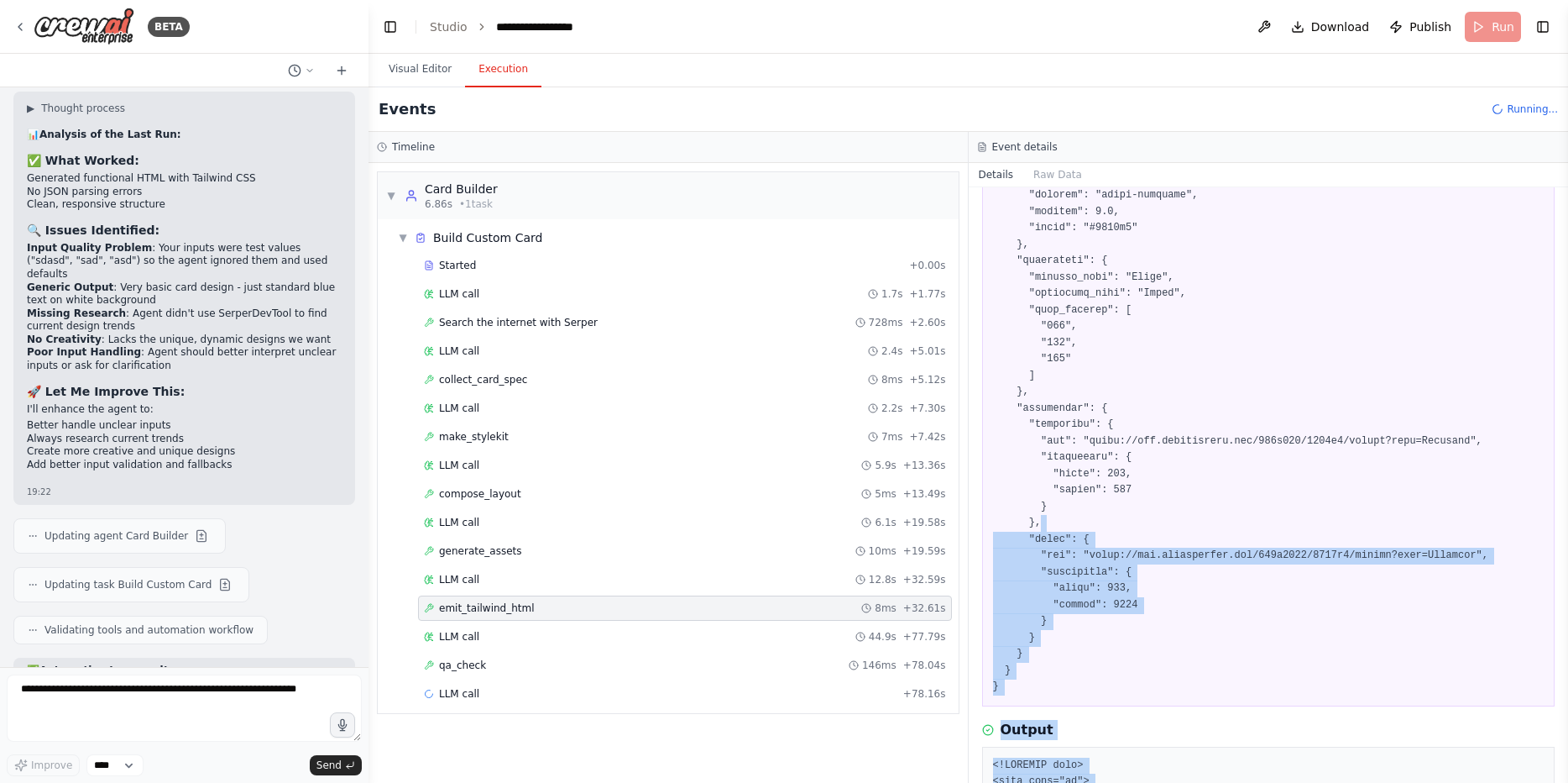
scroll to position [2512, 0]
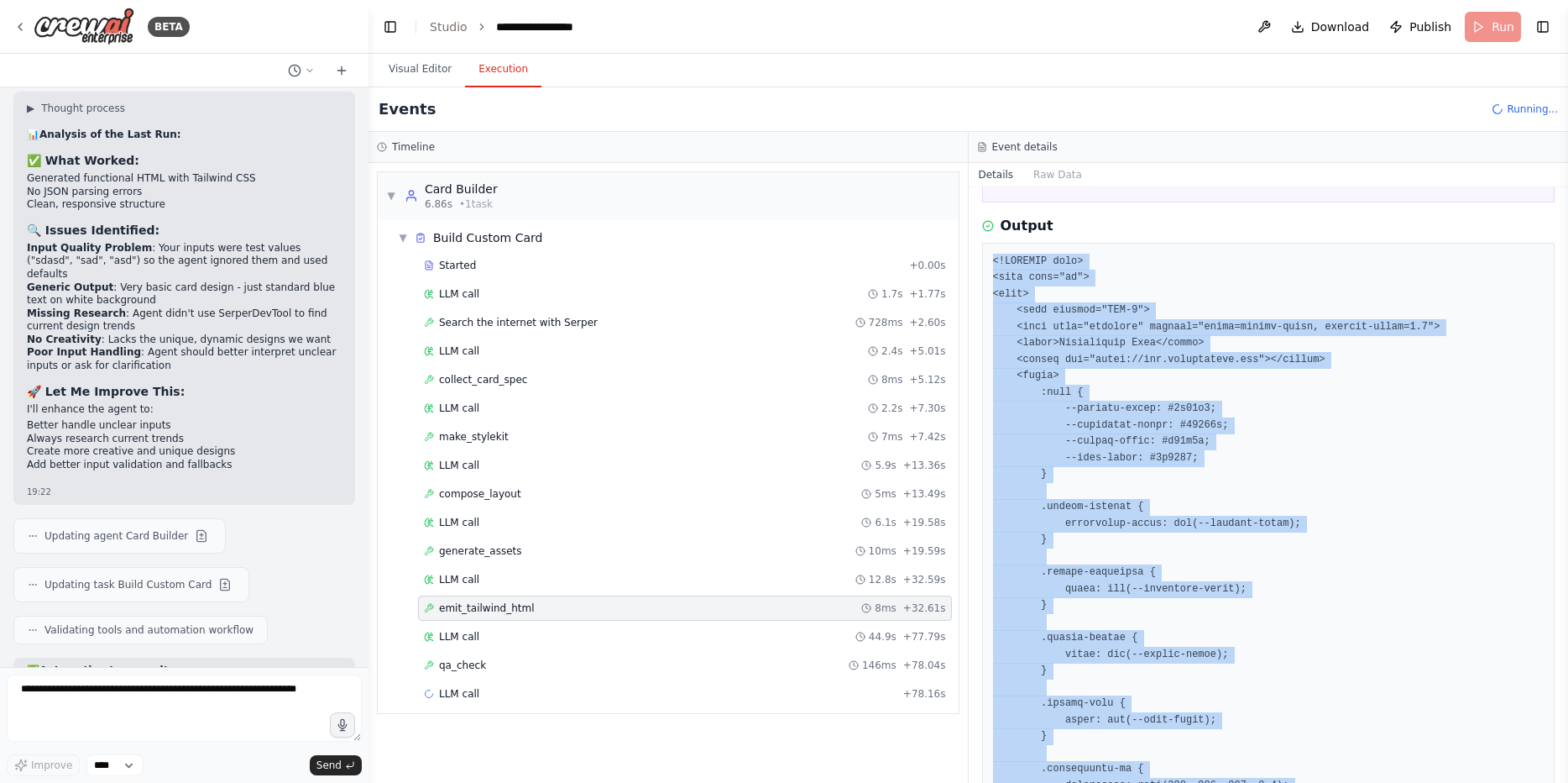
drag, startPoint x: 1053, startPoint y: 505, endPoint x: 989, endPoint y: 256, distance: 257.1
copy pre "<!DOCTYPE html> <html lang="en"> <head> <meta charset="UTF-8"> <meta name="view…"
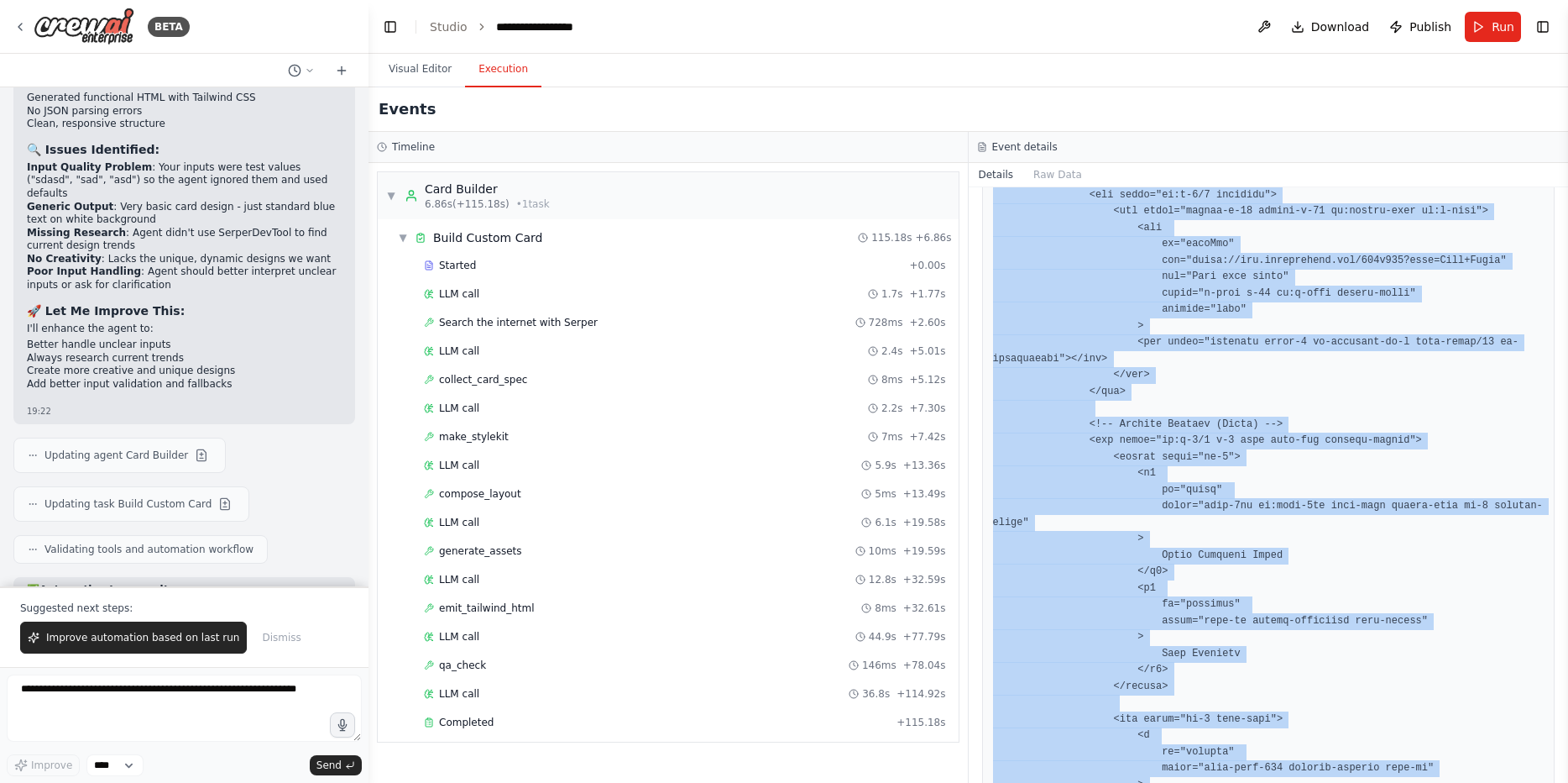
scroll to position [4225, 0]
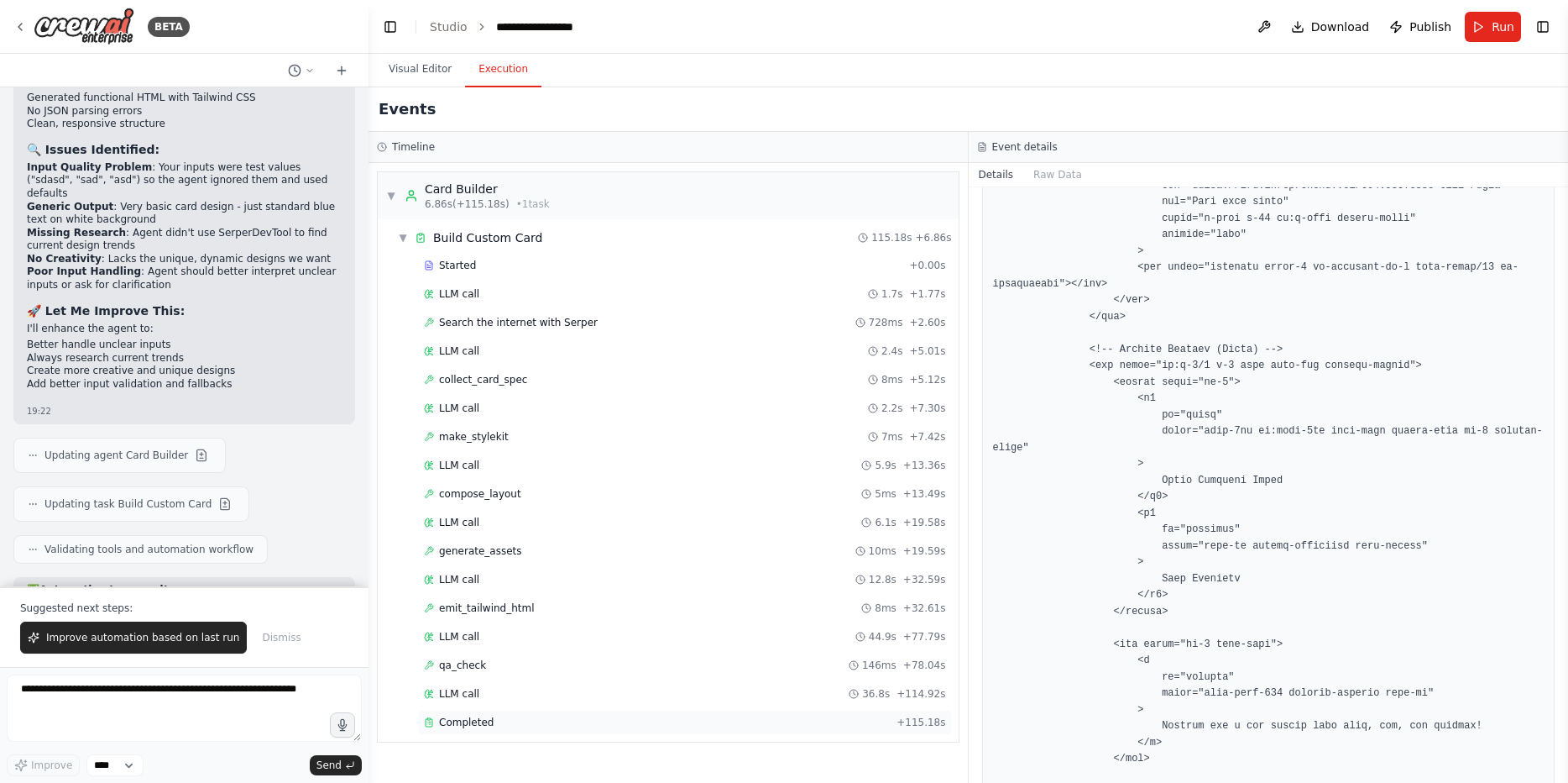
click at [497, 729] on div "Completed + 115.18s" at bounding box center [684, 723] width 534 height 26
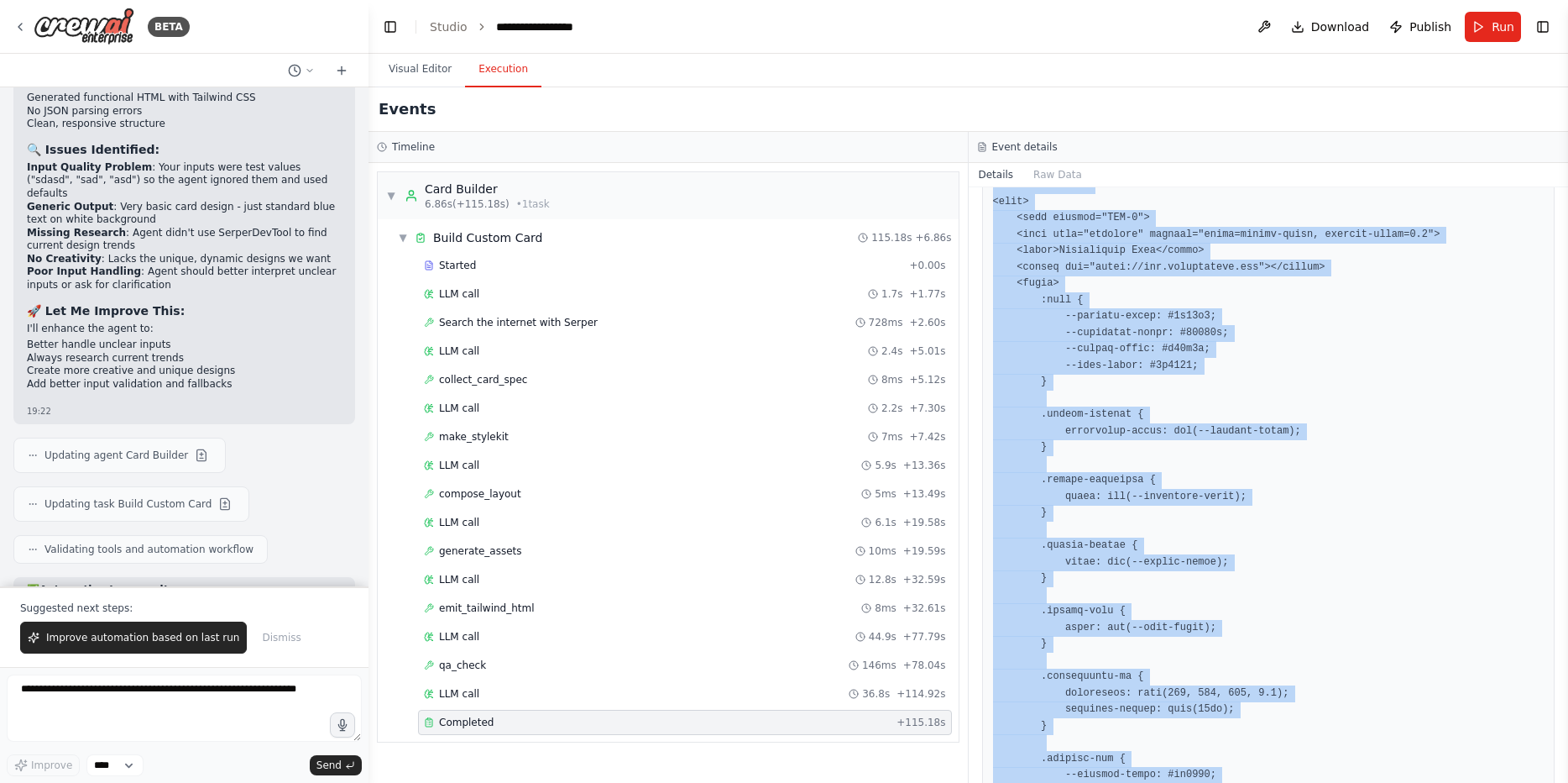
scroll to position [139, 0]
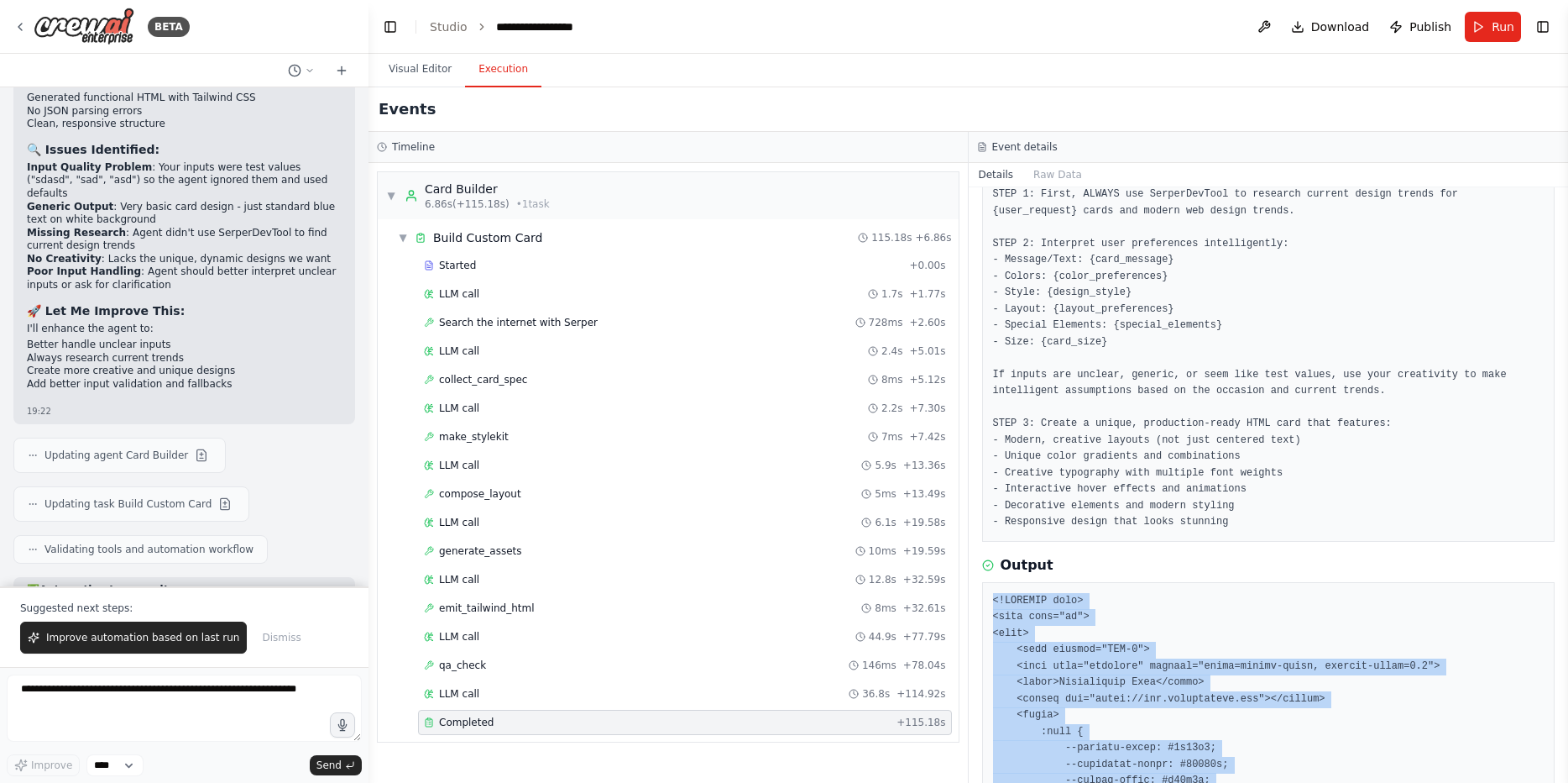
drag, startPoint x: 1063, startPoint y: 710, endPoint x: 978, endPoint y: 607, distance: 133.5
click at [978, 607] on div "Completed 15/09/2025, 19:26:47 Description Create a completely UNIQUE and visua…" at bounding box center [1269, 485] width 600 height 596
copy pre "<!DOCTYPE html> <html lang="en"> <head> <meta charset="UTF-8"> <meta name="view…"
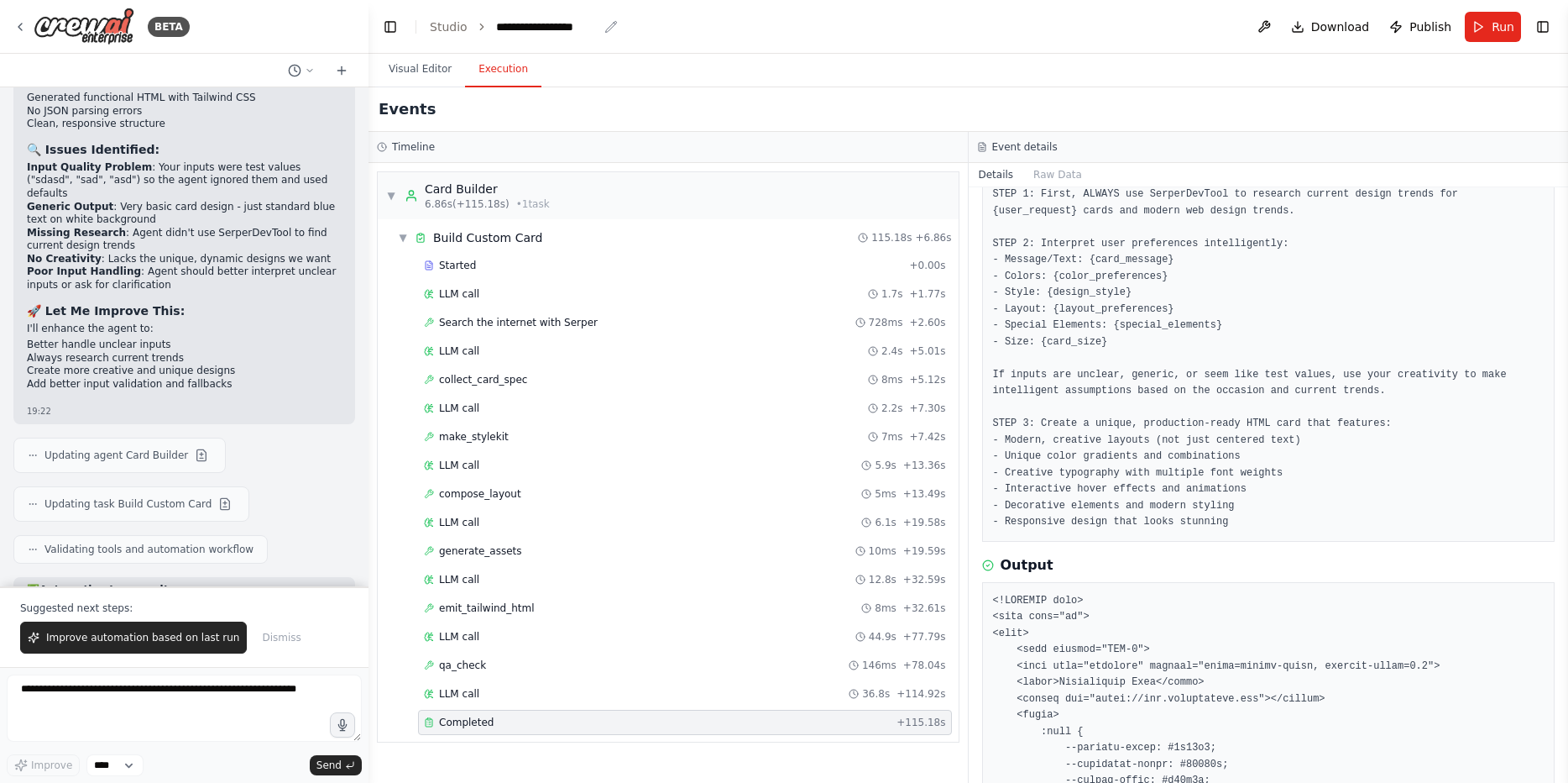
click at [532, 26] on div "**********" at bounding box center [547, 26] width 102 height 16
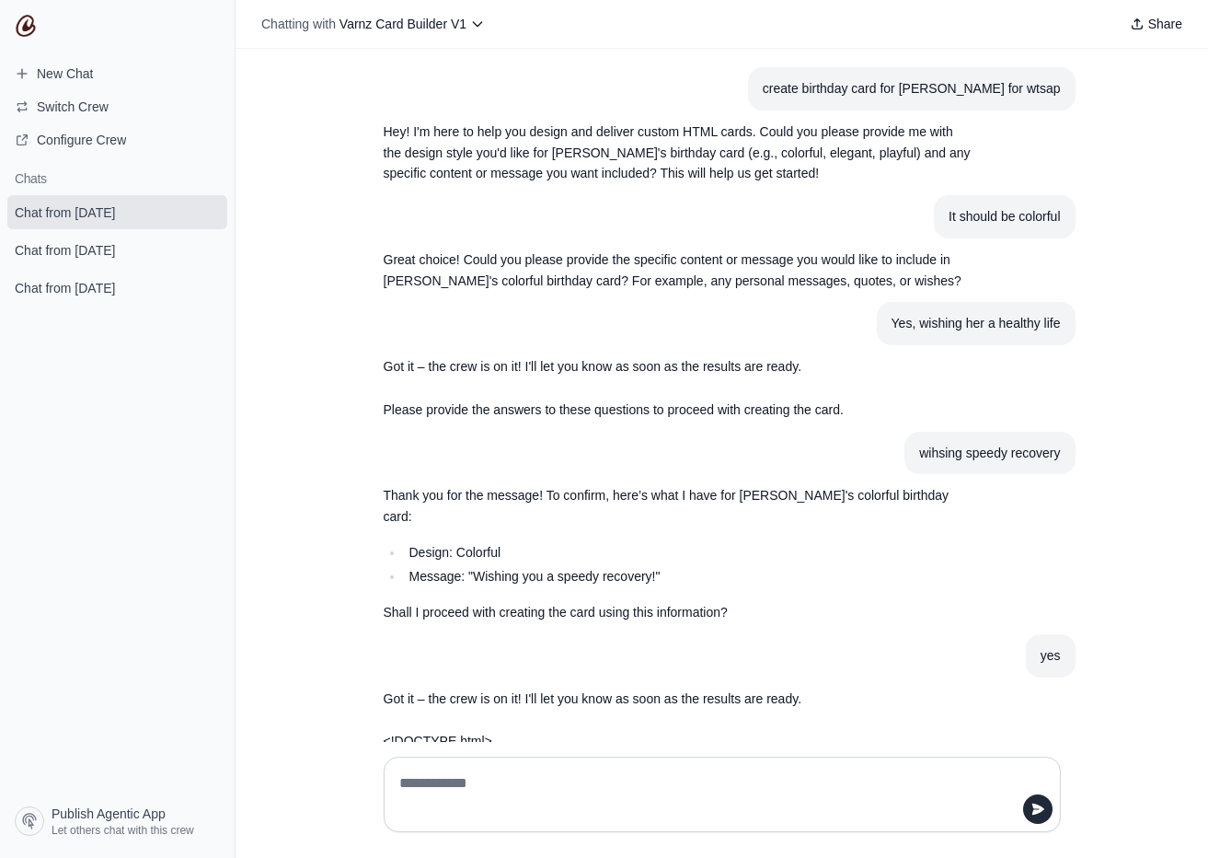
scroll to position [252, 0]
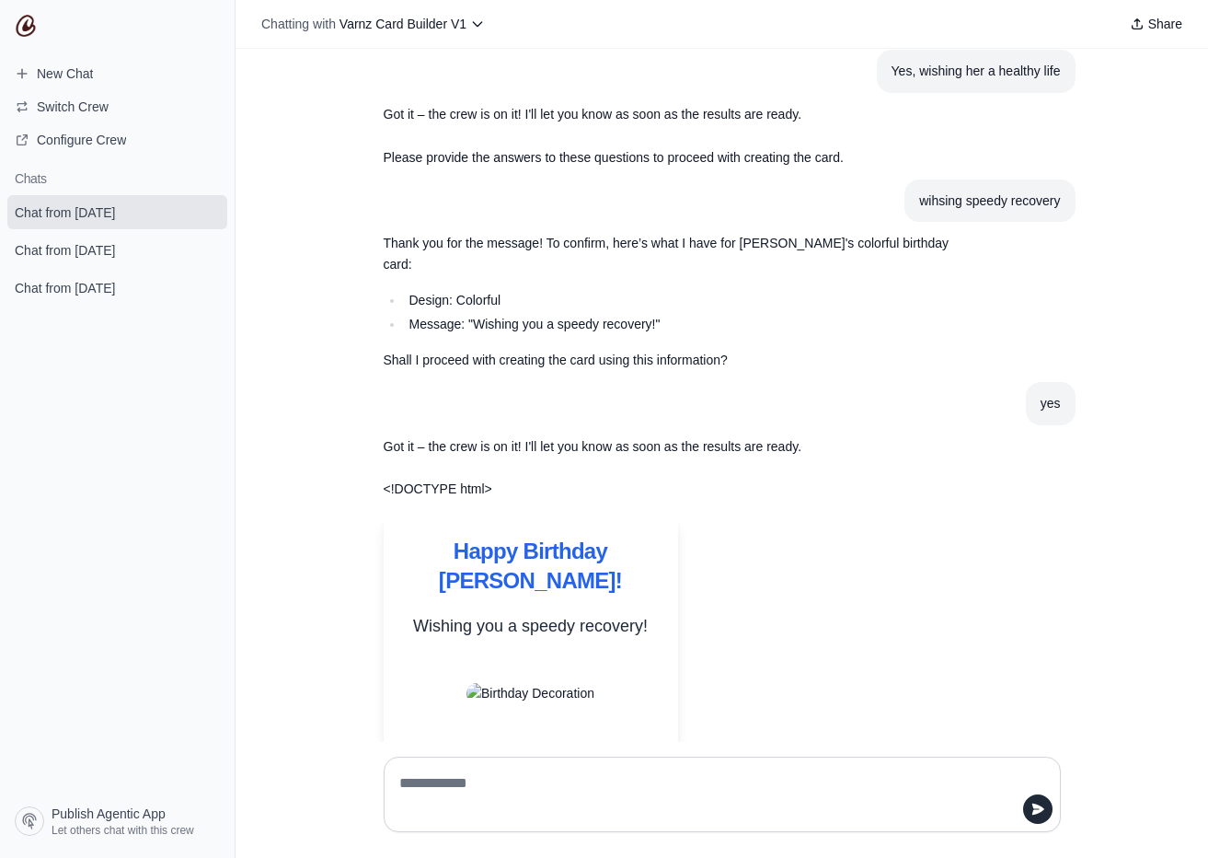
click at [18, 22] on img at bounding box center [26, 26] width 22 height 22
click at [30, 23] on img at bounding box center [26, 26] width 22 height 22
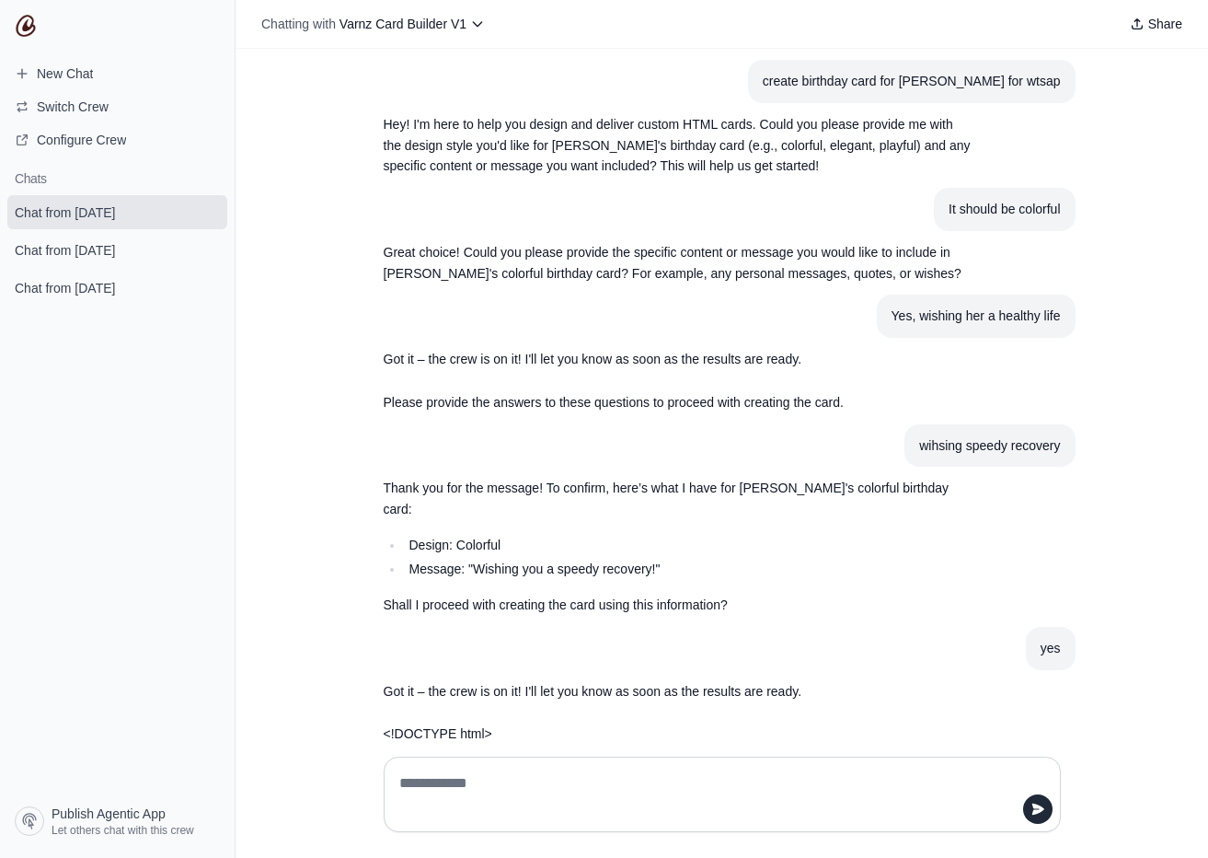
scroll to position [0, 0]
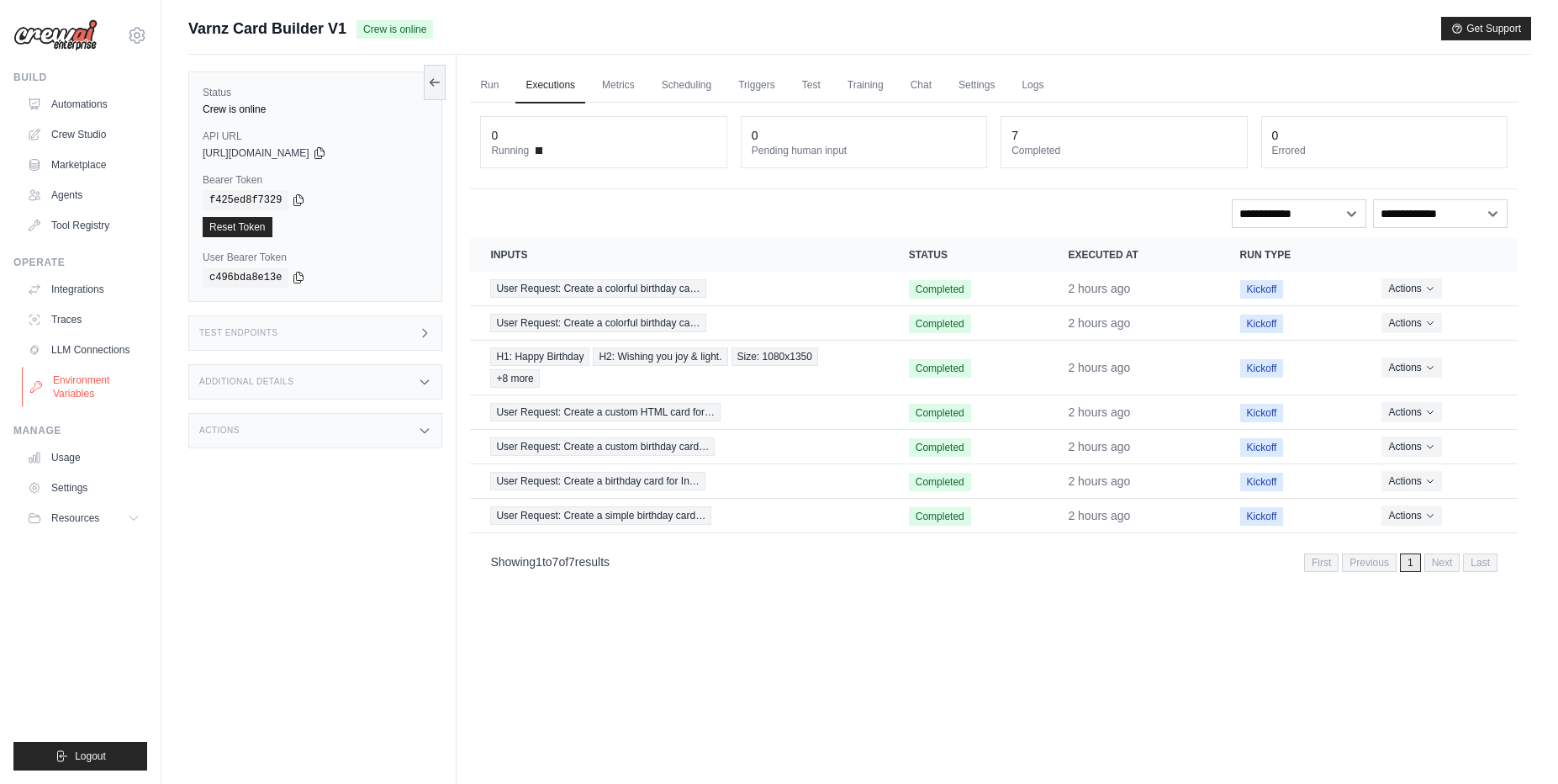
click at [111, 378] on link "Environment Variables" at bounding box center [85, 387] width 127 height 40
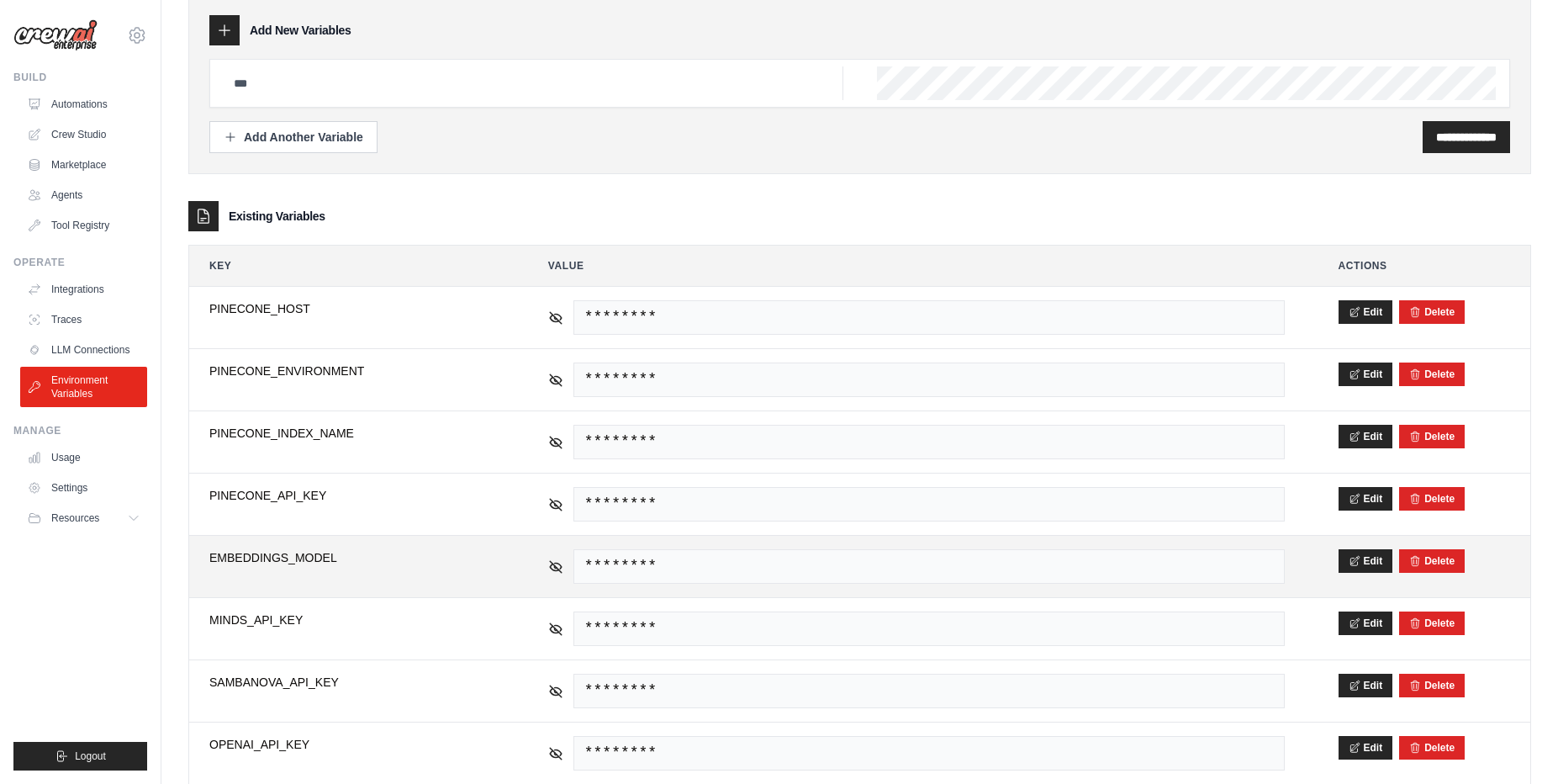
scroll to position [180, 0]
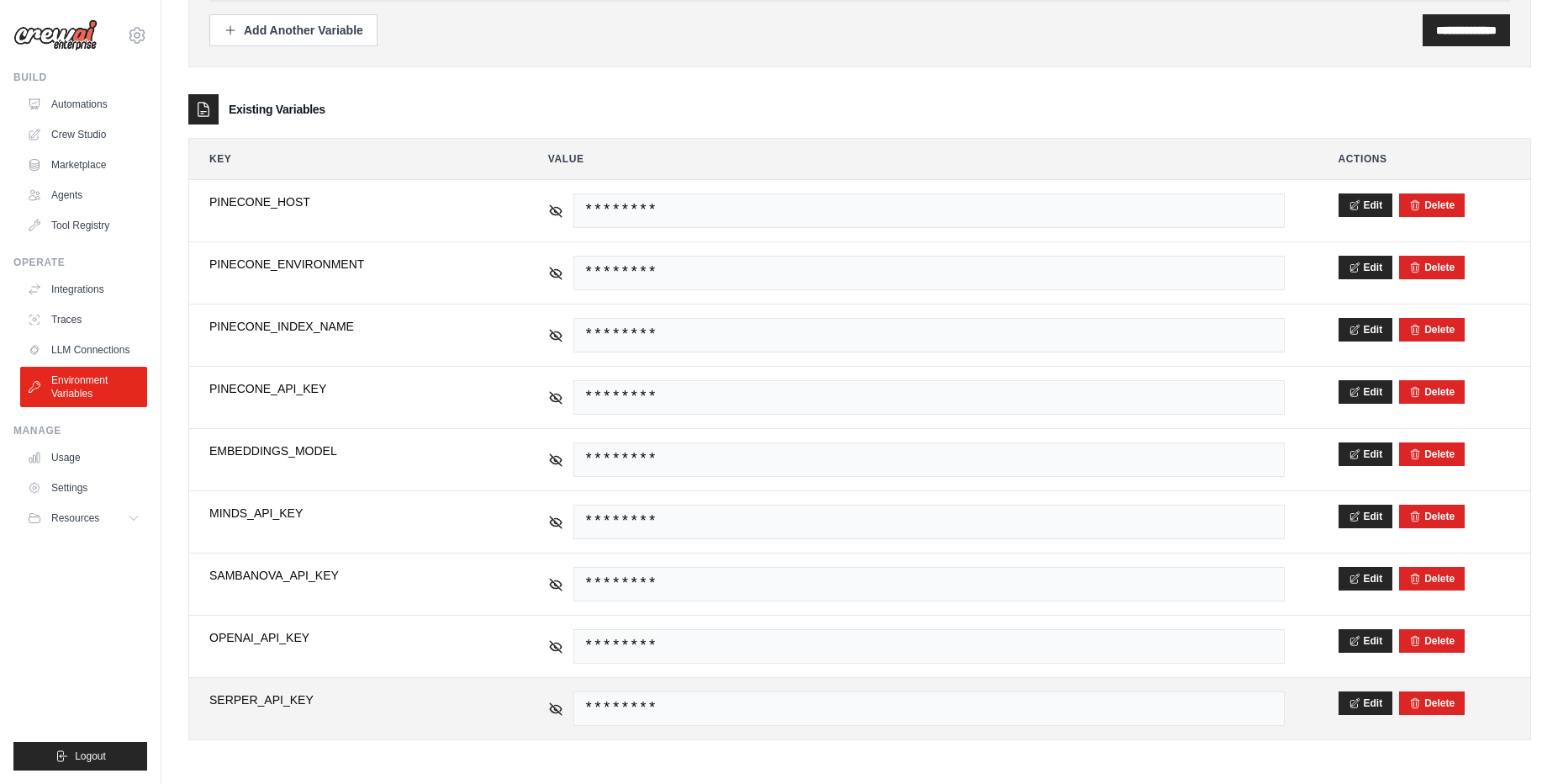
click at [297, 697] on span "SERPER_API_KEY" at bounding box center [352, 700] width 285 height 16
click at [297, 698] on span "SERPER_API_KEY" at bounding box center [352, 700] width 285 height 16
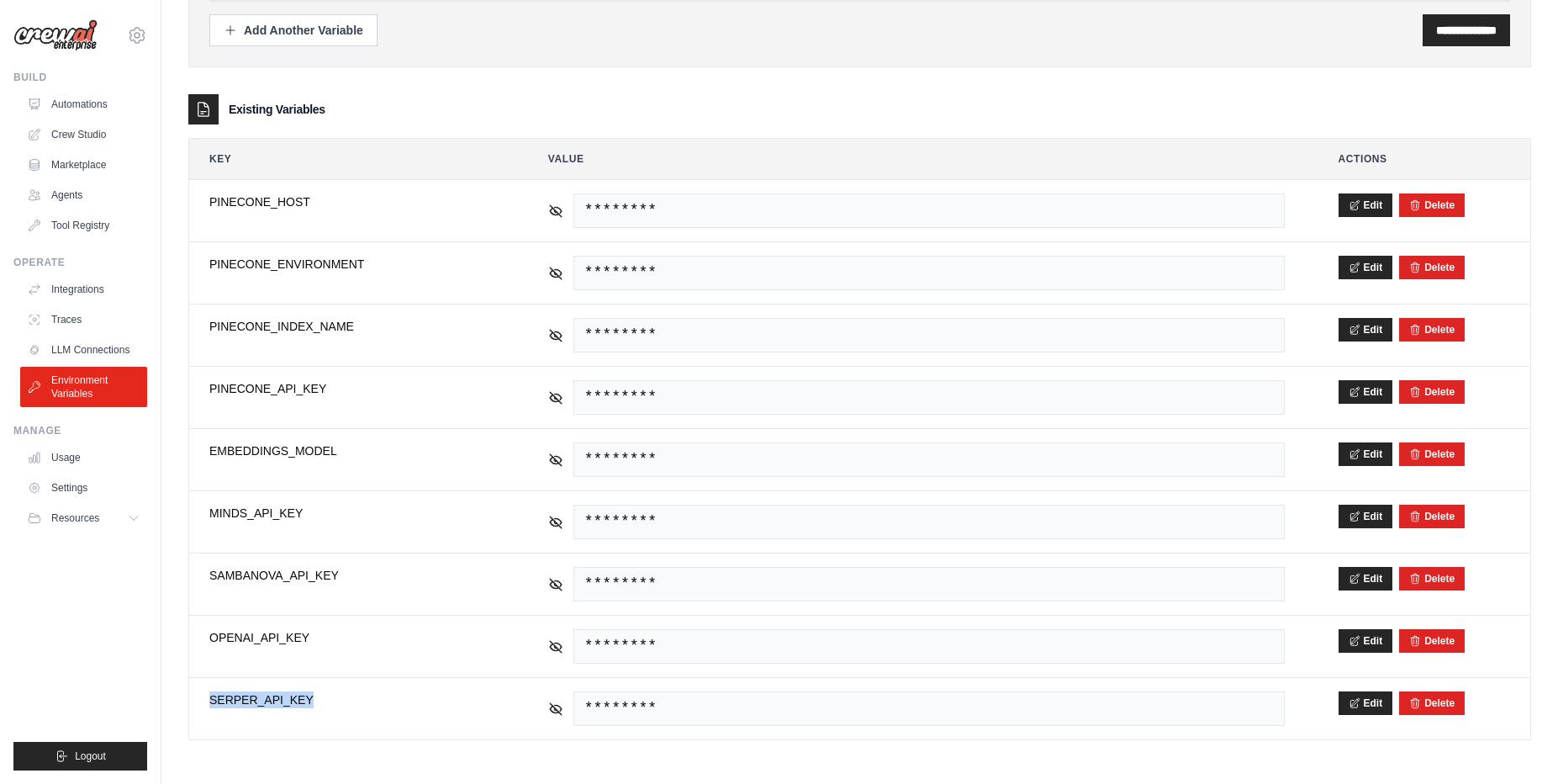
copy tr "SERPER_API_KEY"
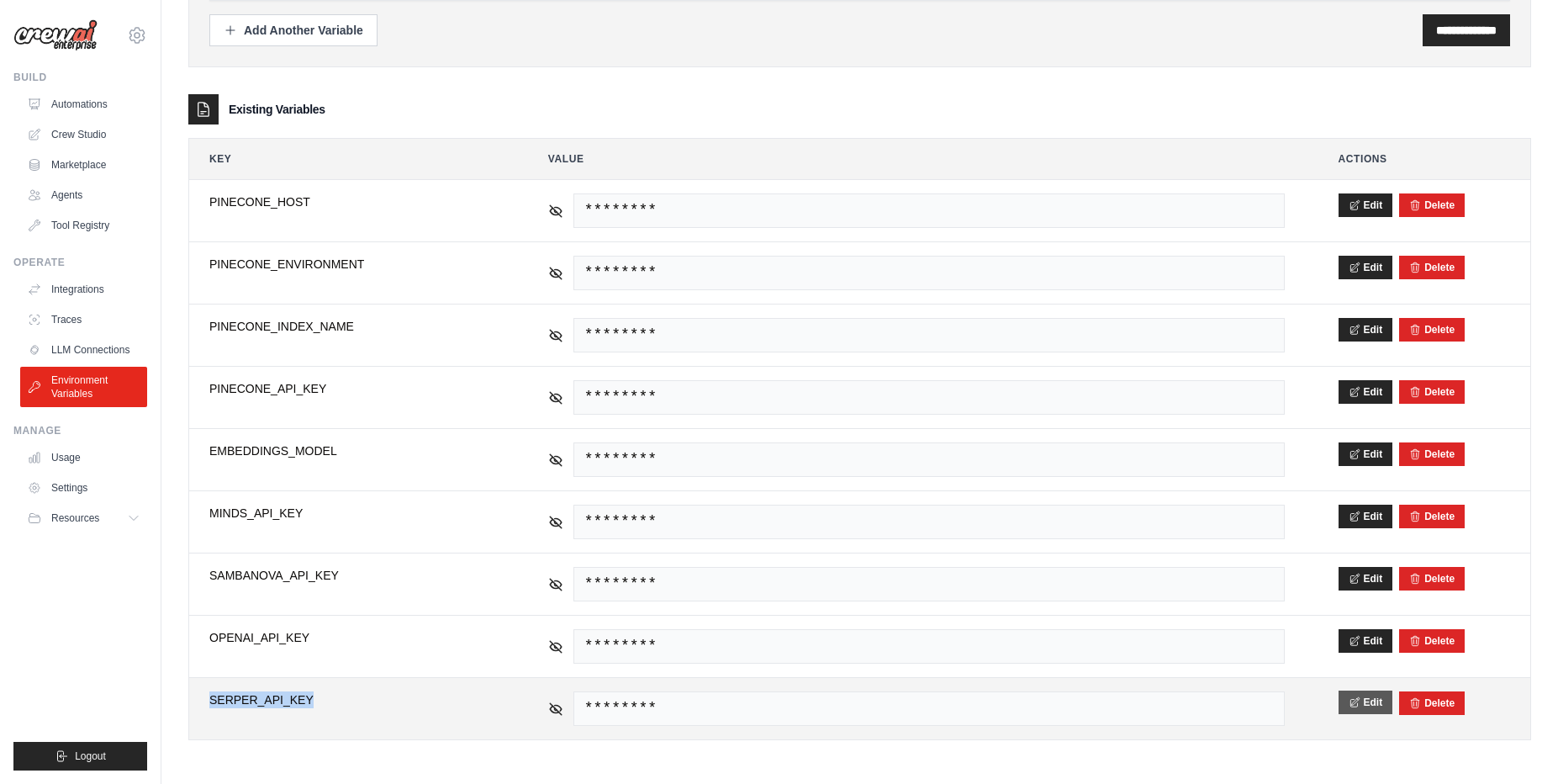
click at [1346, 705] on button "Edit" at bounding box center [1366, 703] width 55 height 24
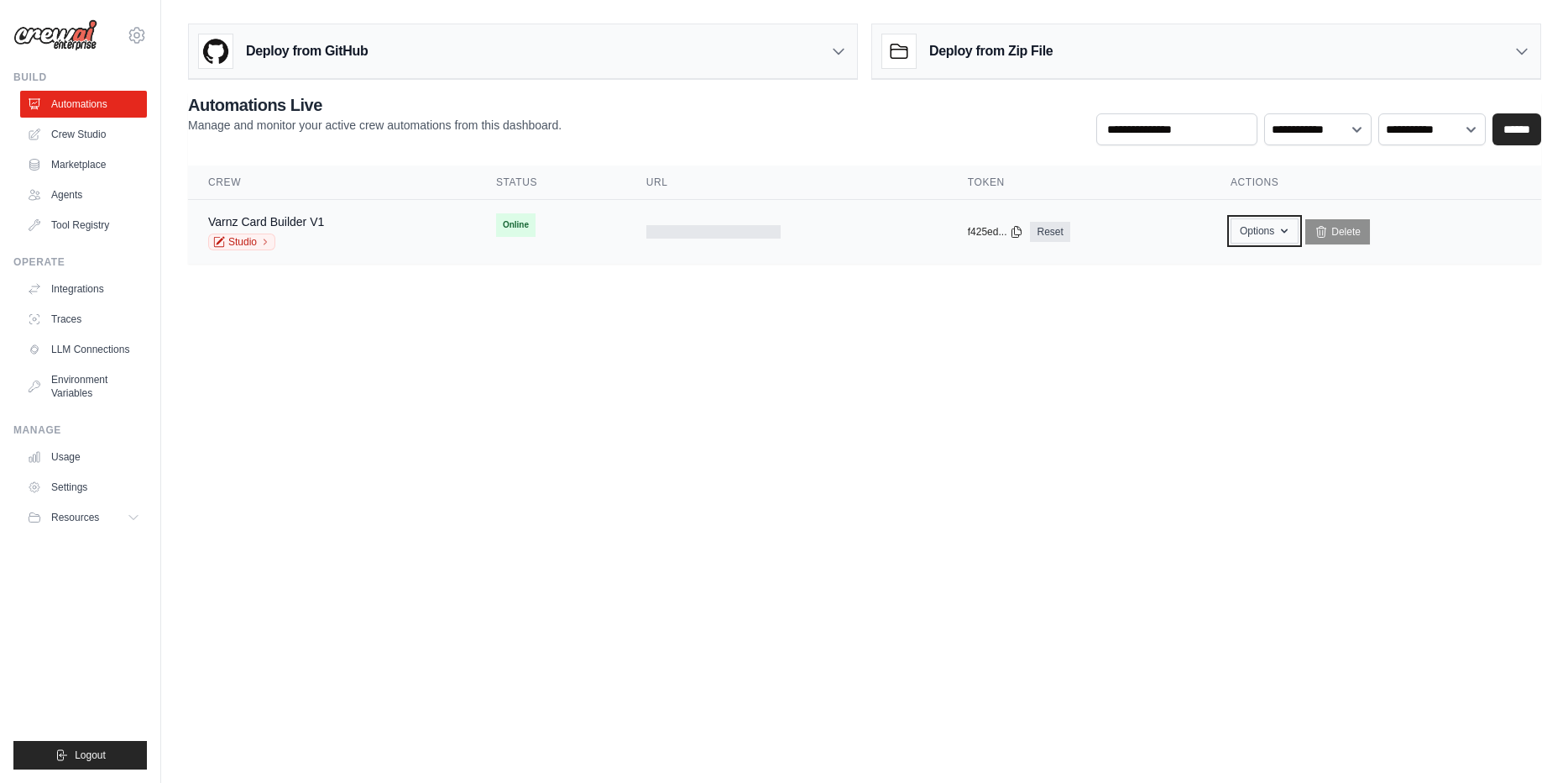
drag, startPoint x: 1270, startPoint y: 234, endPoint x: 1269, endPoint y: 242, distance: 8.1
click at [1269, 234] on button "Options" at bounding box center [1264, 231] width 68 height 26
click at [1147, 416] on body "ambika@cwebconsultants.com Settings Build Automations Crew Studio" at bounding box center [784, 392] width 1568 height 783
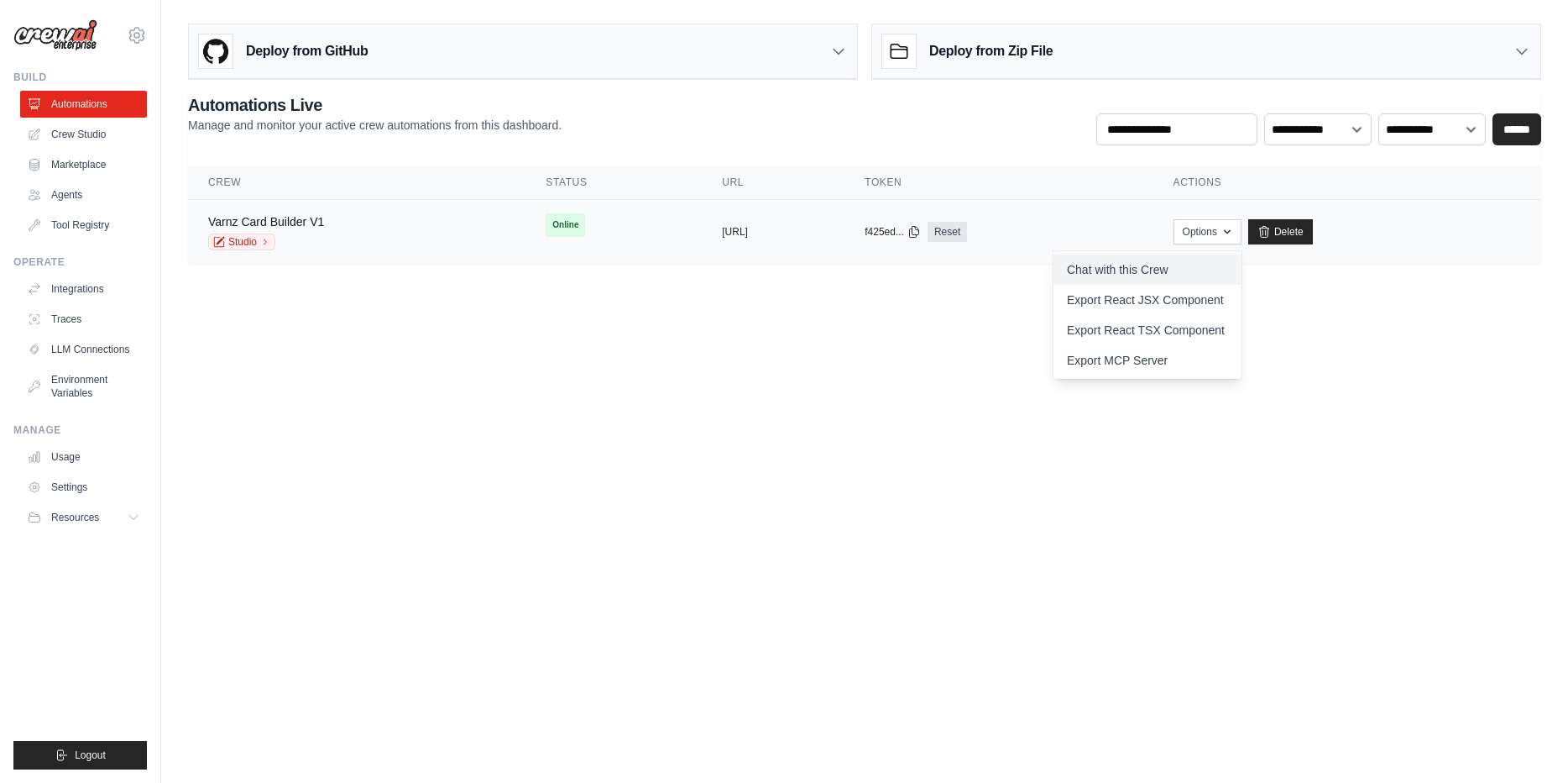
click at [1225, 282] on link "Chat with this Crew" at bounding box center [1147, 269] width 188 height 30
click at [79, 100] on link "Automations" at bounding box center [85, 103] width 127 height 26
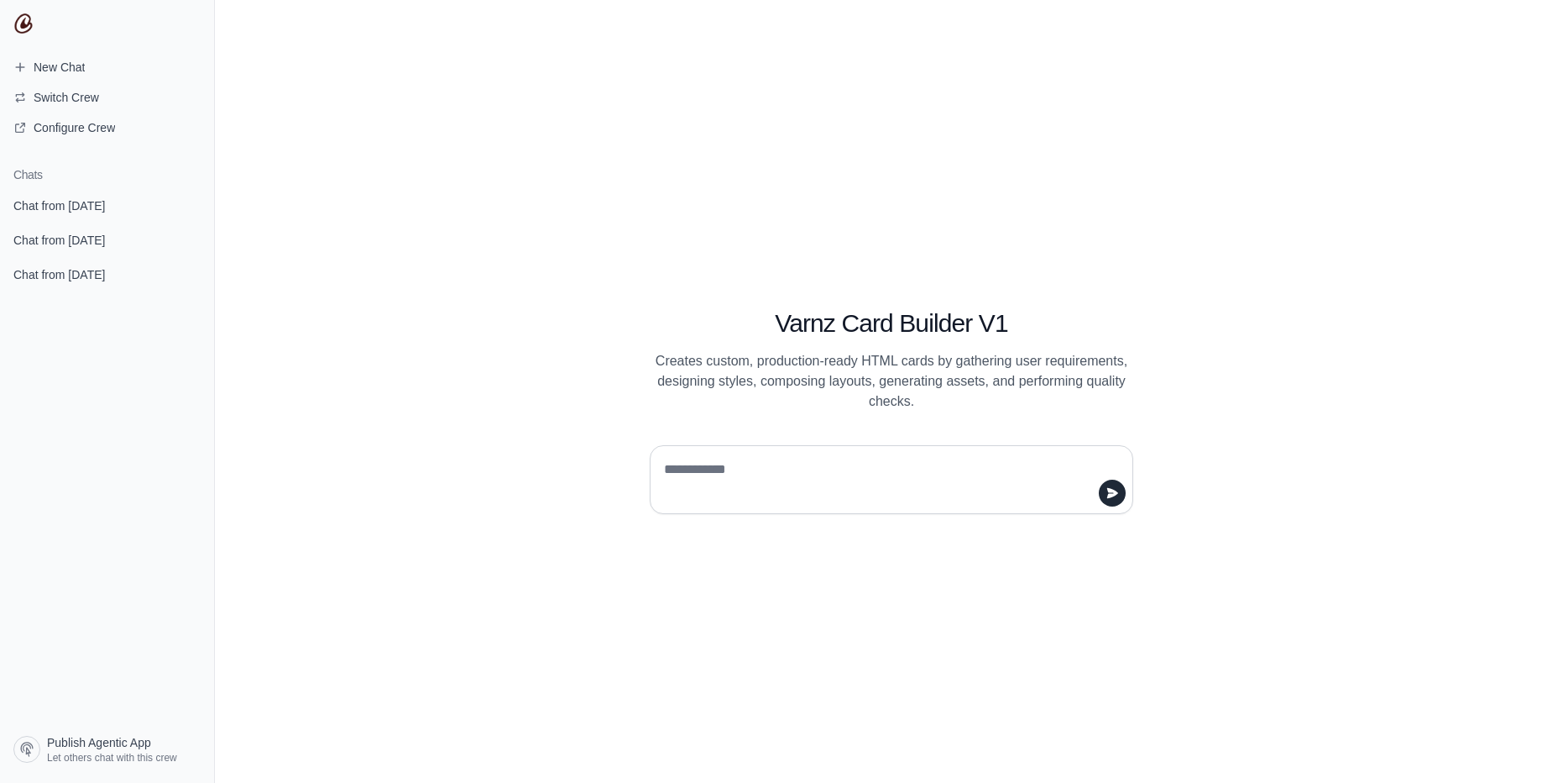
click at [763, 465] on textarea at bounding box center [886, 480] width 452 height 47
type textarea "*"
type textarea "*********"
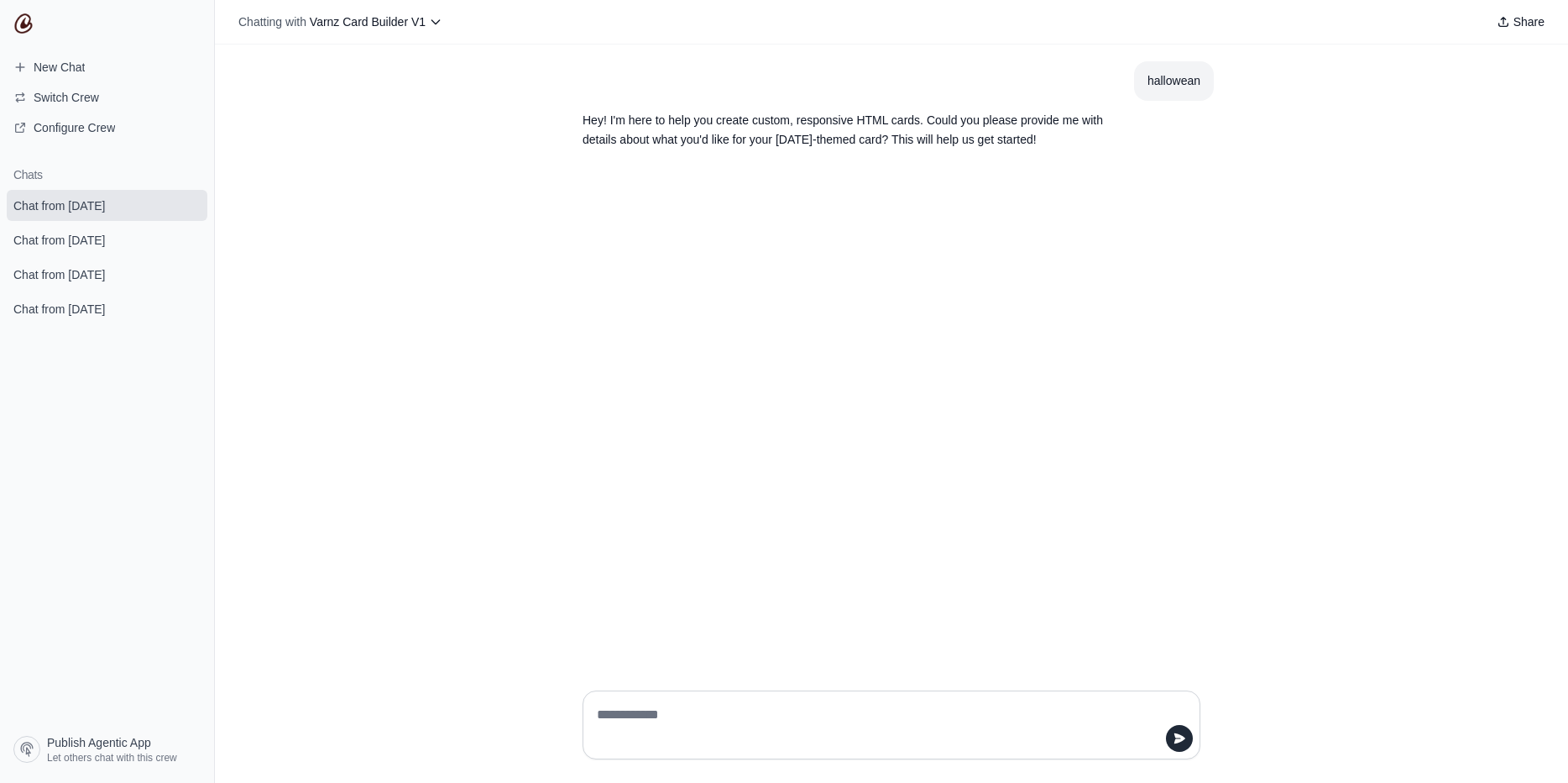
click at [814, 142] on p "Hey! I'm here to help you create custom, responsive HTML cards. Could you pleas…" at bounding box center [851, 130] width 537 height 38
drag, startPoint x: 814, startPoint y: 142, endPoint x: 886, endPoint y: 140, distance: 72.0
click at [886, 140] on p "Hey! I'm here to help you create custom, responsive HTML cards. Could you pleas…" at bounding box center [851, 130] width 537 height 38
copy p "[DATE]-themed card"
drag, startPoint x: 709, startPoint y: 716, endPoint x: 730, endPoint y: 712, distance: 21.4
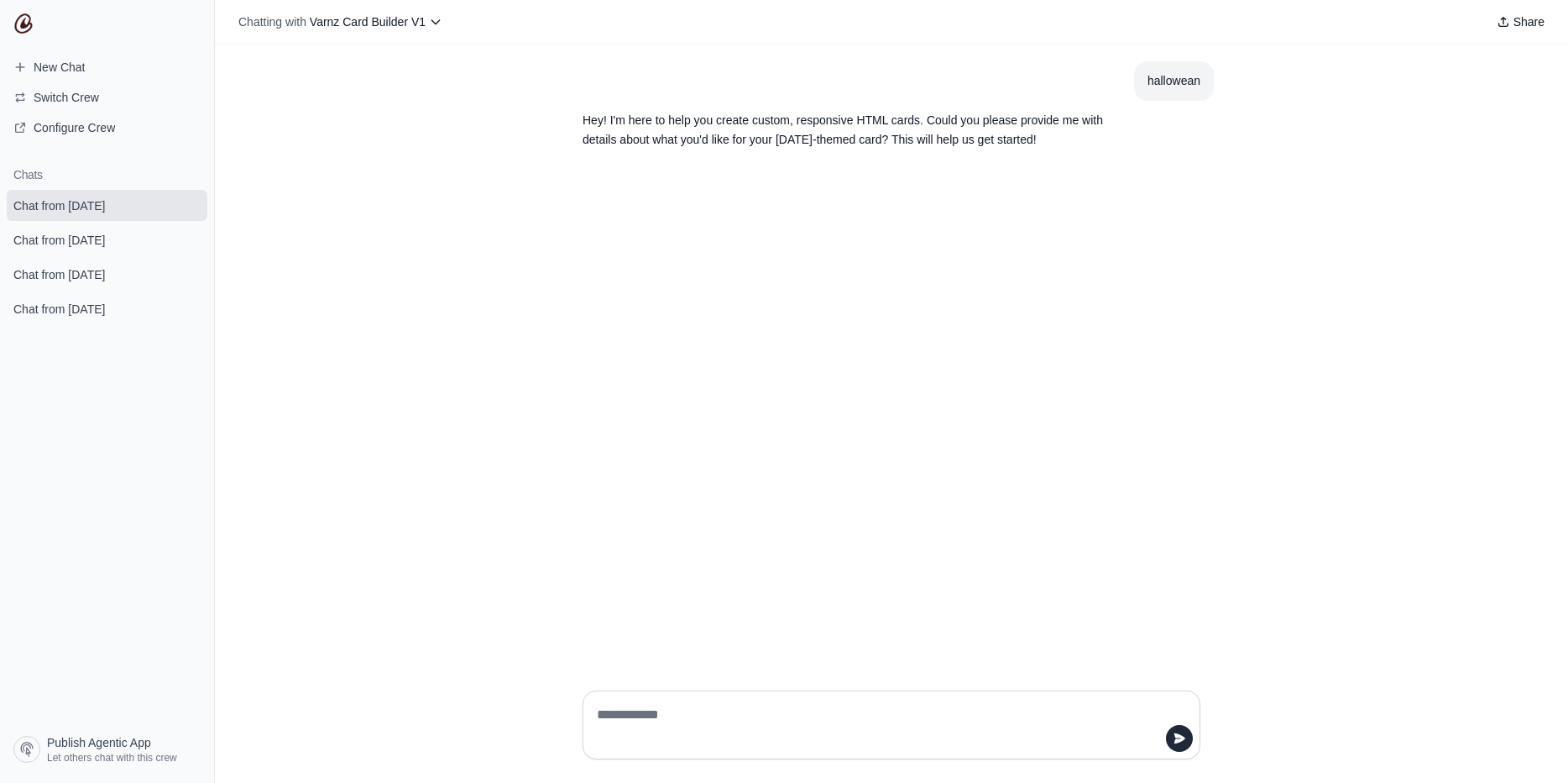
click at [710, 716] on textarea at bounding box center [887, 725] width 586 height 47
type textarea "*"
type textarea "**********"
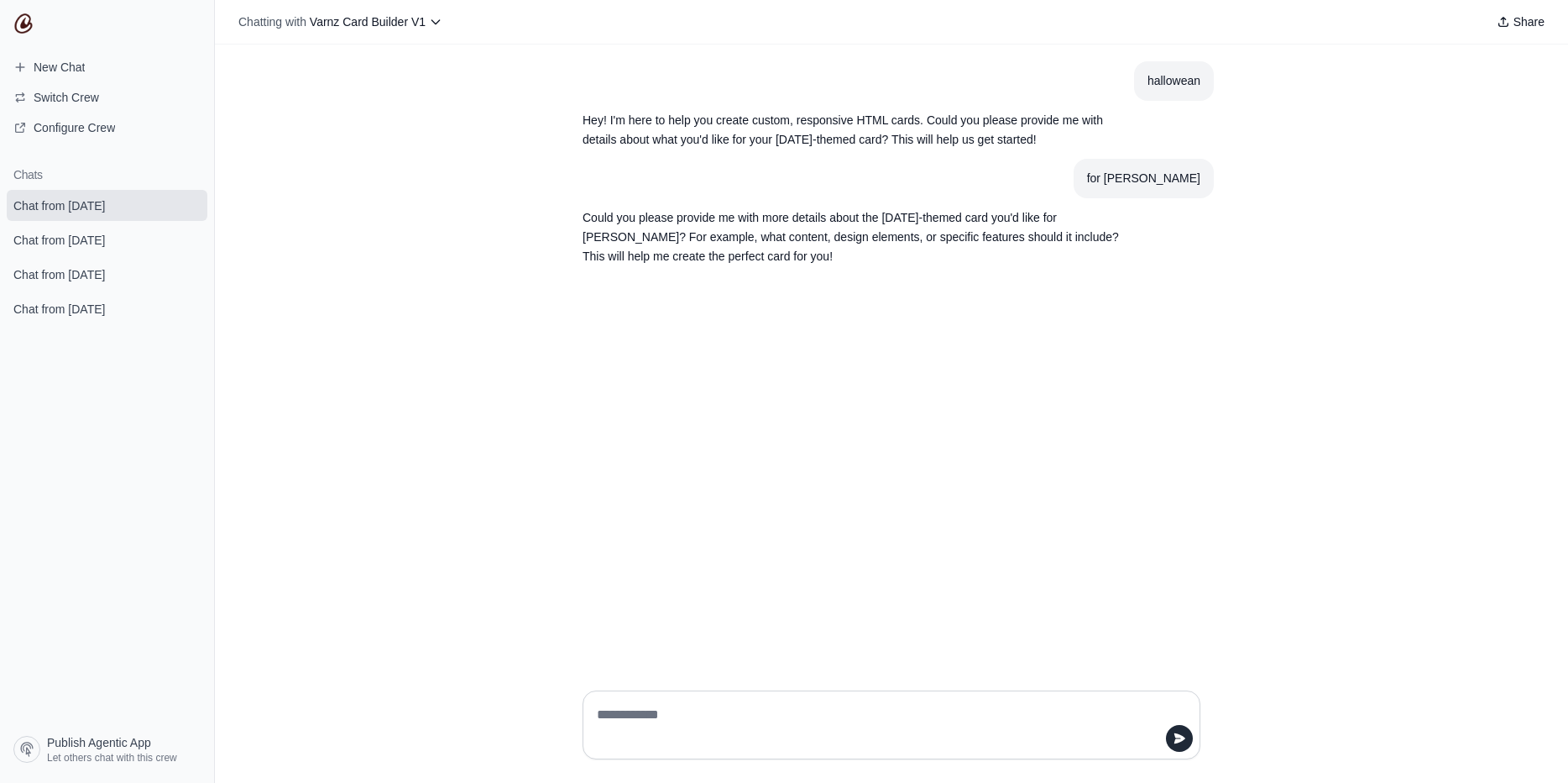
click at [728, 236] on p "Could you please provide me with more details about the [DATE]-themed card you'…" at bounding box center [851, 236] width 537 height 57
drag, startPoint x: 728, startPoint y: 236, endPoint x: 763, endPoint y: 236, distance: 35.0
click at [763, 236] on p "Could you please provide me with more details about the [DATE]-themed card you'…" at bounding box center [851, 236] width 537 height 57
click at [597, 722] on textarea at bounding box center [887, 725] width 586 height 47
type textarea "**********"
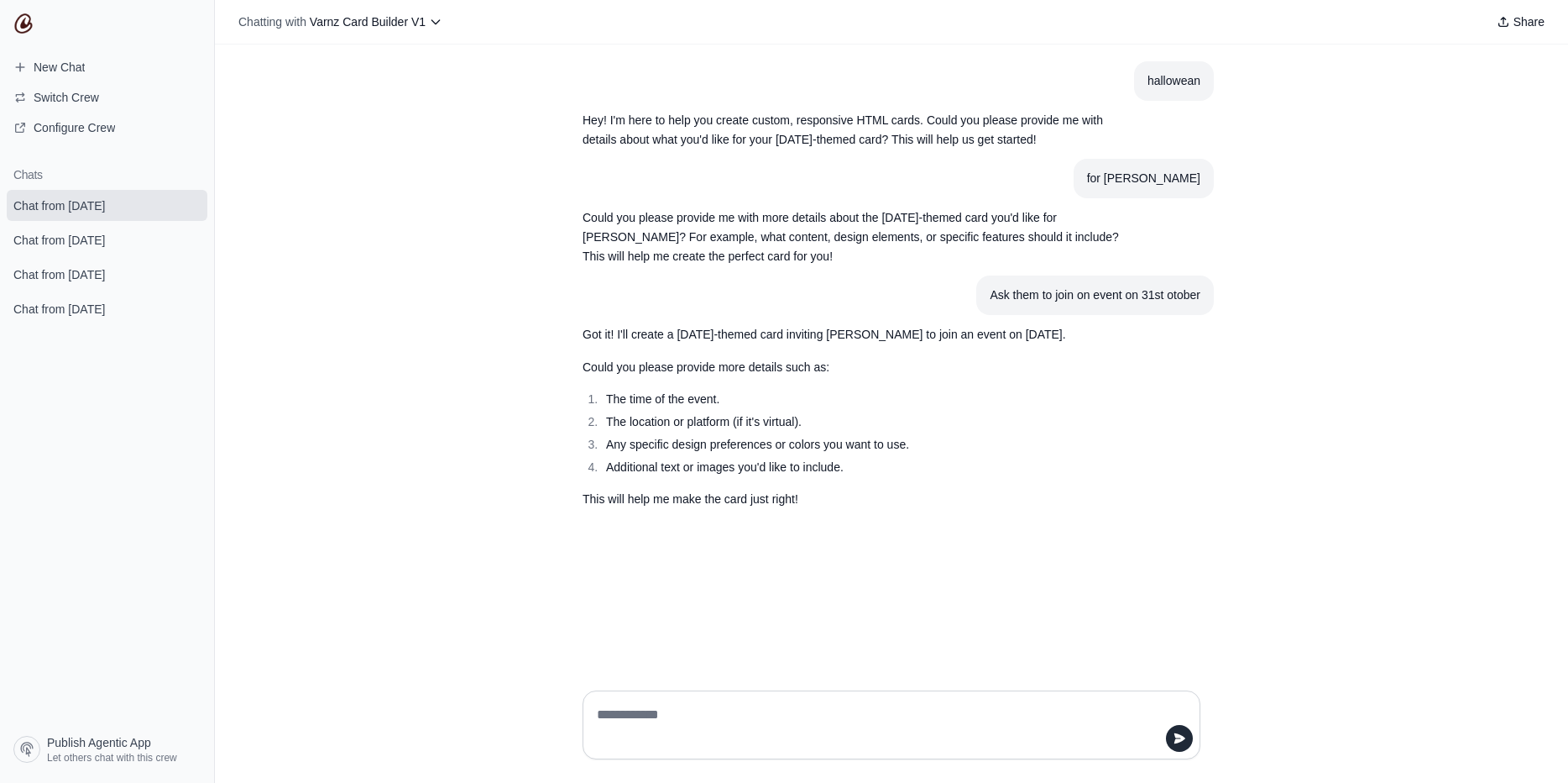
click at [676, 399] on li "The time of the event." at bounding box center [860, 399] width 519 height 19
copy ol "The time of the event."
click at [720, 722] on textarea at bounding box center [887, 725] width 586 height 47
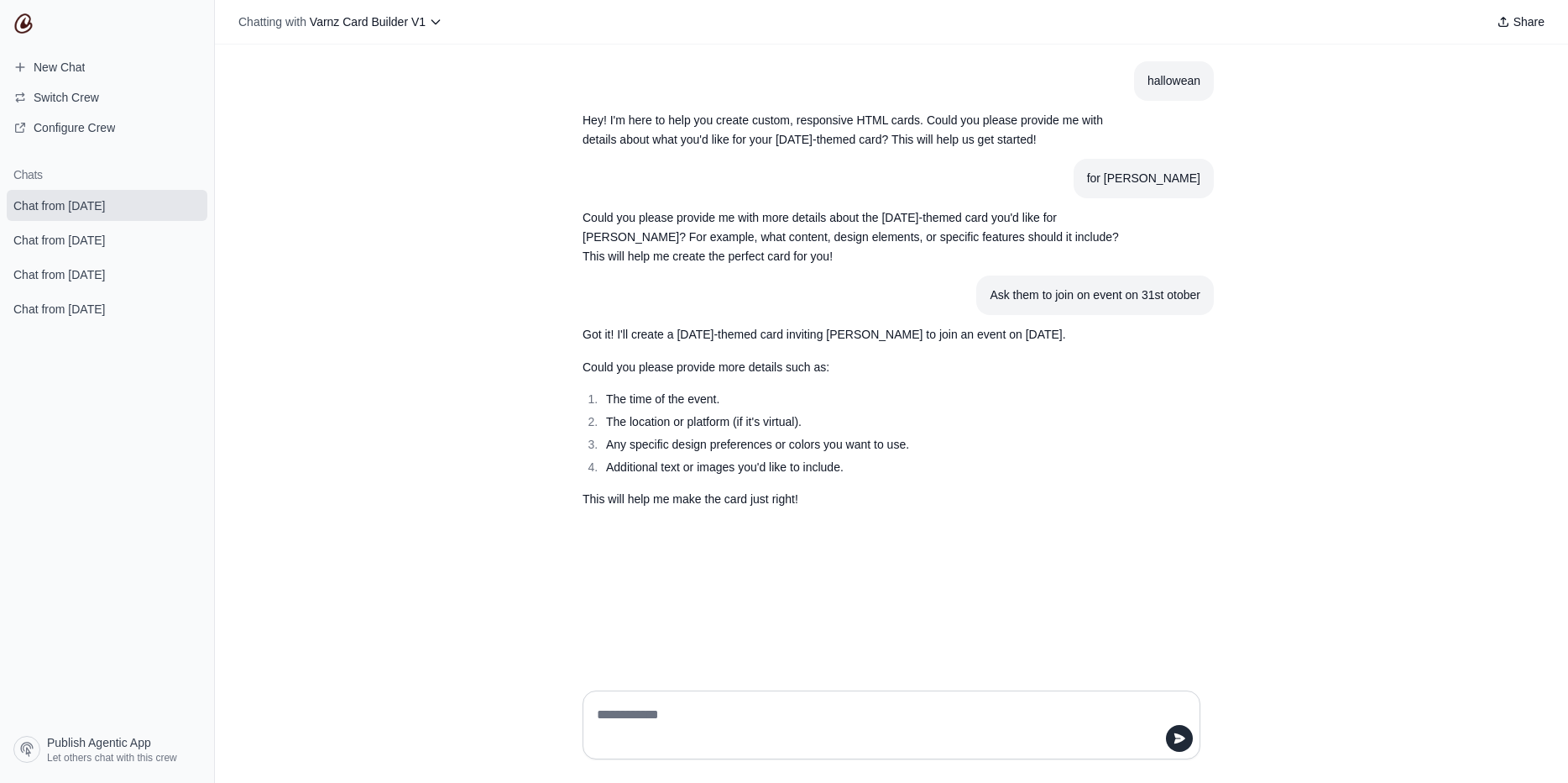
paste textarea "**********"
type textarea "**********"
